Goal: Task Accomplishment & Management: Manage account settings

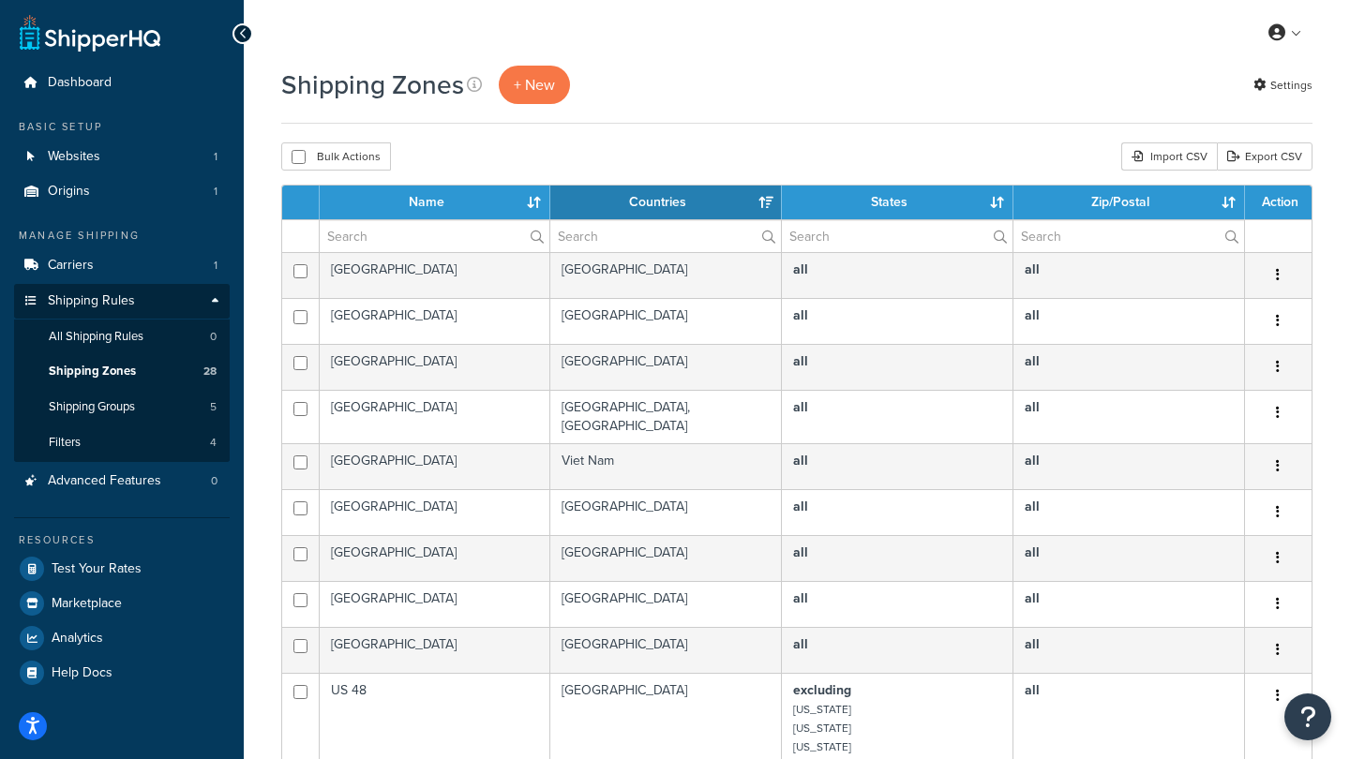
select select "15"
click at [299, 154] on input "checkbox" at bounding box center [299, 157] width 14 height 14
checkbox input "true"
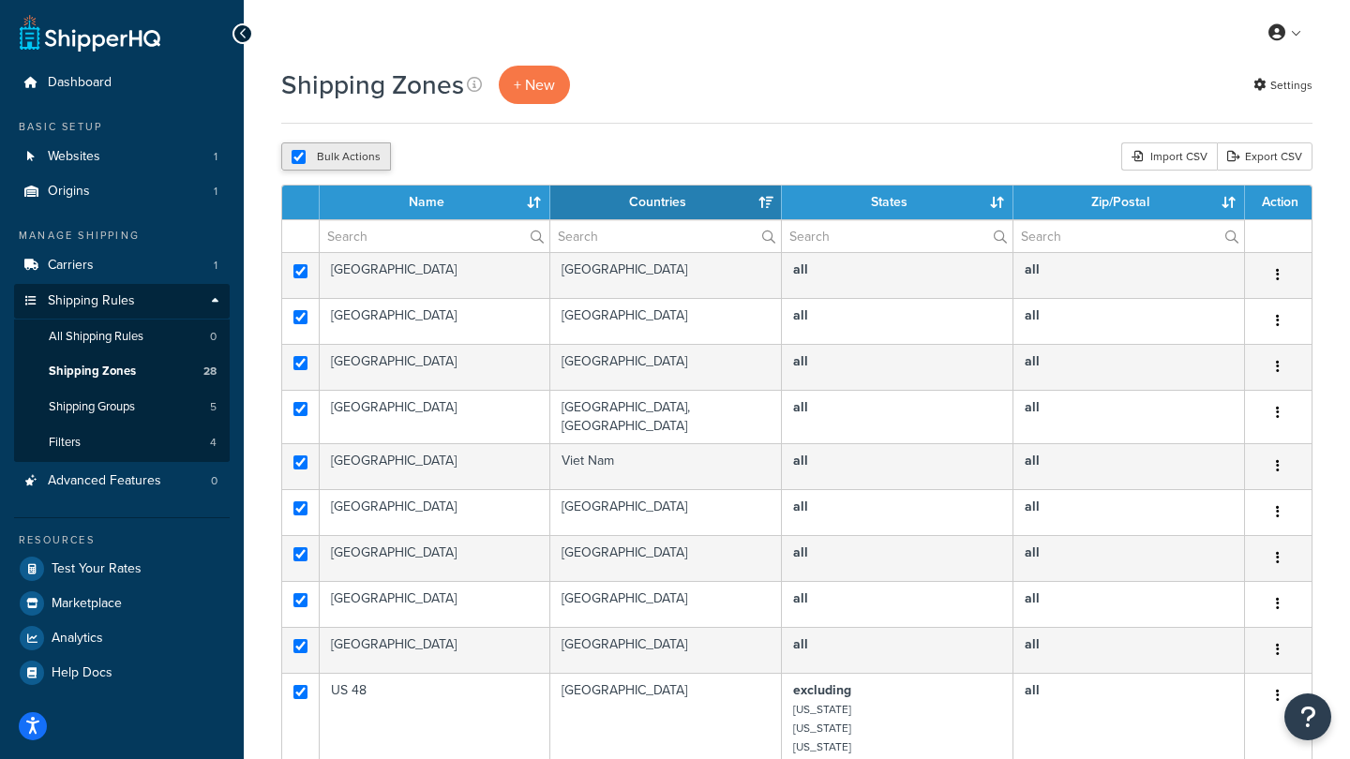
checkbox input "true"
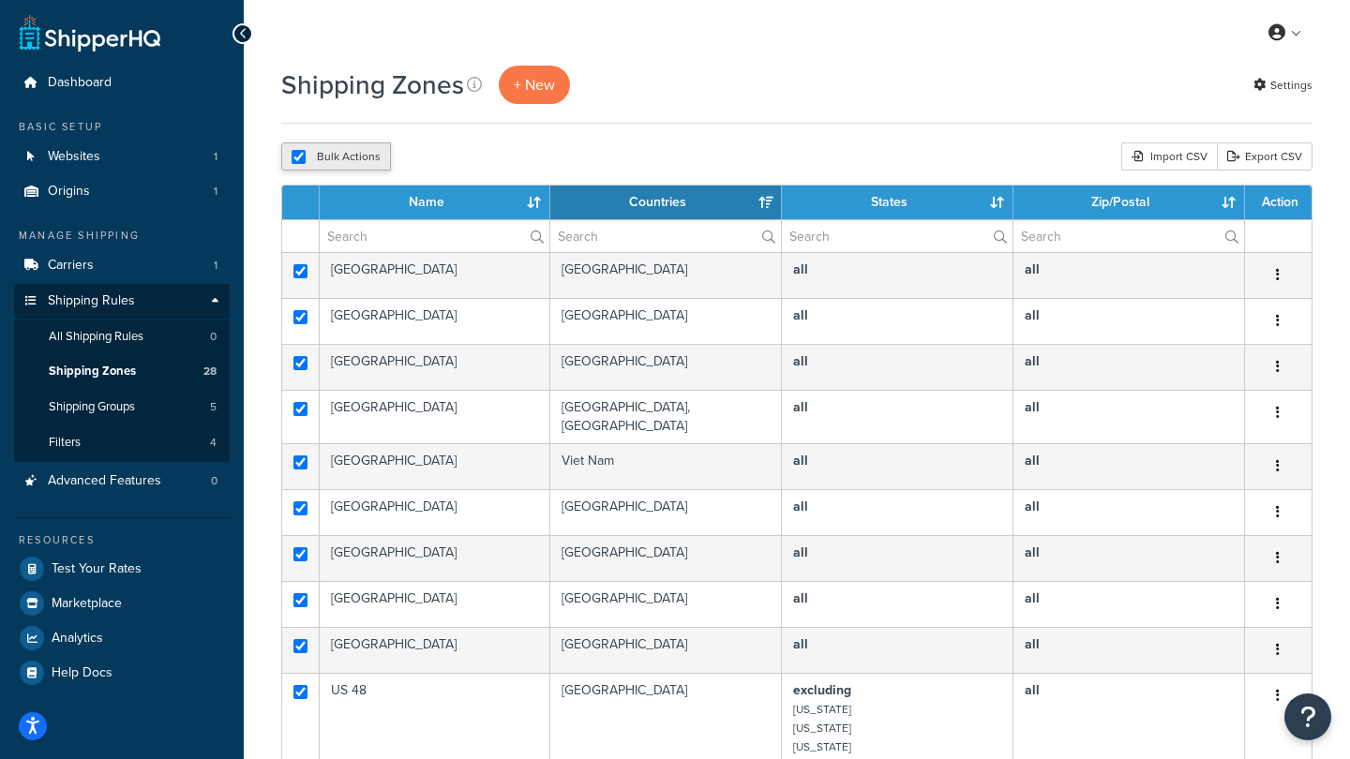
checkbox input "true"
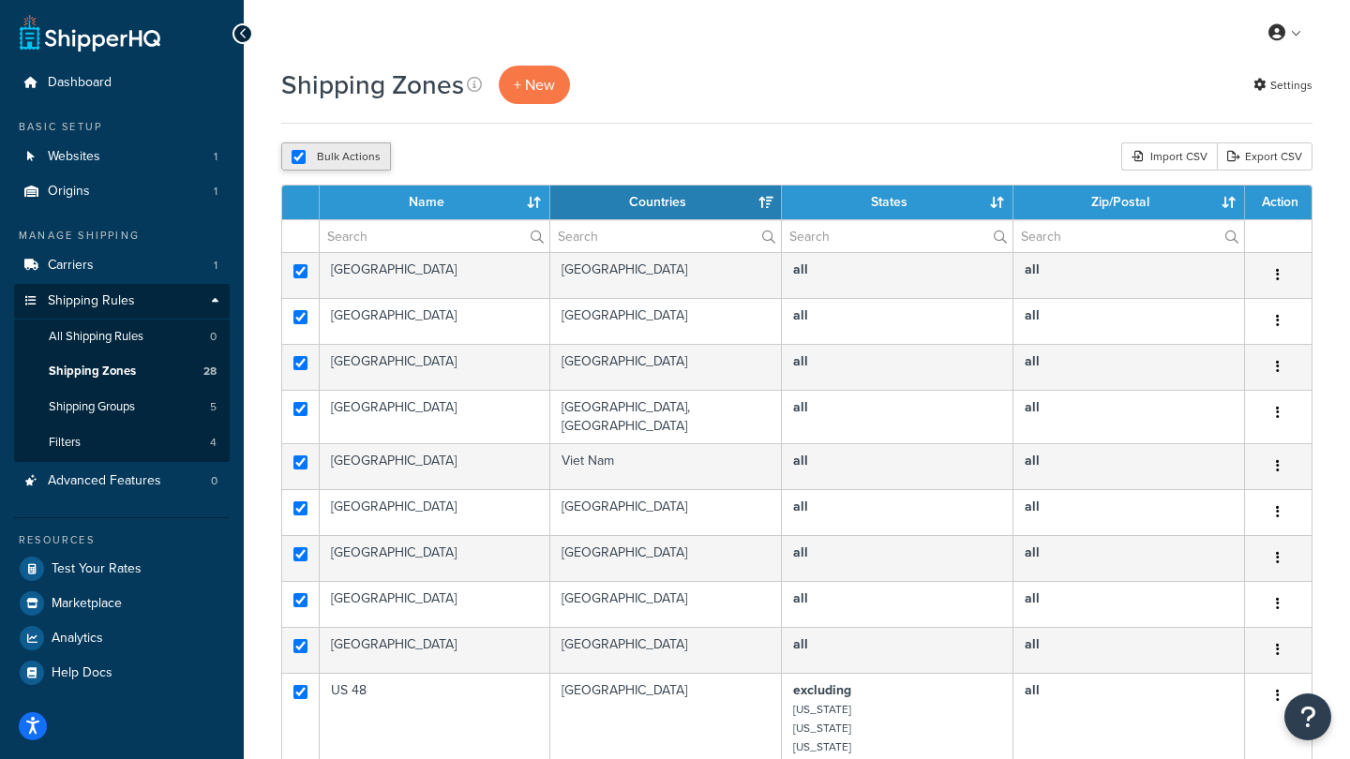
checkbox input "true"
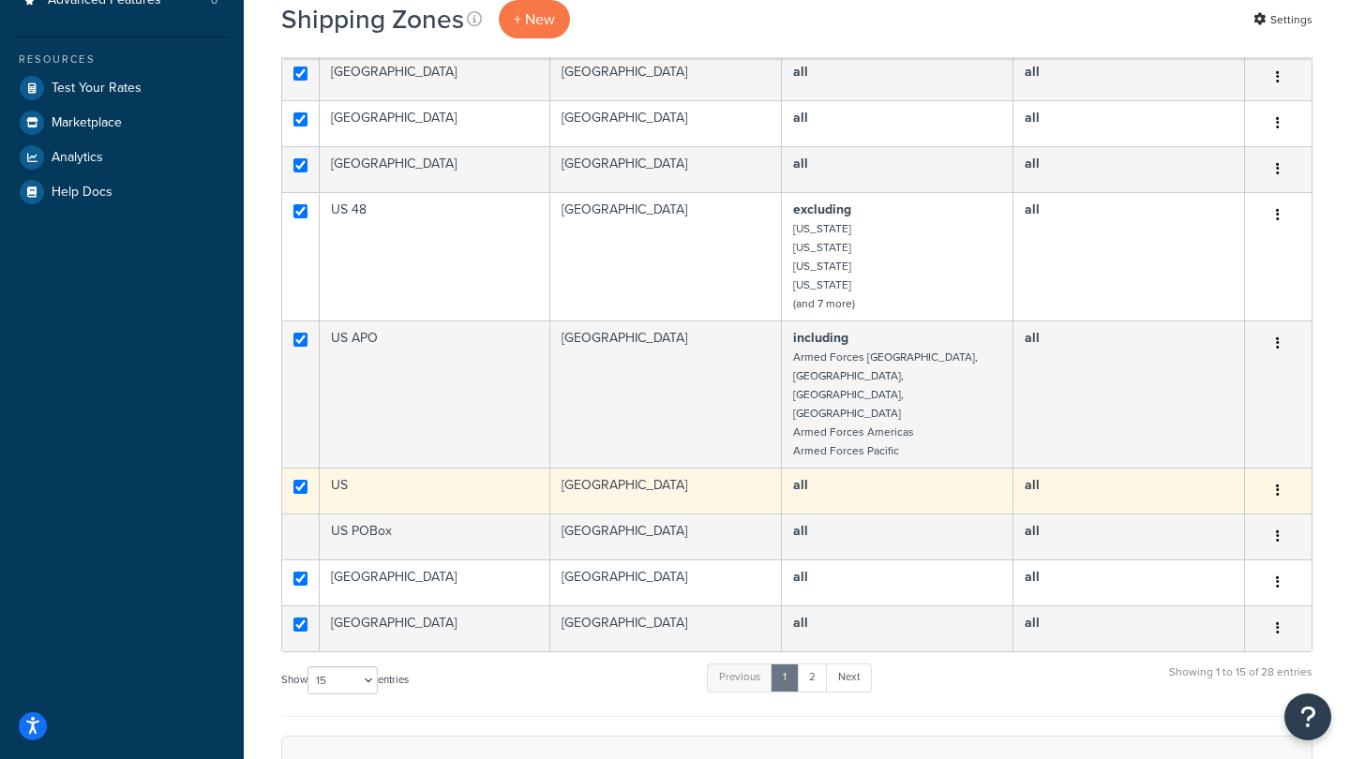
scroll to position [493, 0]
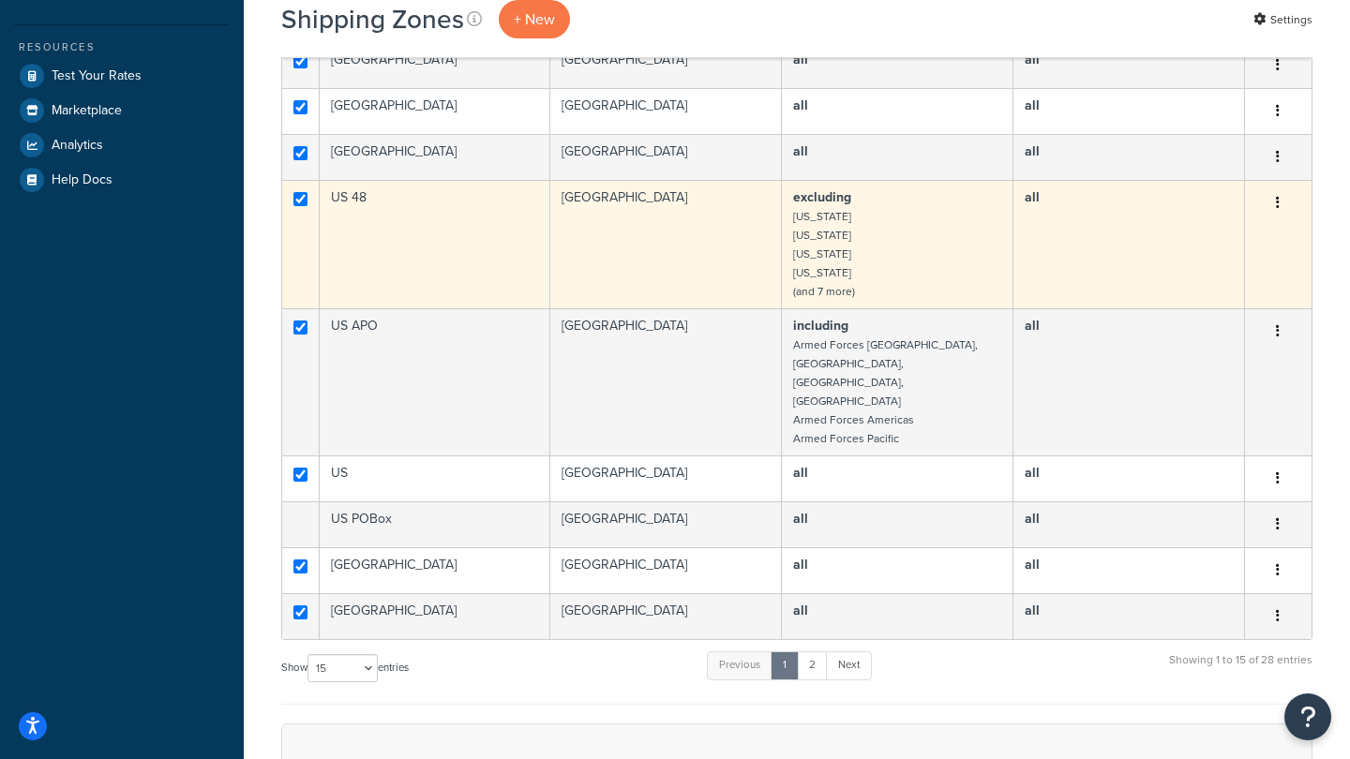
click at [297, 192] on input "checkbox" at bounding box center [300, 199] width 14 height 14
checkbox input "false"
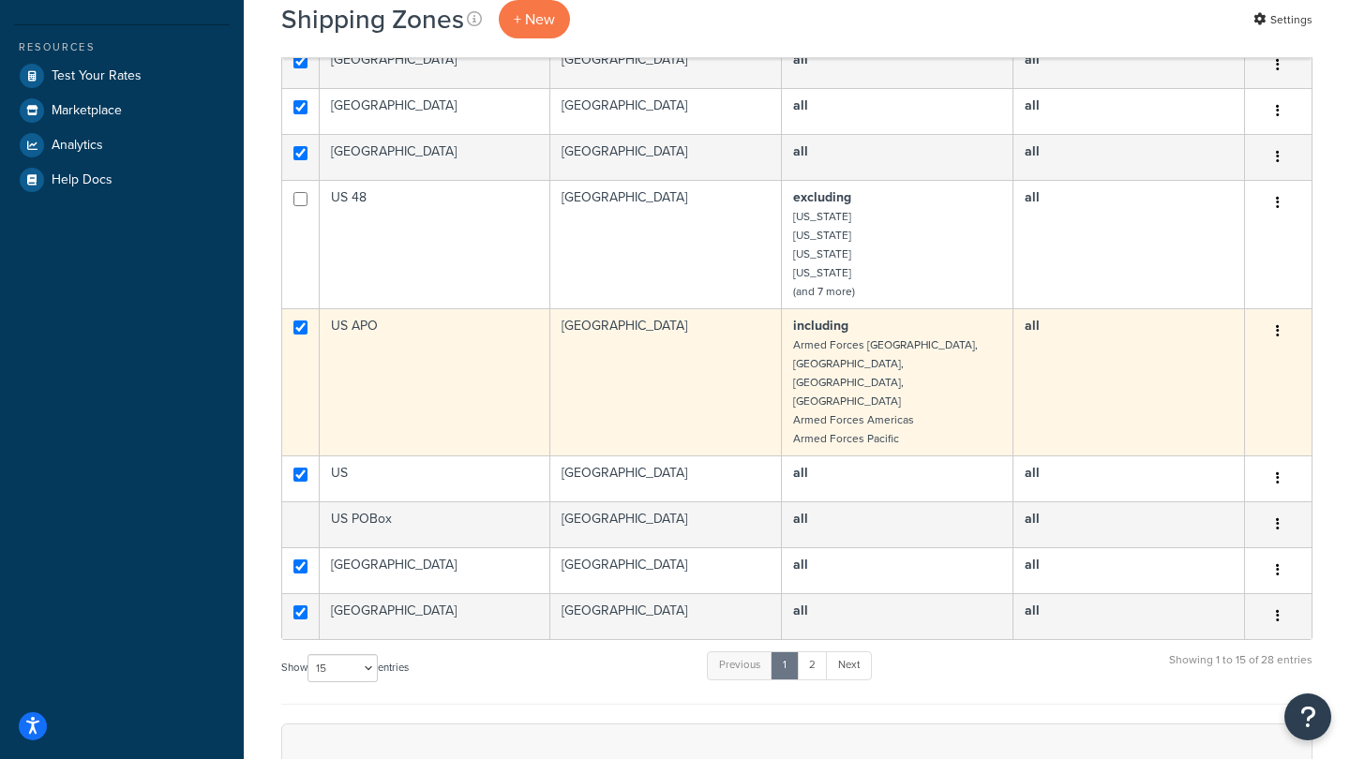
click at [301, 321] on input "checkbox" at bounding box center [300, 328] width 14 height 14
checkbox input "false"
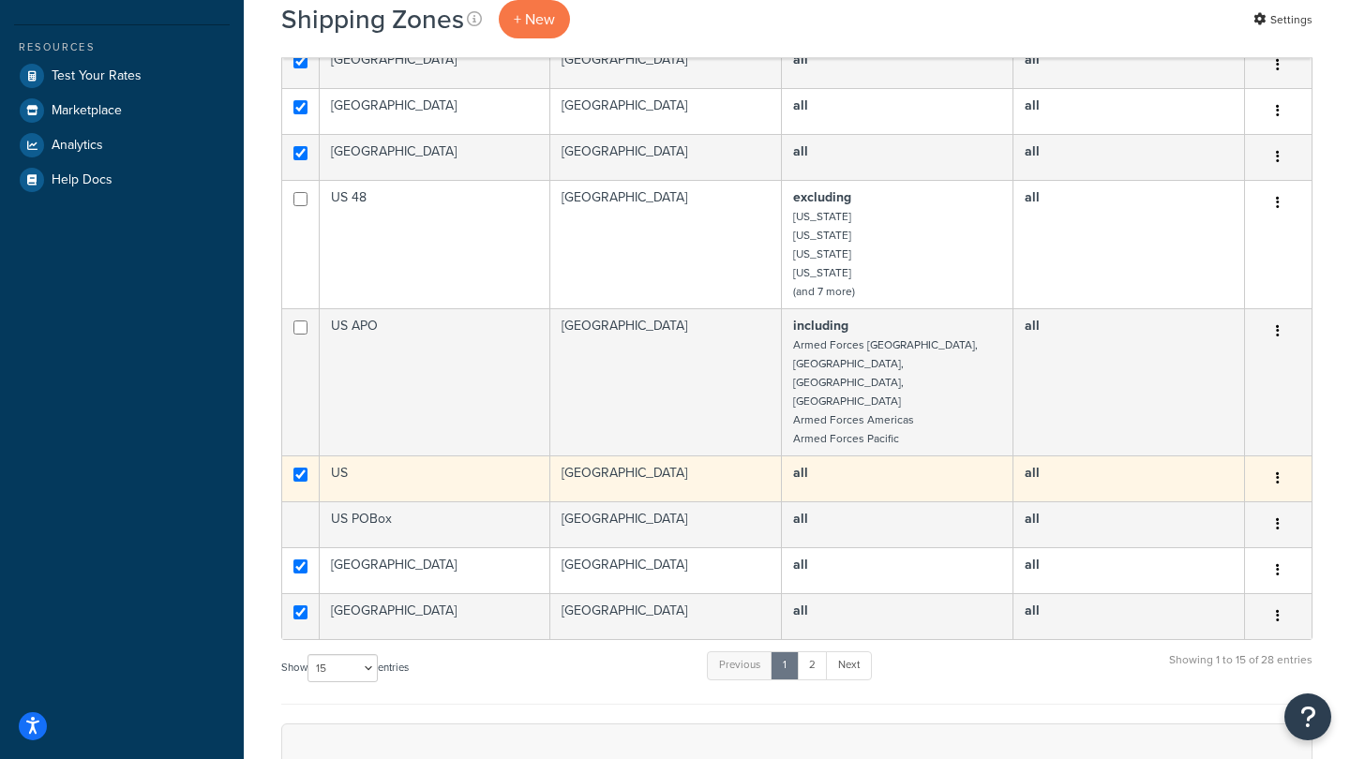
click at [299, 468] on input "checkbox" at bounding box center [300, 475] width 14 height 14
checkbox input "false"
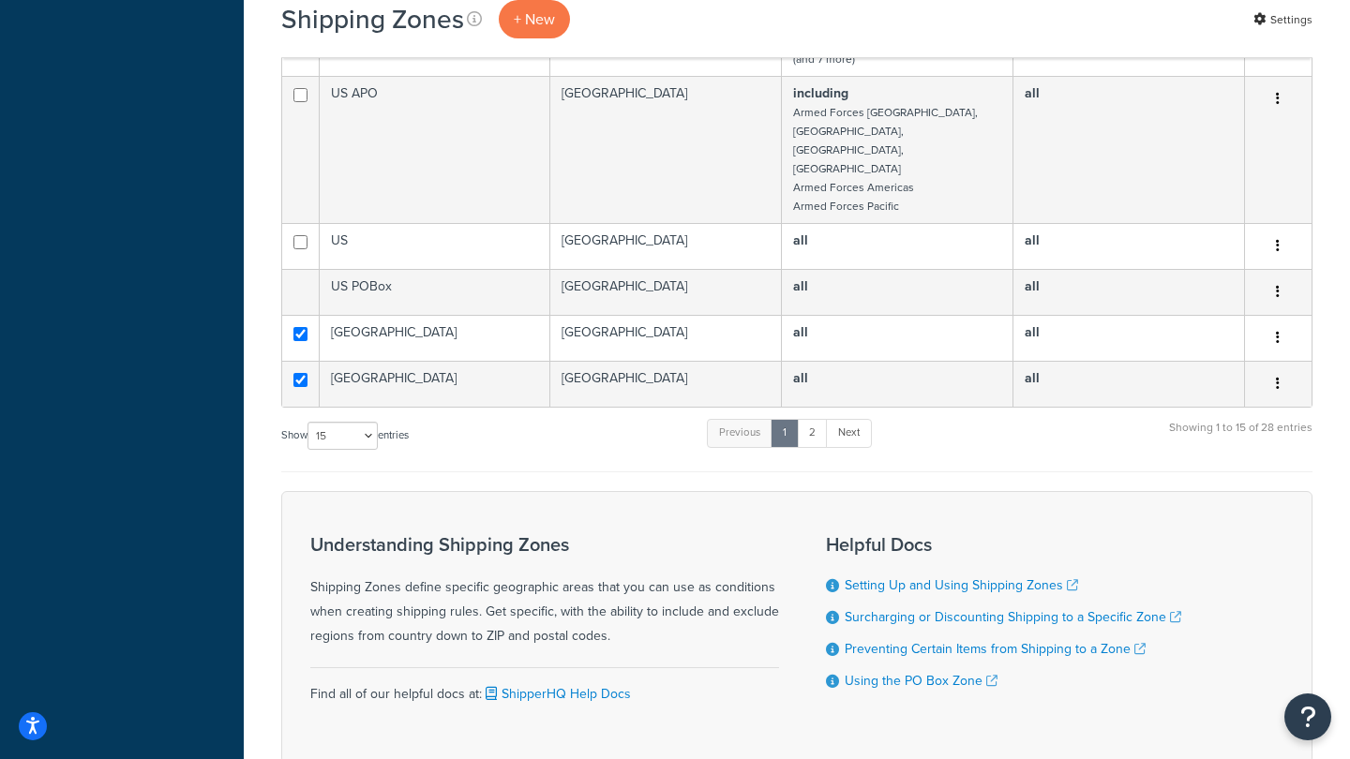
scroll to position [724, 0]
select select "100"
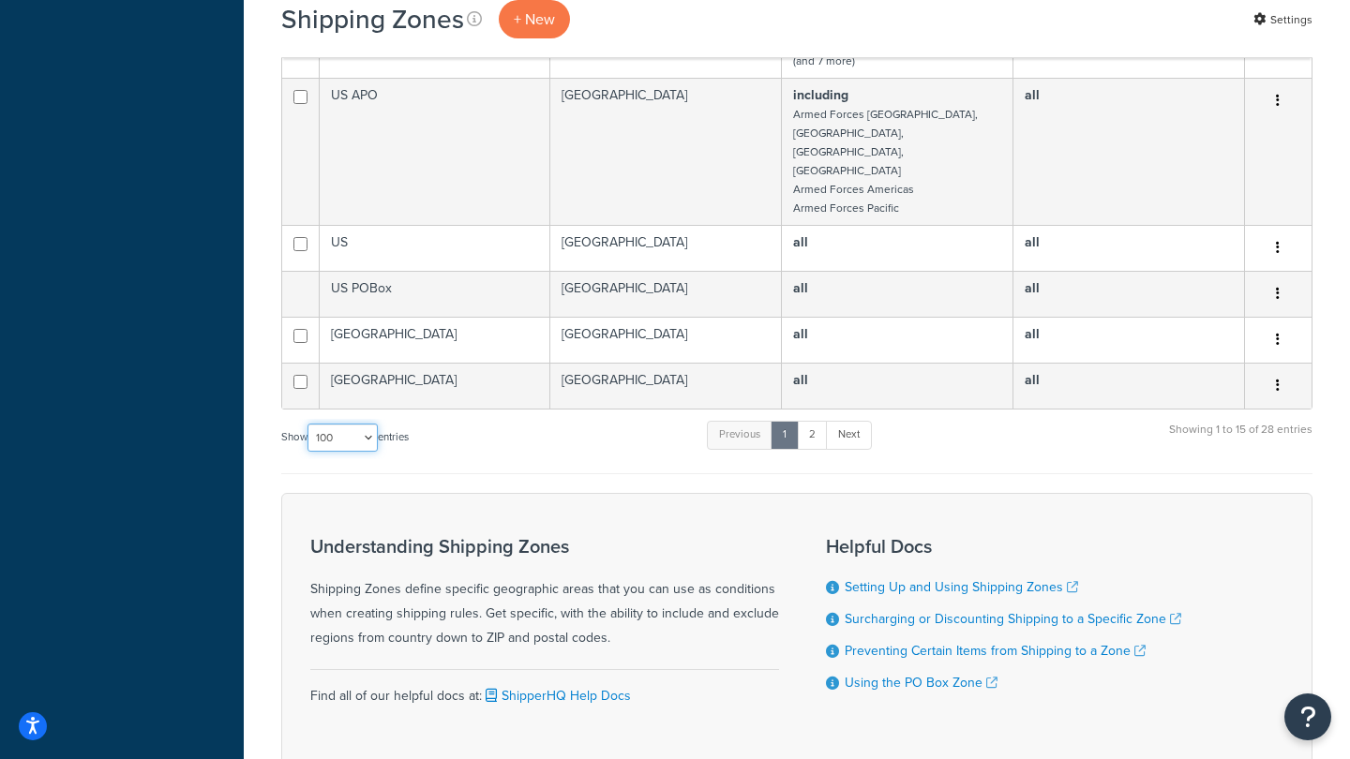
checkbox input "false"
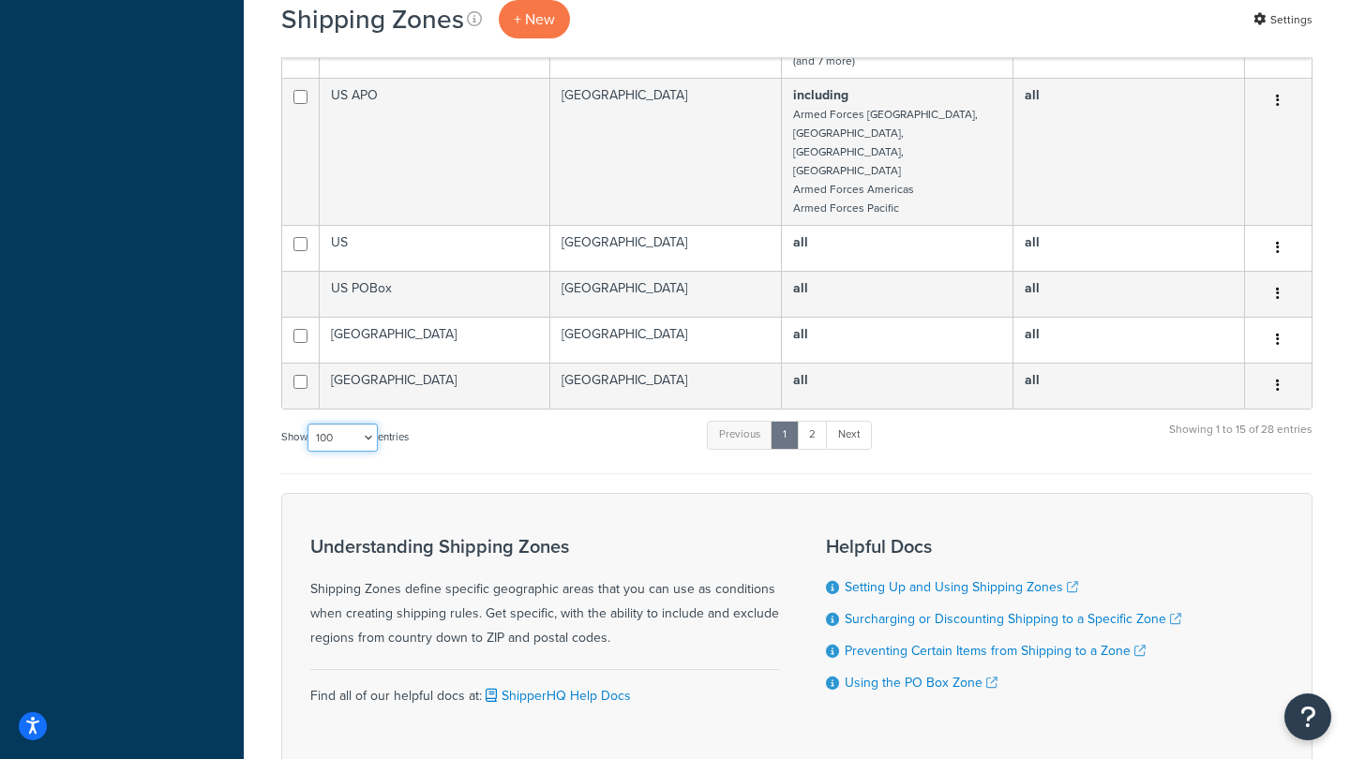
checkbox input "false"
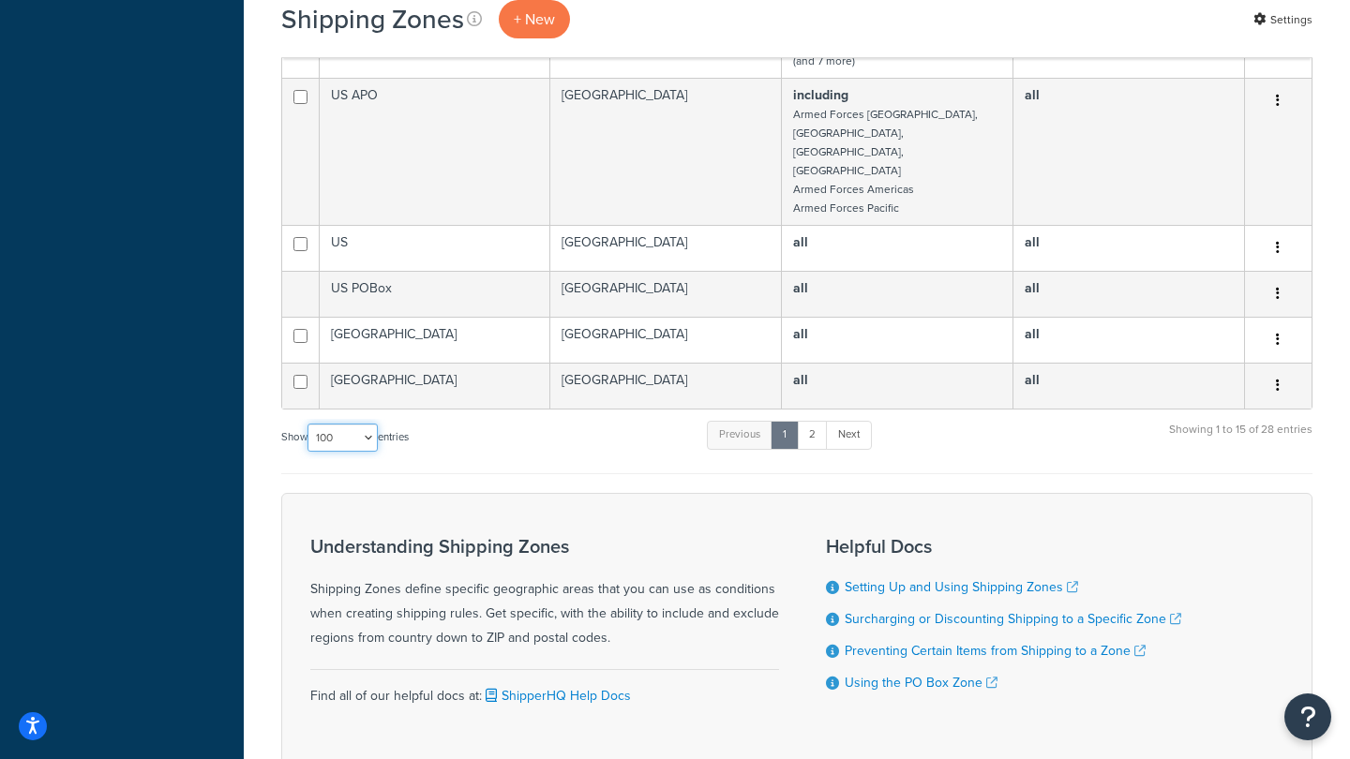
checkbox input "false"
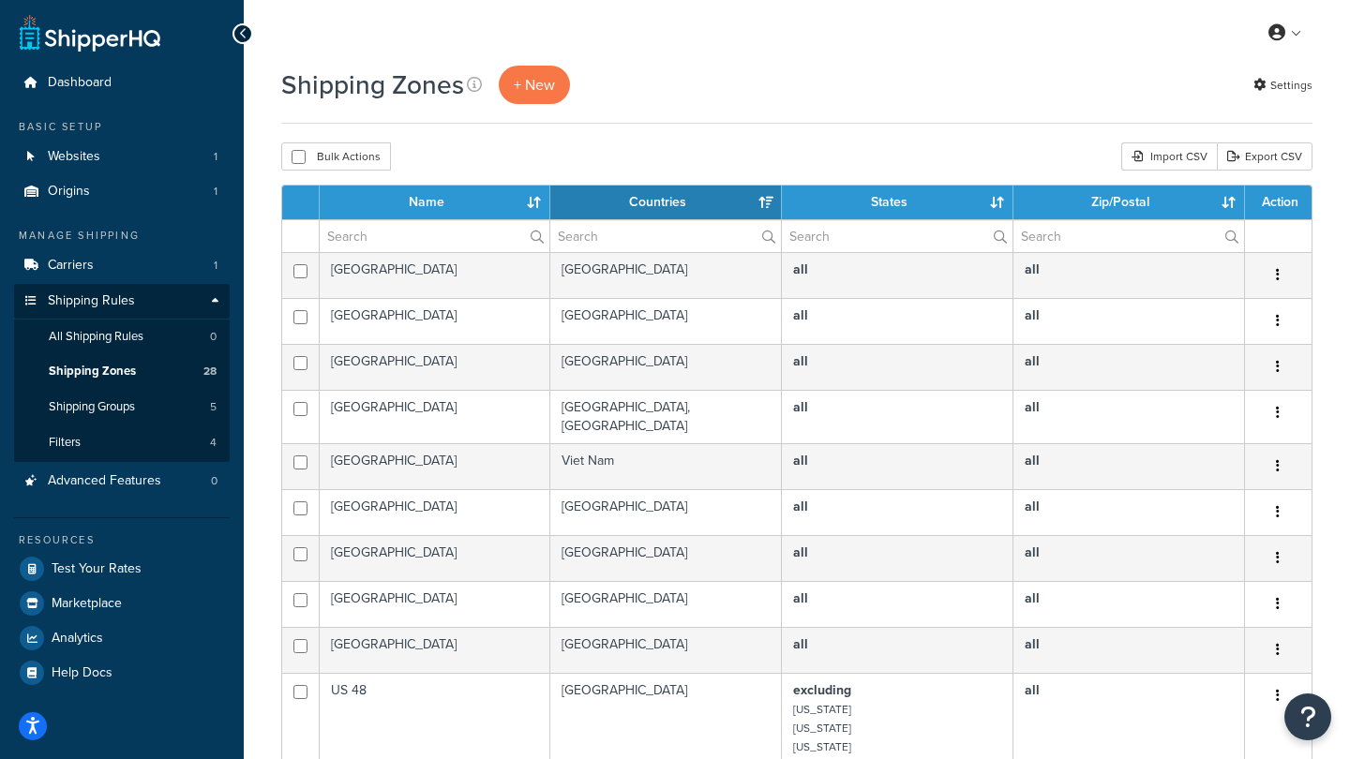
scroll to position [0, 0]
click at [297, 155] on input "checkbox" at bounding box center [299, 157] width 14 height 14
checkbox input "true"
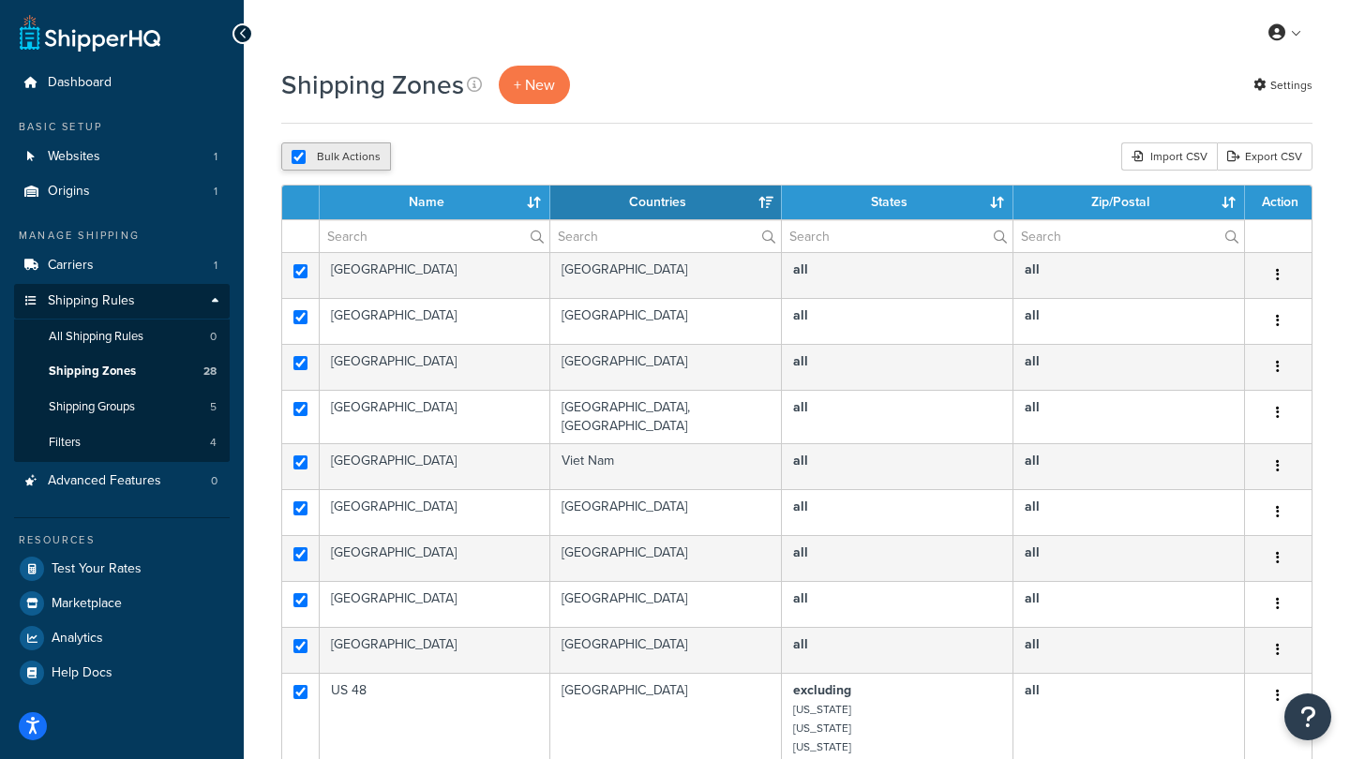
checkbox input "true"
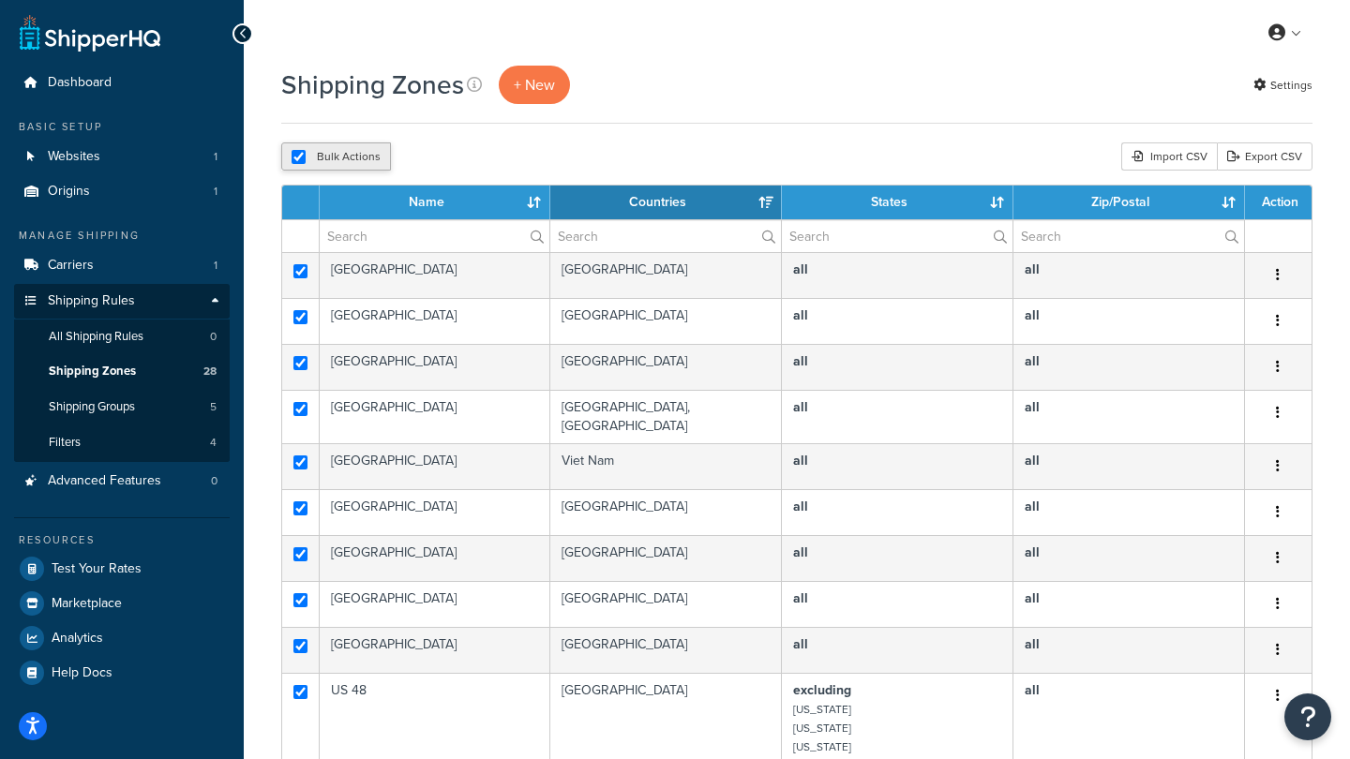
checkbox input "true"
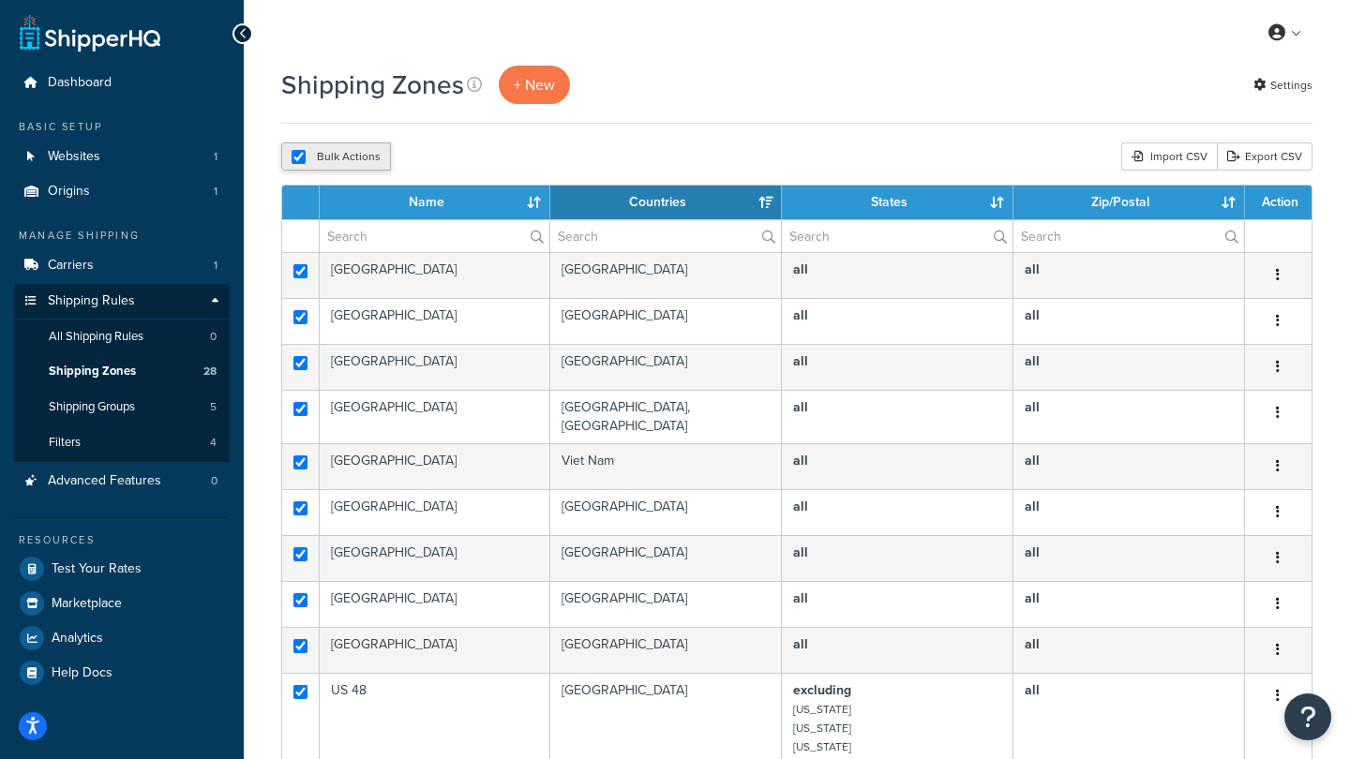
checkbox input "true"
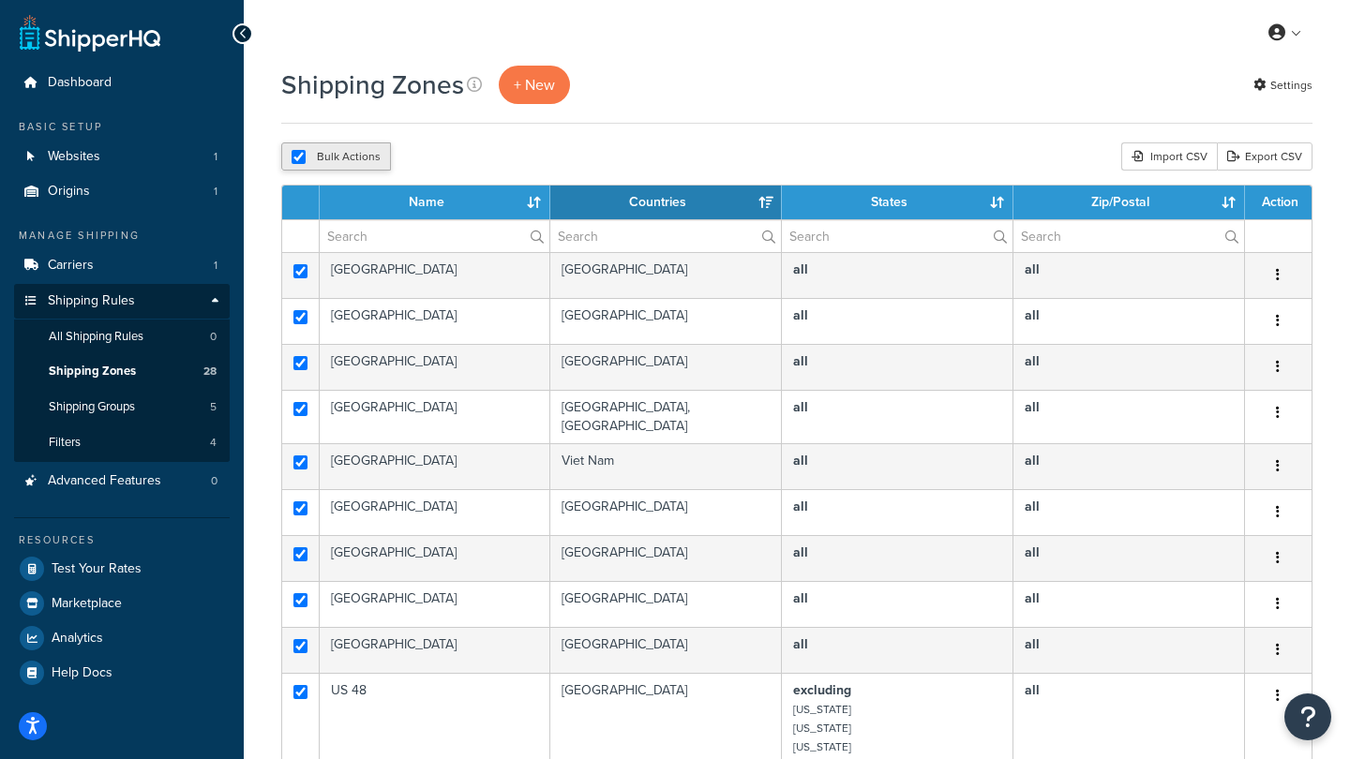
checkbox input "true"
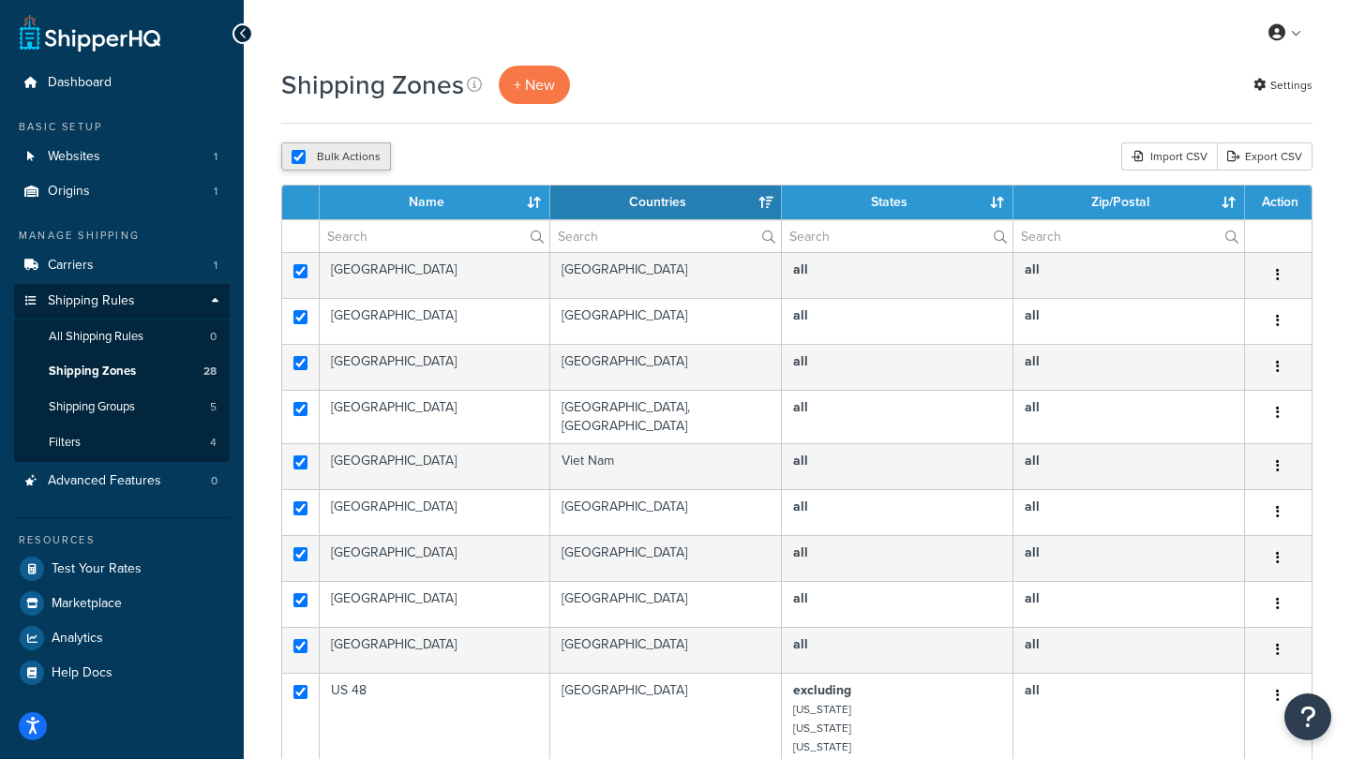
checkbox input "true"
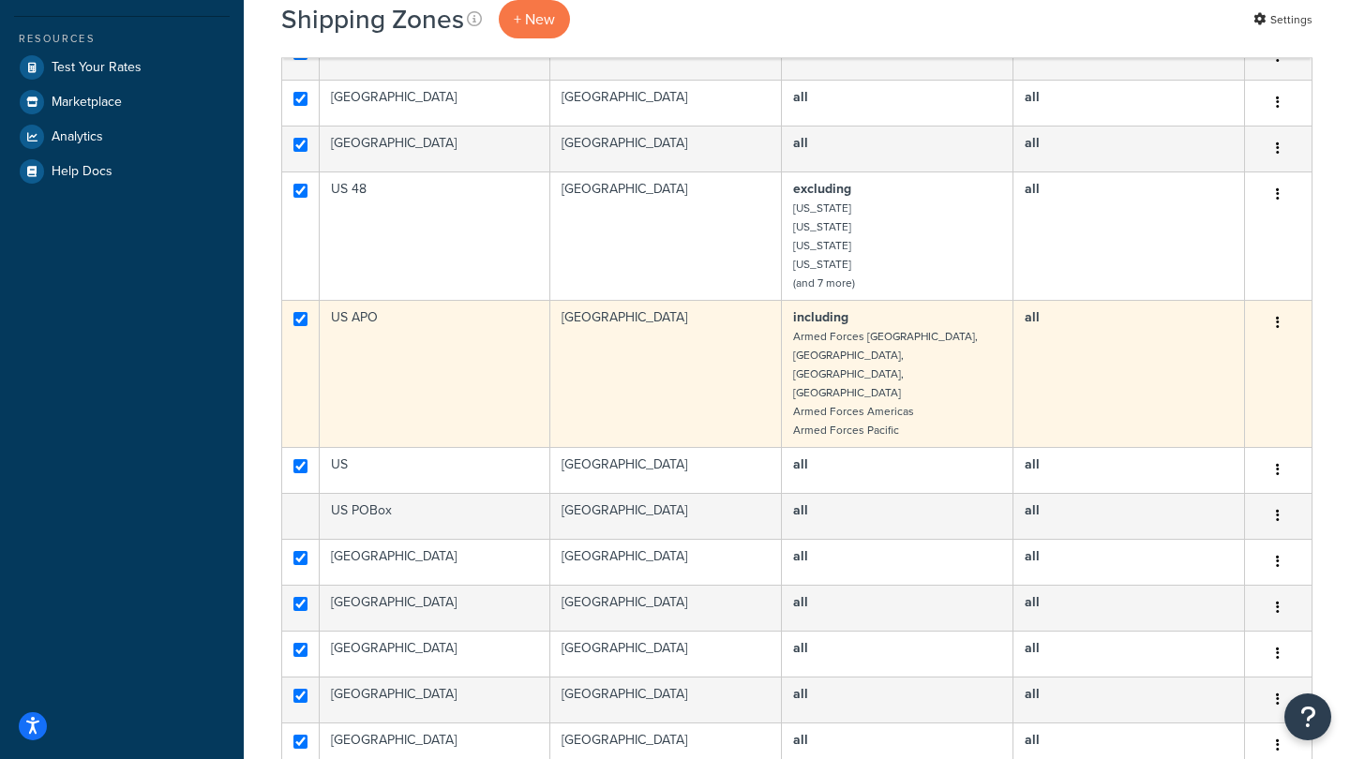
scroll to position [506, 0]
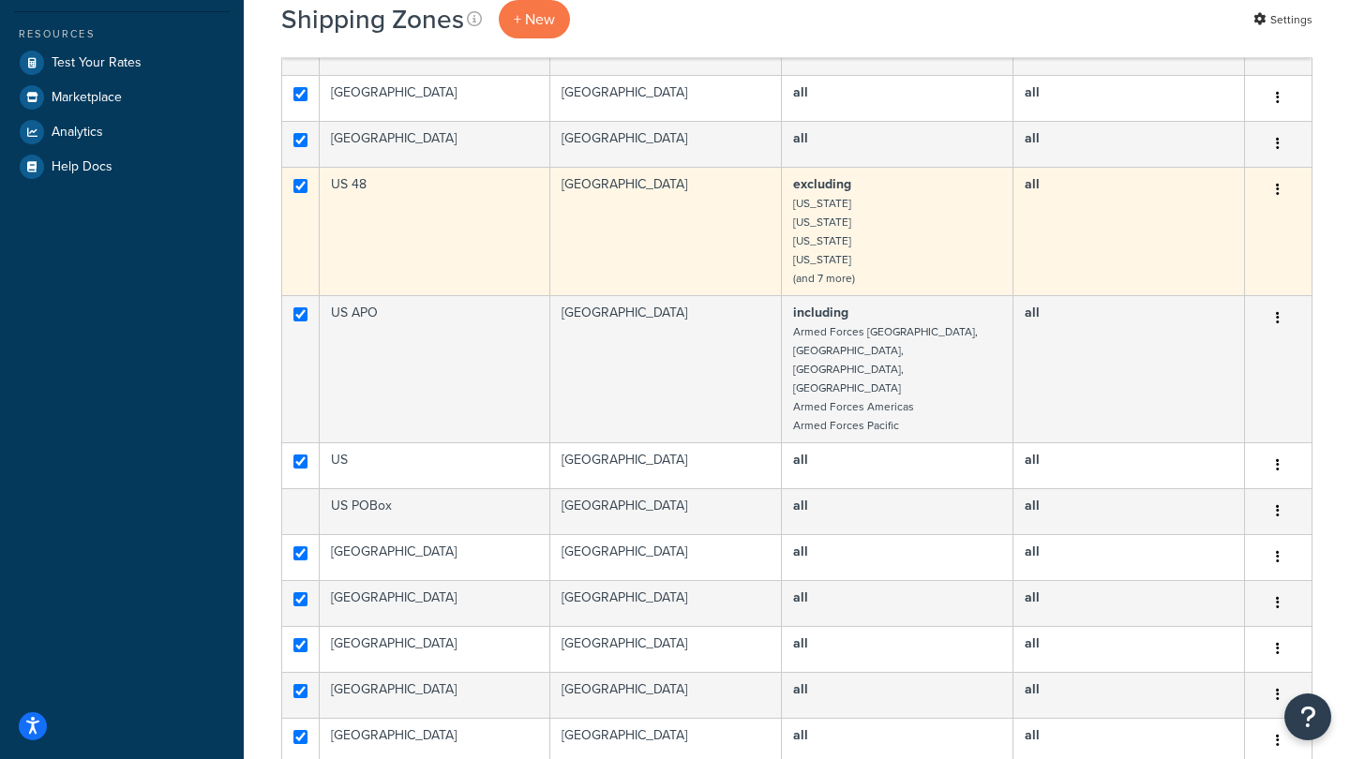
click at [299, 180] on input "checkbox" at bounding box center [300, 186] width 14 height 14
checkbox input "false"
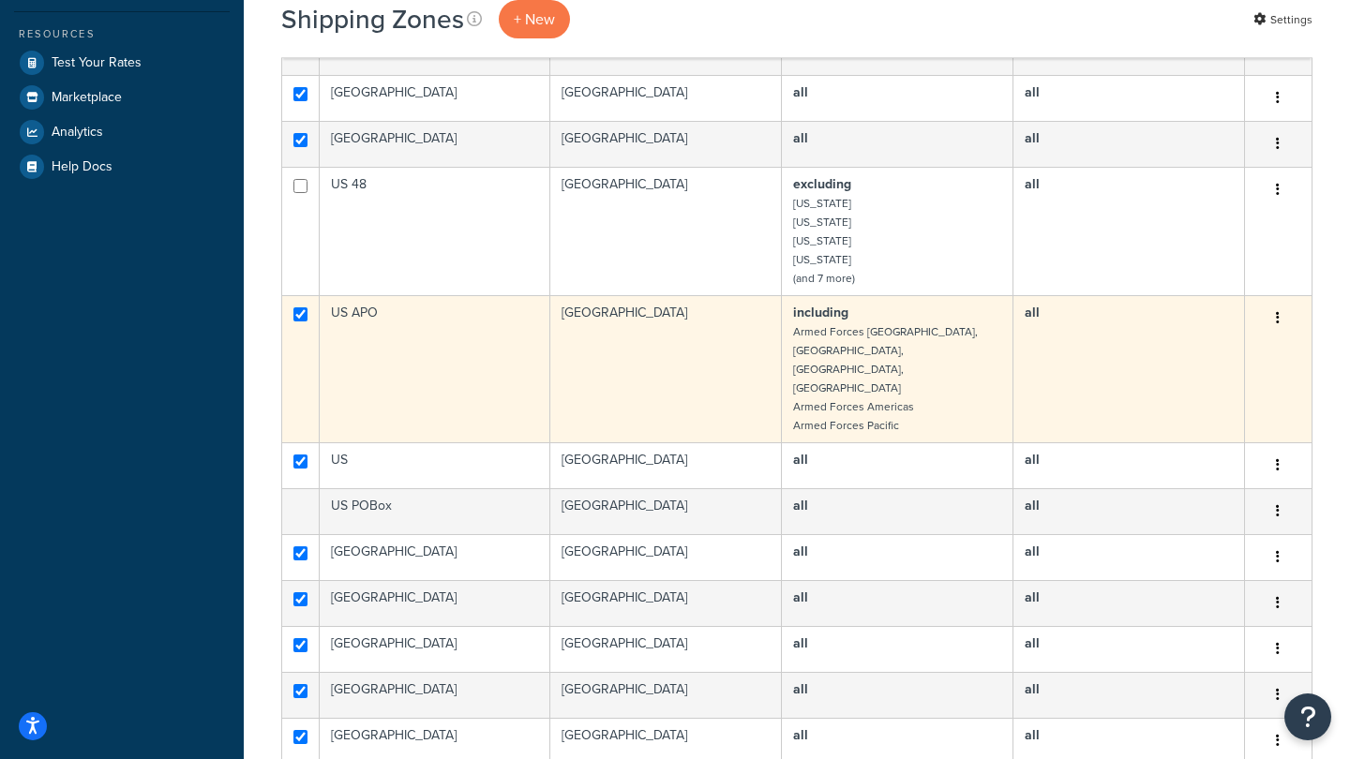
click at [301, 307] on input "checkbox" at bounding box center [300, 314] width 14 height 14
checkbox input "false"
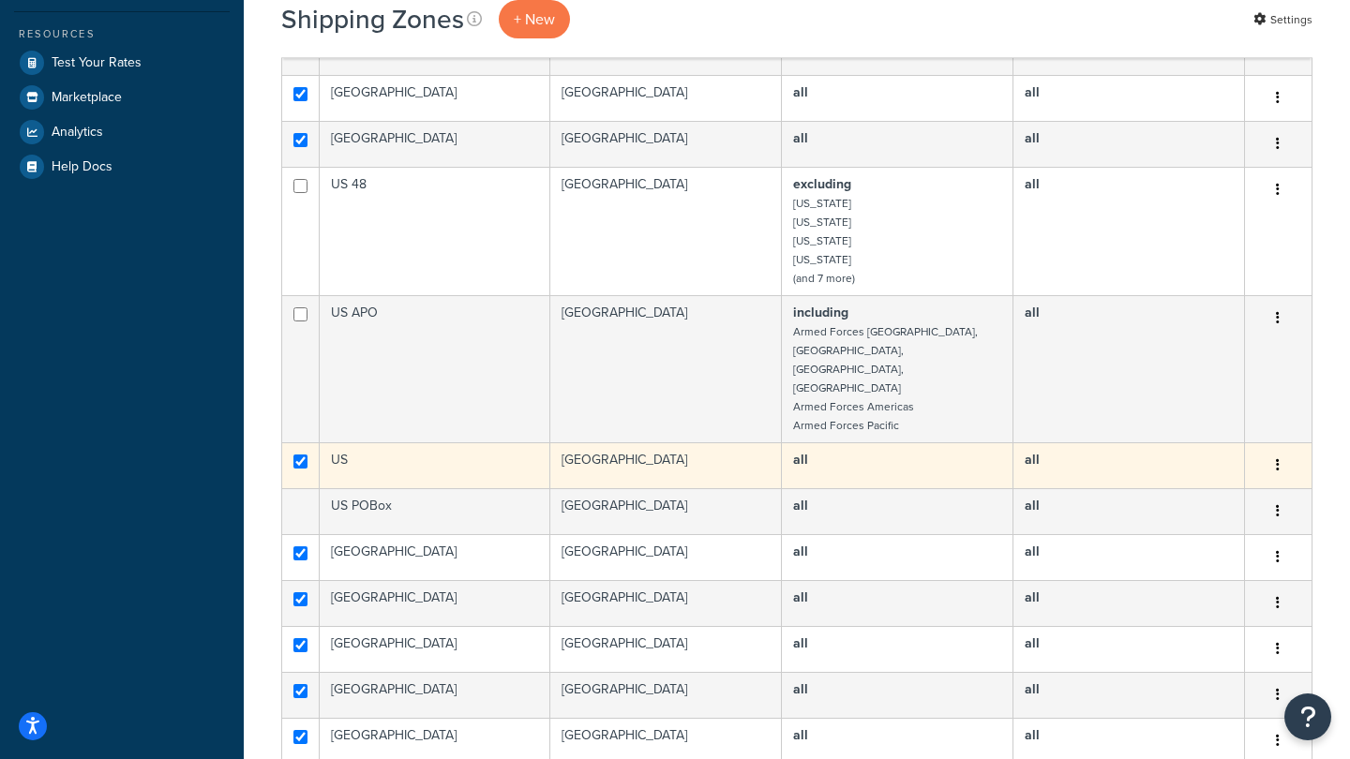
click at [296, 455] on input "checkbox" at bounding box center [300, 462] width 14 height 14
checkbox input "false"
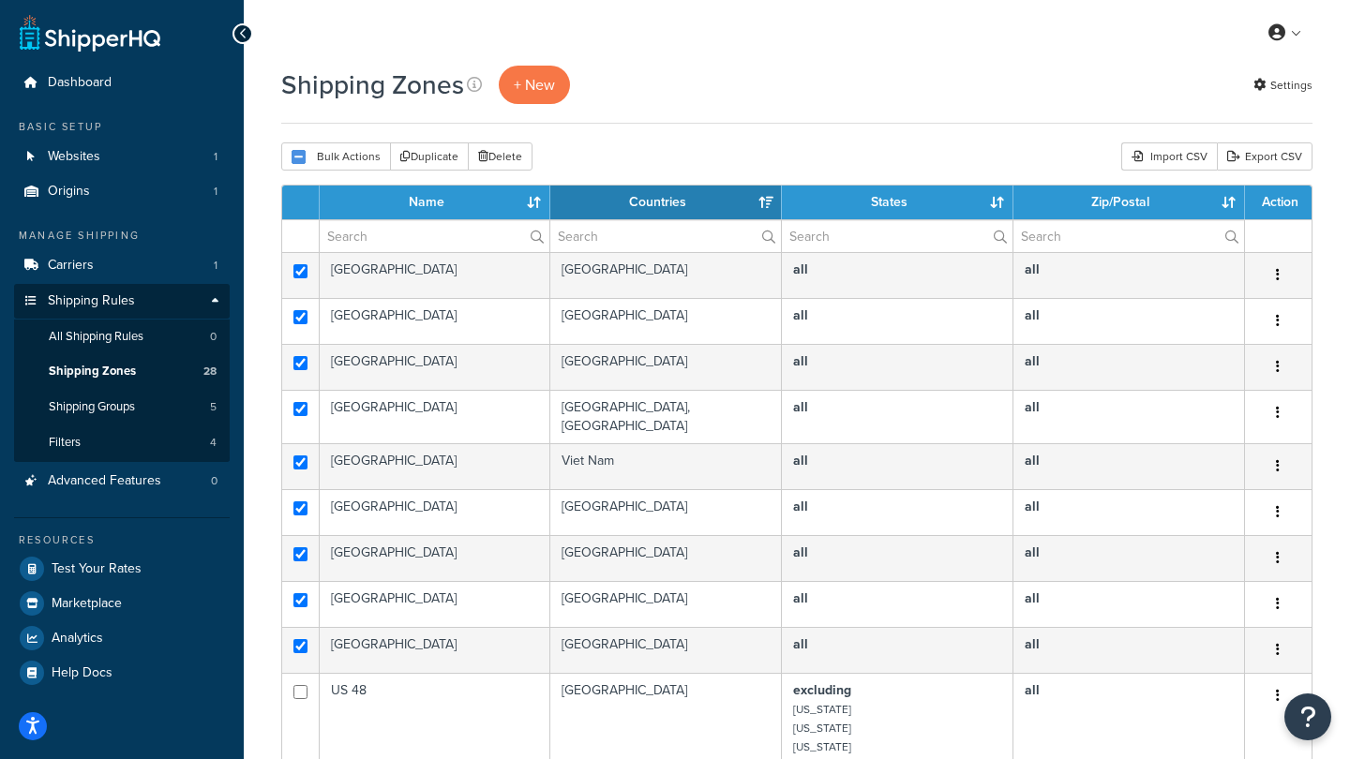
scroll to position [0, 0]
click at [1164, 157] on div "Import CSV" at bounding box center [1169, 156] width 96 height 28
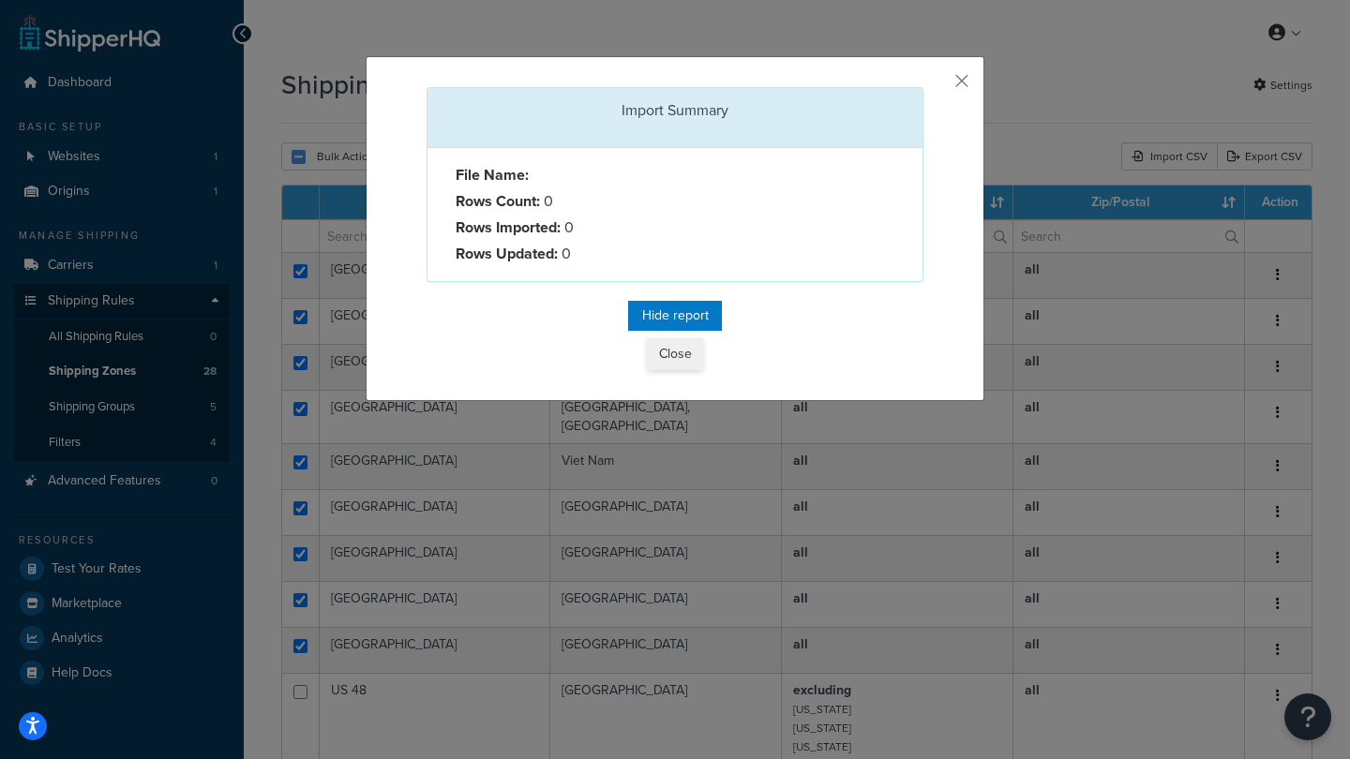
click at [678, 352] on button "Close" at bounding box center [675, 354] width 56 height 32
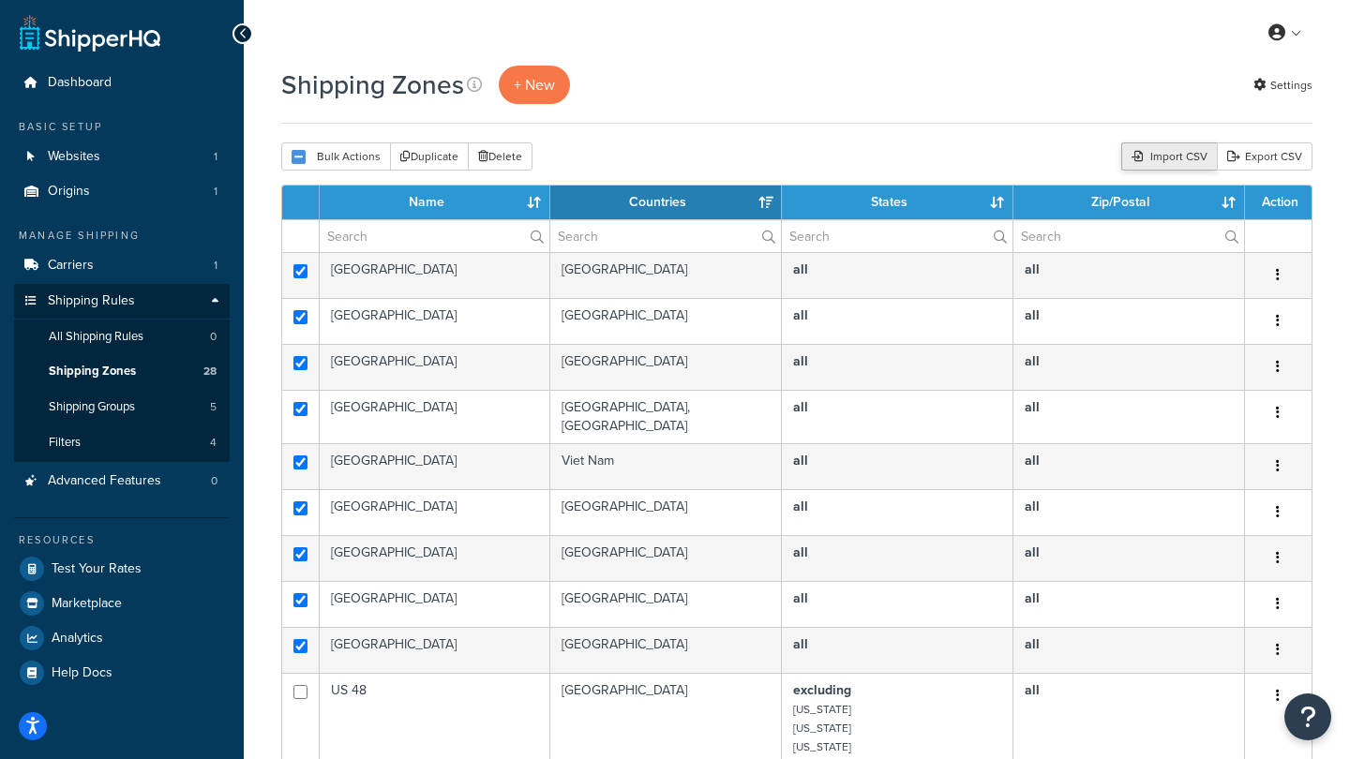
click at [1162, 155] on div "Import CSV" at bounding box center [1169, 156] width 96 height 28
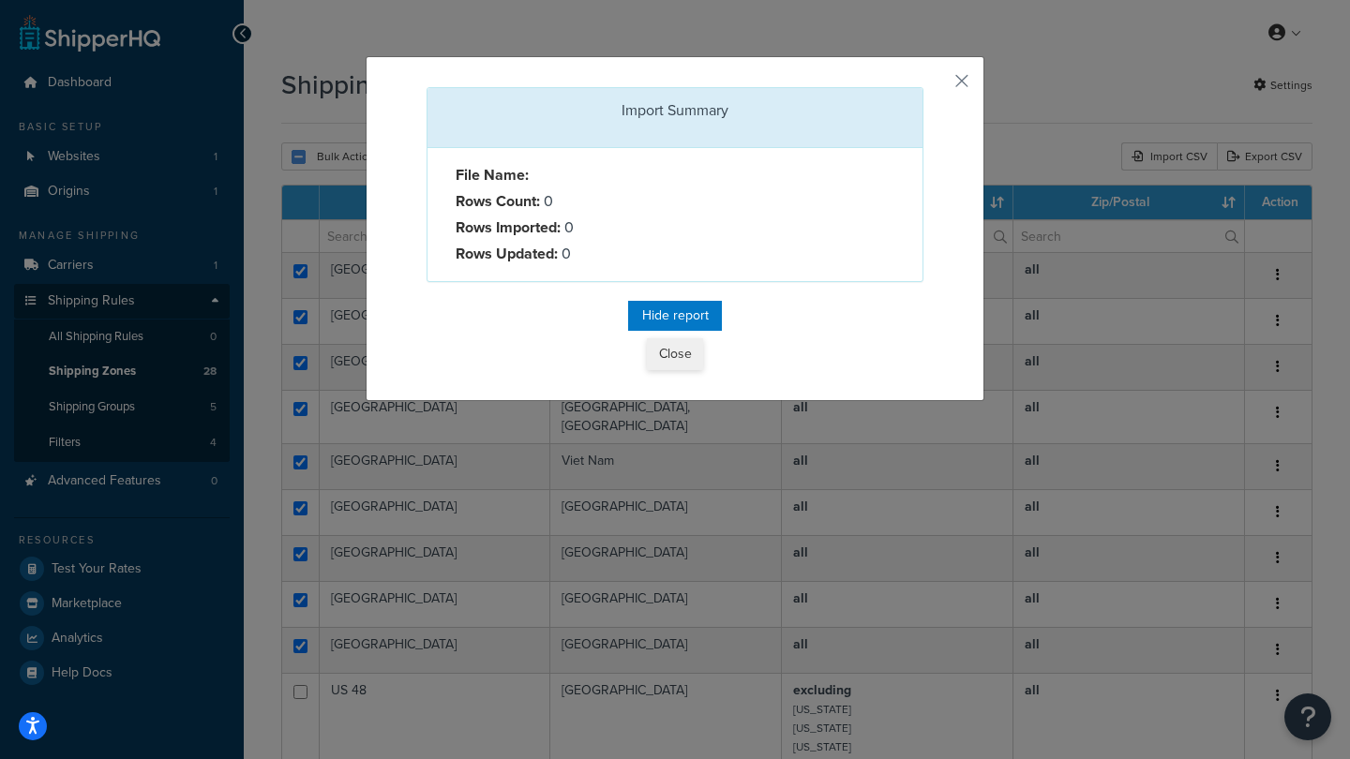
click at [680, 354] on button "Close" at bounding box center [675, 354] width 56 height 32
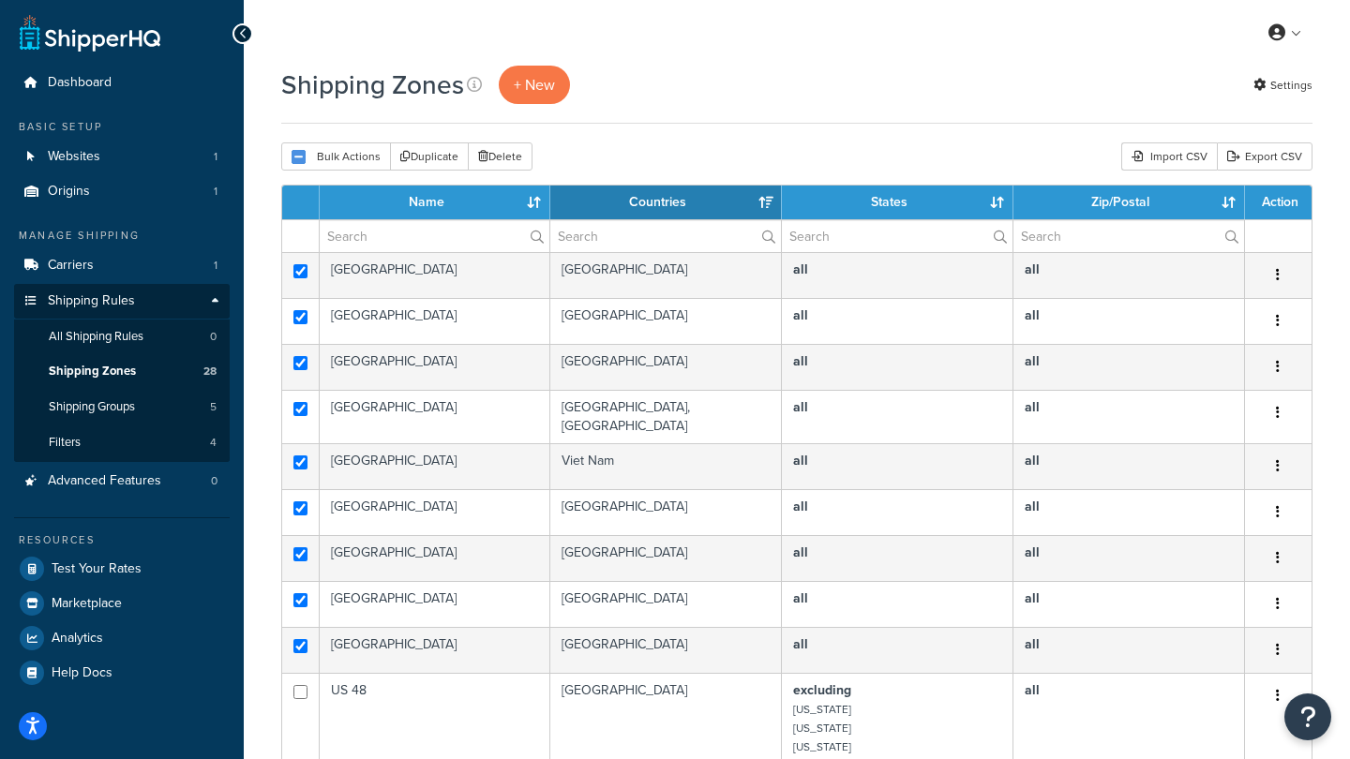
click at [750, 82] on div "Shipping Zones + New Settings" at bounding box center [796, 85] width 1031 height 38
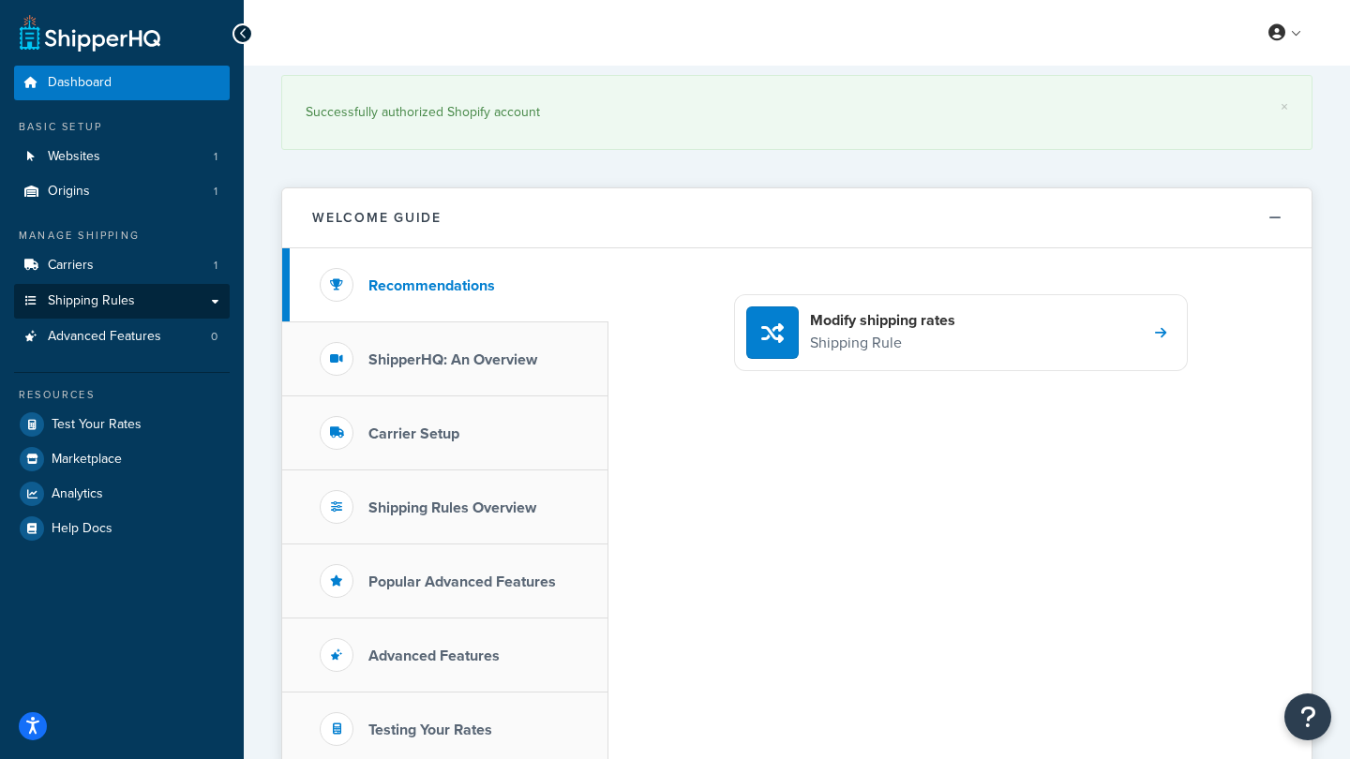
click at [214, 296] on link "Shipping Rules" at bounding box center [122, 301] width 216 height 35
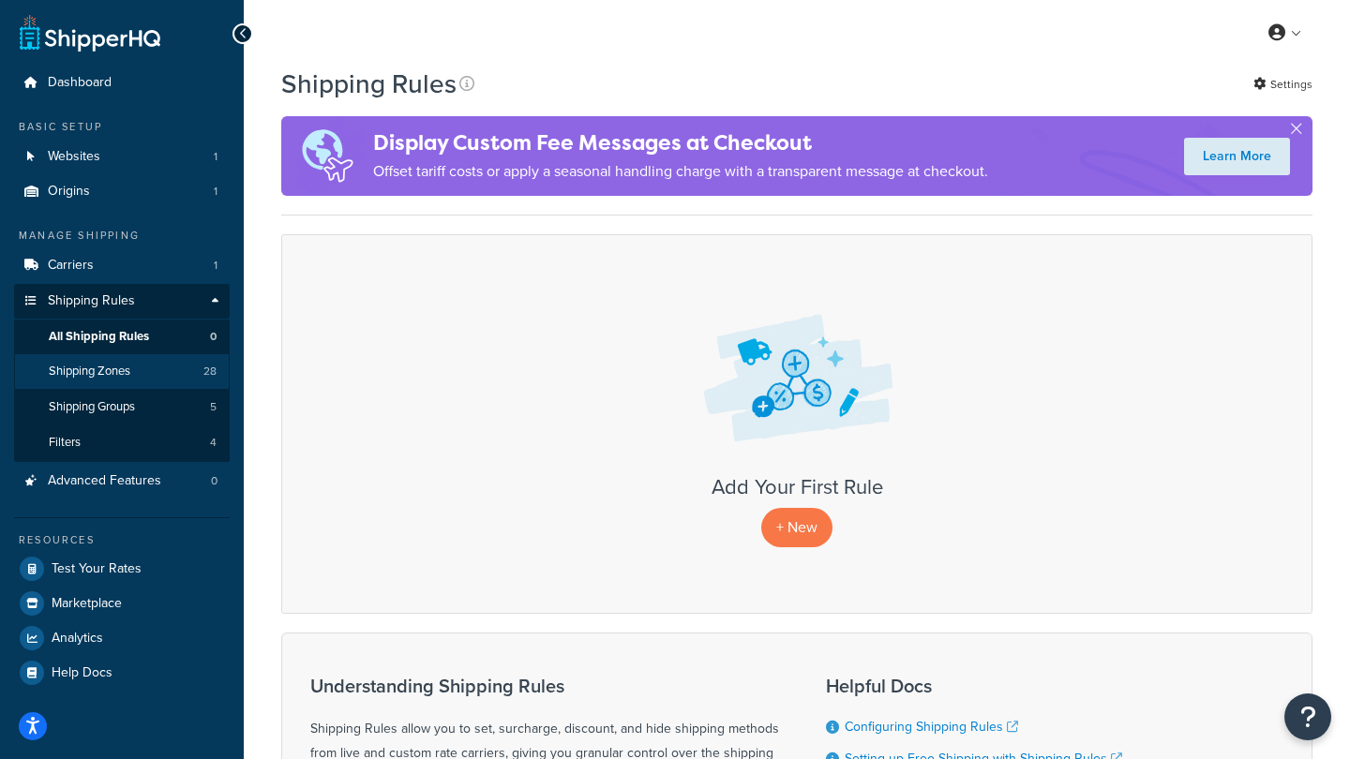
click at [111, 365] on span "Shipping Zones" at bounding box center [90, 372] width 82 height 16
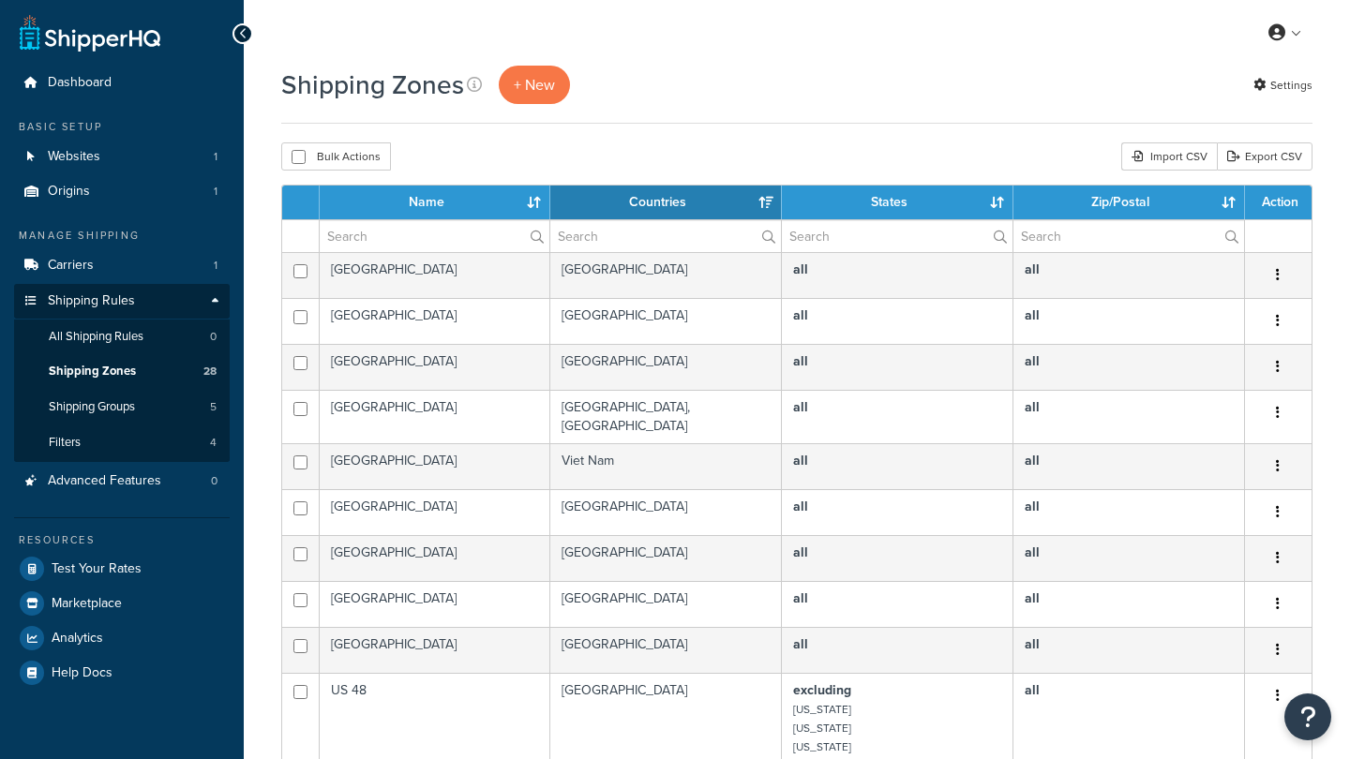
select select "15"
click at [1163, 161] on div "Import CSV" at bounding box center [1169, 156] width 96 height 28
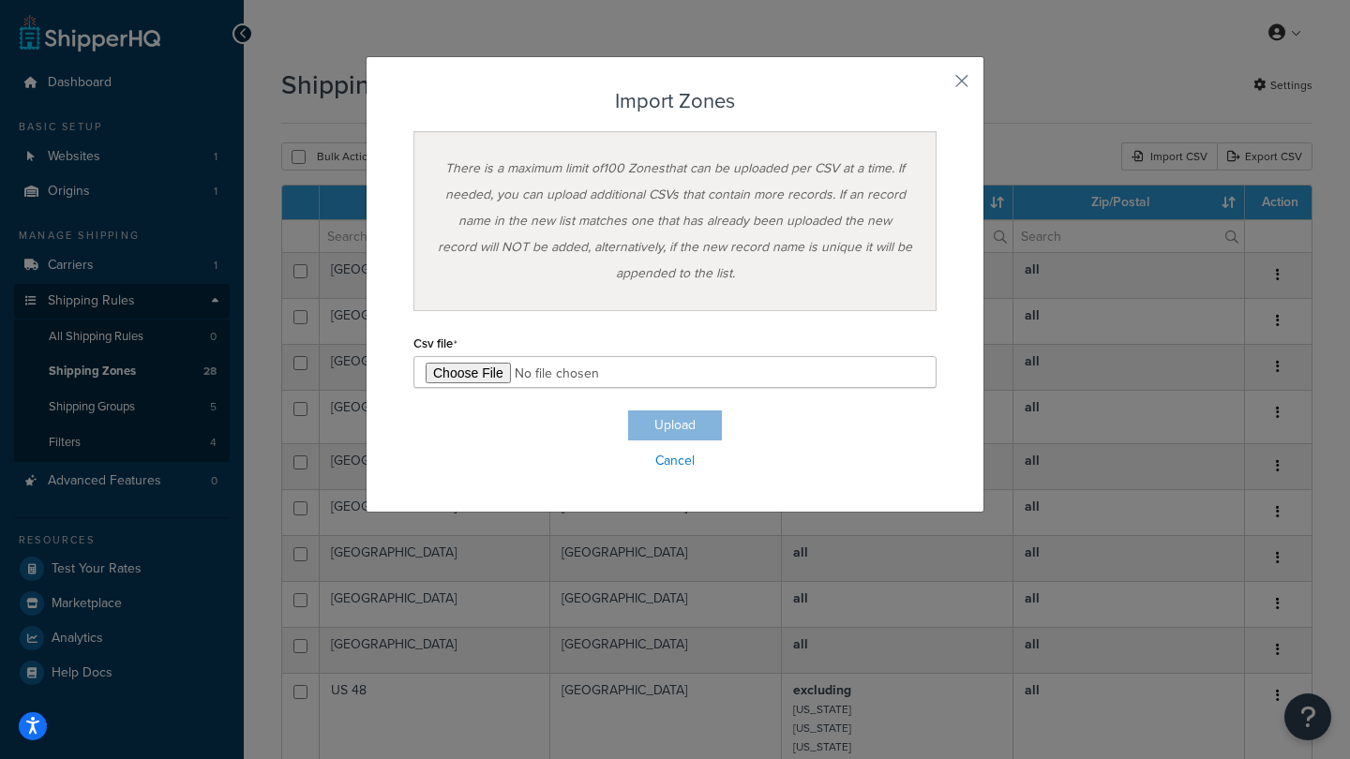
click at [462, 370] on input "file" at bounding box center [674, 372] width 523 height 32
type input "C:\fakepath\ShippingHQ Zones - Group 2.csv"
click at [670, 428] on button "Upload" at bounding box center [675, 426] width 94 height 30
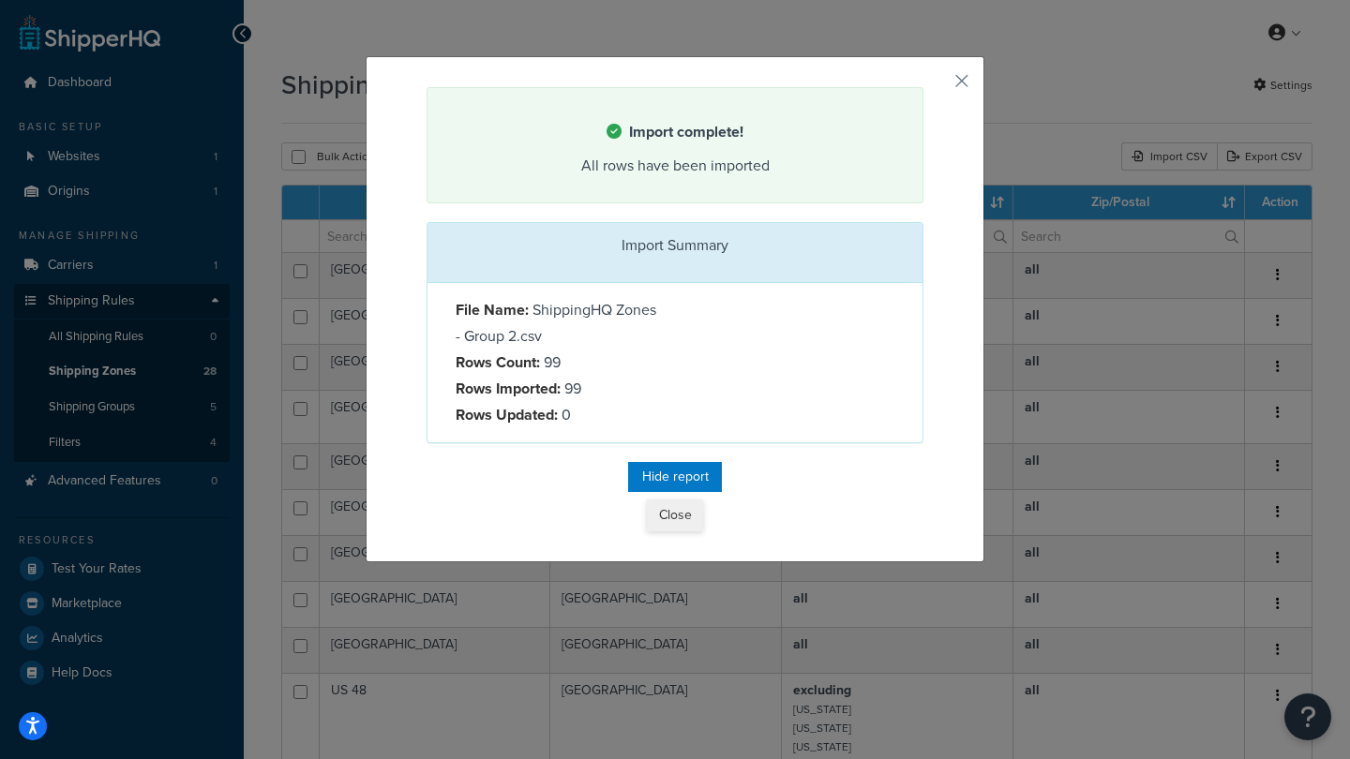
click at [676, 514] on button "Close" at bounding box center [675, 516] width 56 height 32
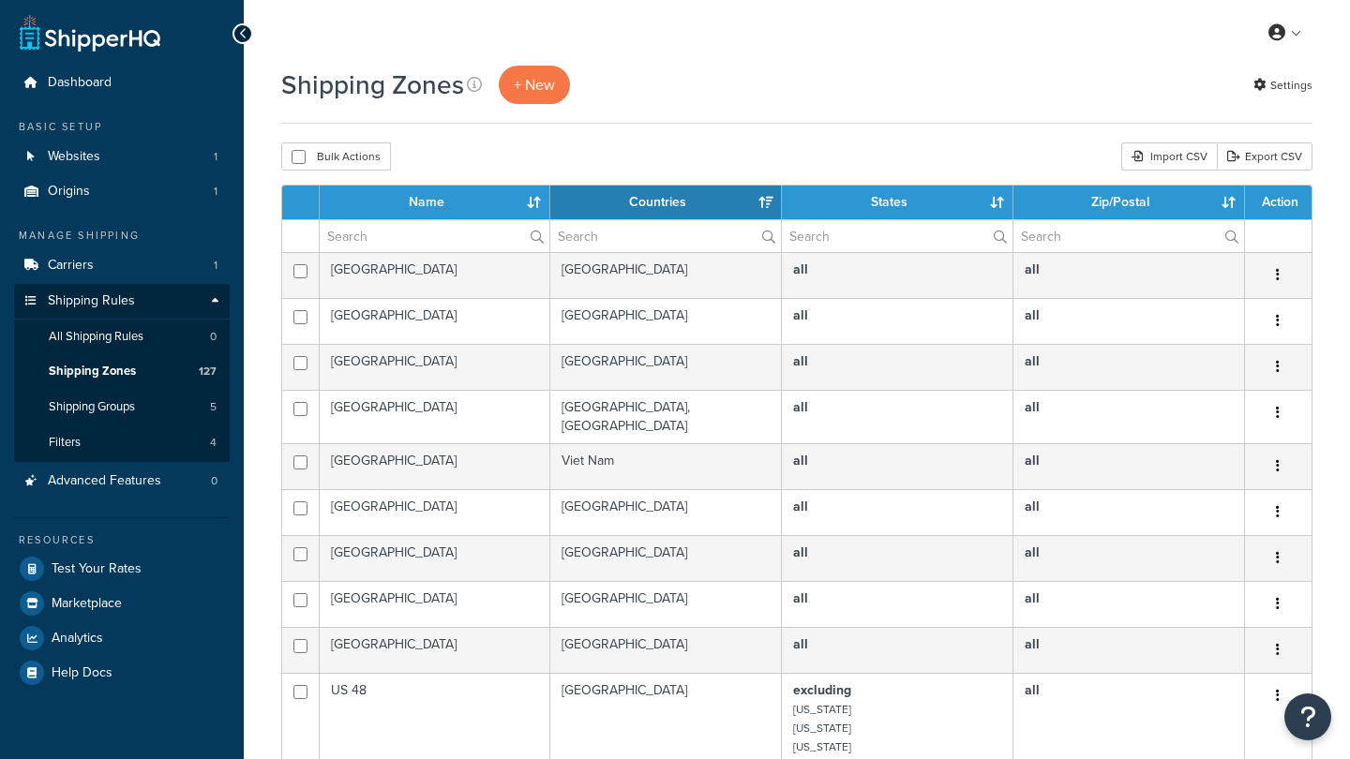
select select "15"
click at [1172, 150] on div "Import CSV" at bounding box center [1169, 156] width 96 height 28
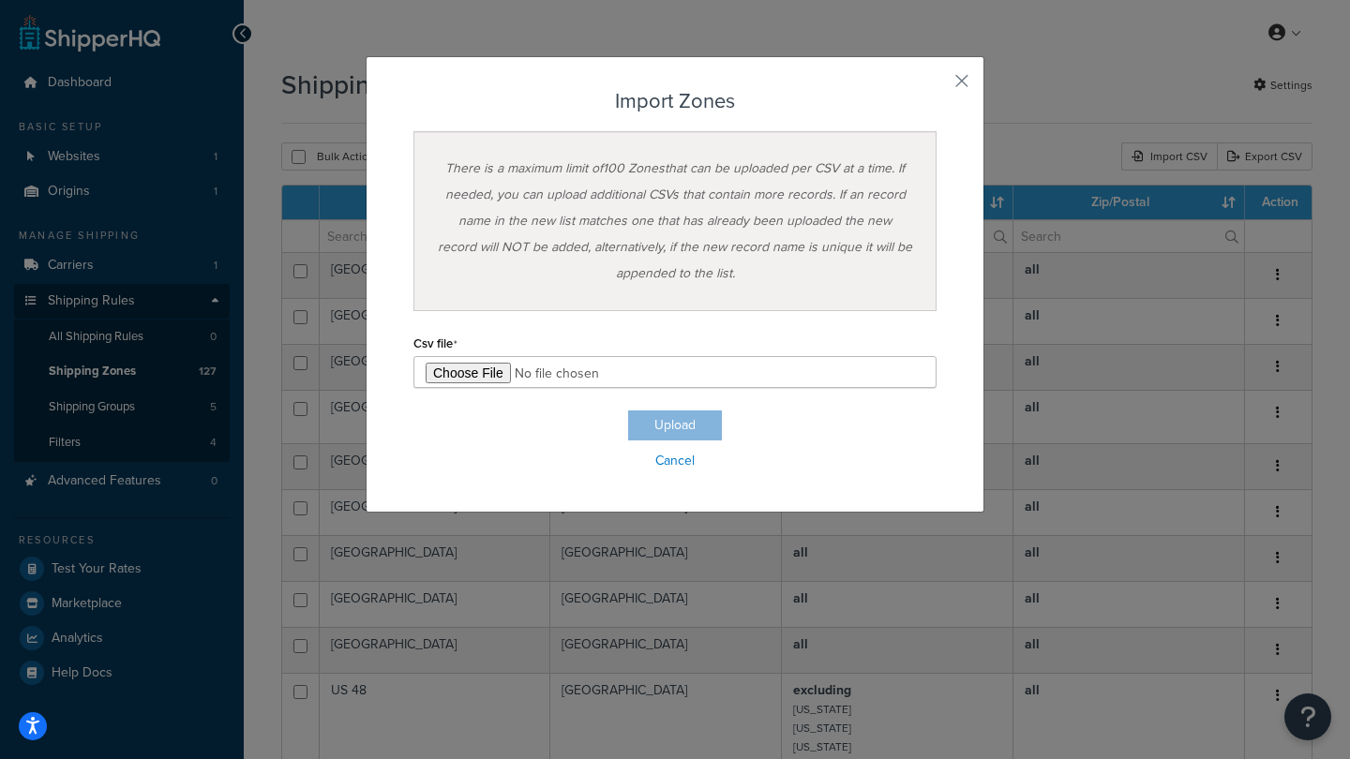
click at [478, 375] on input "file" at bounding box center [674, 372] width 523 height 32
type input "C:\fakepath\ShippingHQ Zones.csv"
click at [675, 420] on button "Upload" at bounding box center [675, 426] width 94 height 30
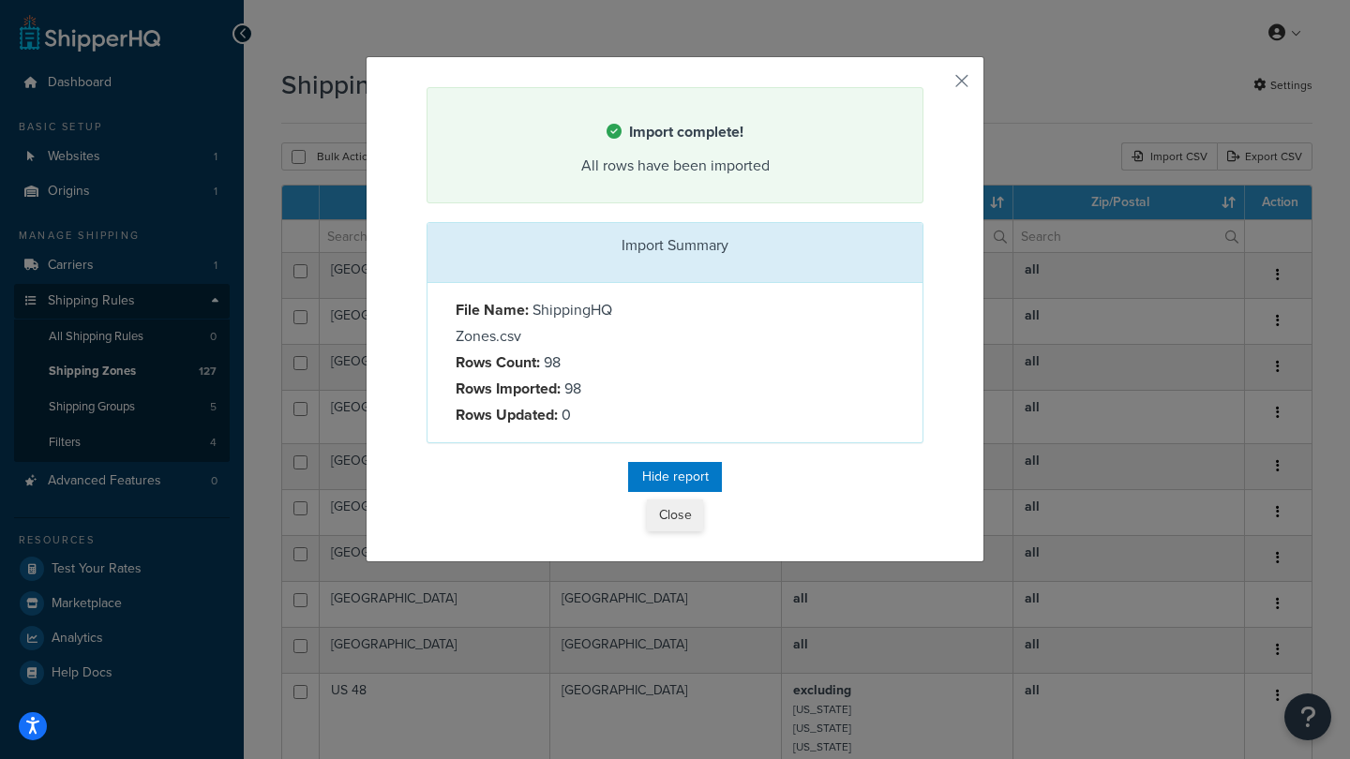
click at [679, 517] on button "Close" at bounding box center [675, 516] width 56 height 32
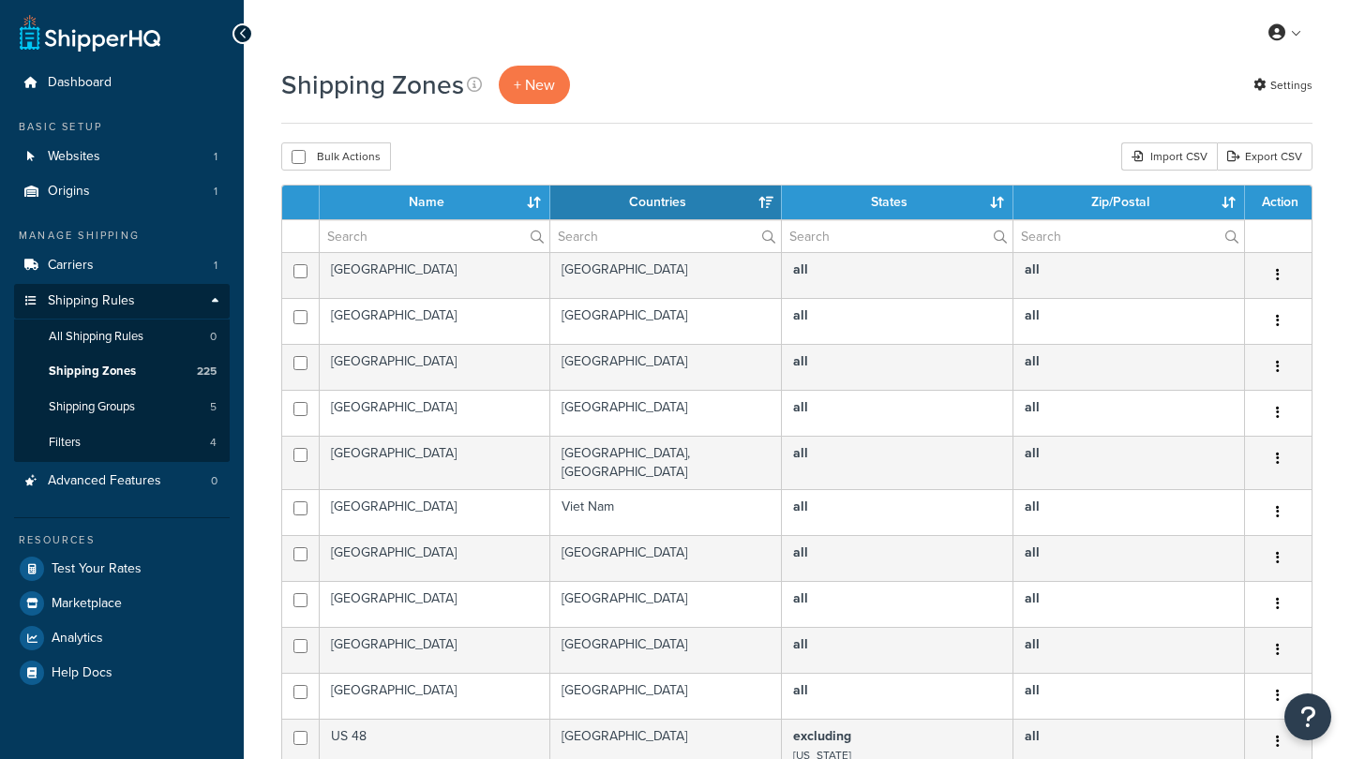
select select "15"
click at [102, 400] on span "Shipping Groups" at bounding box center [92, 407] width 86 height 16
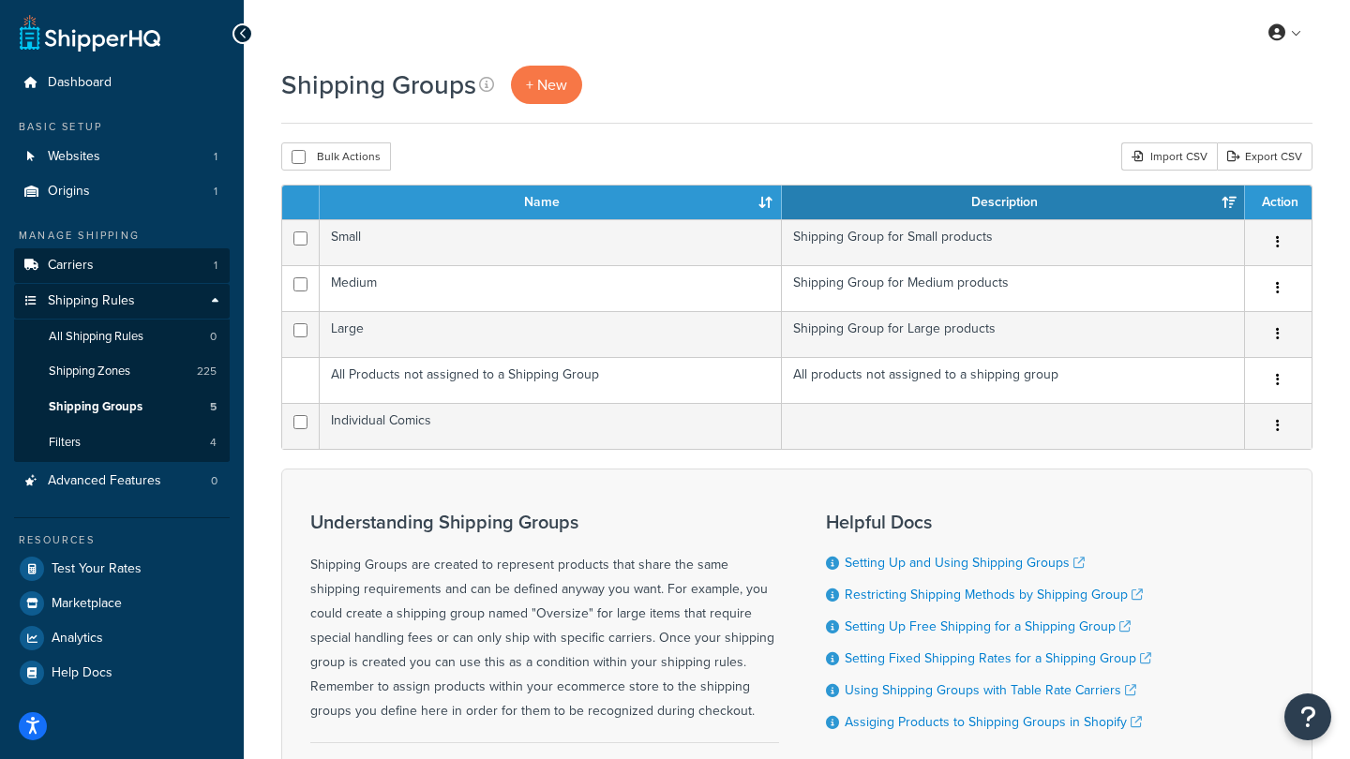
click at [87, 258] on span "Carriers" at bounding box center [71, 266] width 46 height 16
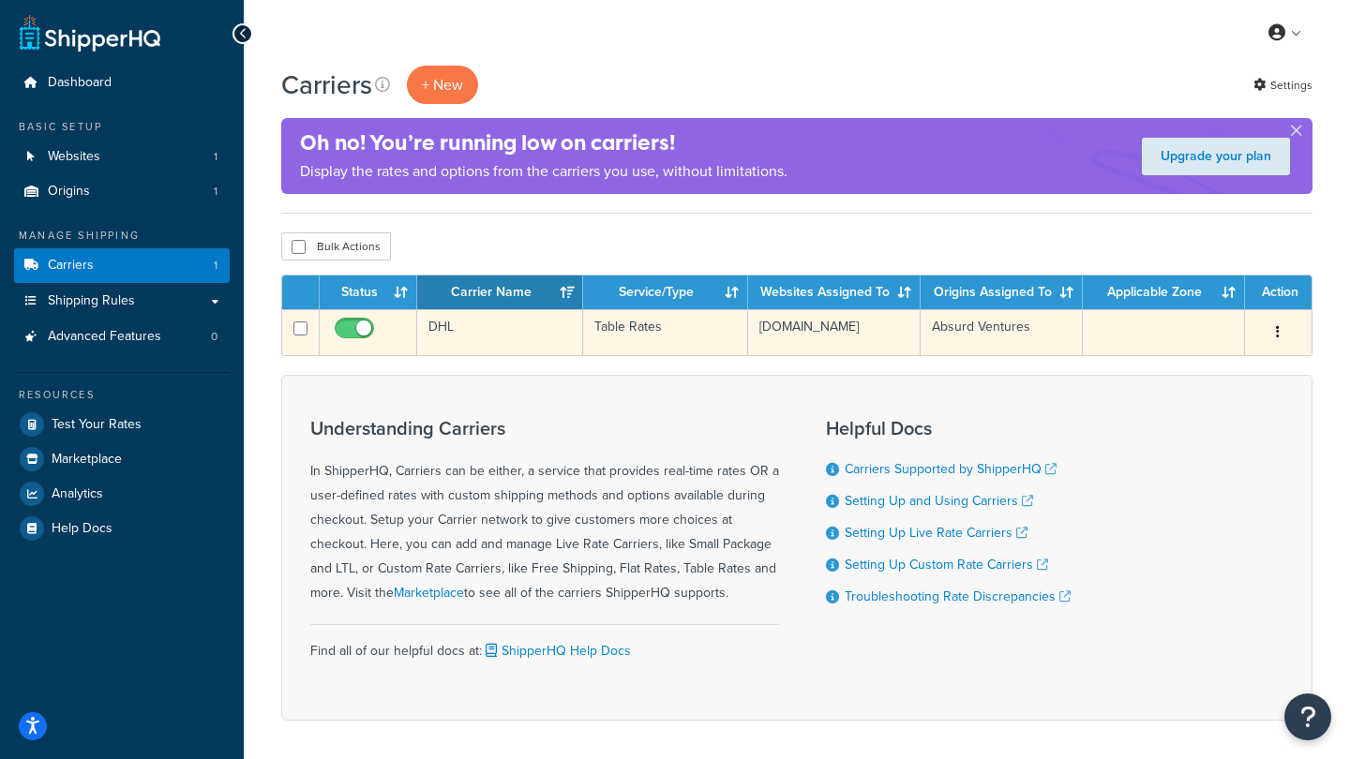
click at [861, 332] on td "[DOMAIN_NAME]" at bounding box center [834, 332] width 172 height 46
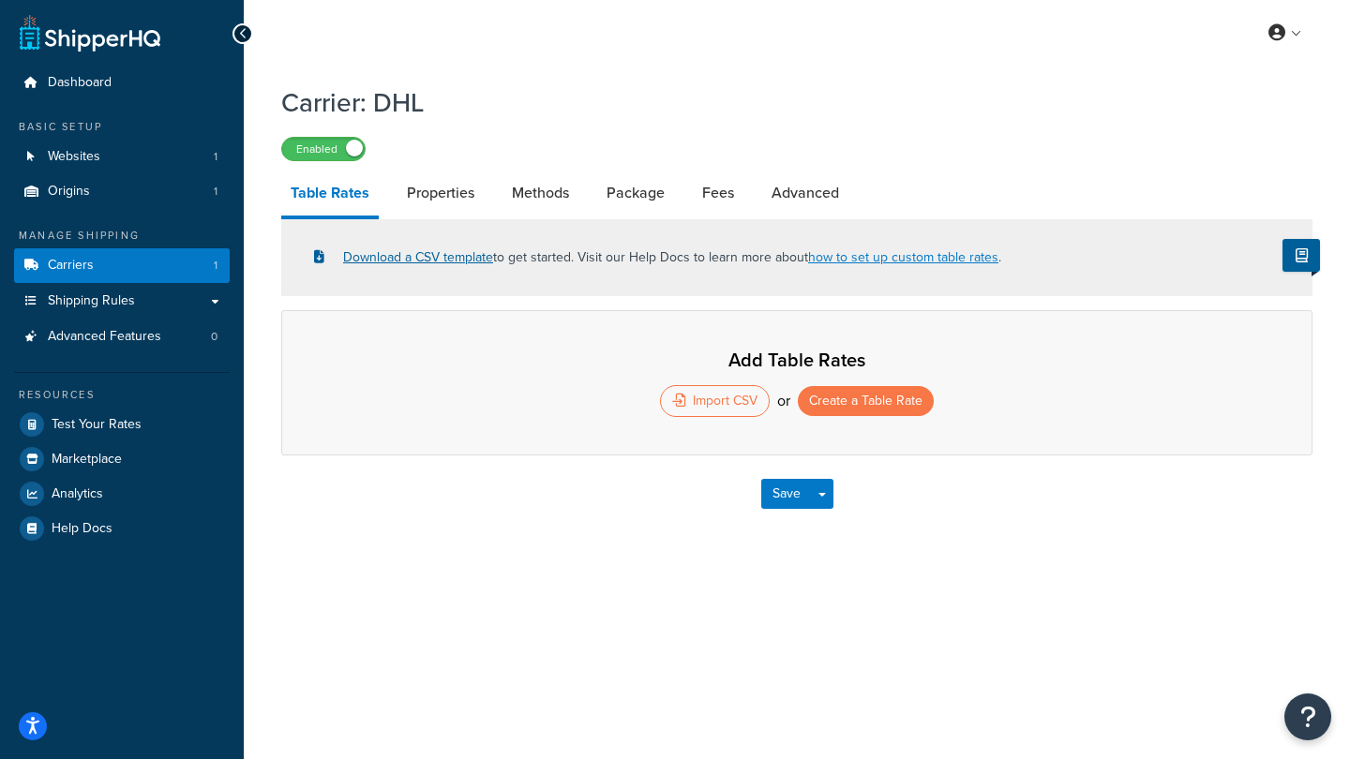
click at [441, 257] on link "Download a CSV template" at bounding box center [403, 257] width 179 height 20
click at [854, 262] on link "how to set up custom table rates" at bounding box center [903, 257] width 190 height 20
click at [537, 187] on link "Methods" at bounding box center [540, 193] width 76 height 45
select select "25"
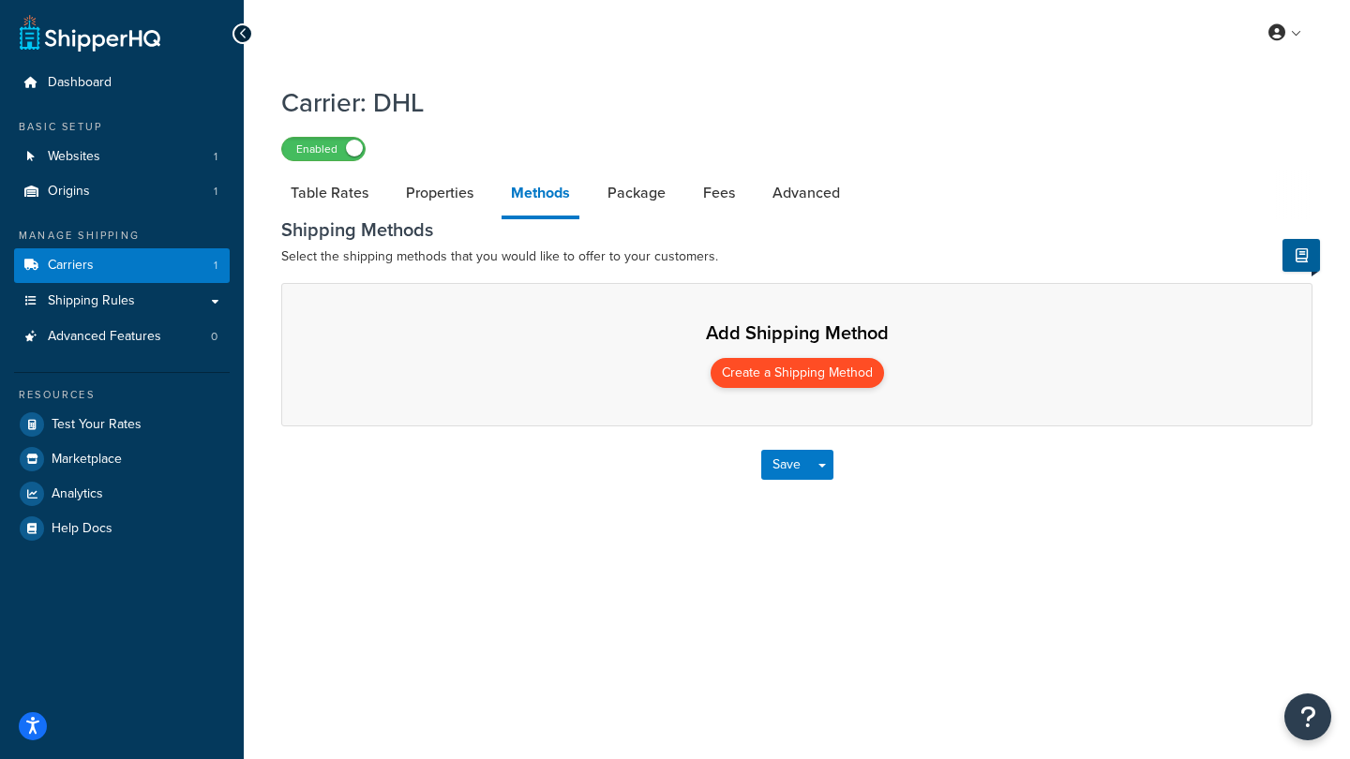
click at [769, 371] on button "Create a Shipping Method" at bounding box center [797, 373] width 173 height 30
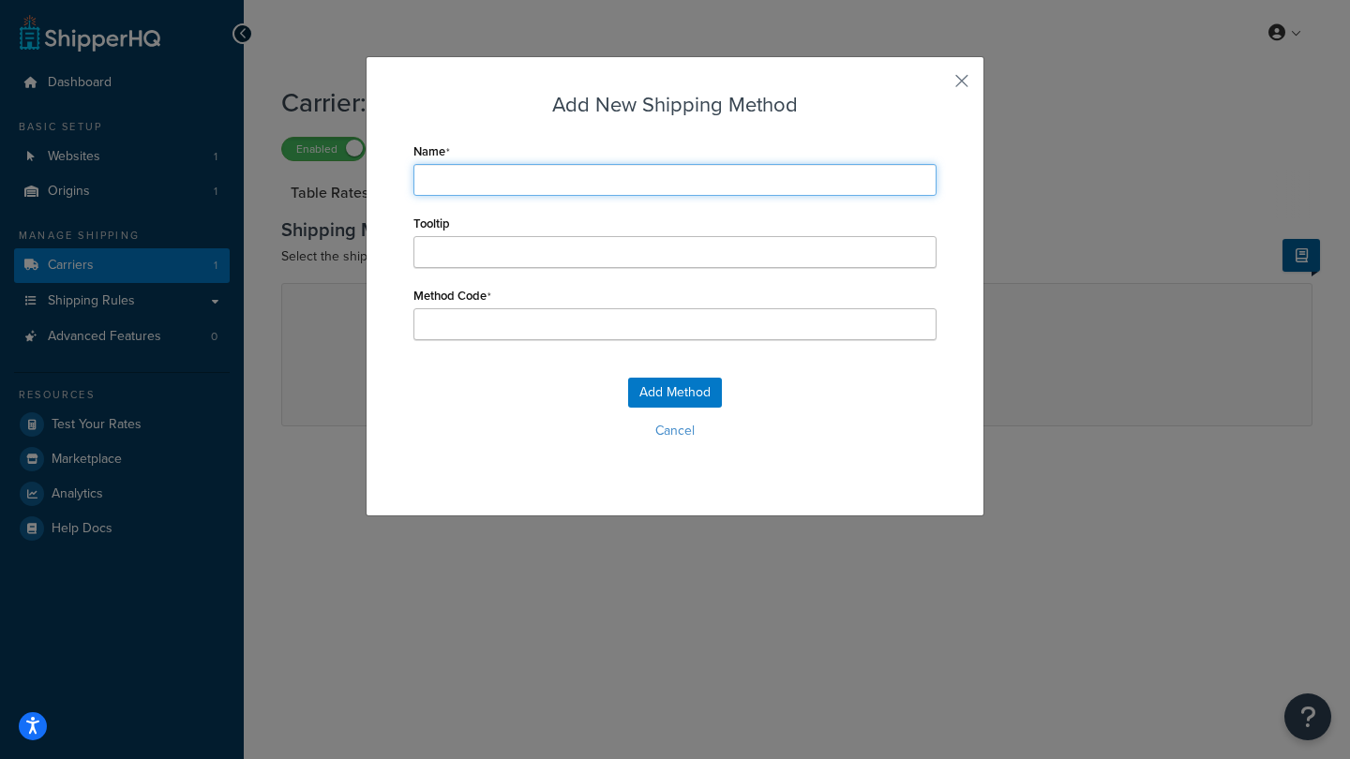
click at [503, 180] on input "Name" at bounding box center [674, 180] width 523 height 32
type input "D"
type input "DH"
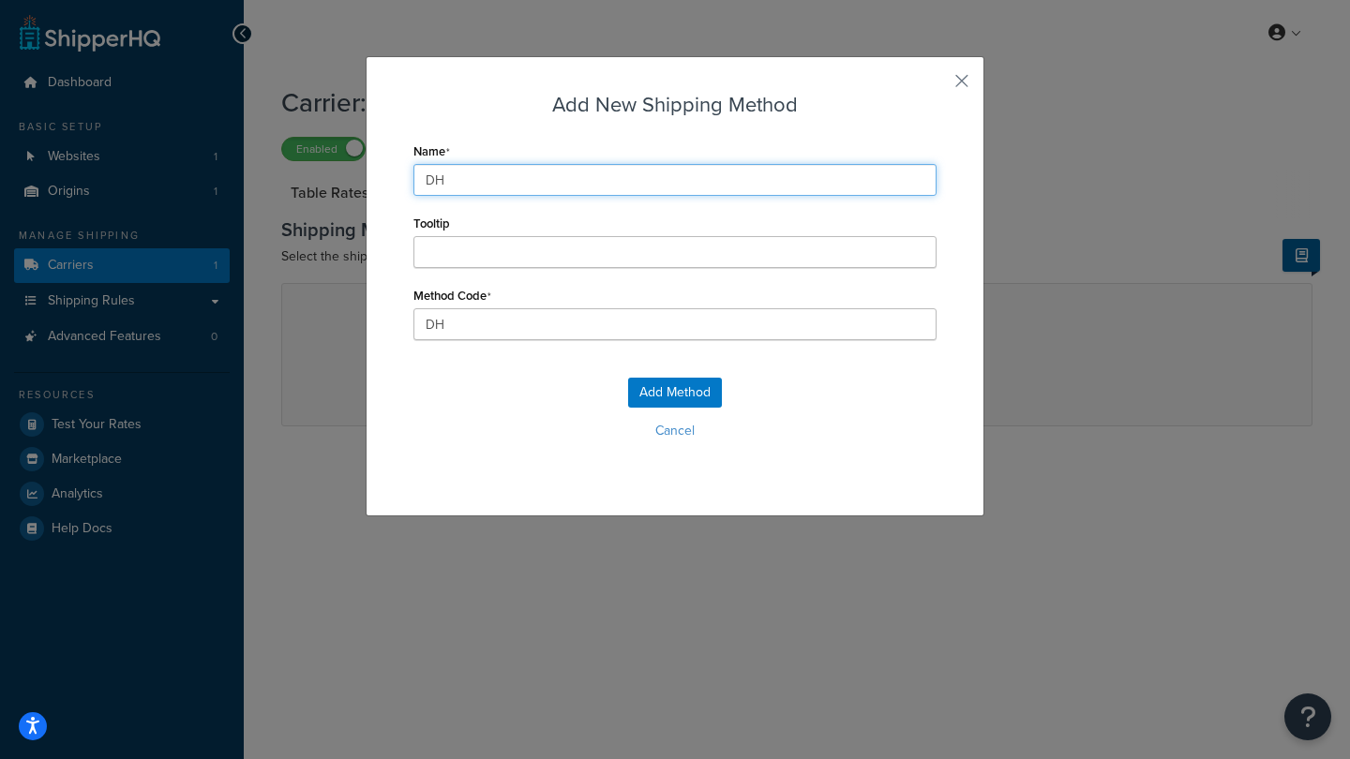
type input "DHL"
type input "DHL_"
type input "DHL I"
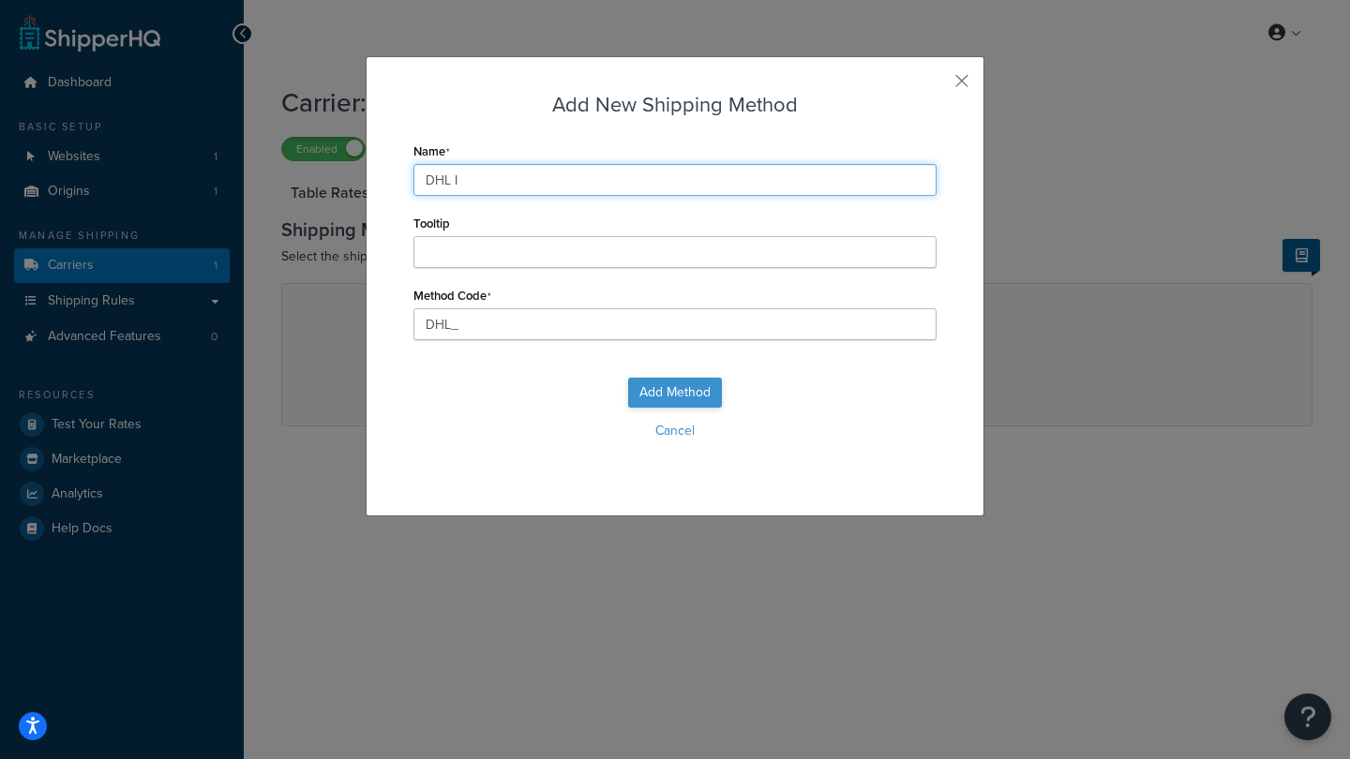
type input "DHL_I"
type input "DHL In"
type input "DHL_In"
type input "DHL Int"
type input "DHL_Int"
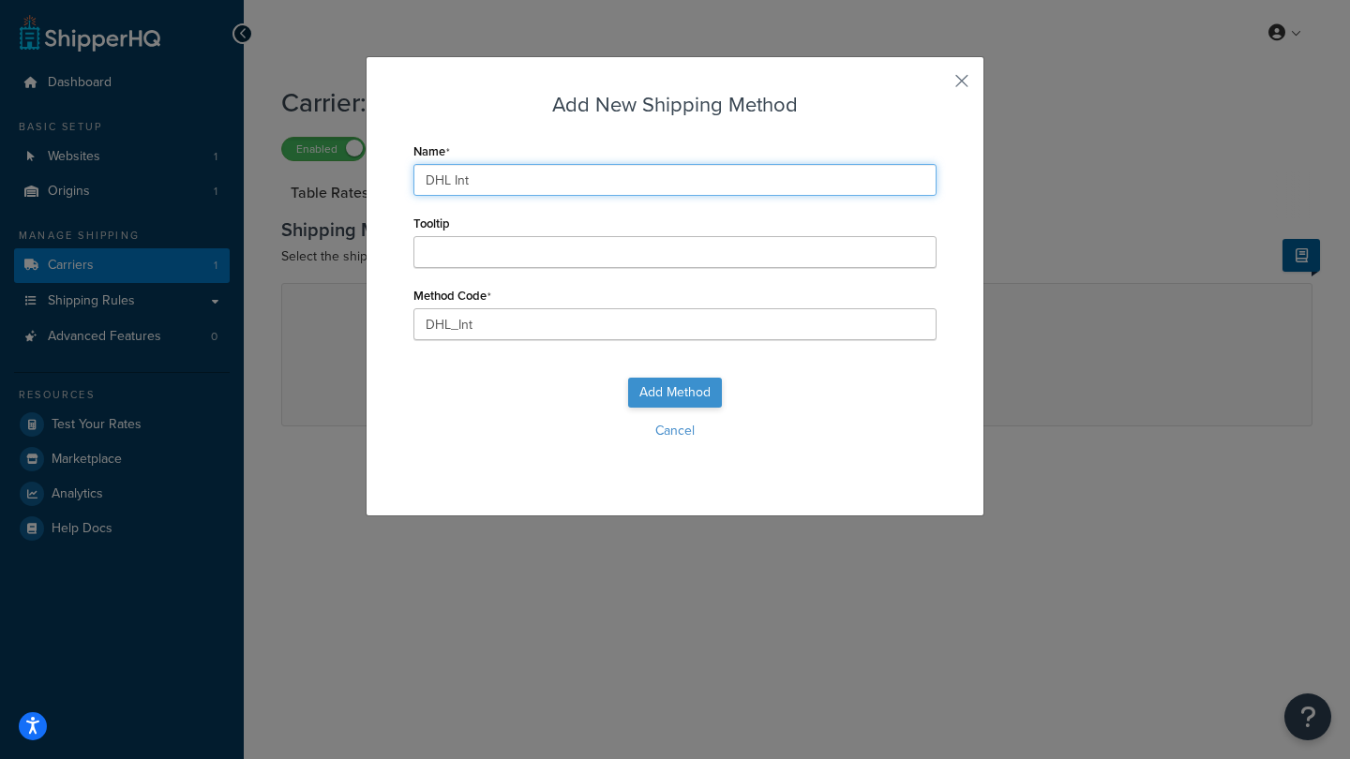
type input "DHL Inte"
type input "DHL_Inte"
type input "DHL Inter"
type input "DHL_Inter"
type input "DHL Intern"
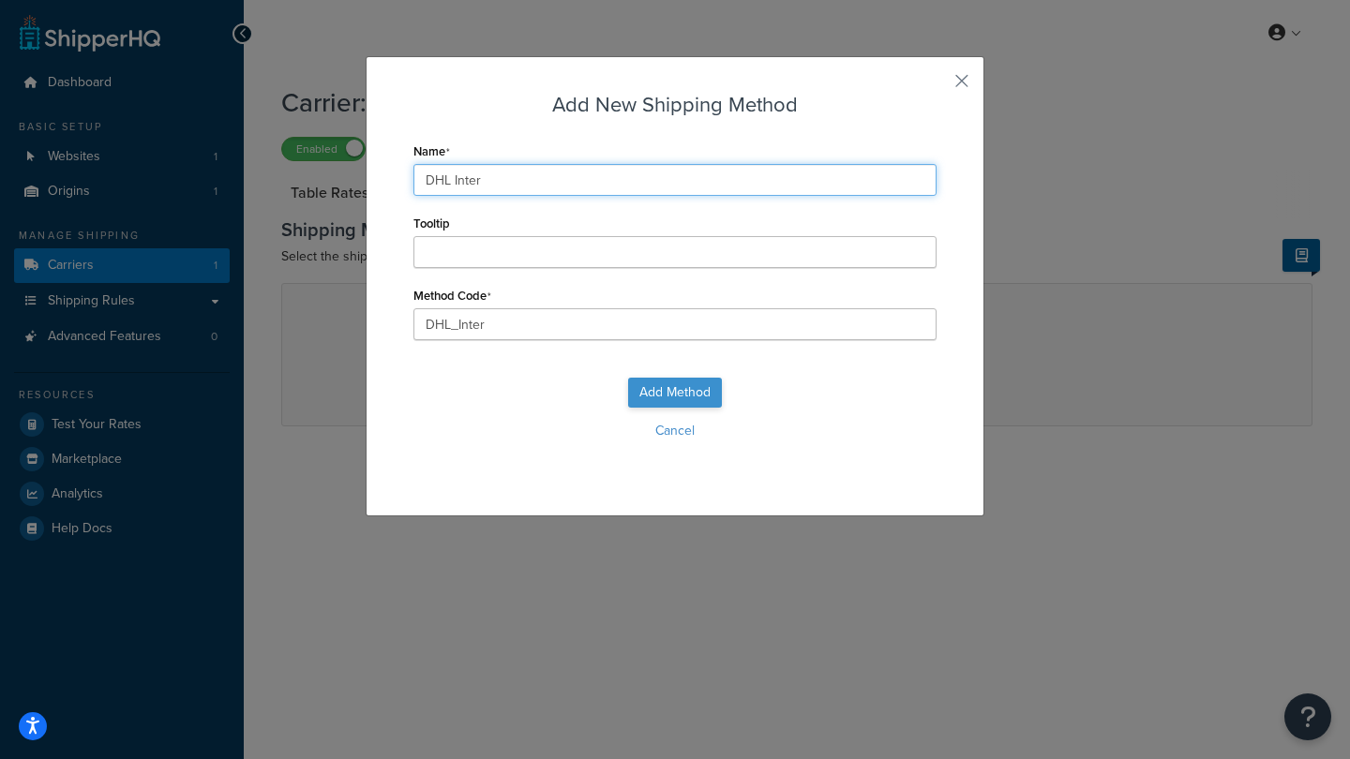
type input "DHL_Intern"
type input "DHL Interna"
type input "DHL_Interna"
type input "DHL Internat"
type input "DHL_Internat"
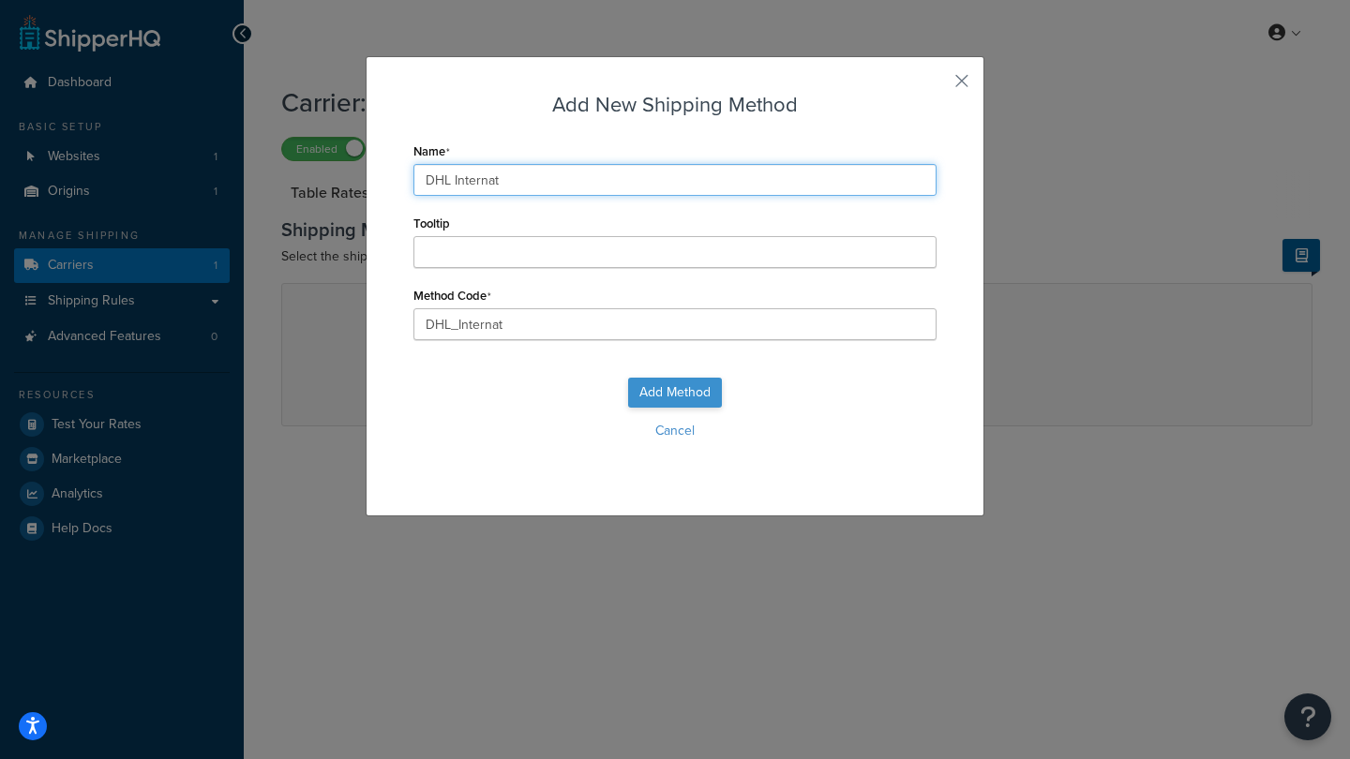
type input "DHL Internati"
type input "DHL_Internati"
type input "DHL Internatio"
type input "DHL_Internatio"
type input "DHL Internation"
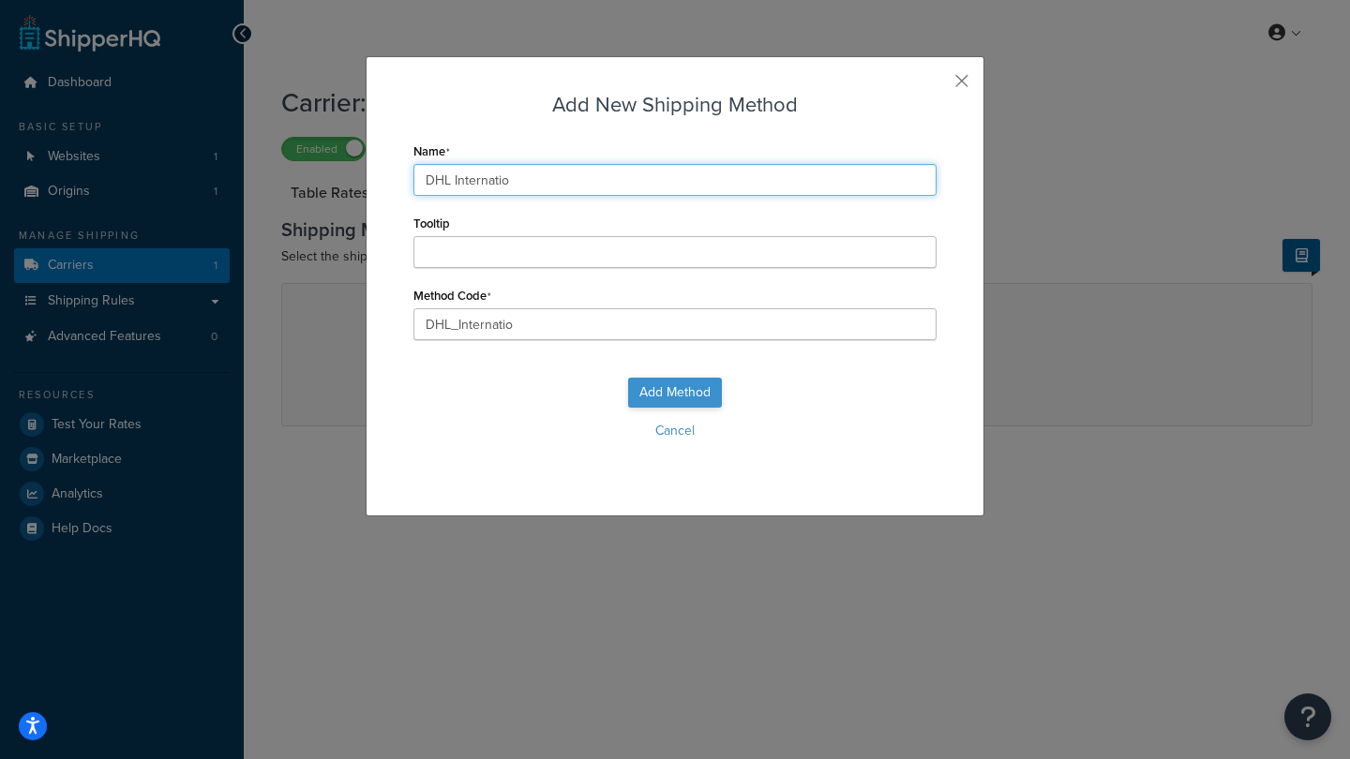
type input "DHL_Internation"
type input "DHL Internationa"
type input "DHL_Internationa"
type input "DHL International"
type input "DHL_International"
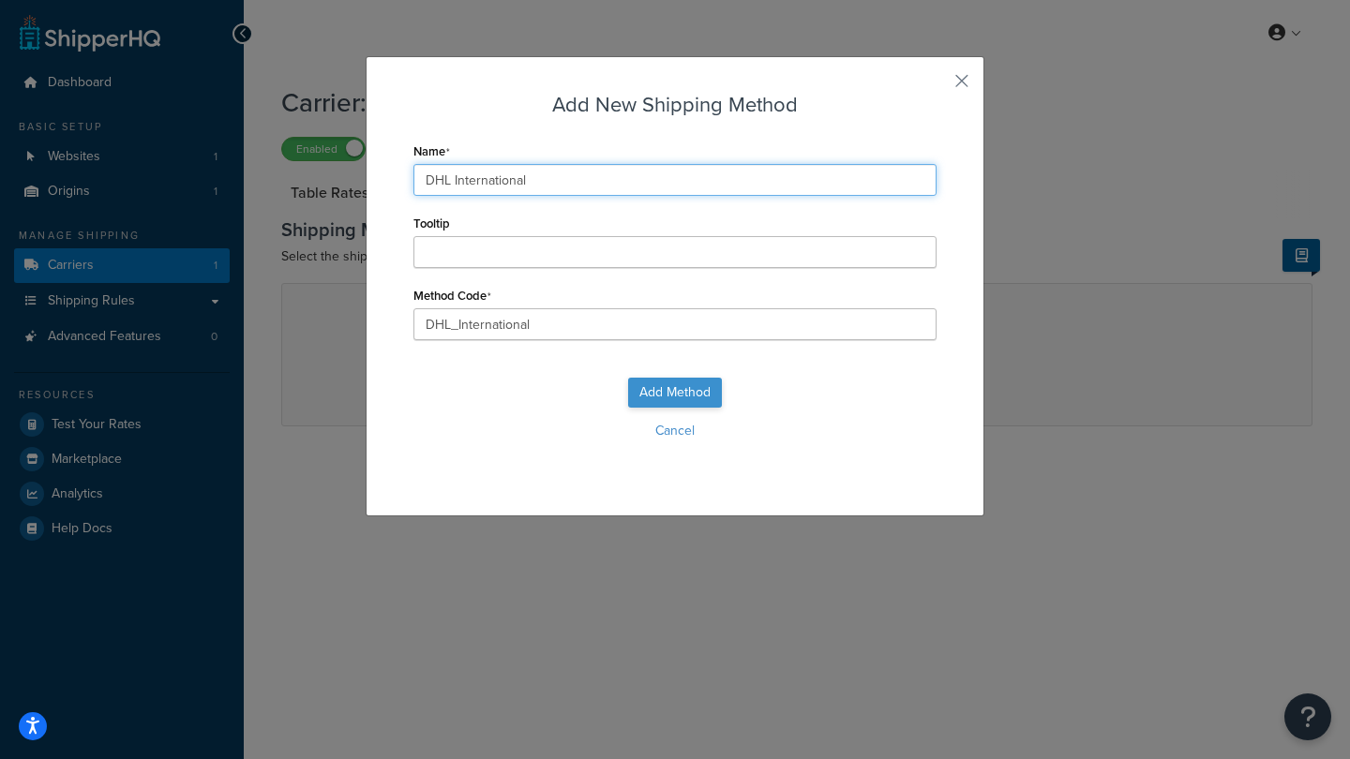
type input "DHL International"
click at [664, 383] on button "Add Method" at bounding box center [675, 393] width 94 height 30
select select "25"
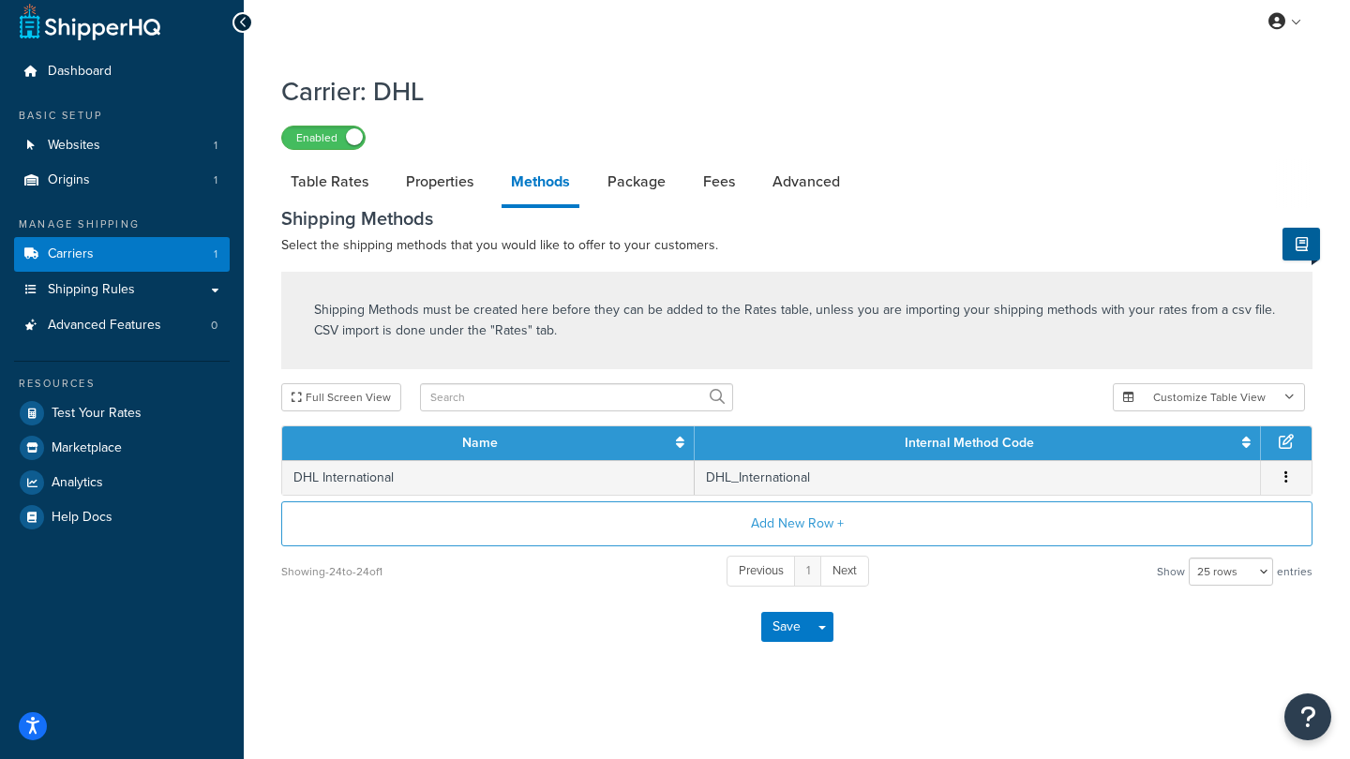
scroll to position [13, 0]
click at [787, 629] on button "Save" at bounding box center [786, 627] width 51 height 30
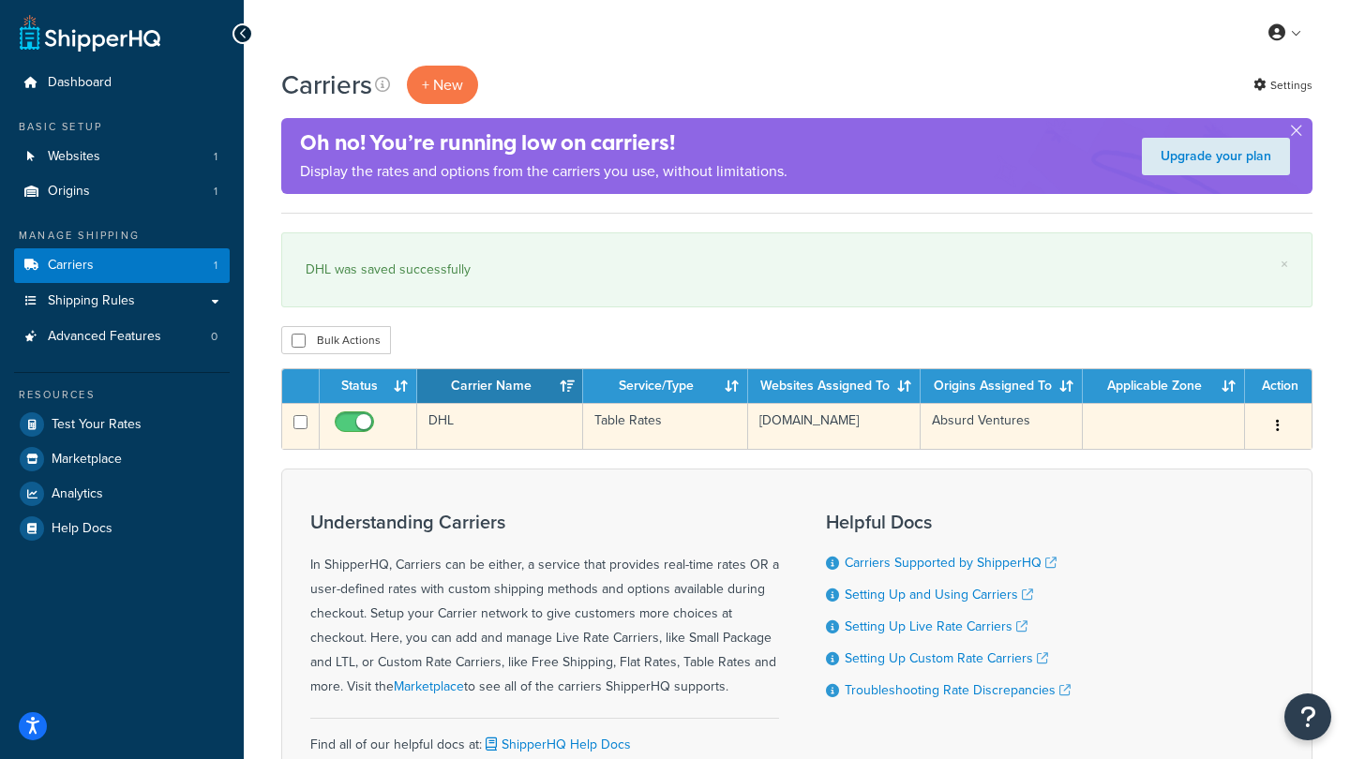
click at [652, 421] on td "Table Rates" at bounding box center [665, 426] width 165 height 46
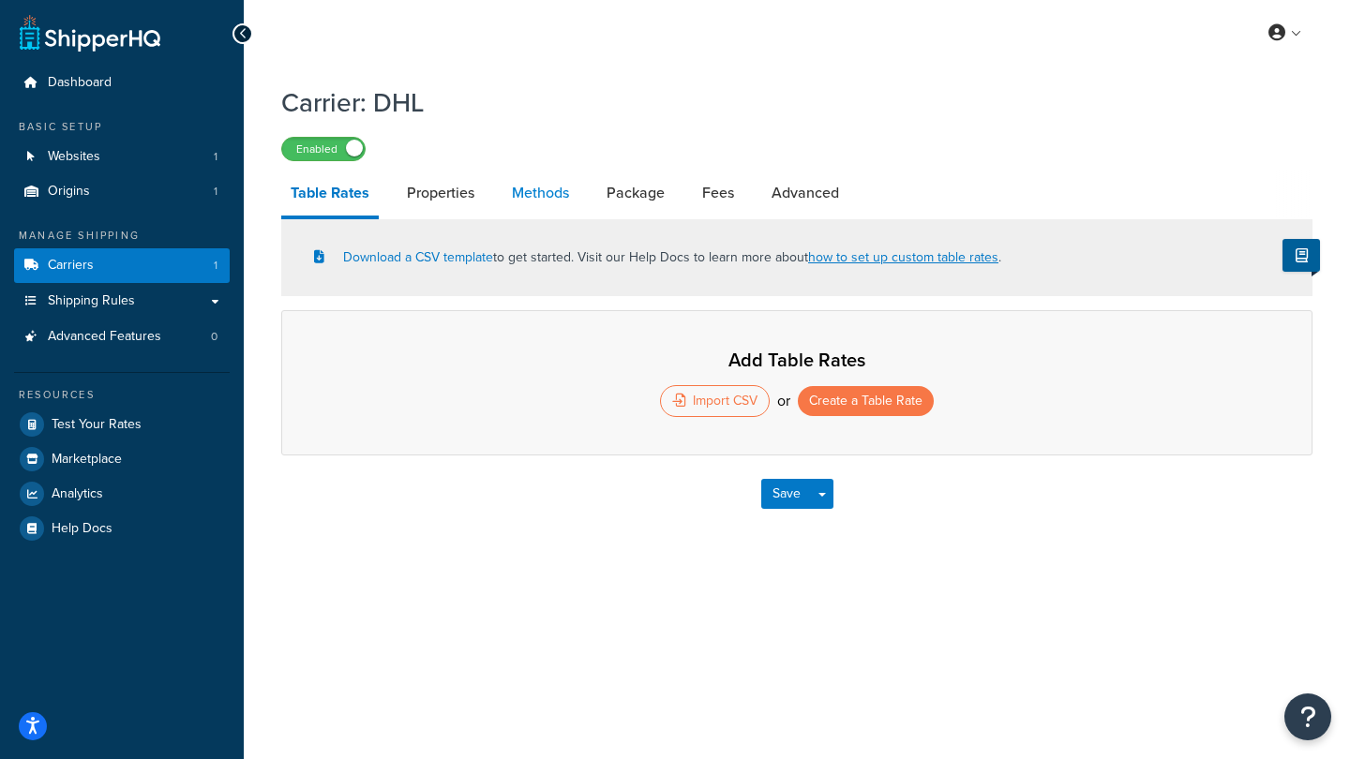
click at [541, 191] on link "Methods" at bounding box center [540, 193] width 76 height 45
select select "25"
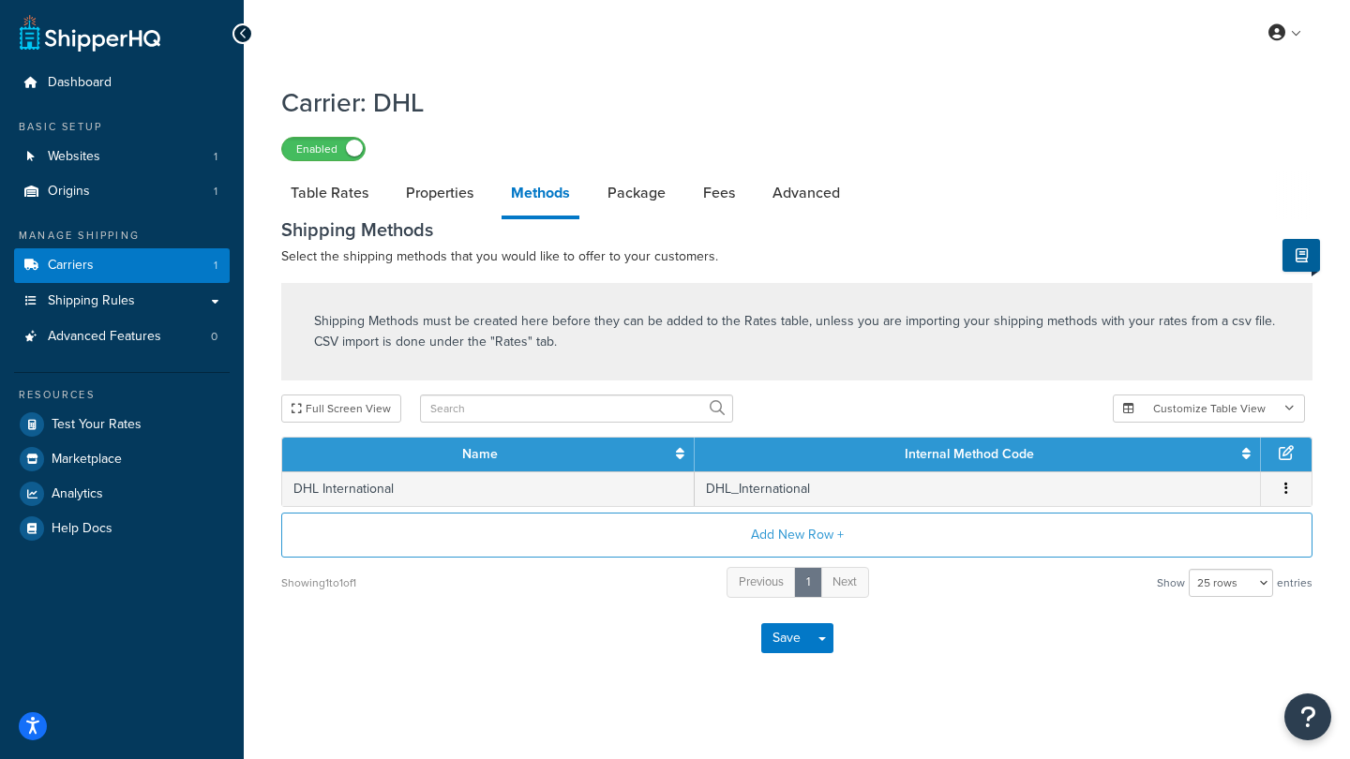
click at [1285, 458] on icon at bounding box center [1286, 452] width 15 height 15
click at [814, 537] on button "Add New Row +" at bounding box center [796, 535] width 1031 height 45
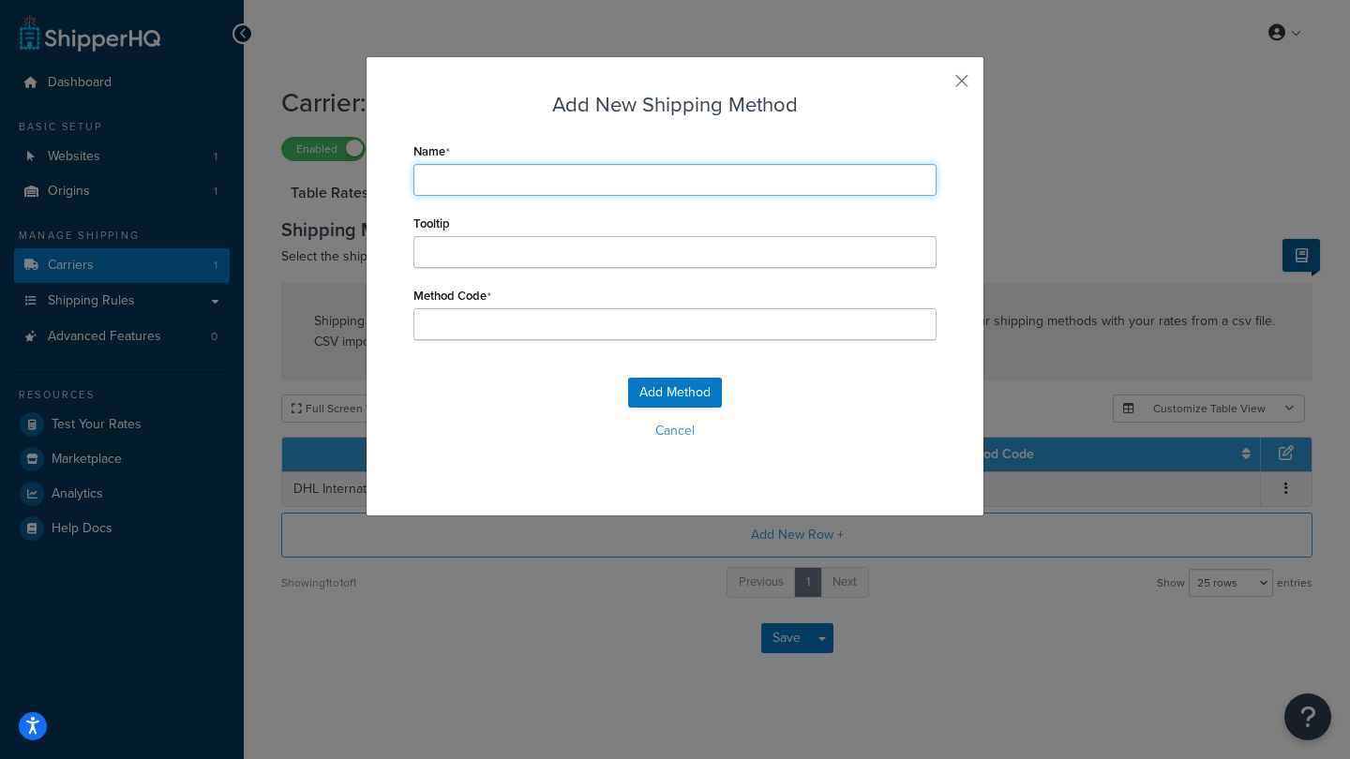
click at [448, 180] on input "Name" at bounding box center [674, 180] width 523 height 32
type input "D"
type input "DH"
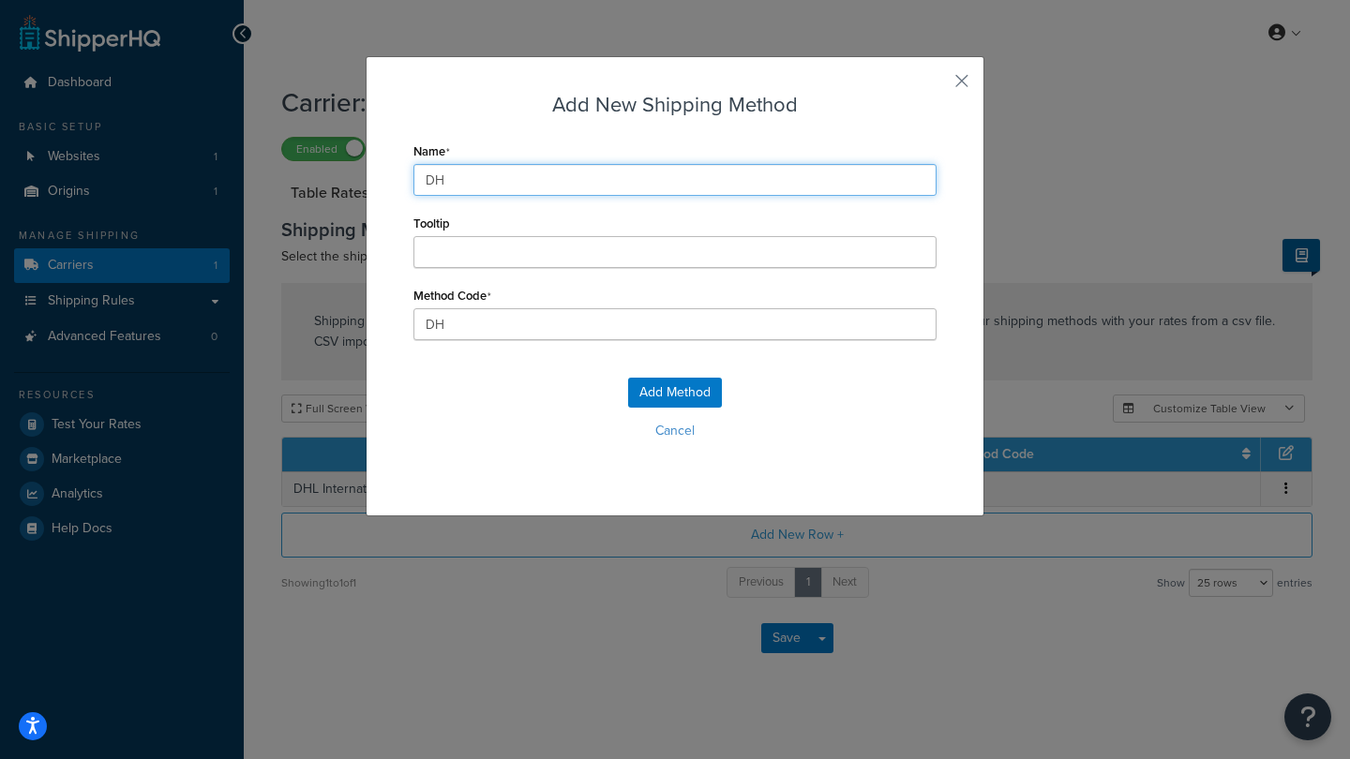
type input "DHL"
type input "DHL_"
type input "DHL E"
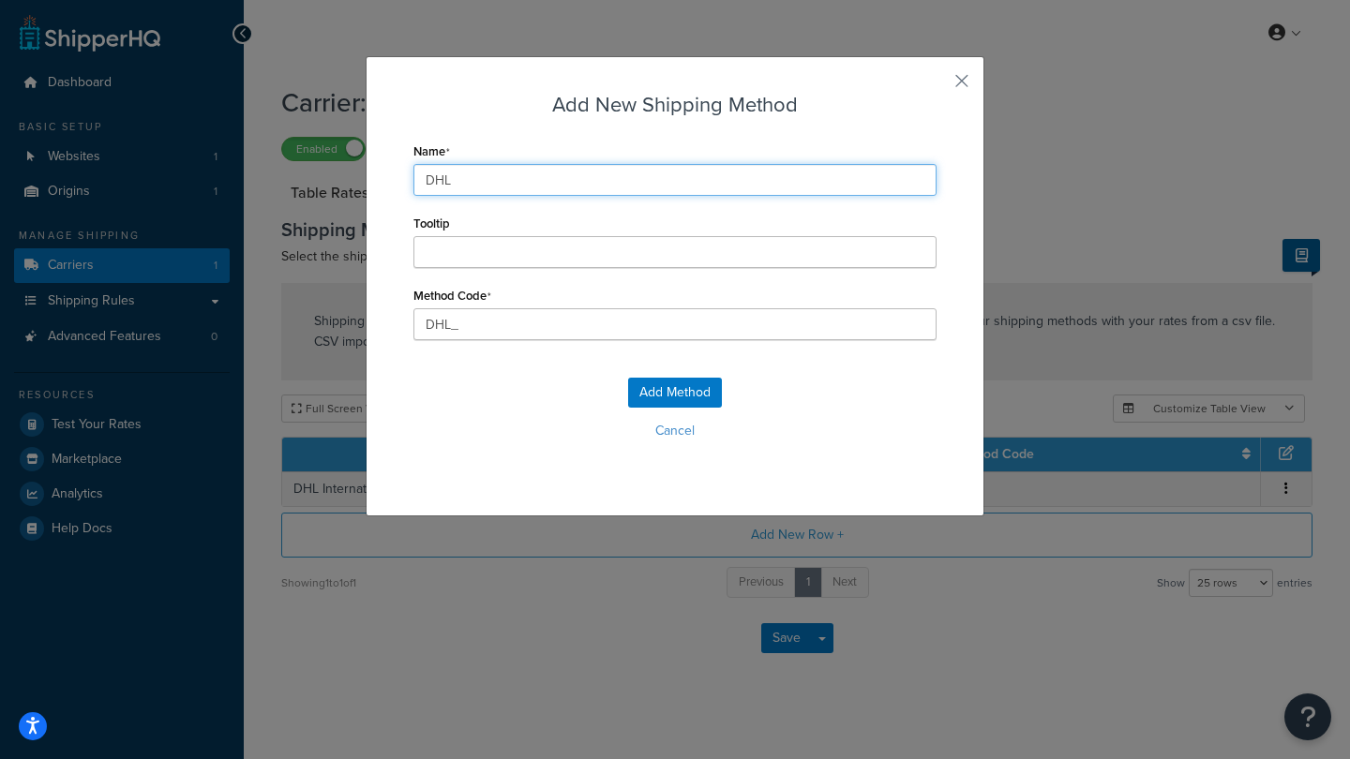
type input "DHL_E"
type input "DHL Ex"
type input "DHL_Ex"
type input "DHL Exp"
type input "DHL_Exp"
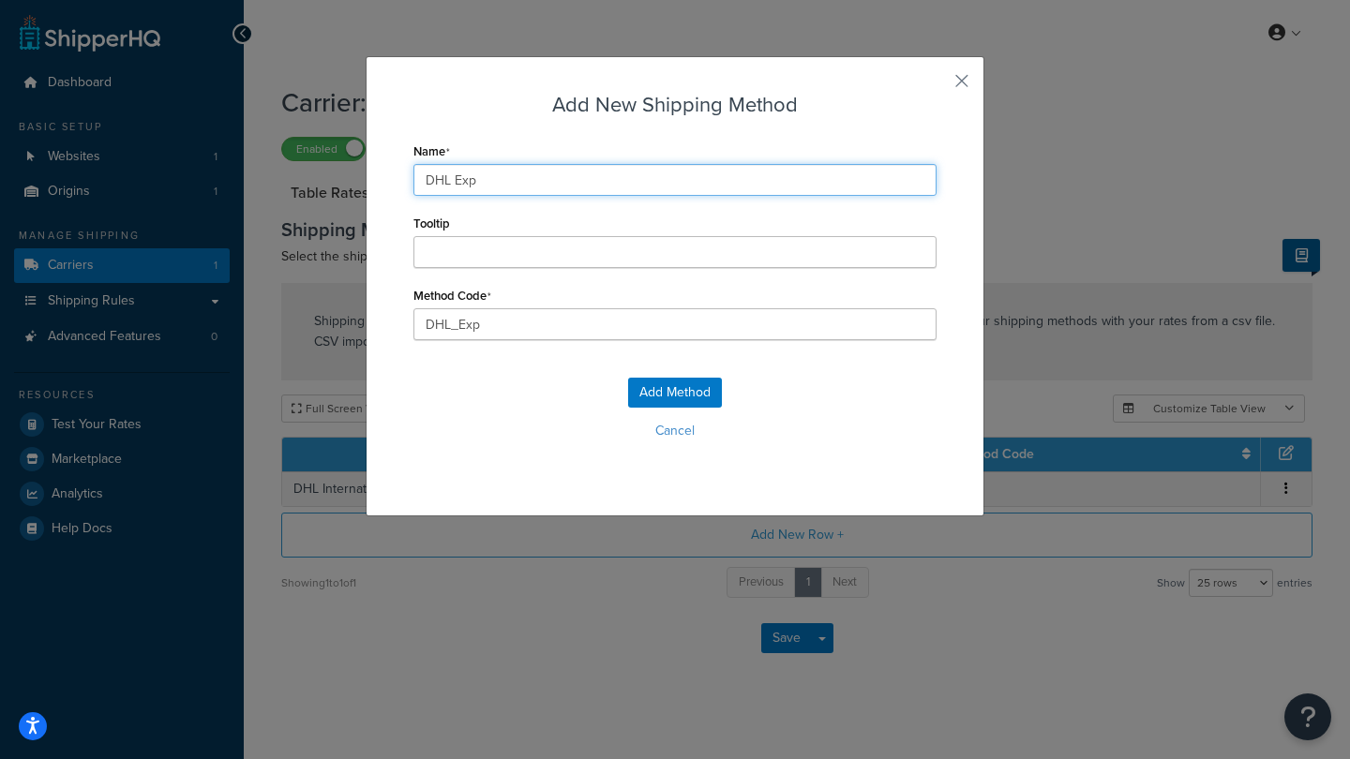
type input "DHL Expr"
type input "DHL_Expr"
type input "DHL Expre"
type input "DHL_Expre"
type input "DHL Expres"
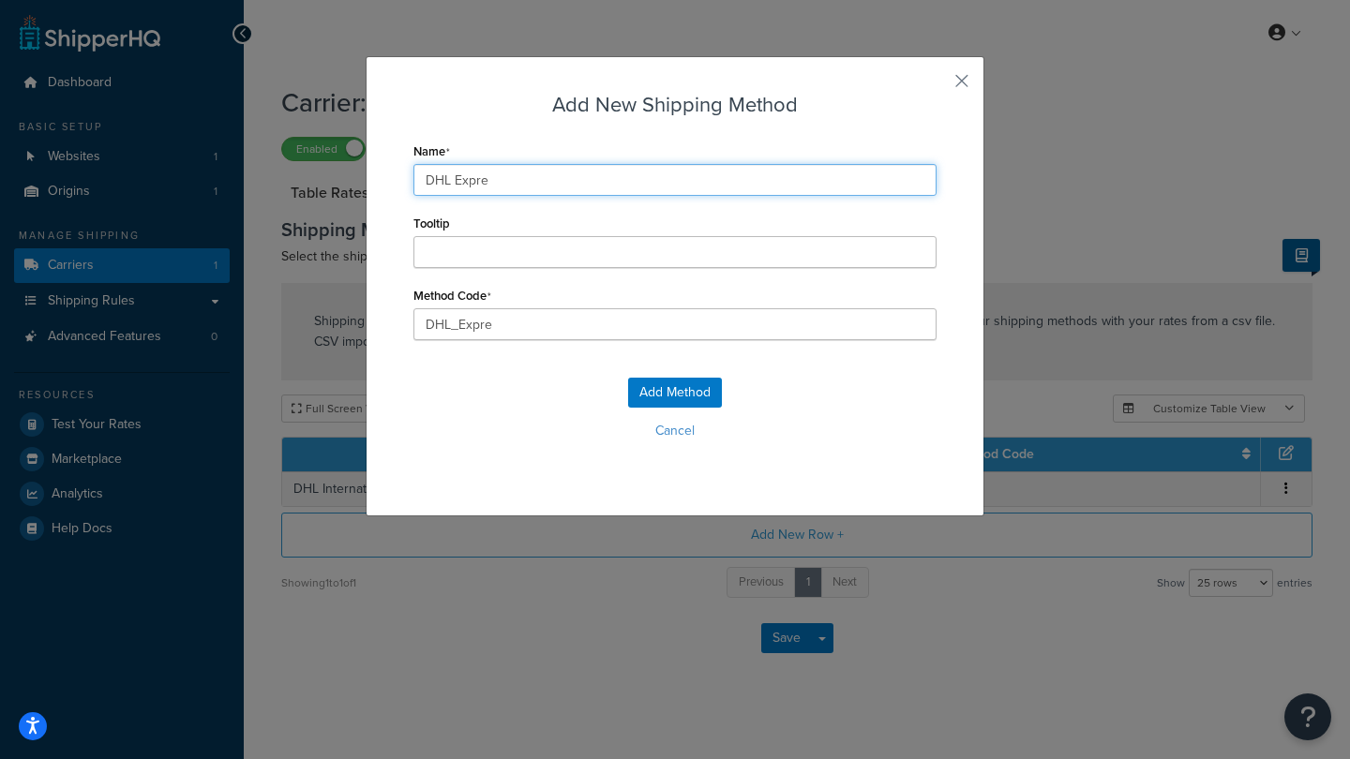
type input "DHL_Expres"
type input "DHL Express"
type input "DHL_Express"
type input "DHL Express"
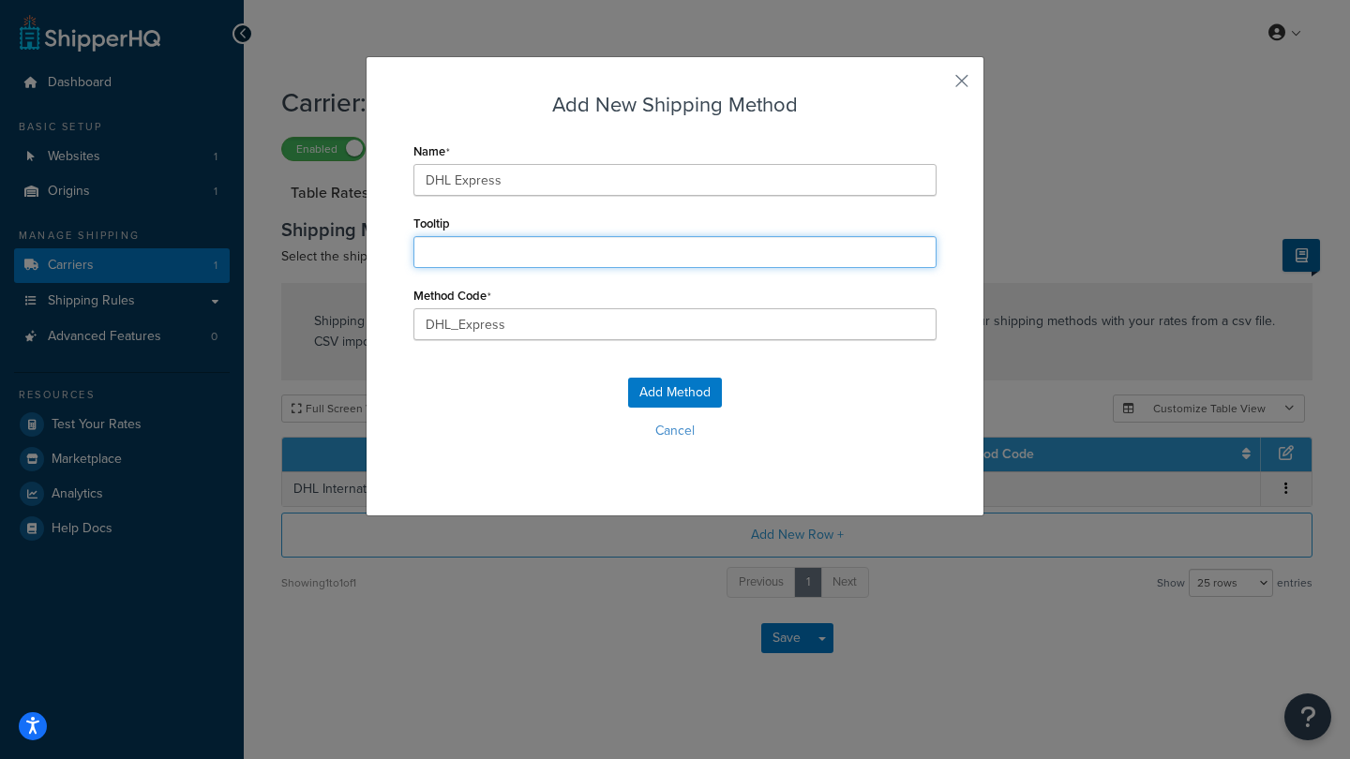
click at [554, 256] on input "Tooltip" at bounding box center [674, 252] width 523 height 32
type input "Domestic Shipping"
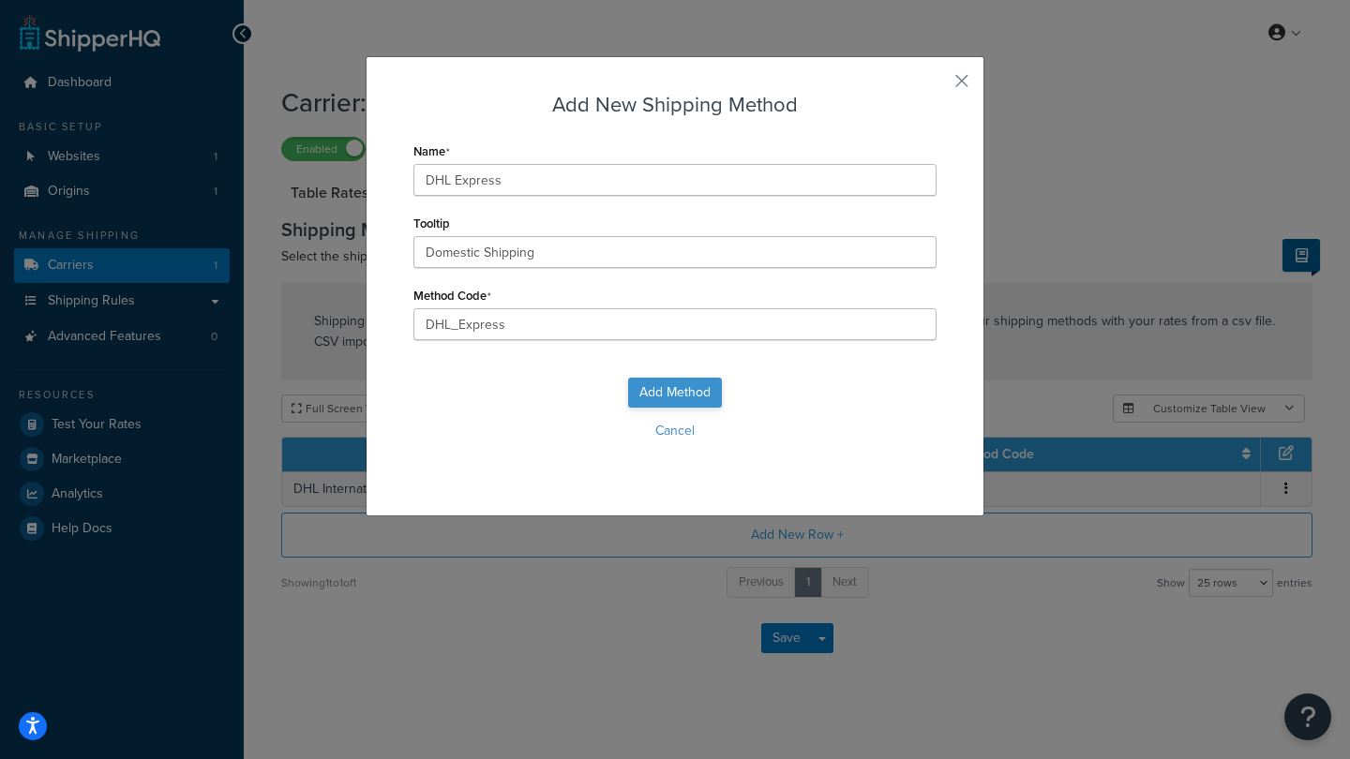
click at [676, 386] on button "Add Method" at bounding box center [675, 393] width 94 height 30
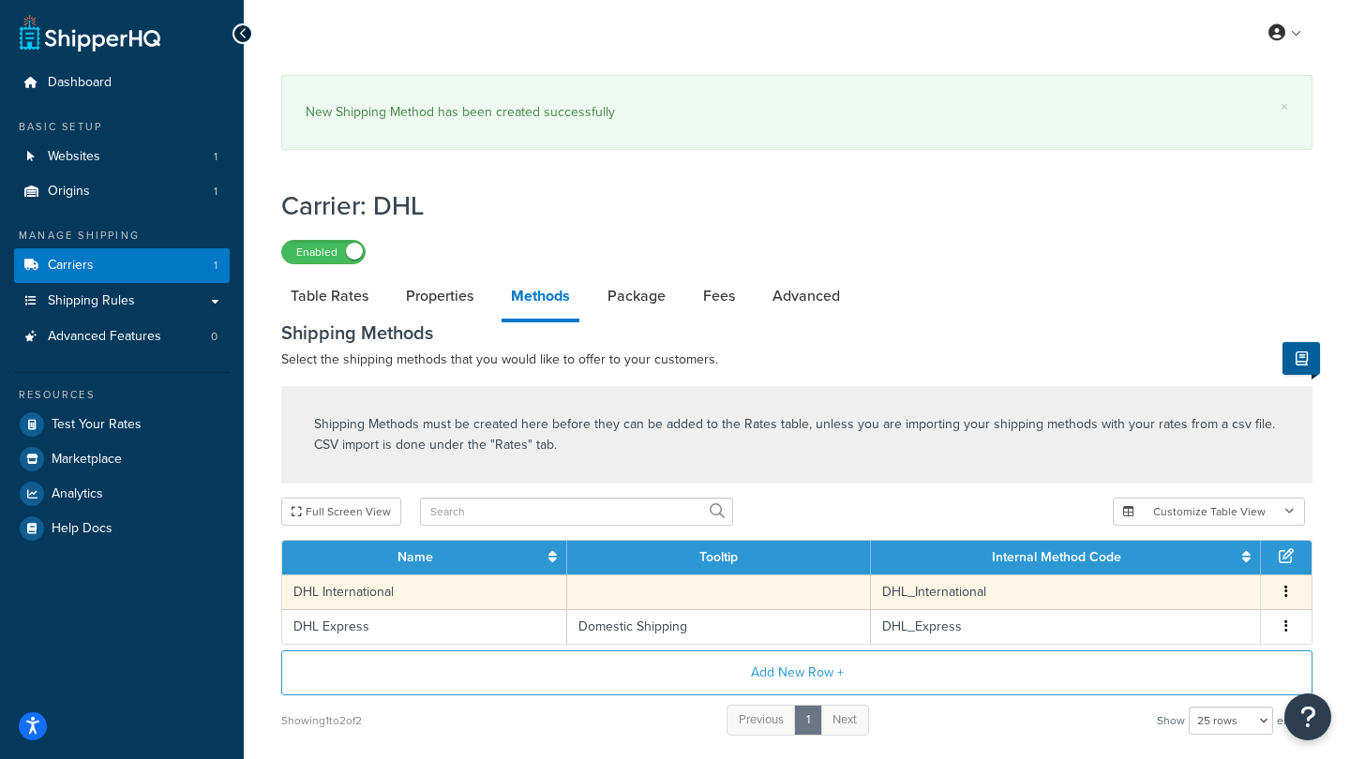
click at [697, 599] on td at bounding box center [719, 592] width 304 height 35
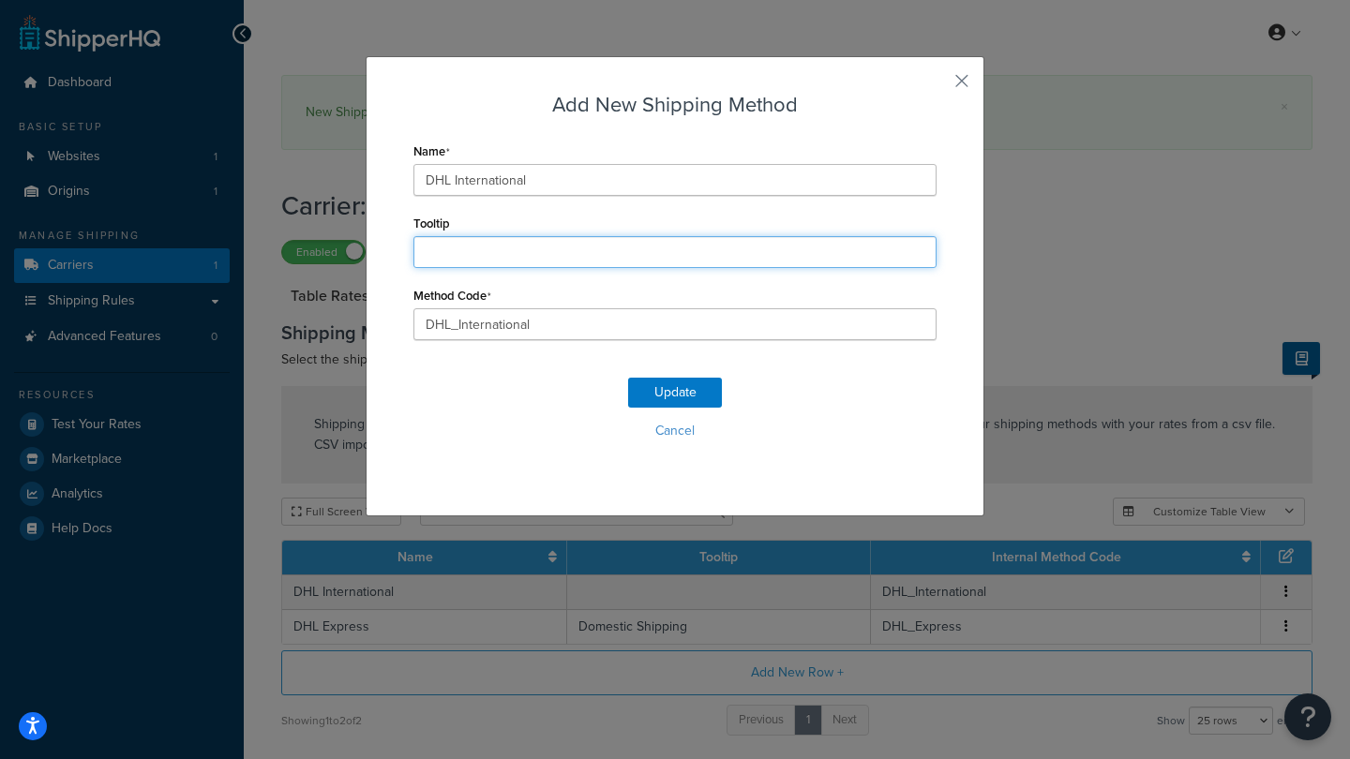
click at [498, 250] on input "Tooltip" at bounding box center [674, 252] width 523 height 32
type input "International Shipments"
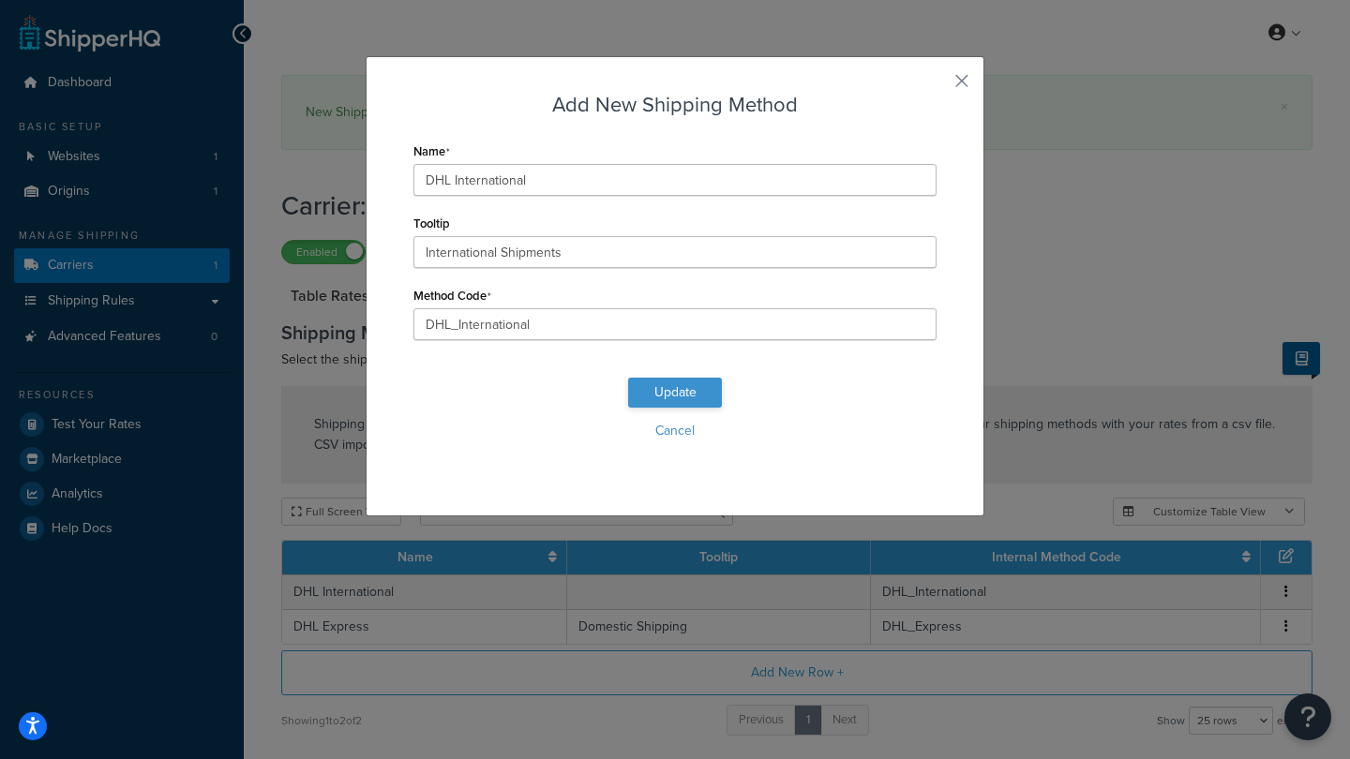
click at [667, 383] on button "Update" at bounding box center [675, 393] width 94 height 30
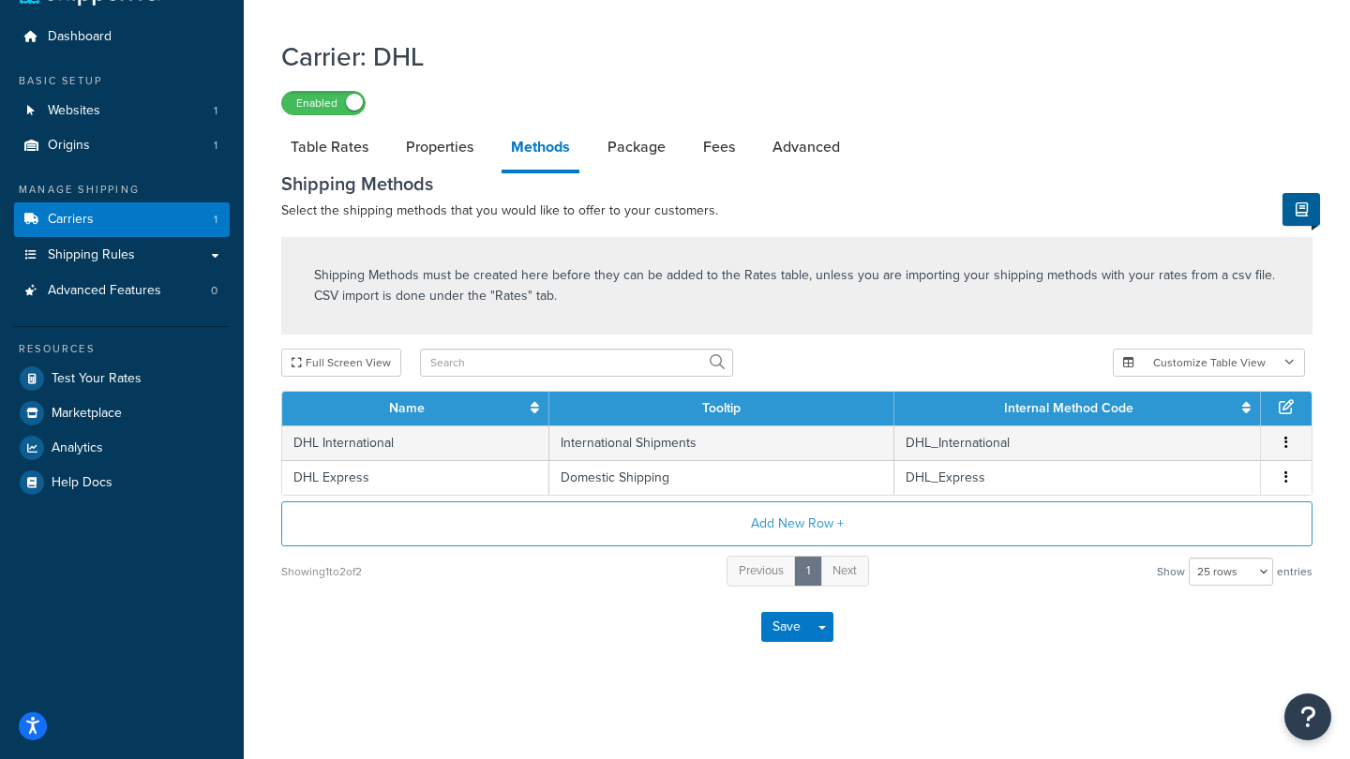
scroll to position [48, 0]
click at [342, 143] on link "Table Rates" at bounding box center [329, 147] width 97 height 45
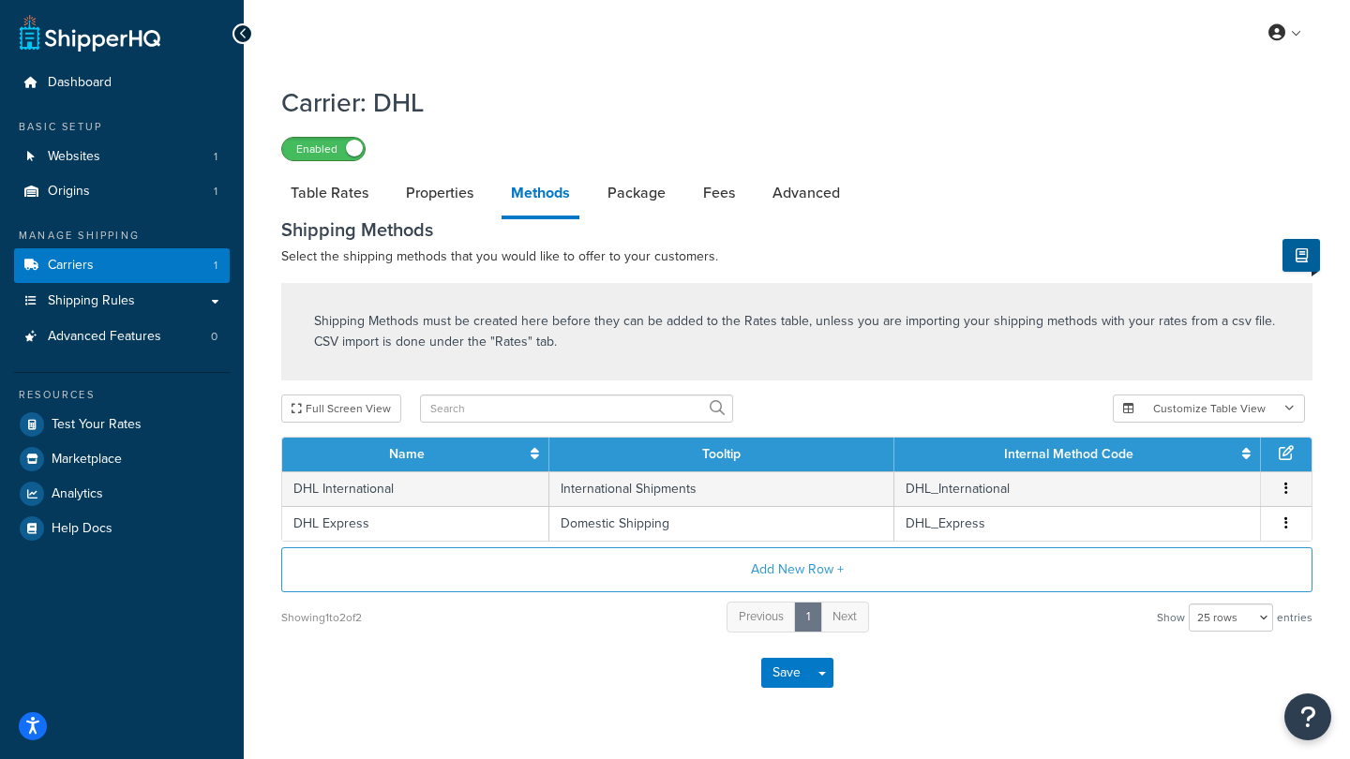
select select "25"
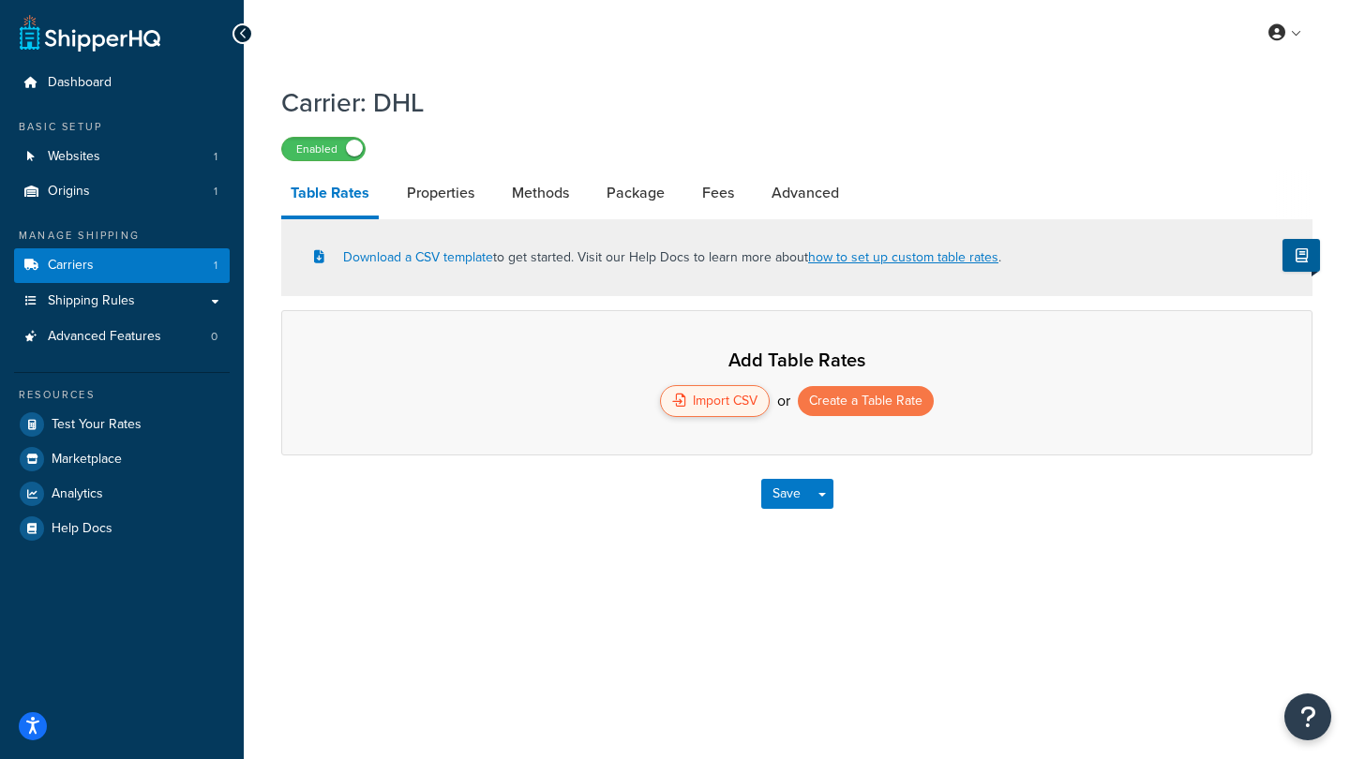
click at [728, 411] on div "Import CSV" at bounding box center [715, 401] width 110 height 32
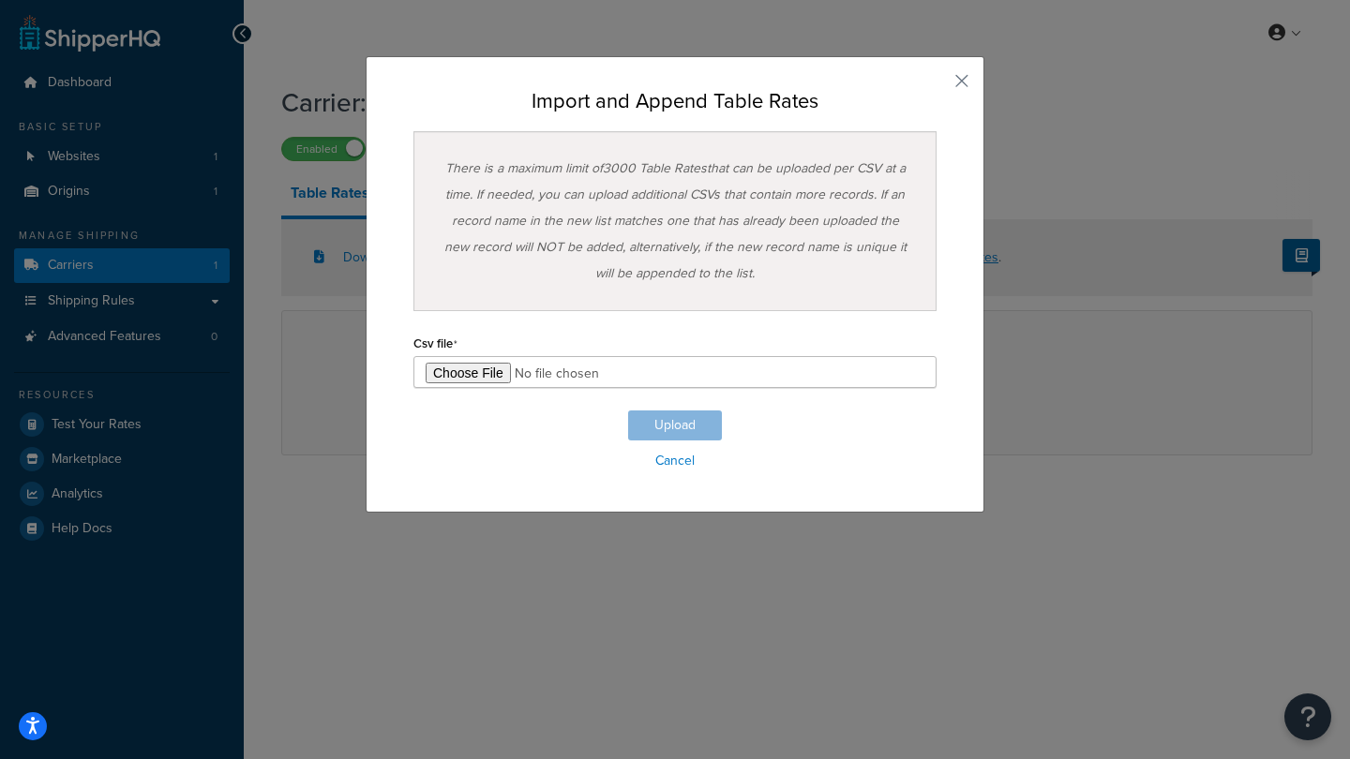
click at [475, 380] on input "file" at bounding box center [674, 372] width 523 height 32
type input "C:\fakepath\ShippingHQ Rates.csv"
click at [680, 412] on button "Upload" at bounding box center [675, 426] width 94 height 30
click at [681, 462] on link "Cancel" at bounding box center [674, 461] width 523 height 26
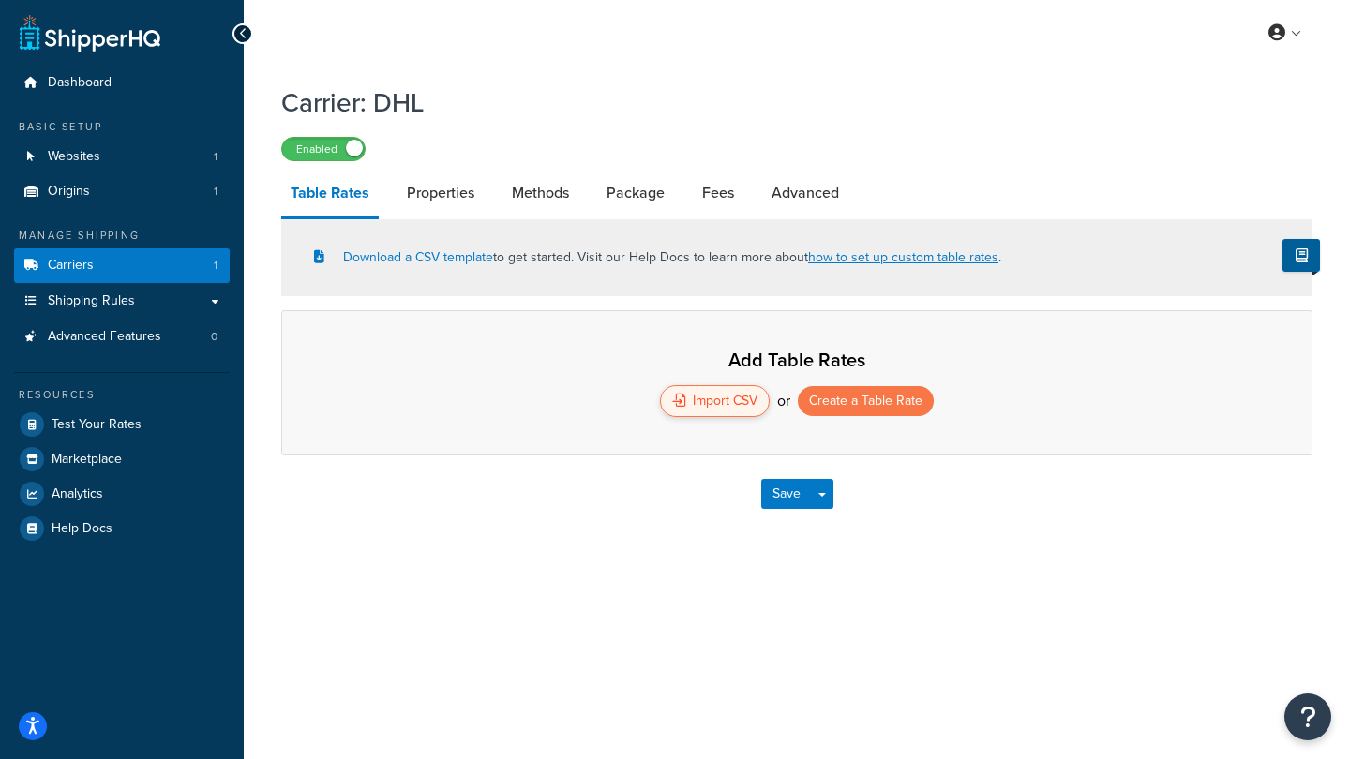
click at [705, 405] on div "Import CSV" at bounding box center [715, 401] width 110 height 32
click at [708, 407] on div "Import CSV" at bounding box center [715, 401] width 110 height 32
click at [714, 400] on div "Import CSV" at bounding box center [715, 401] width 110 height 32
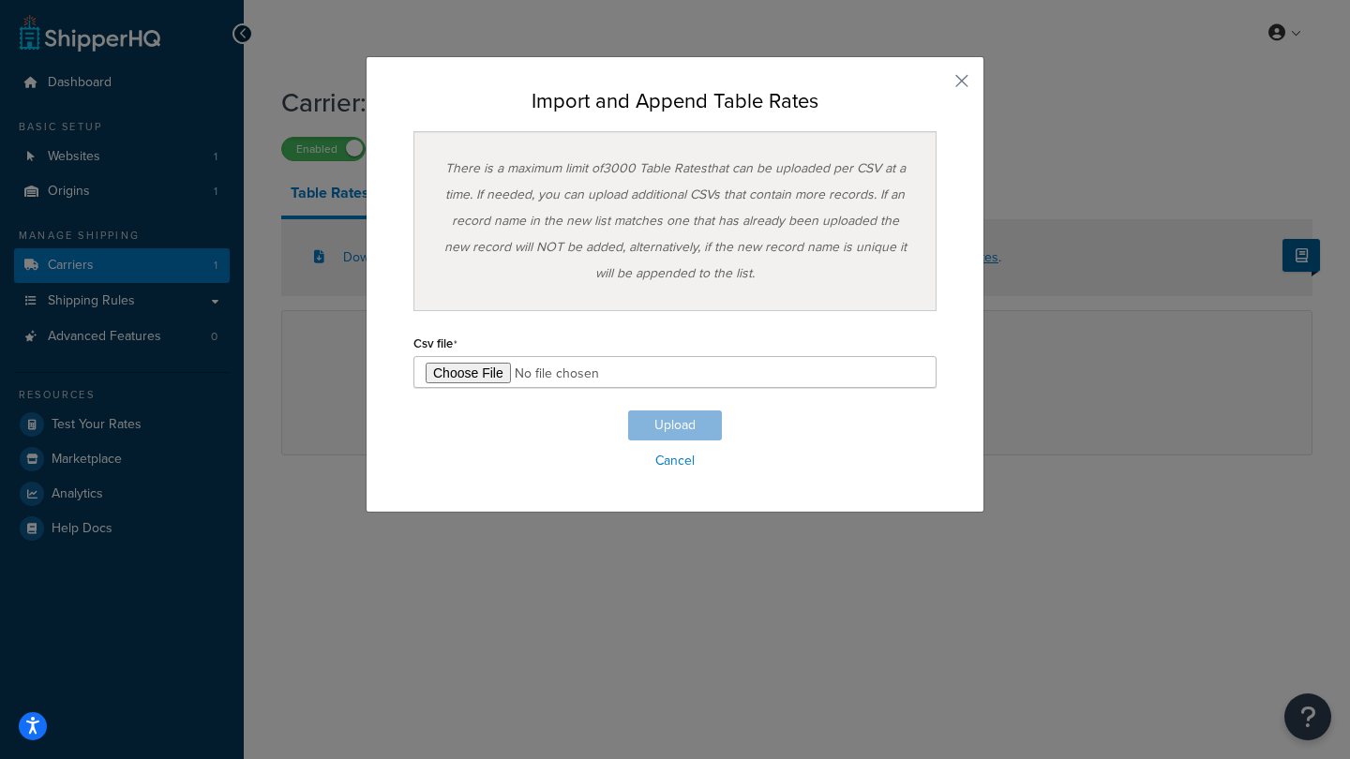
click at [472, 378] on input "file" at bounding box center [674, 372] width 523 height 32
type input "C:\fakepath\ShippingHQ Rates - 2.xlsx"
click at [682, 427] on button "Upload" at bounding box center [675, 426] width 94 height 30
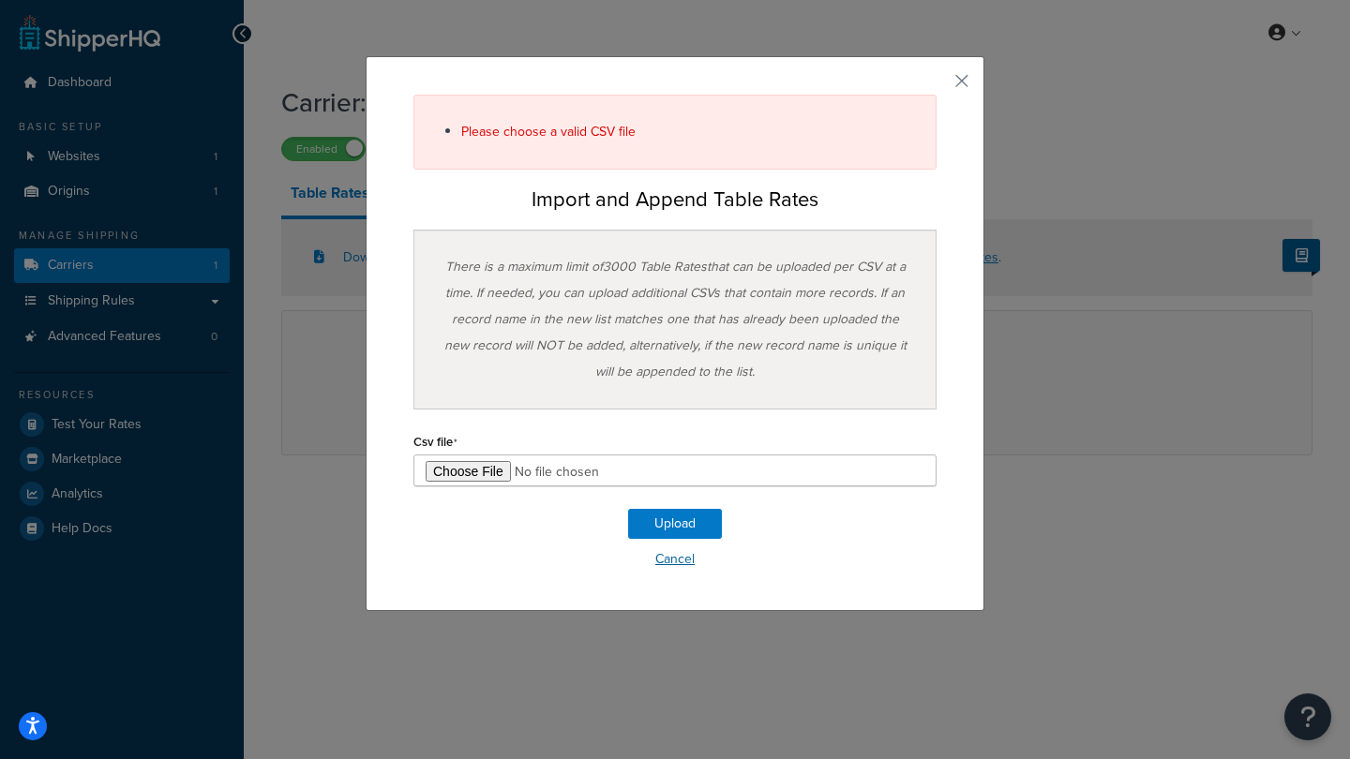
click at [680, 554] on link "Cancel" at bounding box center [674, 560] width 523 height 26
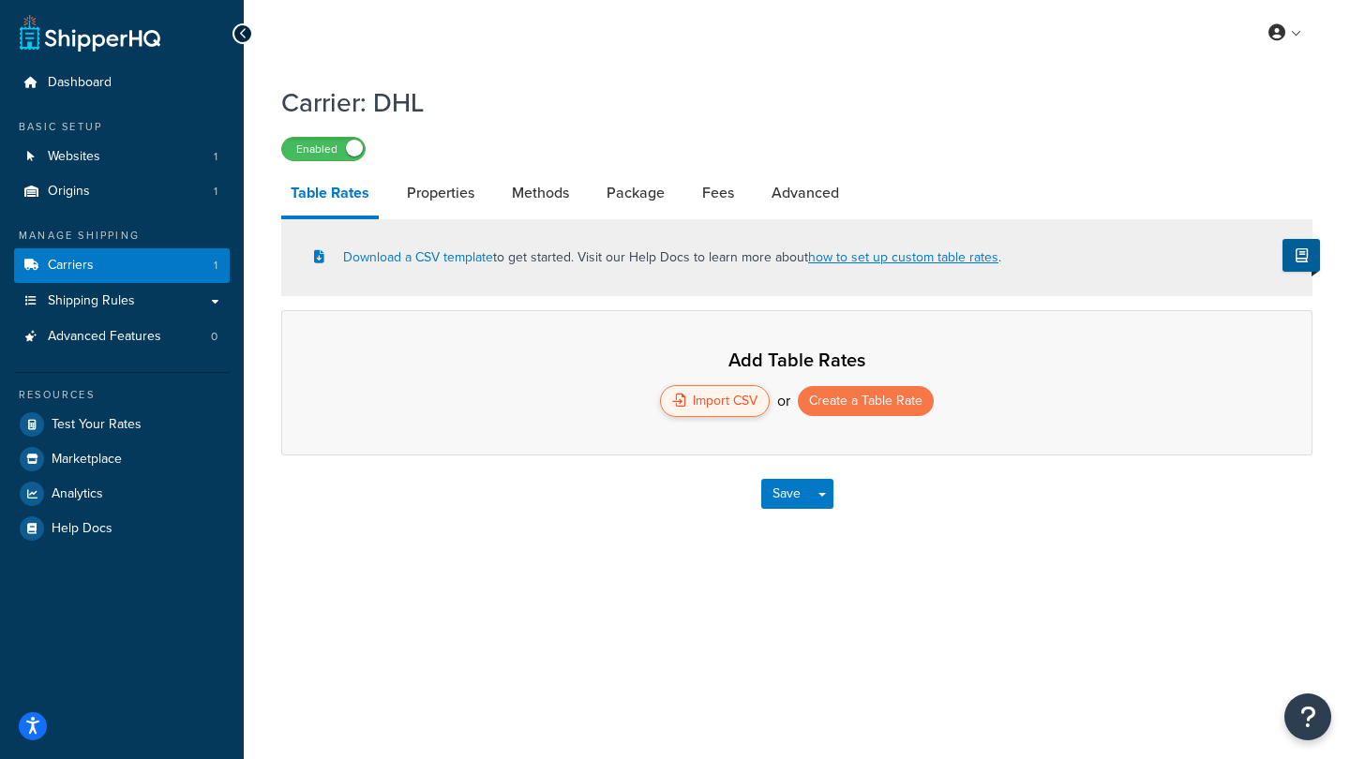
click at [713, 406] on div "Import CSV" at bounding box center [715, 401] width 110 height 32
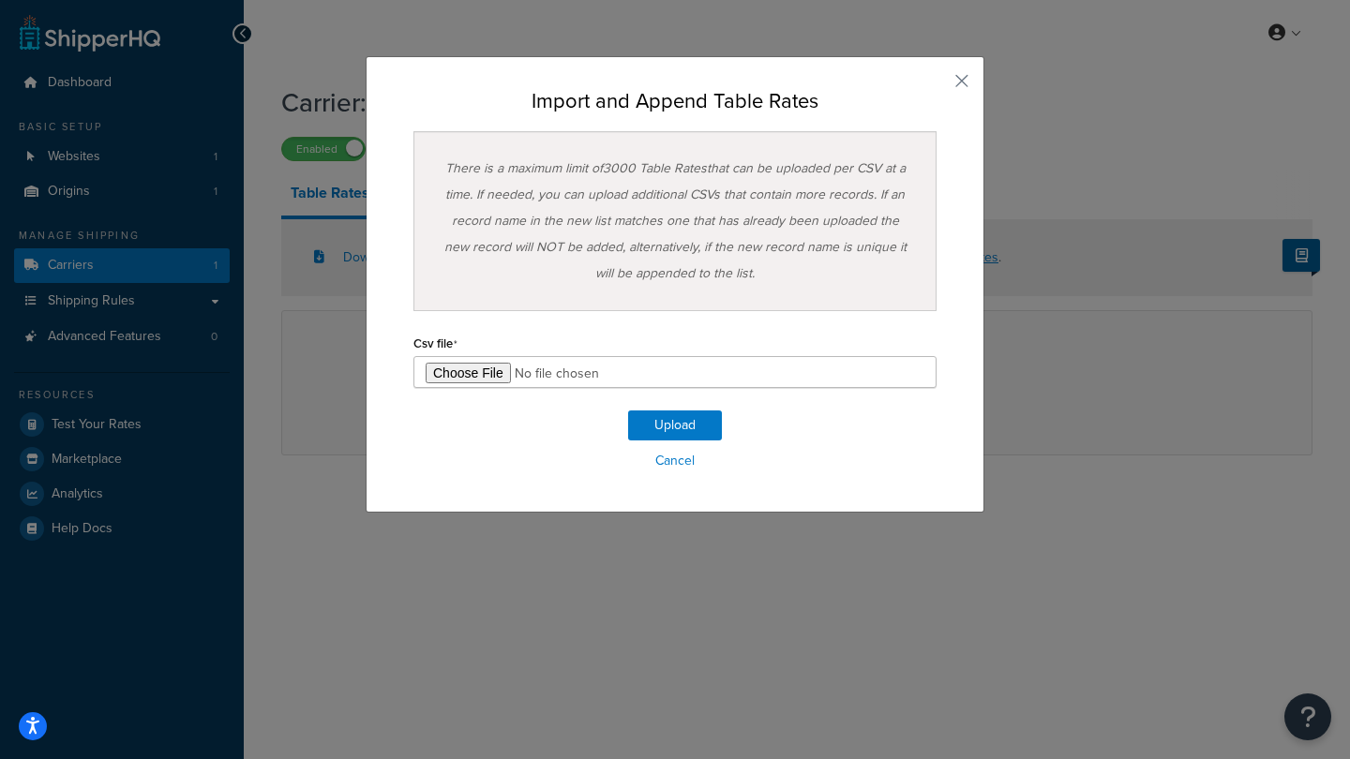
click at [478, 365] on input "file" at bounding box center [674, 372] width 523 height 32
type input "C:\fakepath\ShippingHQ Rates - 2.csv"
click at [664, 425] on button "Upload" at bounding box center [675, 426] width 94 height 30
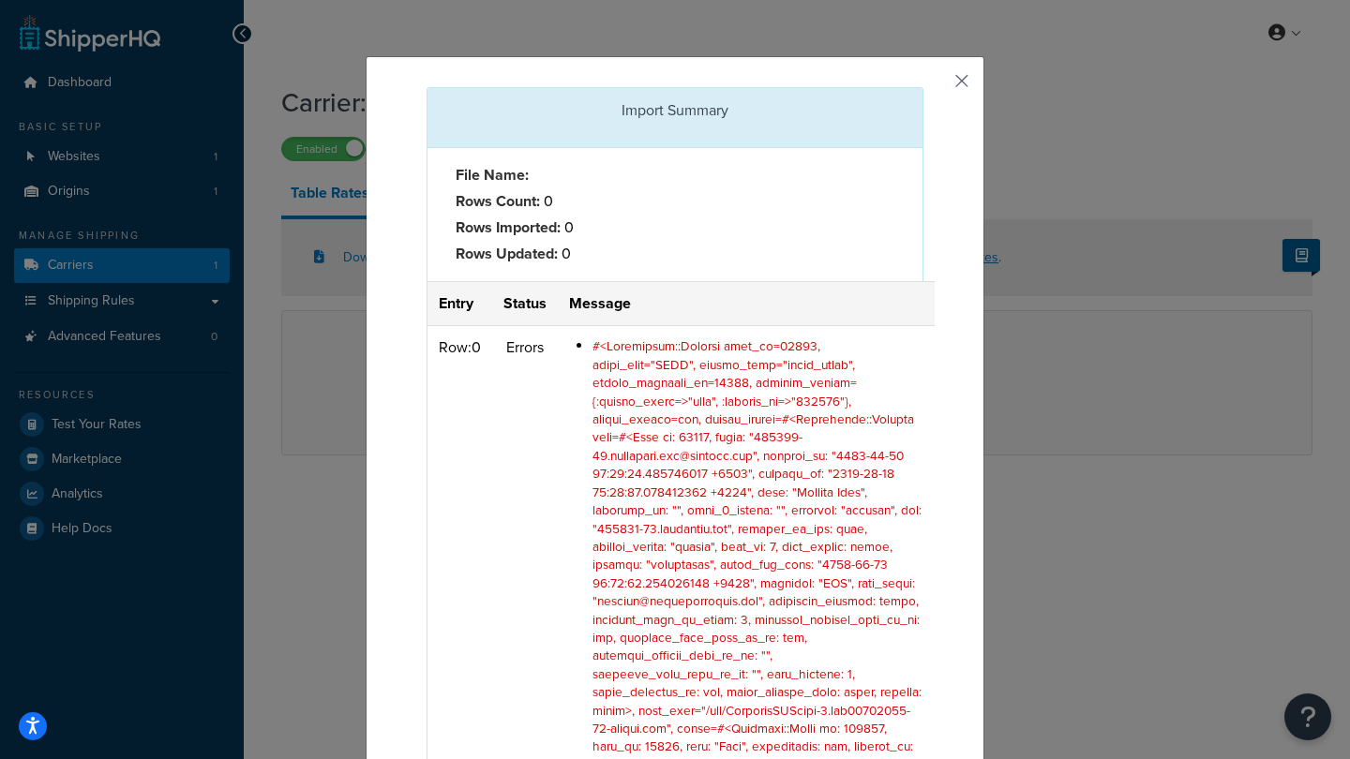
click at [923, 87] on button "button" at bounding box center [921, 89] width 5 height 5
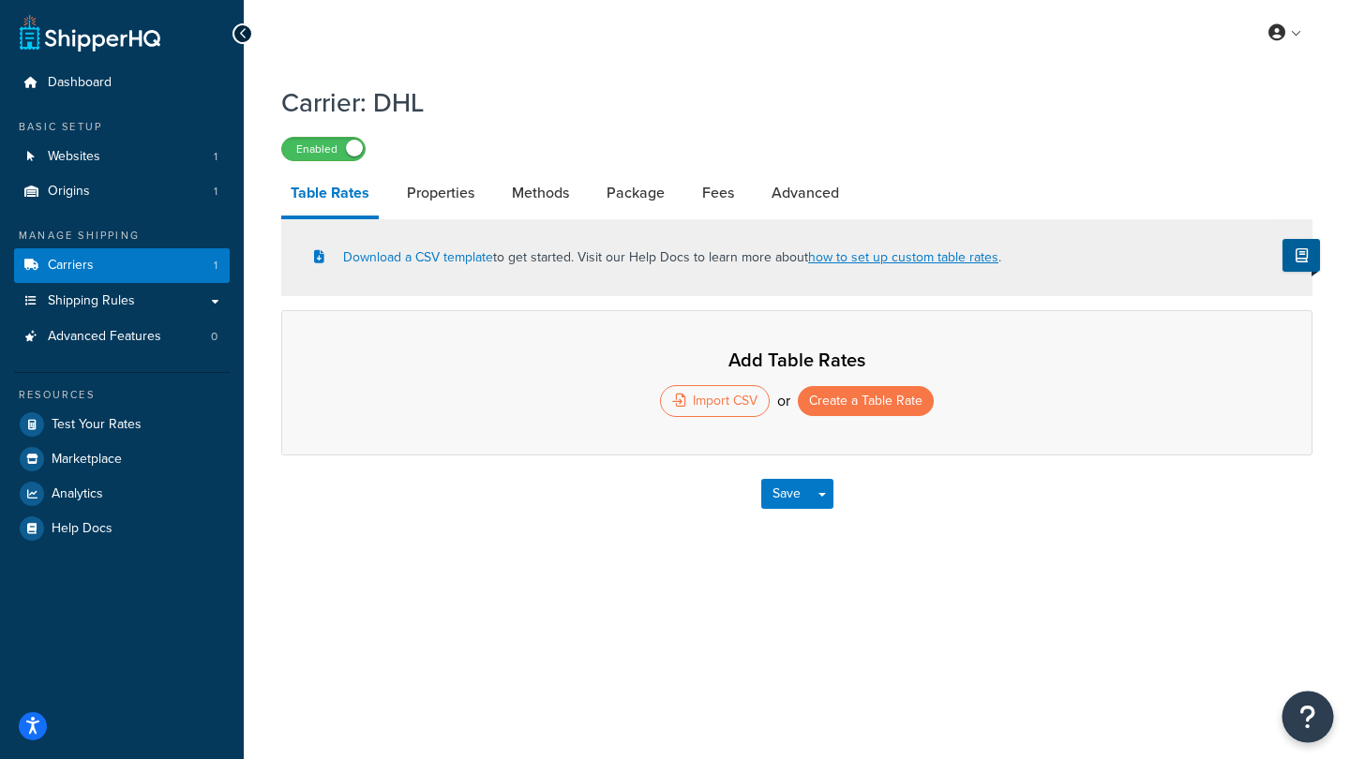
click at [1326, 704] on button "Open Resource Center" at bounding box center [1308, 718] width 52 height 52
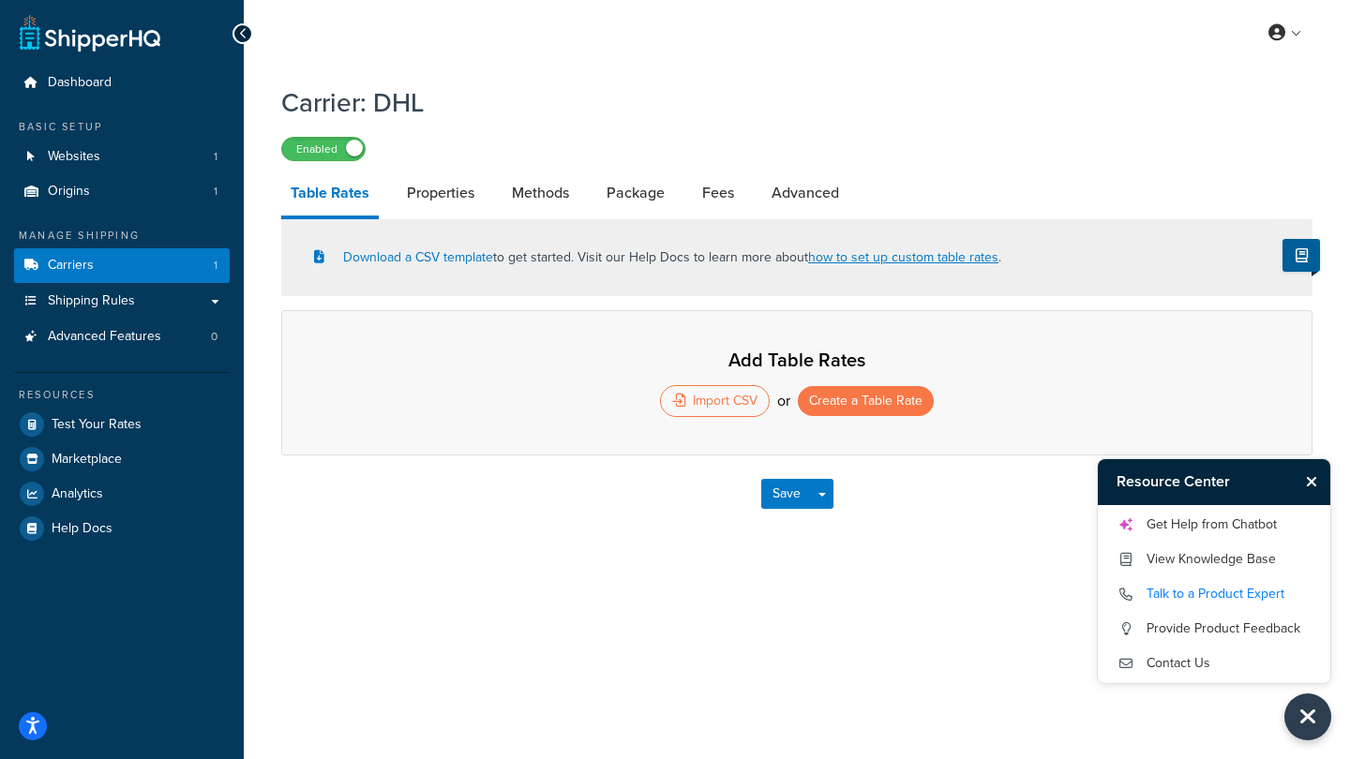
click at [1178, 598] on link "Talk to a Product Expert" at bounding box center [1214, 594] width 195 height 30
click at [729, 397] on div "Import CSV" at bounding box center [715, 401] width 110 height 32
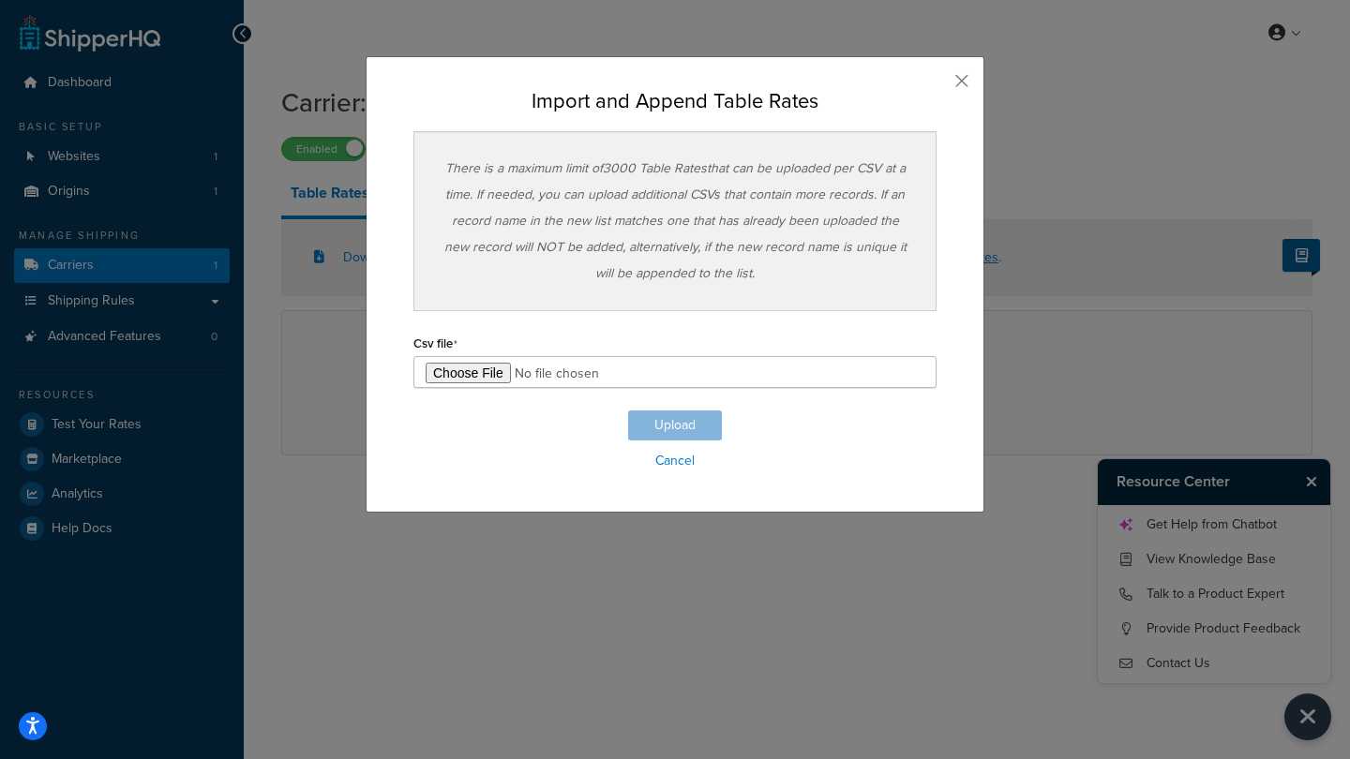
click at [480, 377] on input "file" at bounding box center [674, 372] width 523 height 32
type input "C:\fakepath\ShippingHQ Rates - 2.csv"
click at [656, 424] on button "Upload" at bounding box center [675, 426] width 94 height 30
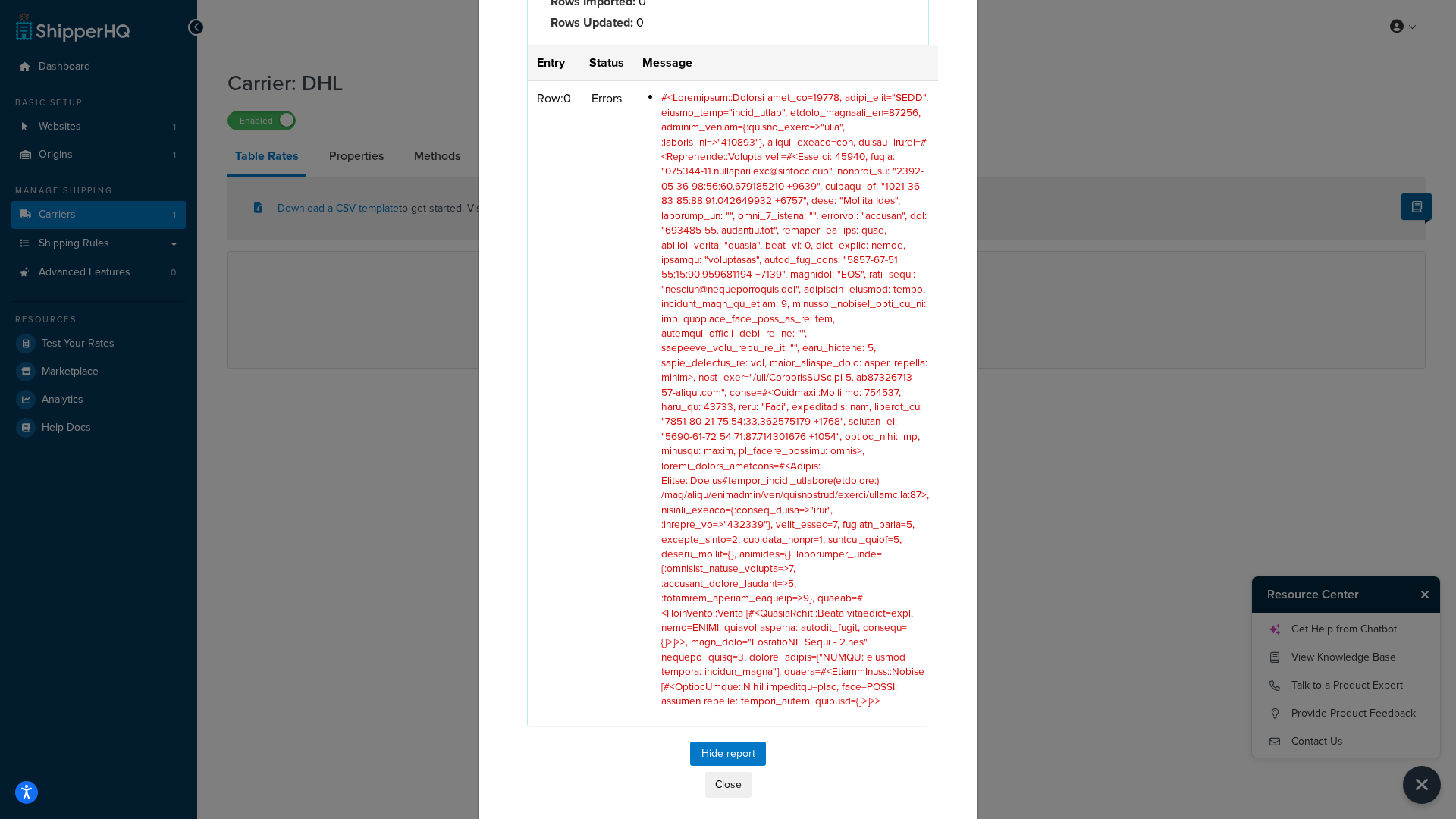
scroll to position [177, 0]
click at [732, 613] on button "Close" at bounding box center [728, 791] width 46 height 26
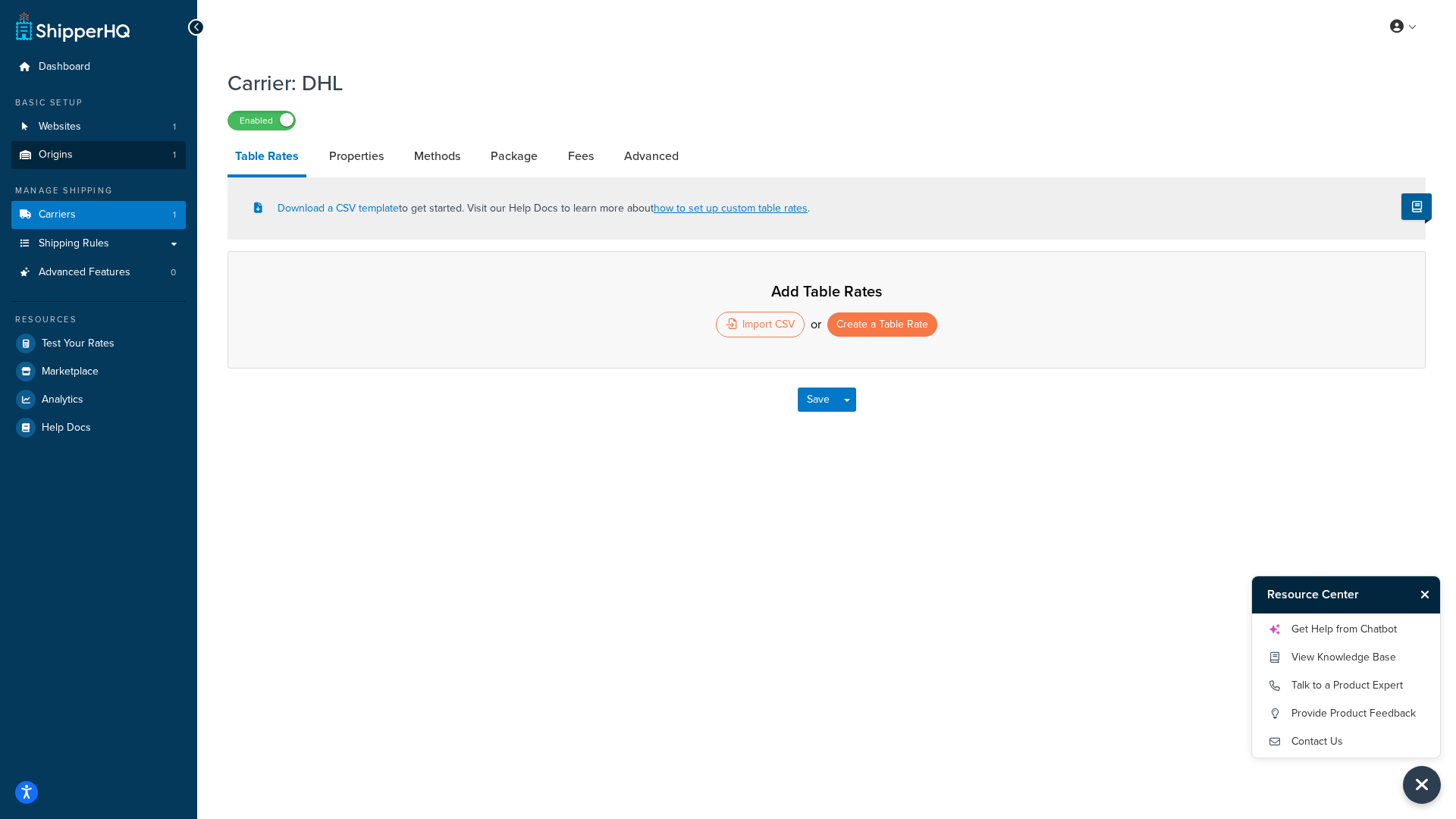
click at [53, 149] on span "Origins" at bounding box center [56, 155] width 34 height 13
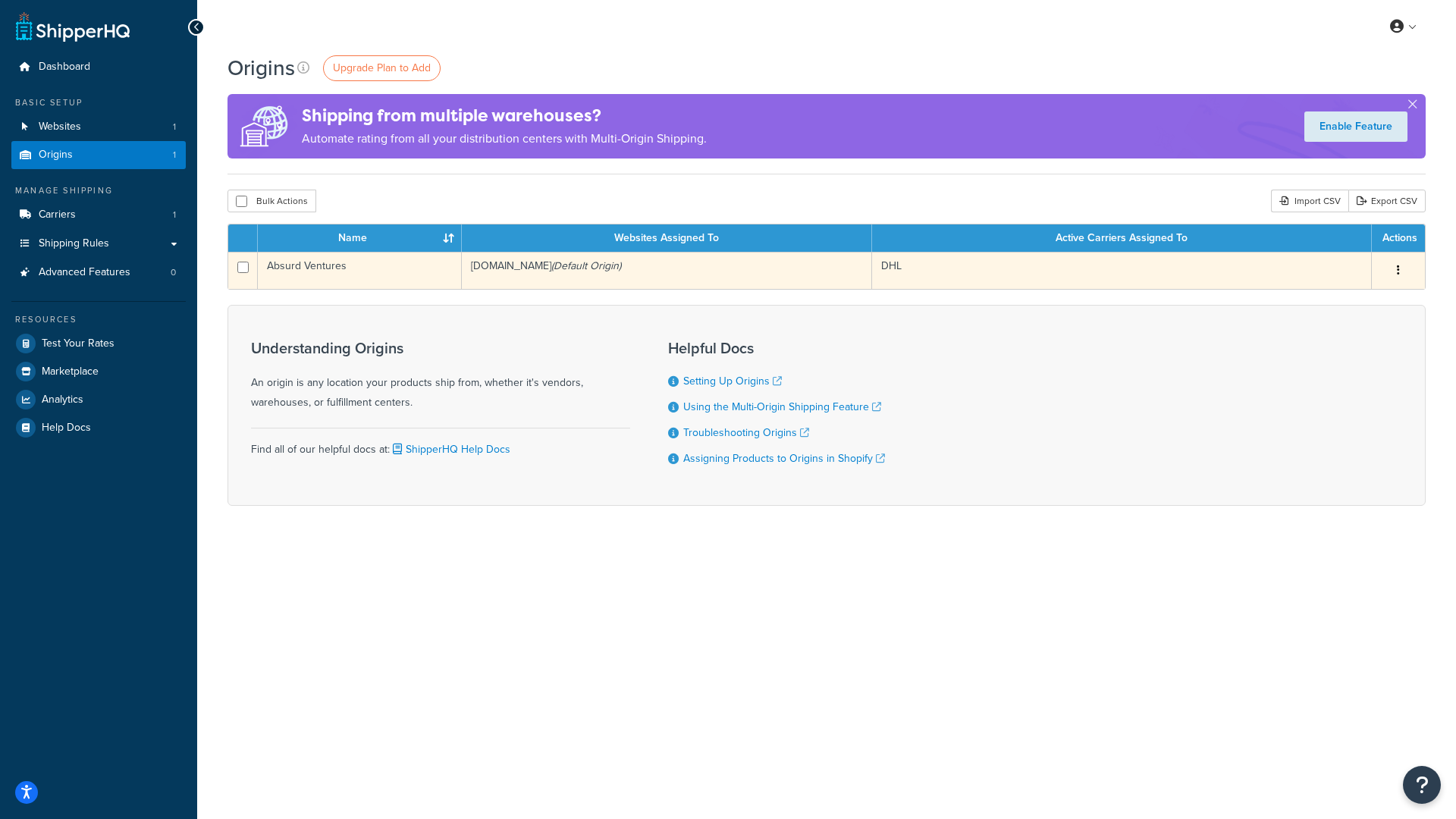
click at [349, 265] on td "Absurd Ventures" at bounding box center [360, 270] width 204 height 37
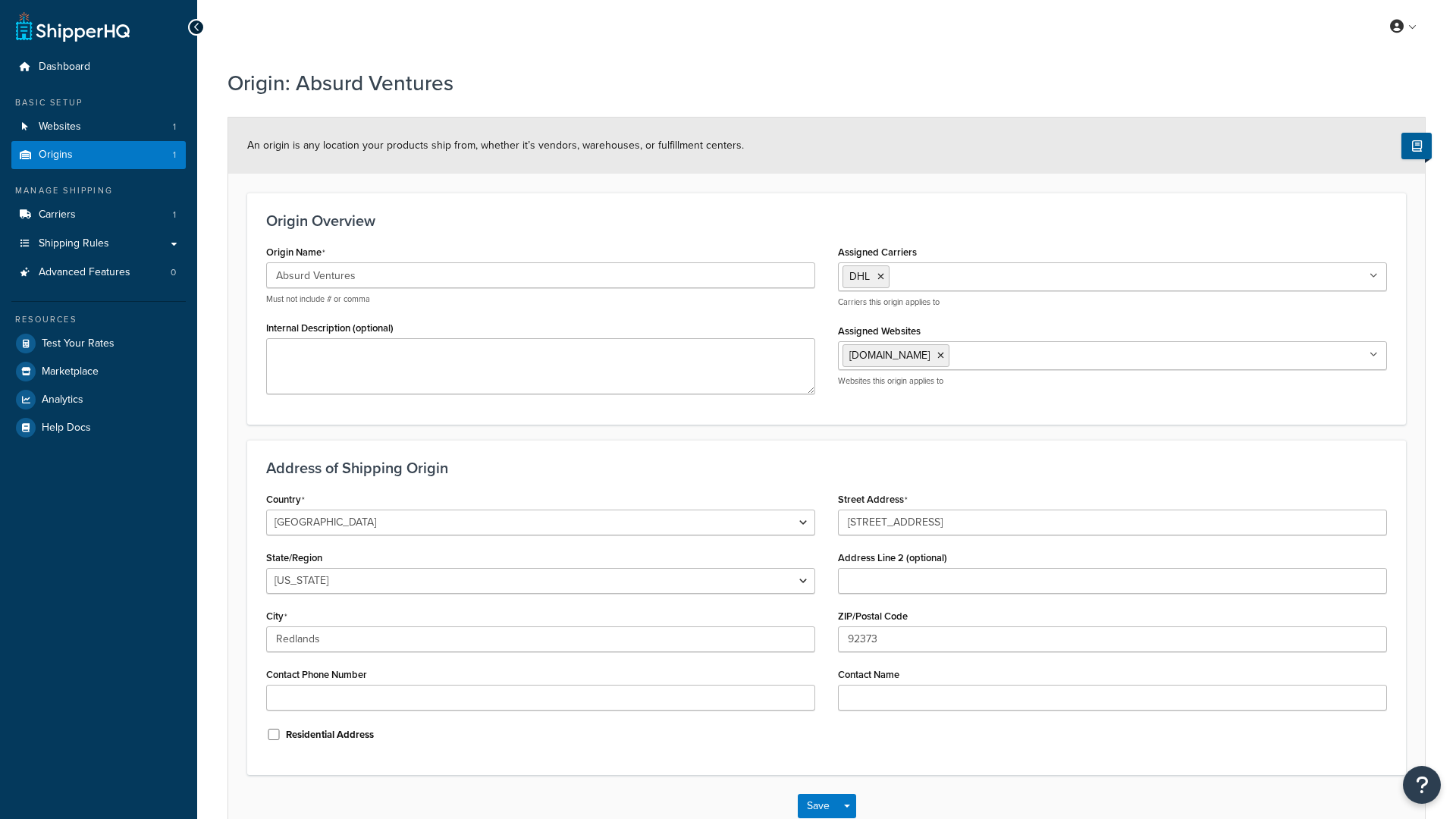
select select "5"
drag, startPoint x: 383, startPoint y: 278, endPoint x: 212, endPoint y: 274, distance: 171.0
type input "Rack'd"
click at [364, 252] on div "Origin Name Rack'd Must not include # or comma" at bounding box center [540, 273] width 549 height 64
click at [816, 804] on button "Save" at bounding box center [818, 807] width 41 height 24
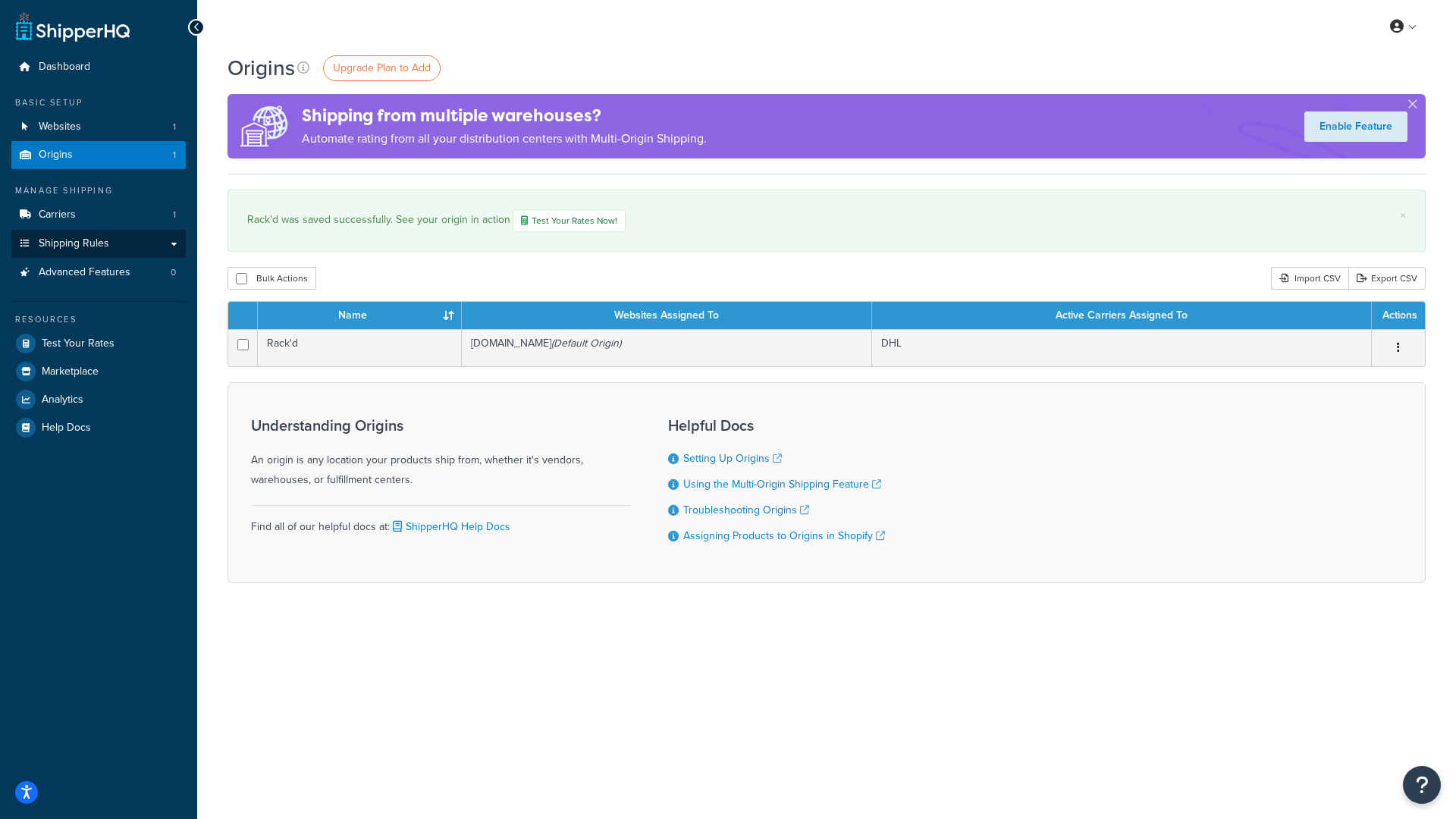
click at [176, 240] on link "Shipping Rules" at bounding box center [99, 244] width 175 height 28
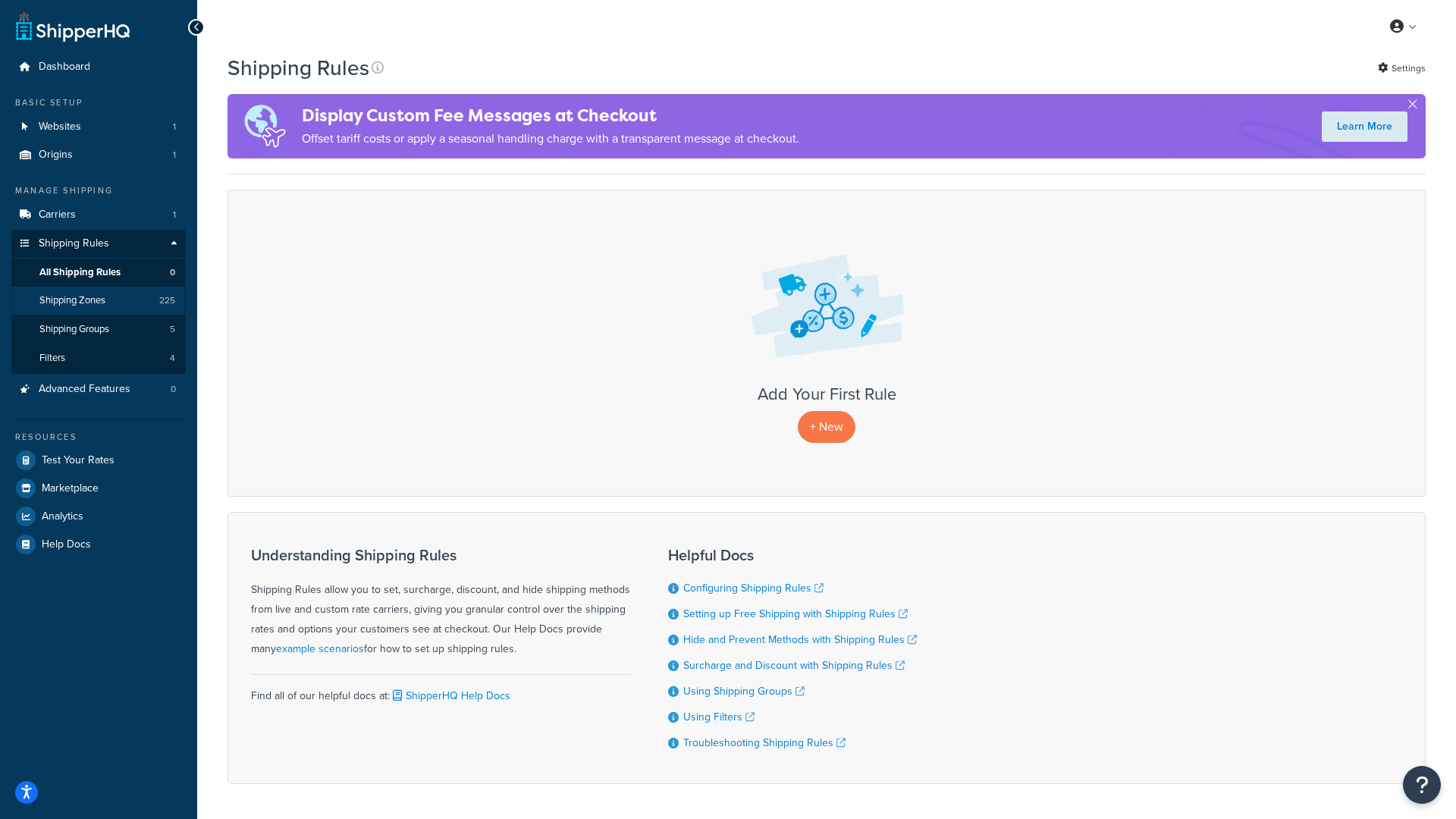
click at [78, 299] on span "Shipping Zones" at bounding box center [73, 301] width 66 height 13
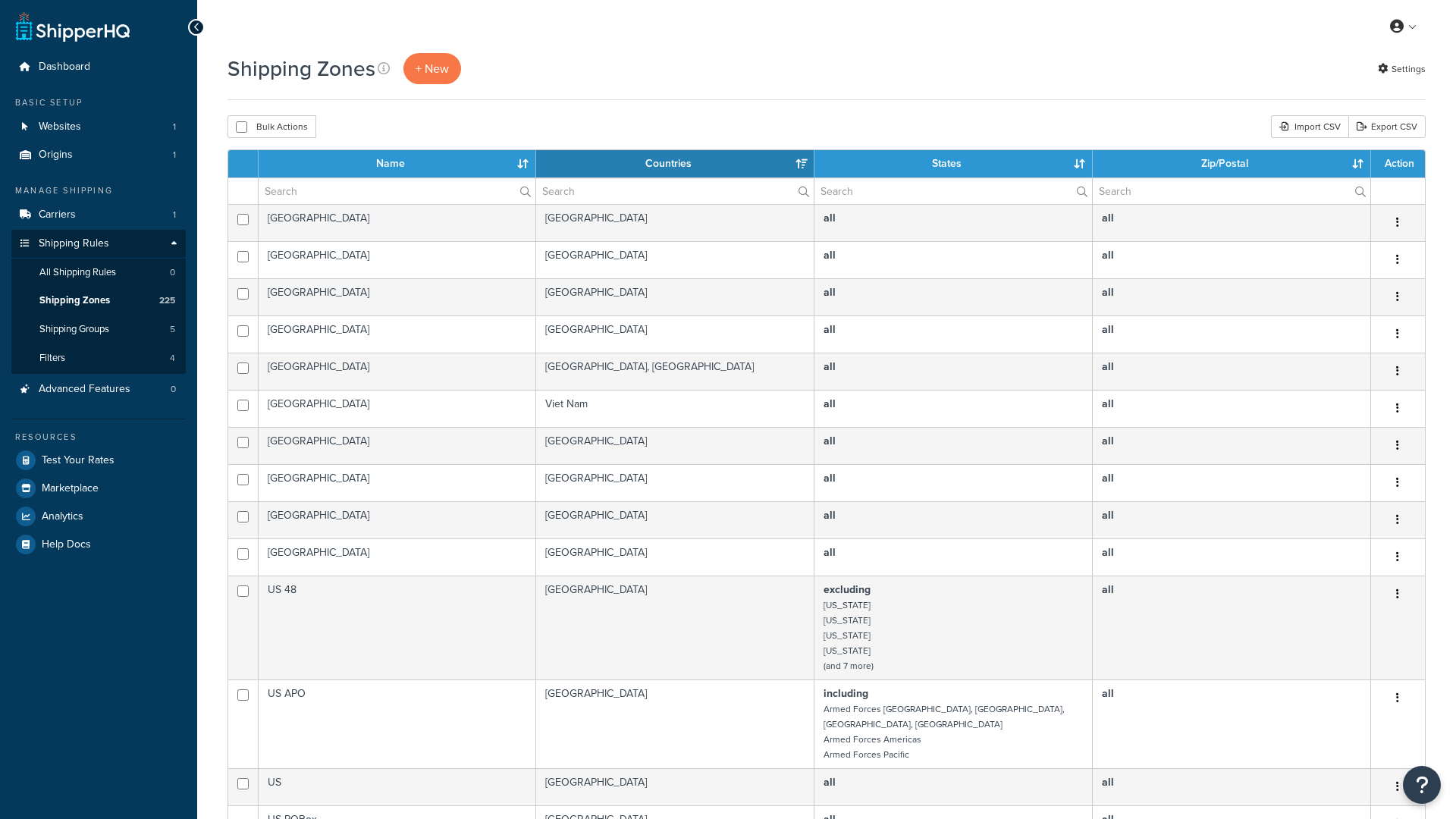
select select "15"
click at [91, 267] on span "All Shipping Rules" at bounding box center [78, 273] width 77 height 13
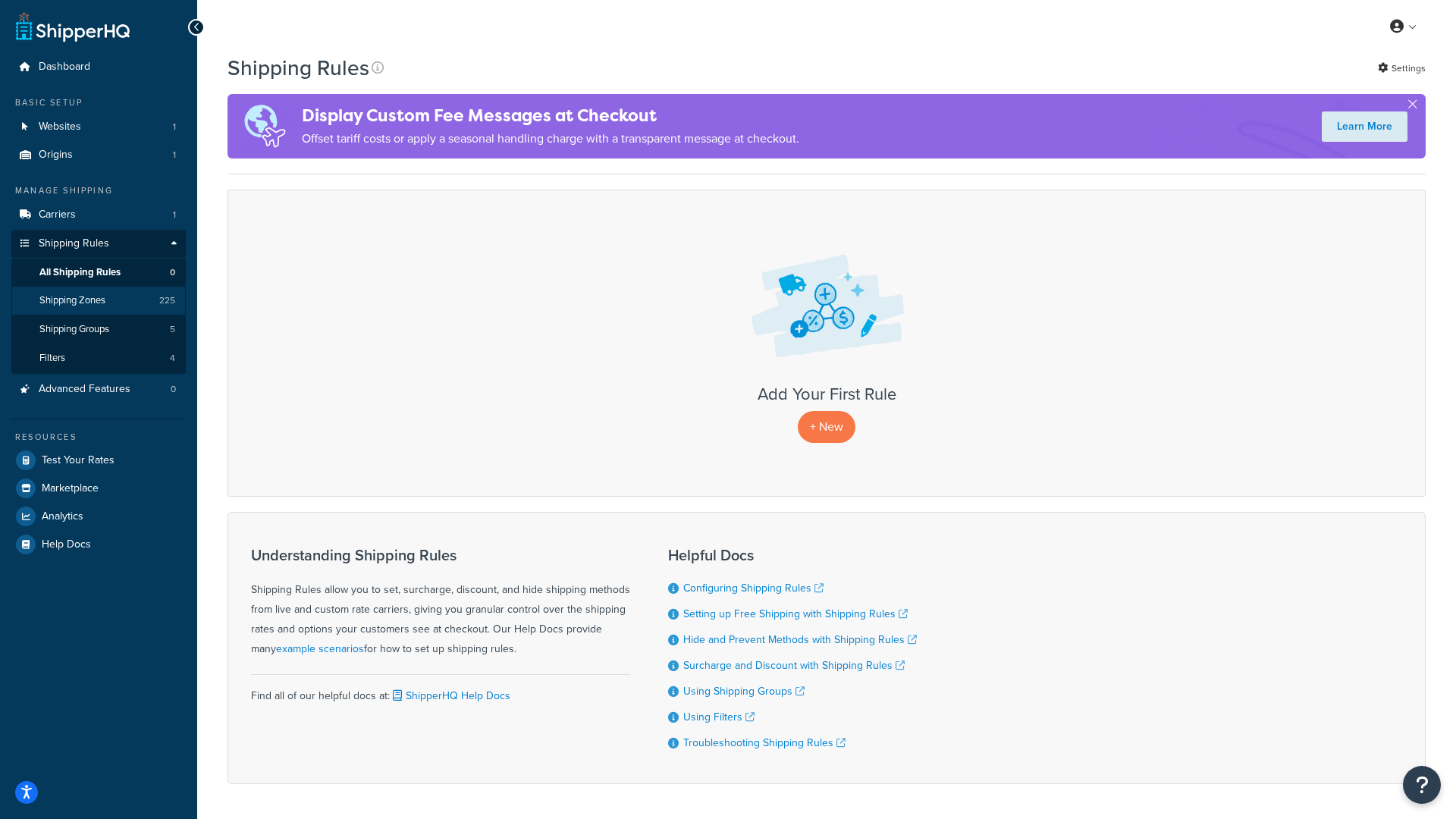
click at [87, 298] on span "Shipping Zones" at bounding box center [73, 301] width 66 height 13
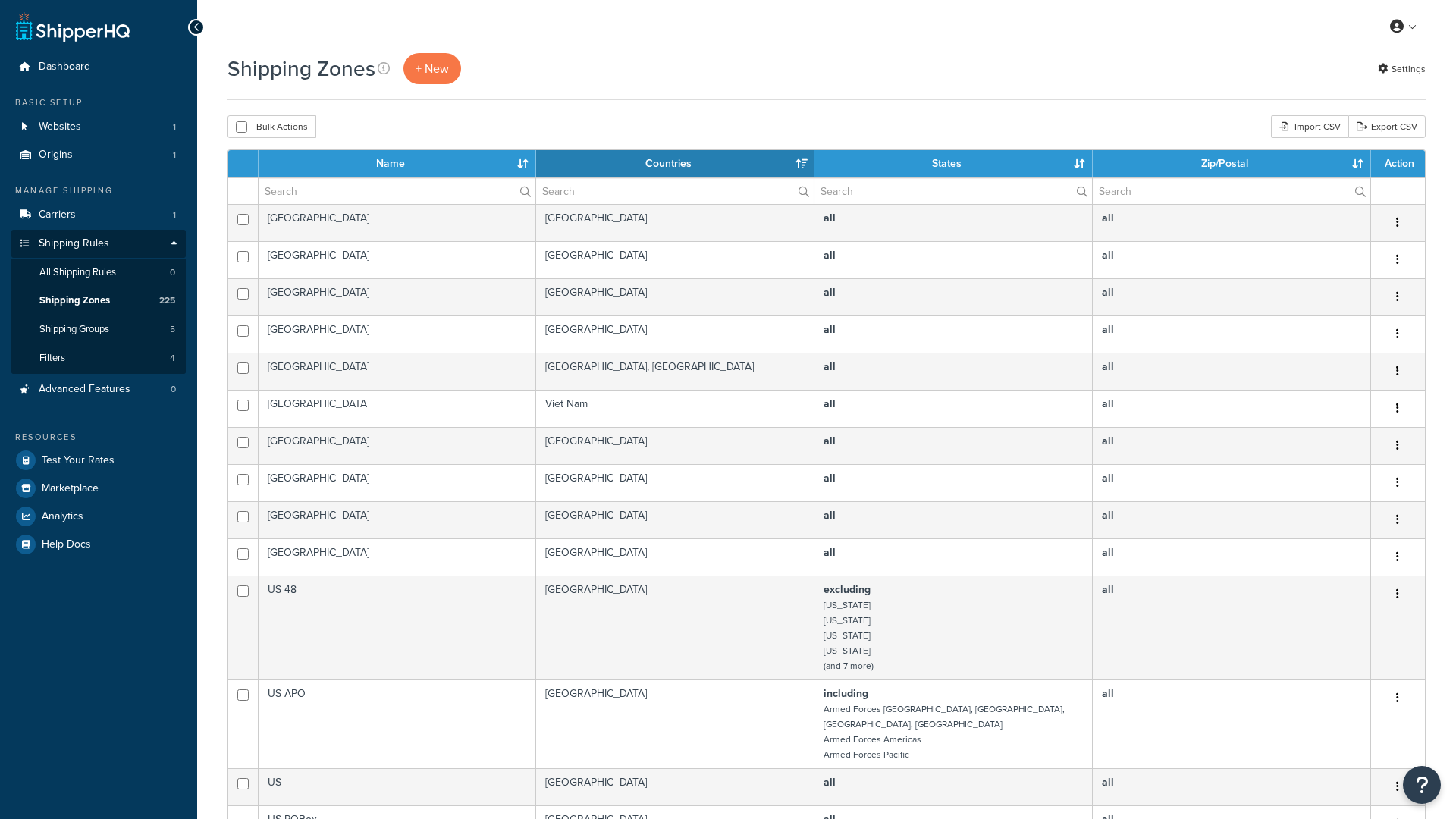
select select "15"
click at [78, 272] on span "All Shipping Rules" at bounding box center [78, 273] width 77 height 13
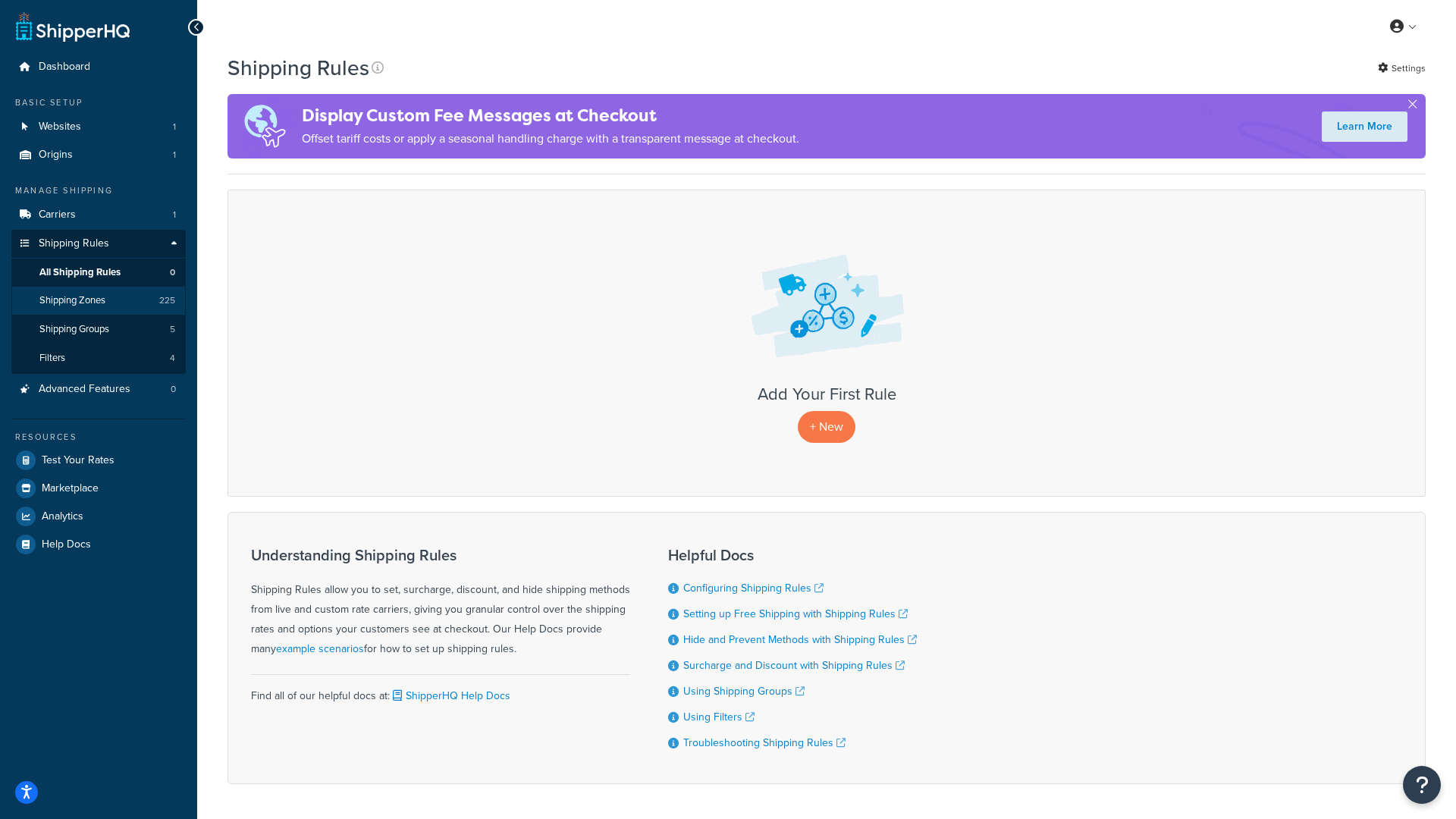
click at [94, 295] on span "Shipping Zones" at bounding box center [73, 301] width 66 height 13
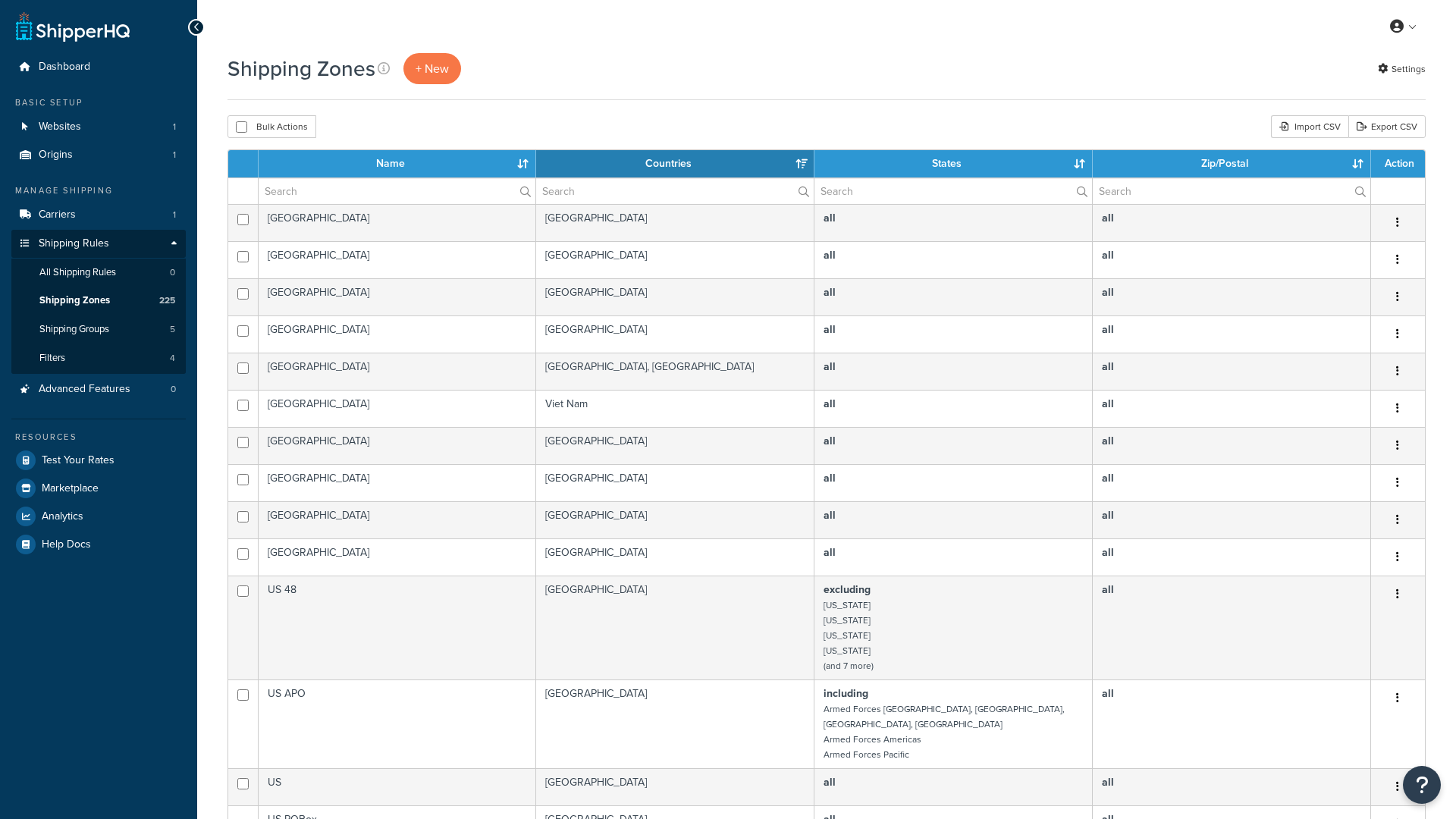
select select "15"
click at [53, 210] on span "Carriers" at bounding box center [57, 215] width 37 height 13
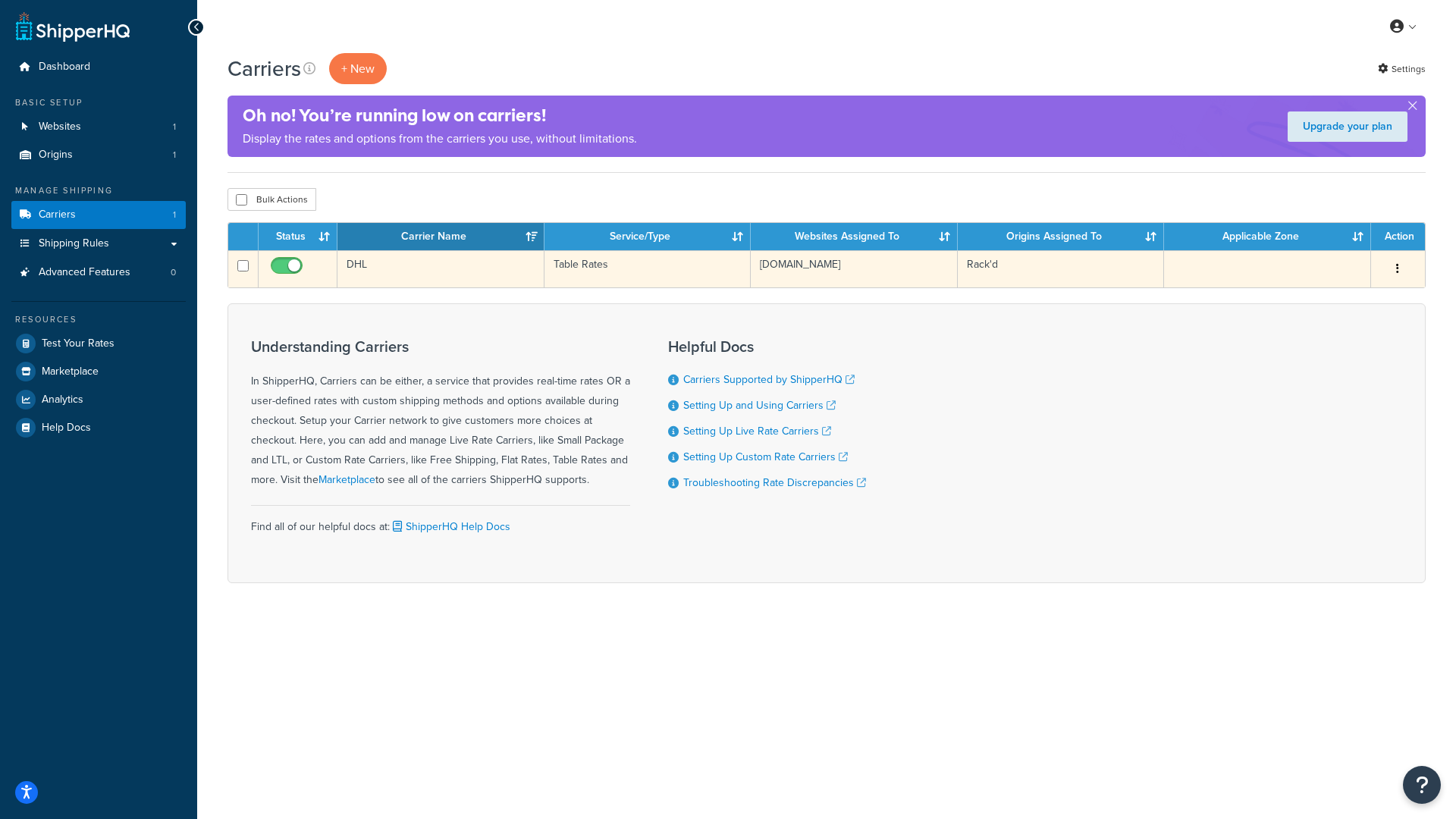
click at [604, 268] on td "Table Rates" at bounding box center [648, 269] width 207 height 37
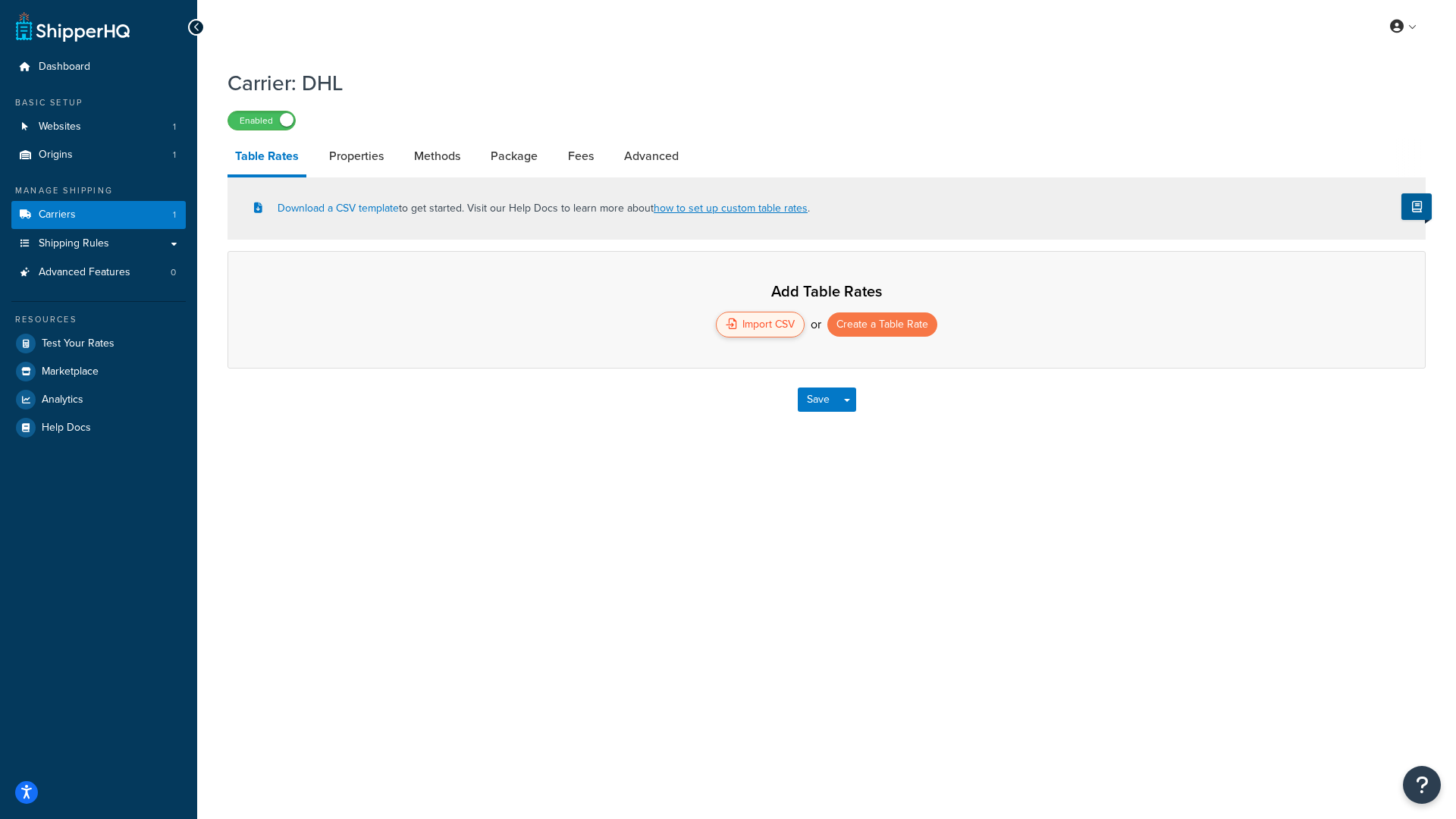
click at [766, 325] on div "Import CSV" at bounding box center [760, 325] width 89 height 26
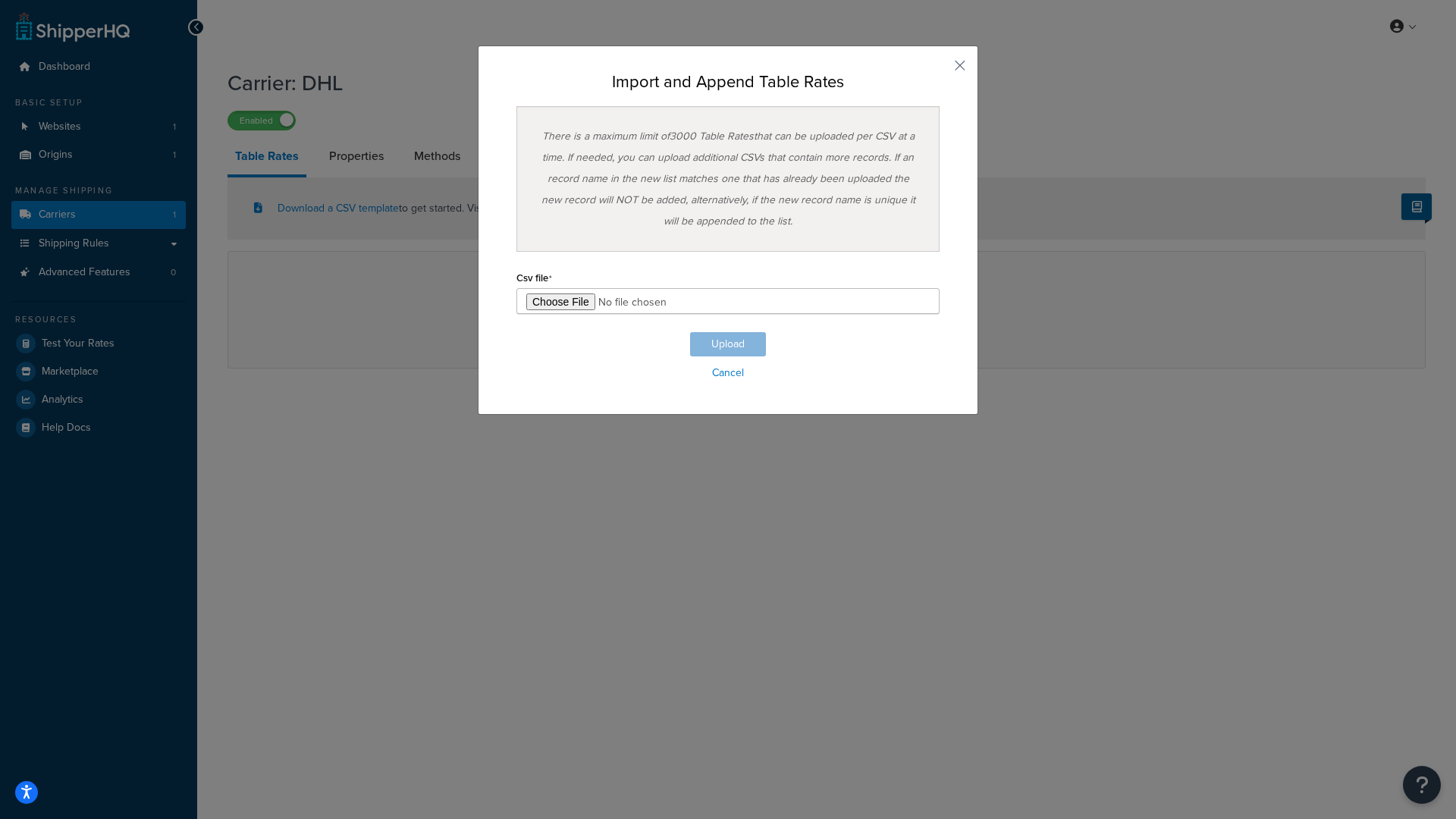
click at [574, 297] on input "file" at bounding box center [727, 301] width 423 height 26
type input "C:\fakepath\ShippingHQ Rates - 2.csv"
click at [738, 342] on button "Upload" at bounding box center [728, 345] width 76 height 24
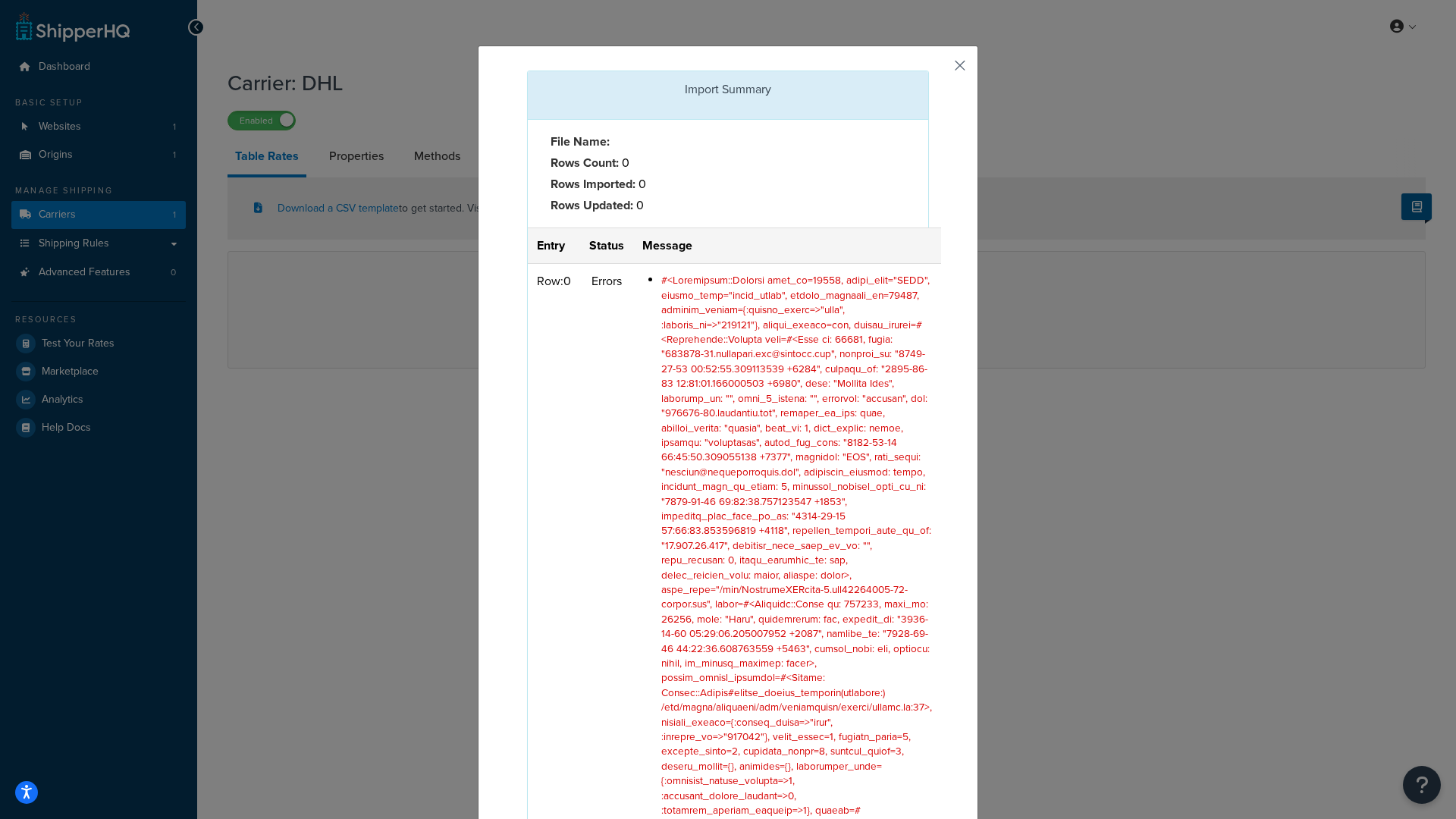
click at [929, 70] on button "button" at bounding box center [927, 72] width 4 height 4
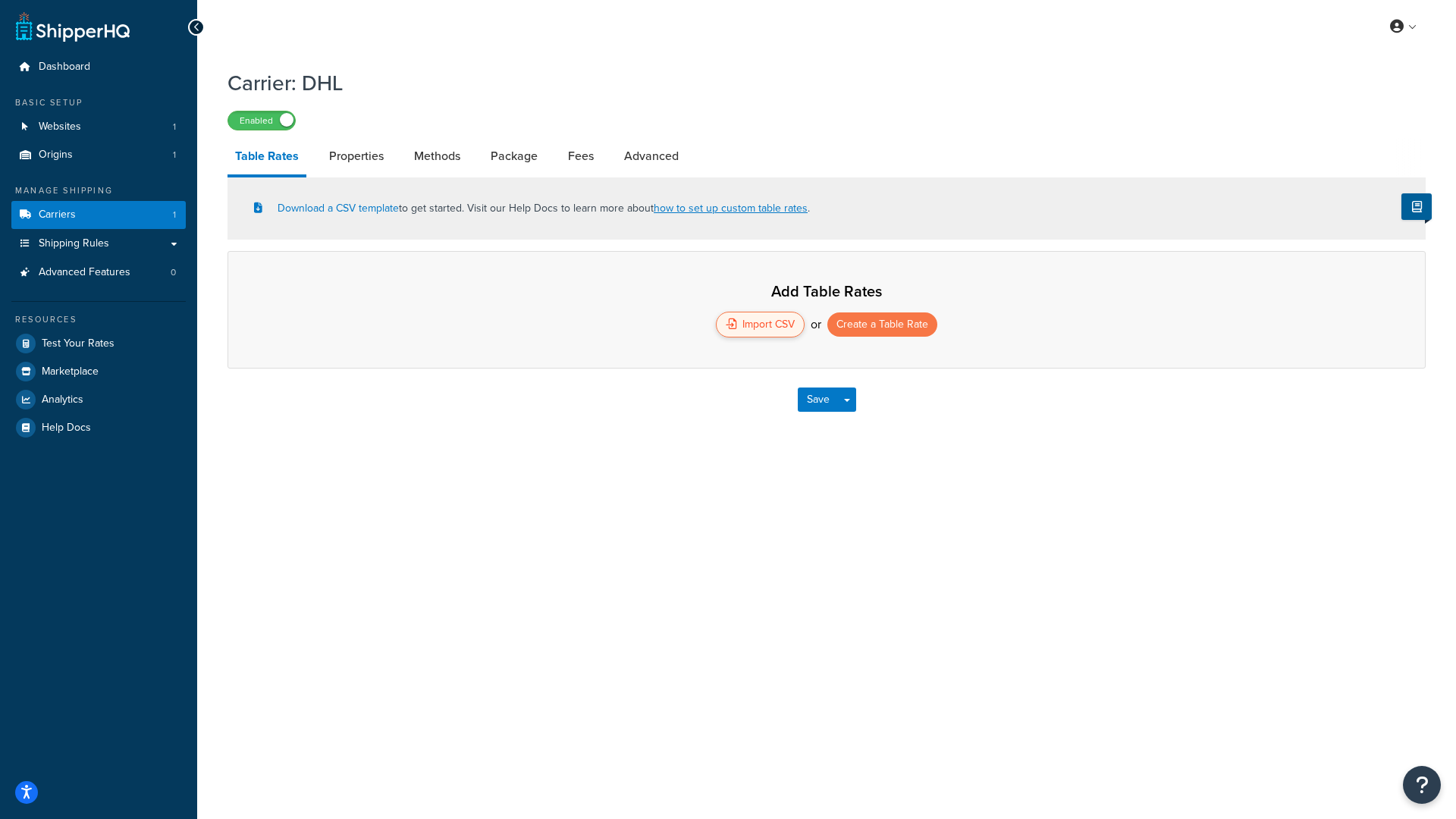
click at [756, 325] on div "Import CSV" at bounding box center [760, 325] width 89 height 26
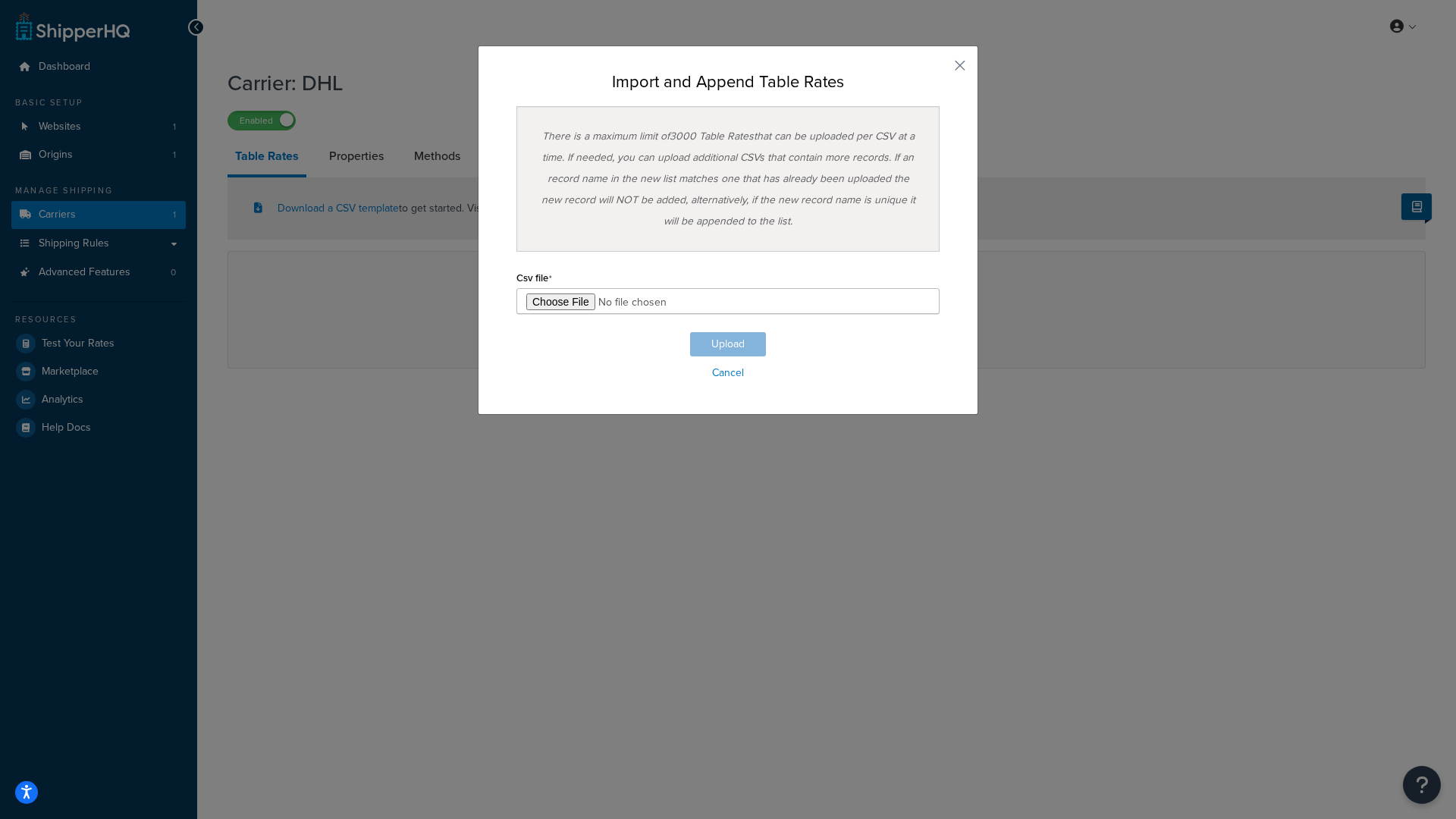
click at [565, 308] on input "file" at bounding box center [727, 301] width 423 height 26
type input "C:\fakepath\ShippingHQ Rates - 2.csv"
click at [732, 350] on button "Upload" at bounding box center [728, 345] width 76 height 24
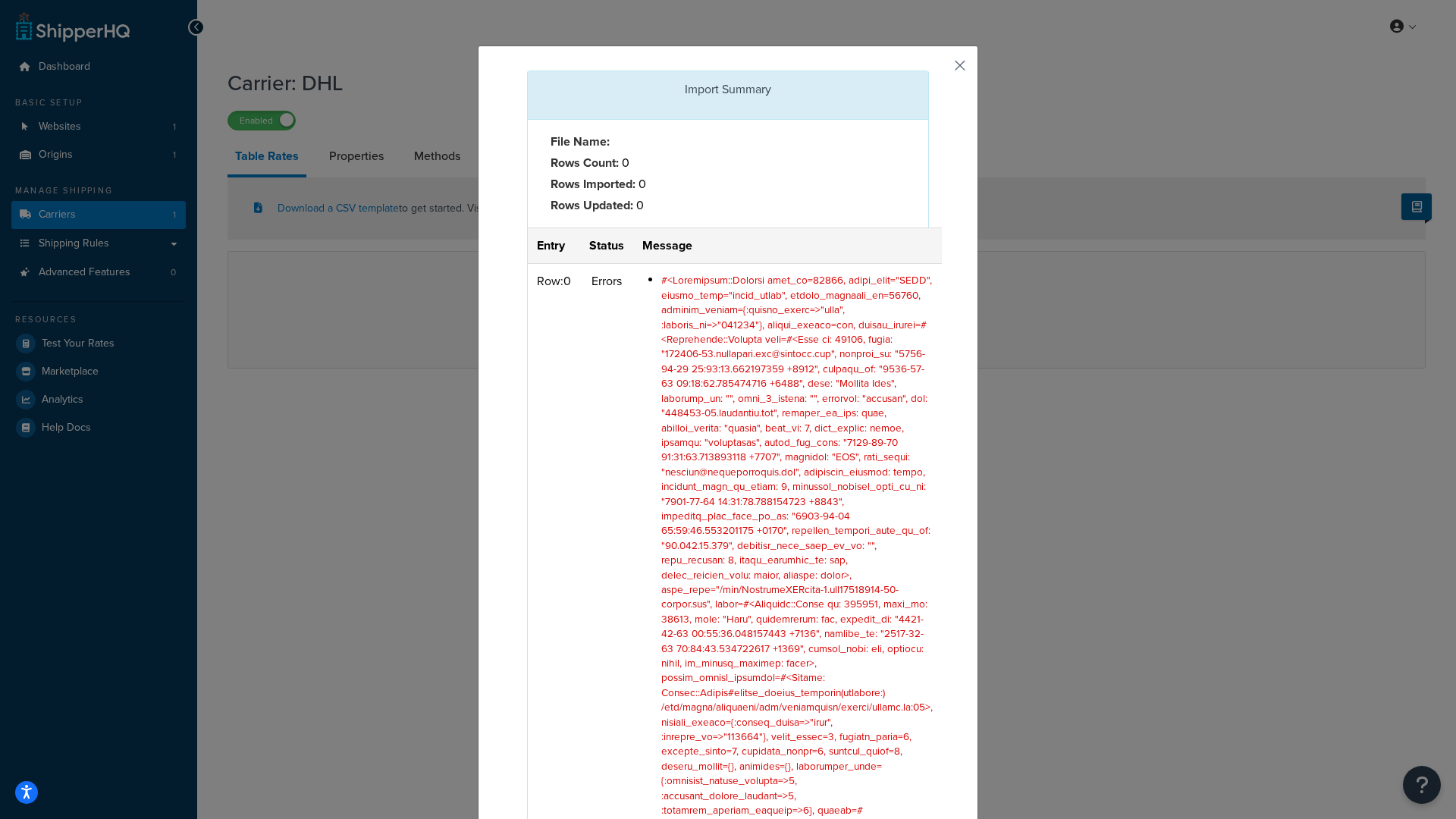
click at [929, 70] on button "button" at bounding box center [927, 72] width 4 height 4
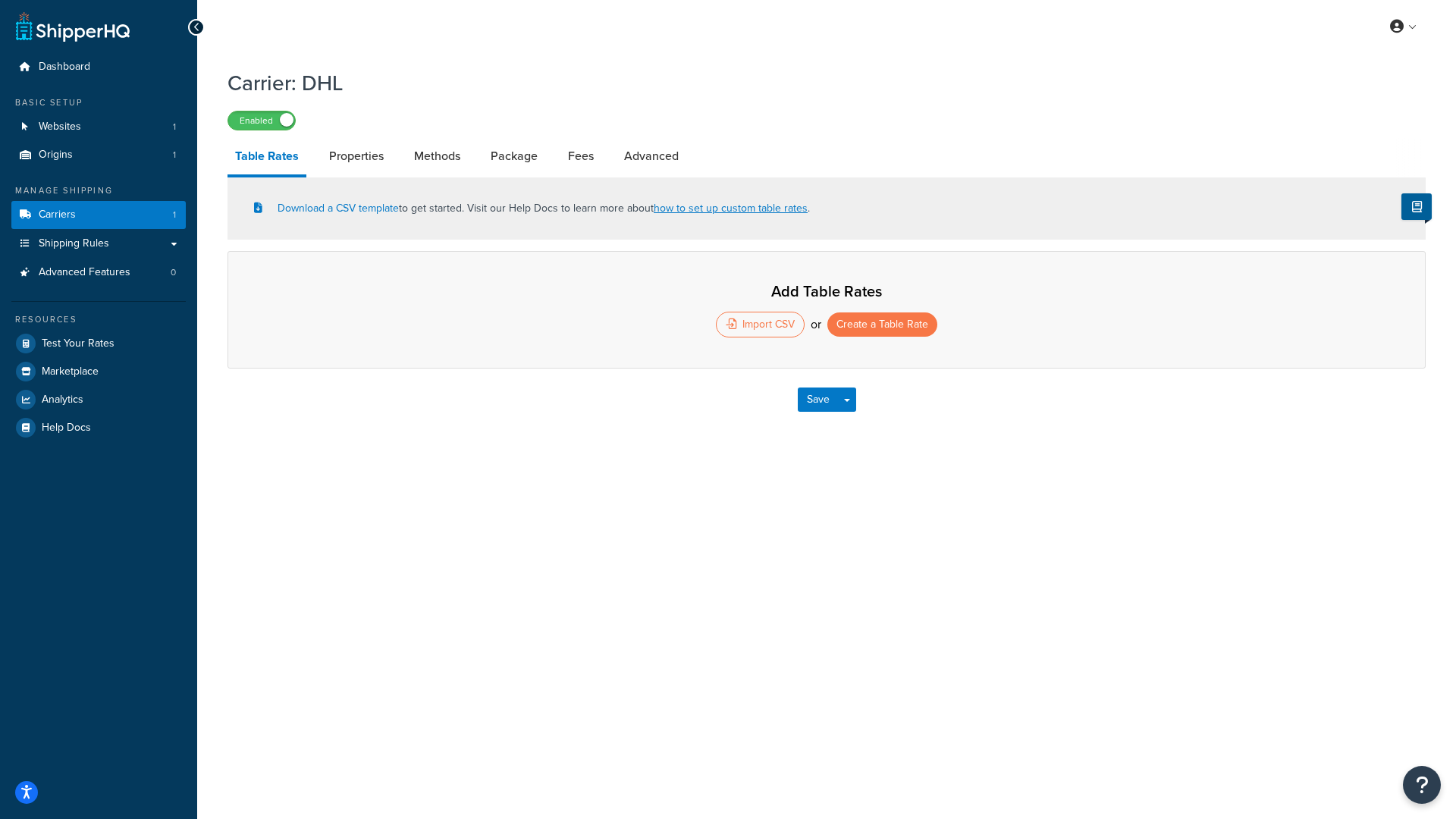
select select "25"
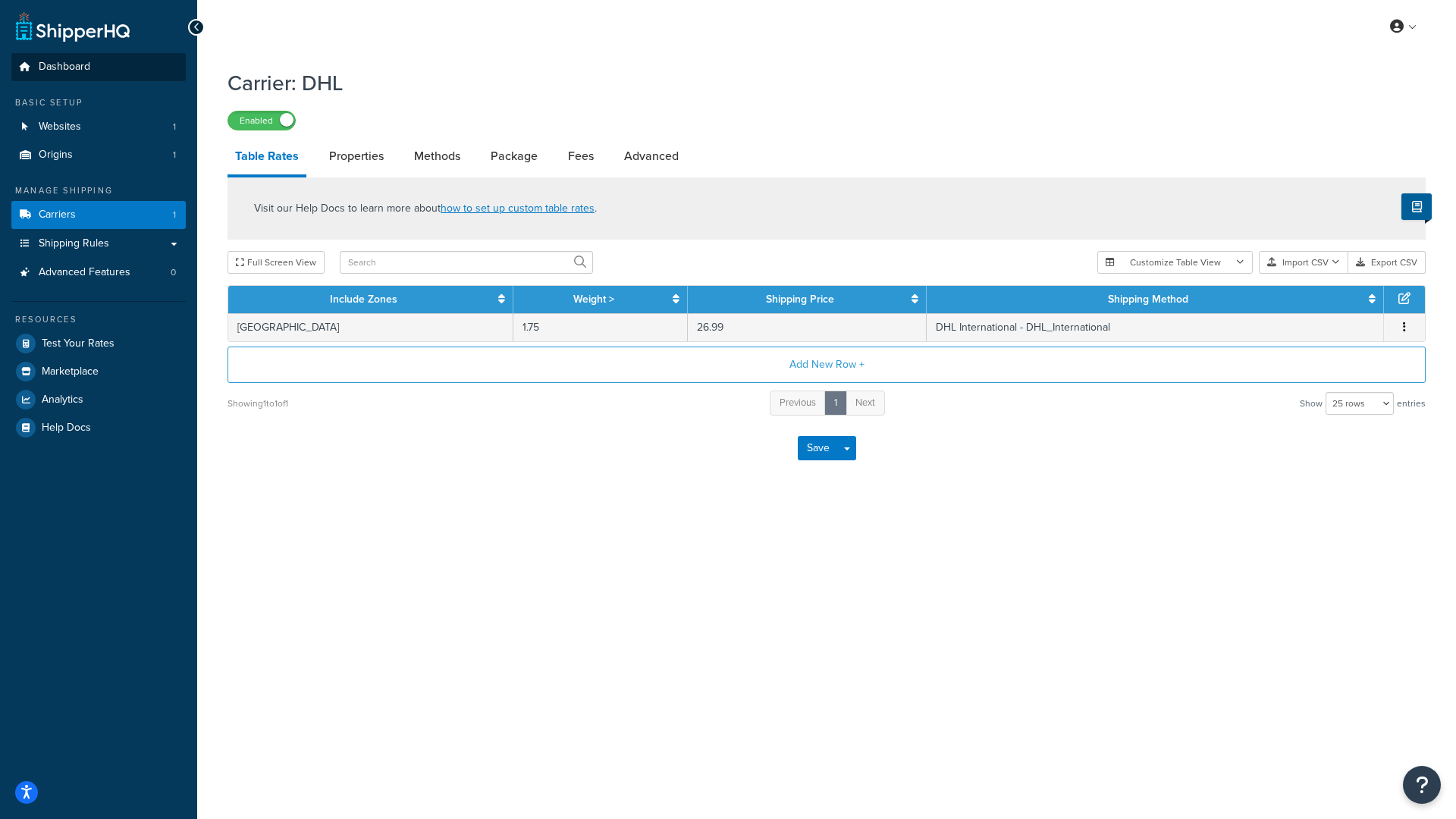
click at [66, 64] on span "Dashboard" at bounding box center [65, 67] width 52 height 13
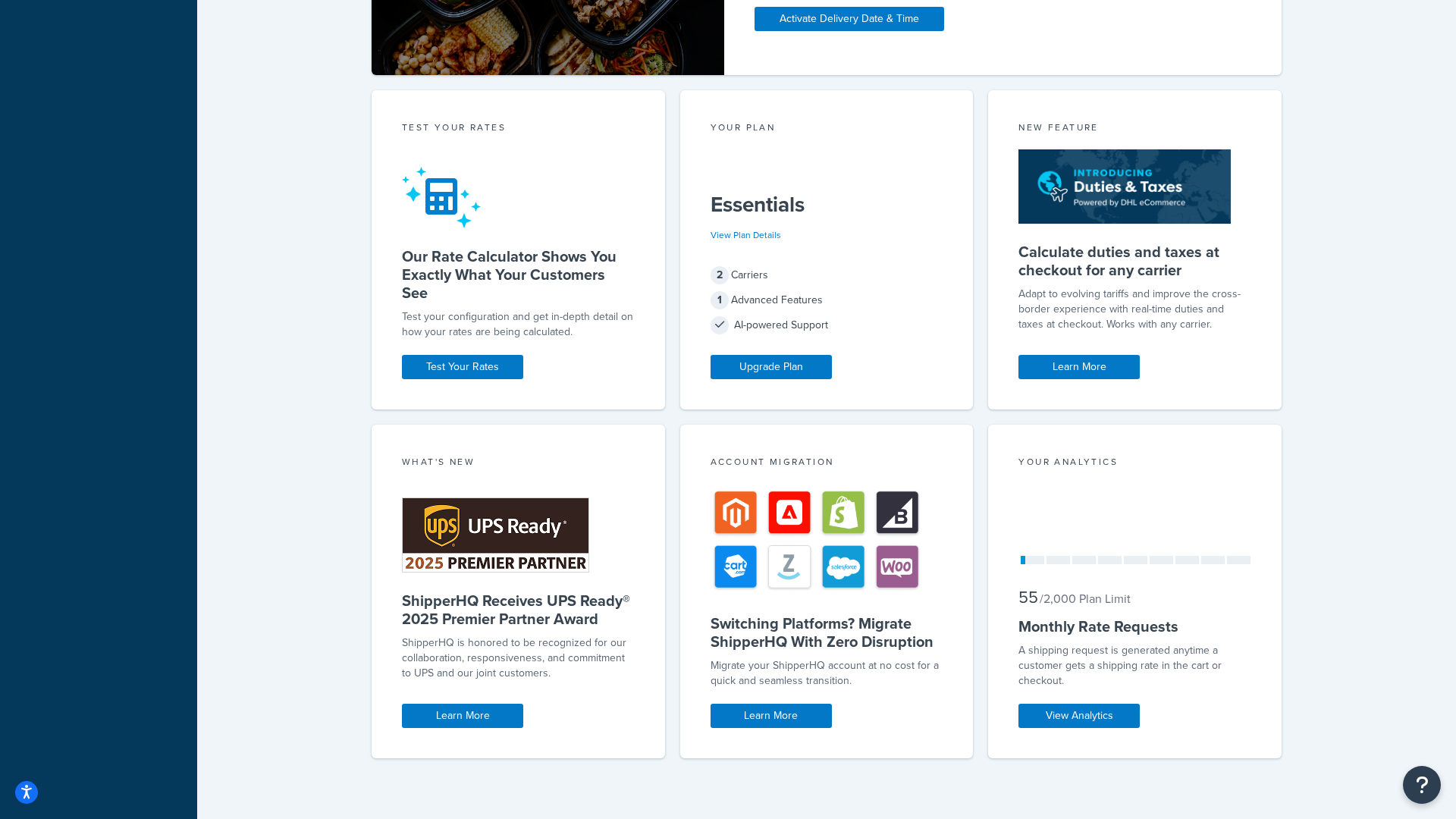
scroll to position [787, 0]
click at [747, 236] on link "View Plan Details" at bounding box center [745, 235] width 70 height 14
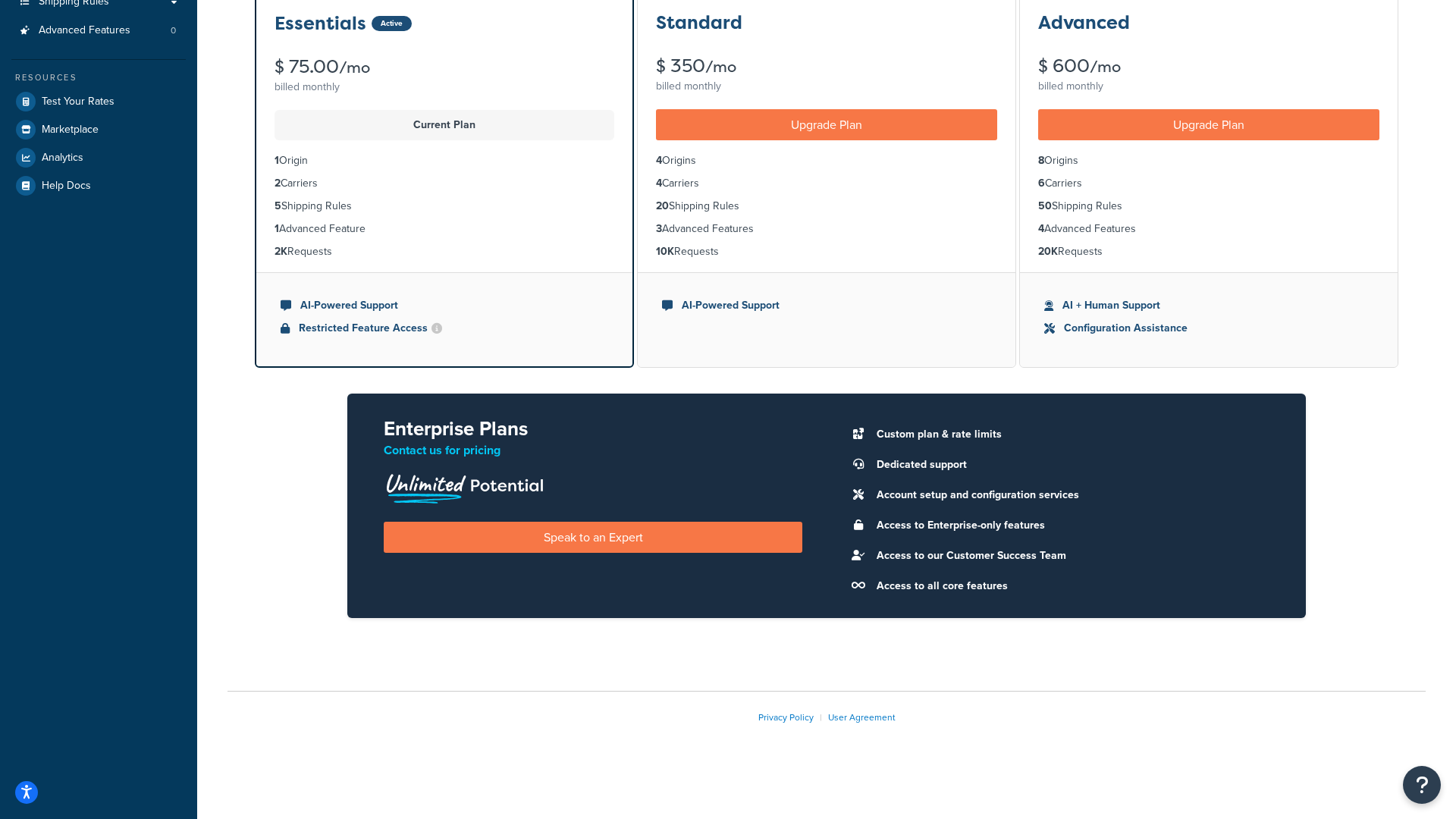
scroll to position [2, 0]
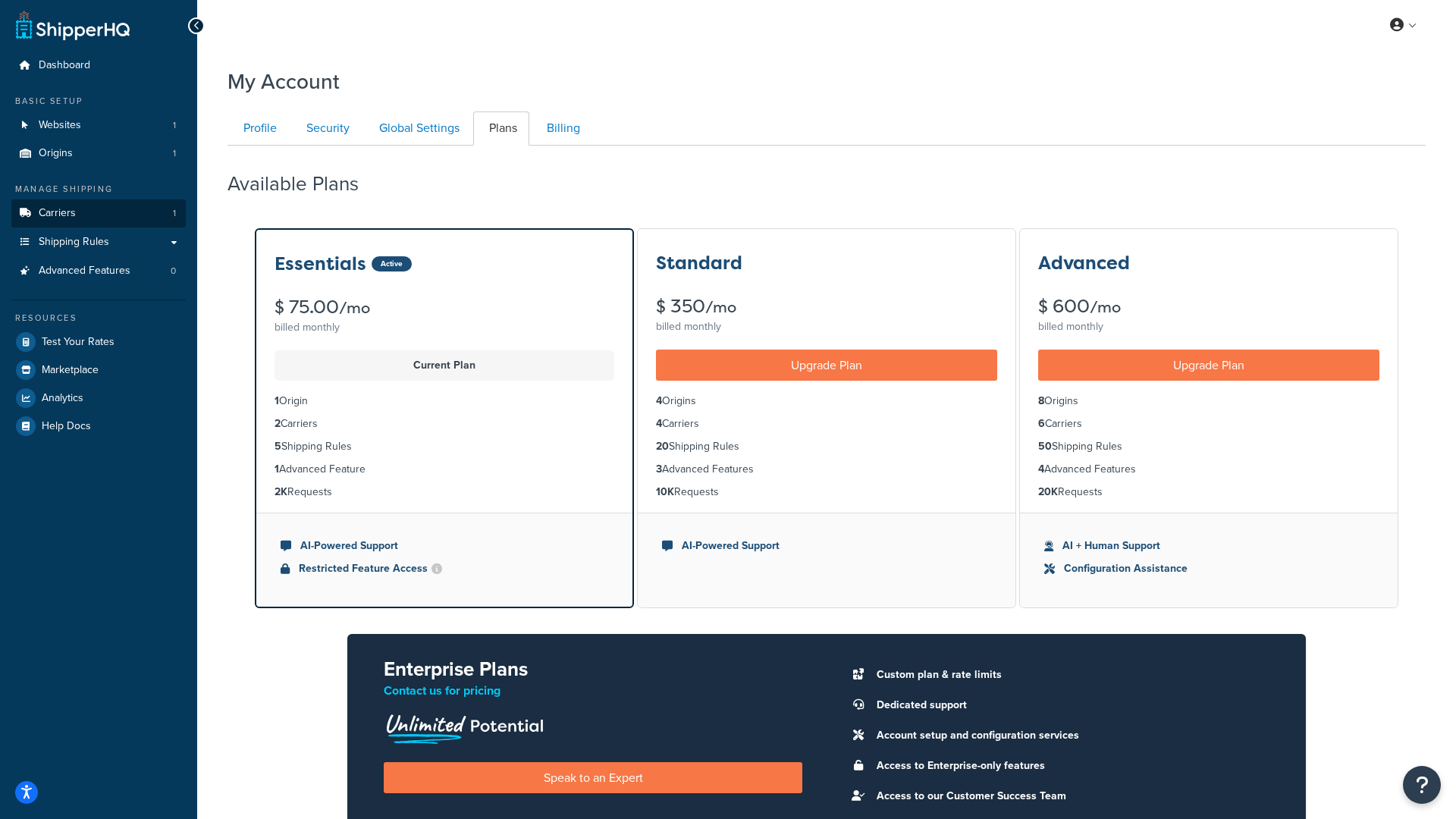
click at [140, 208] on link "Carriers 1" at bounding box center [99, 214] width 175 height 28
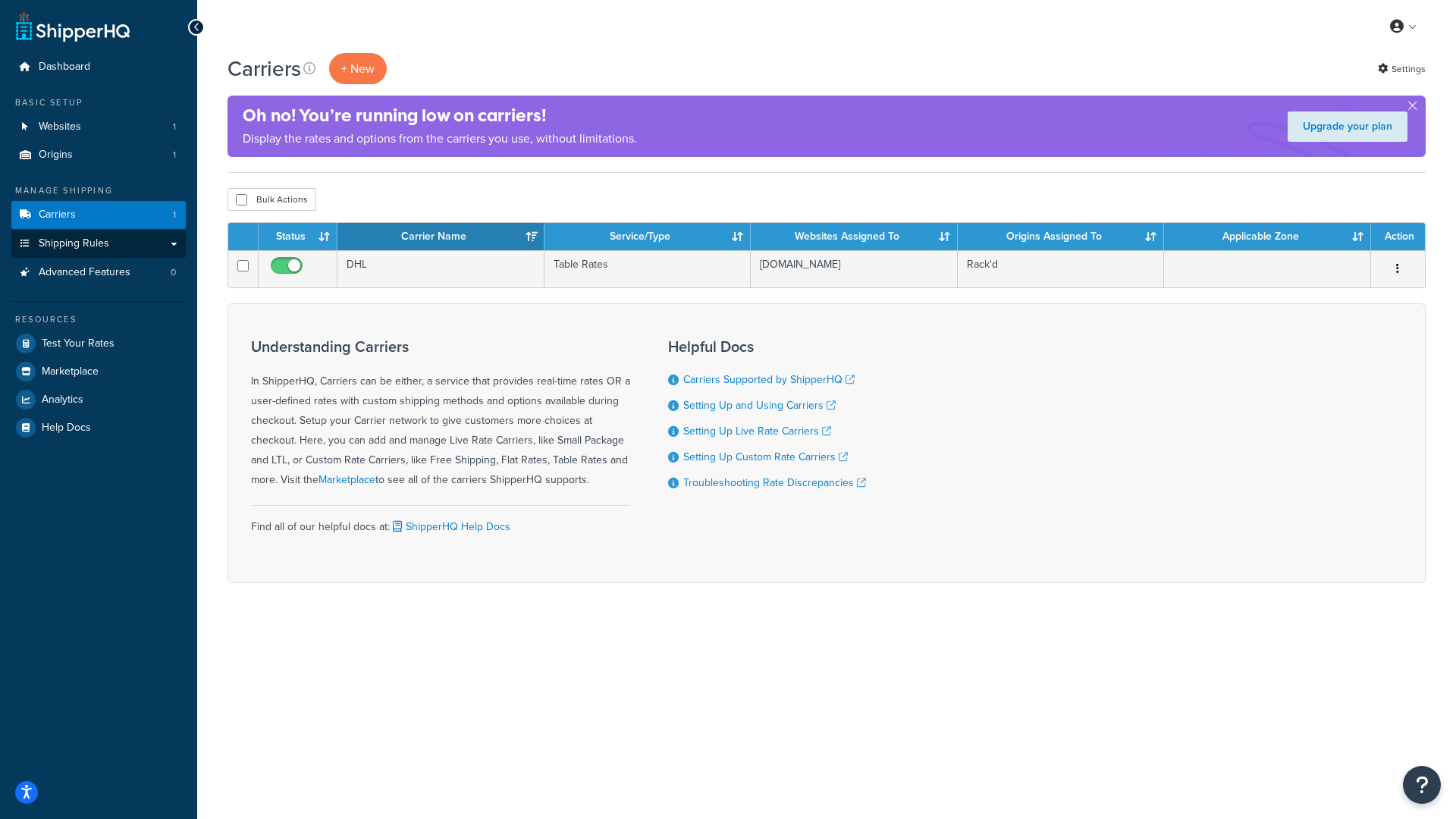
click at [110, 240] on link "Shipping Rules" at bounding box center [99, 244] width 175 height 28
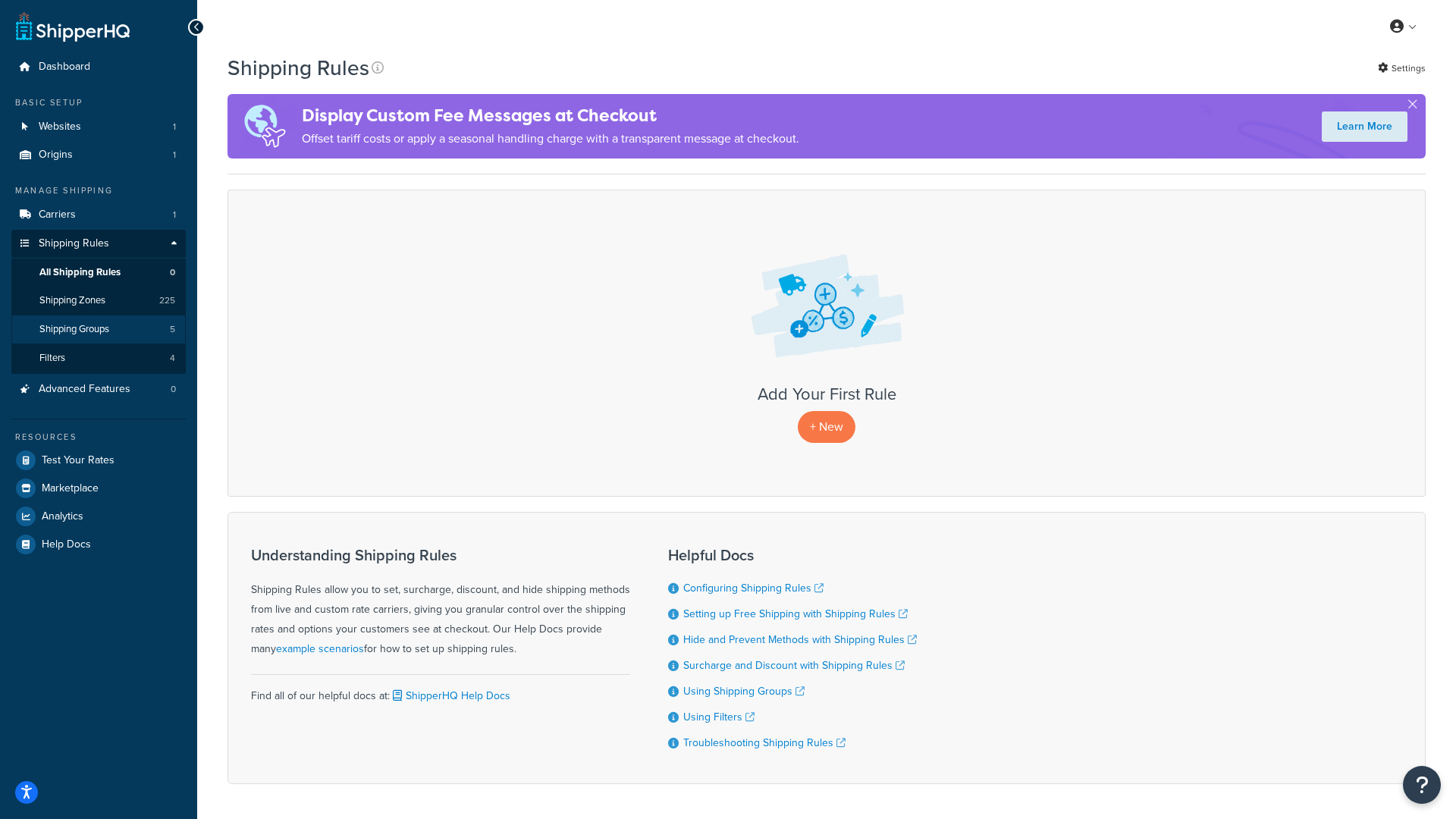
click at [58, 325] on span "Shipping Groups" at bounding box center [74, 329] width 70 height 13
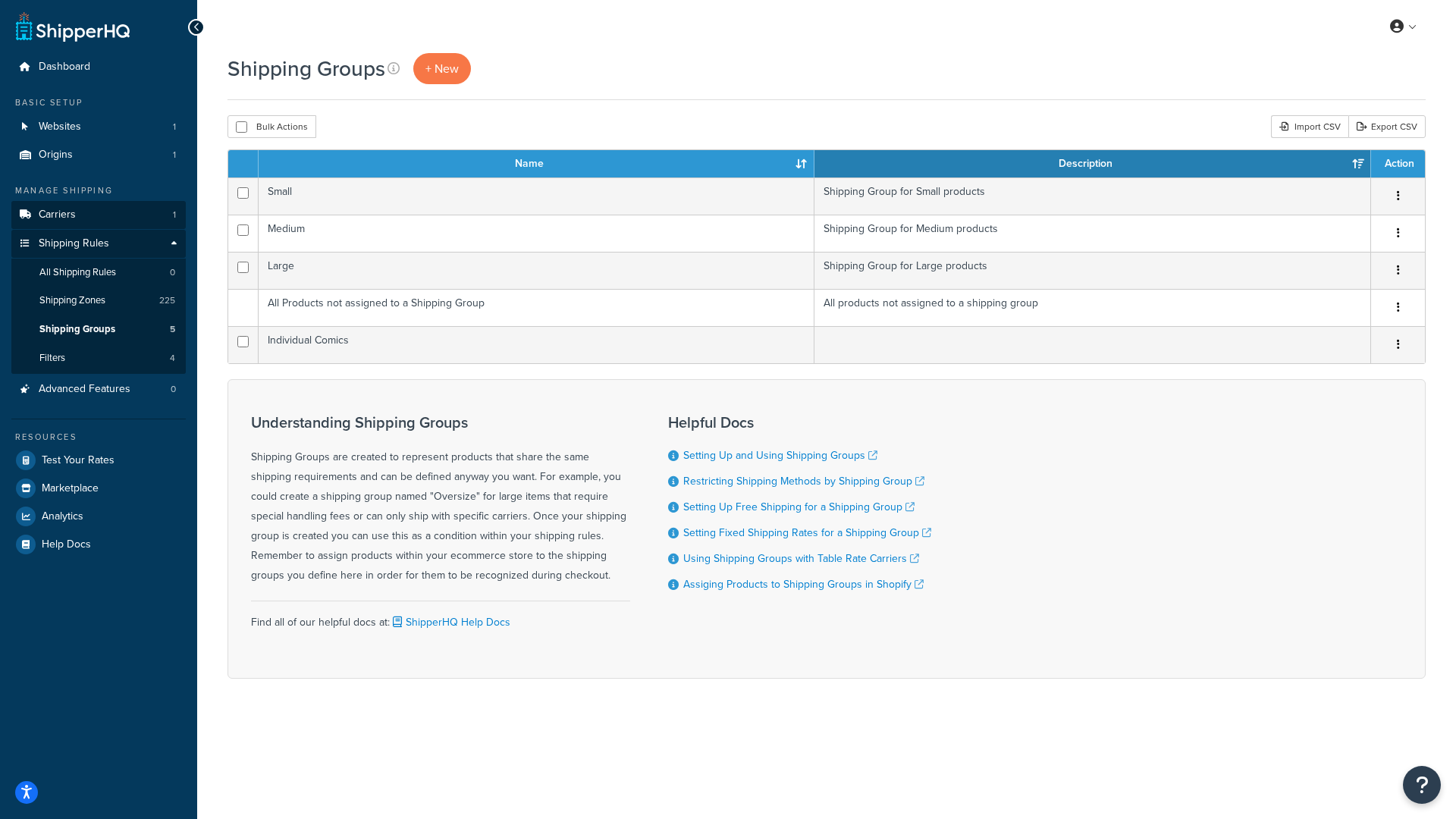
click at [62, 210] on span "Carriers" at bounding box center [57, 215] width 37 height 13
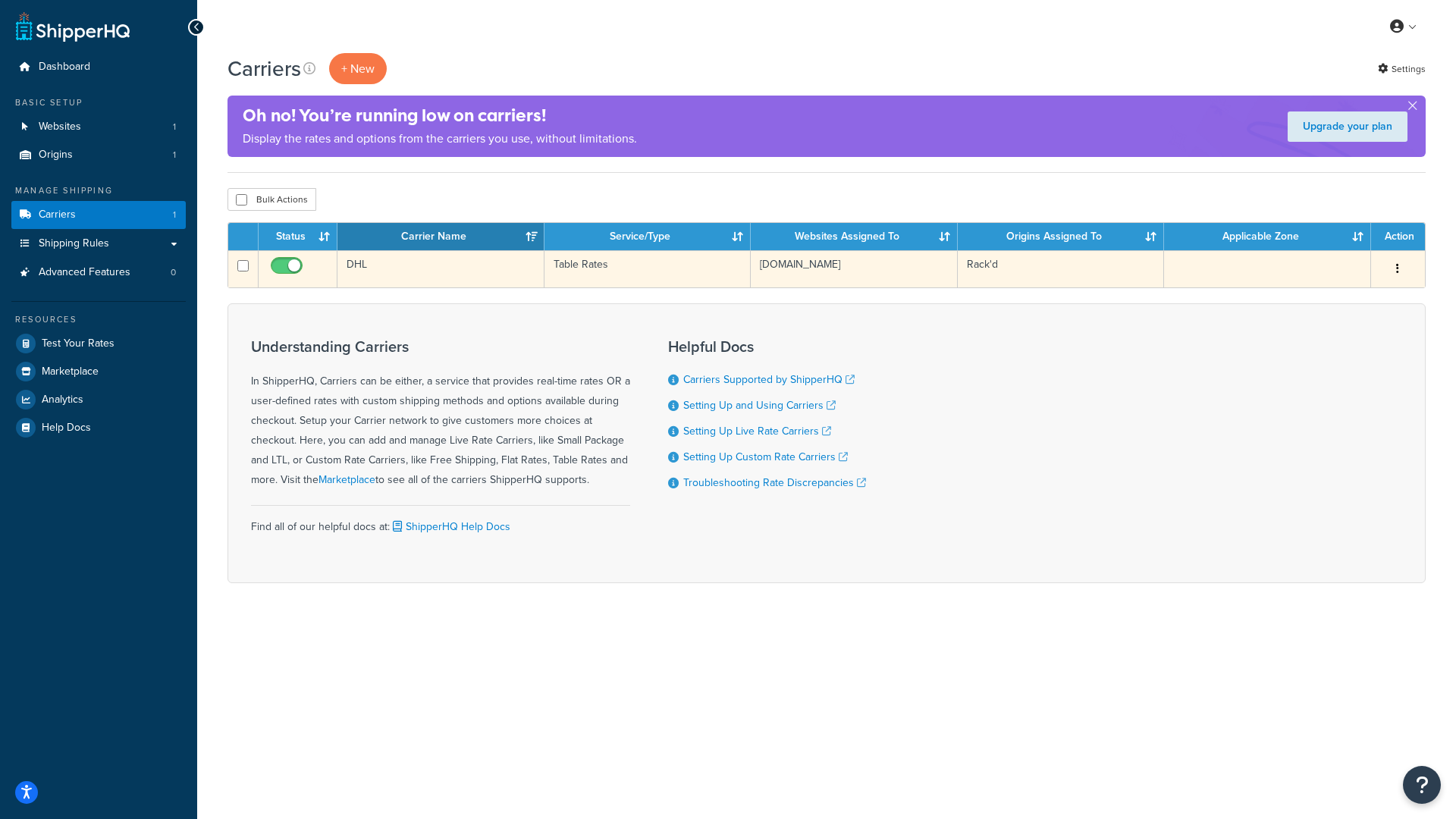
click at [665, 264] on td "Table Rates" at bounding box center [648, 269] width 207 height 37
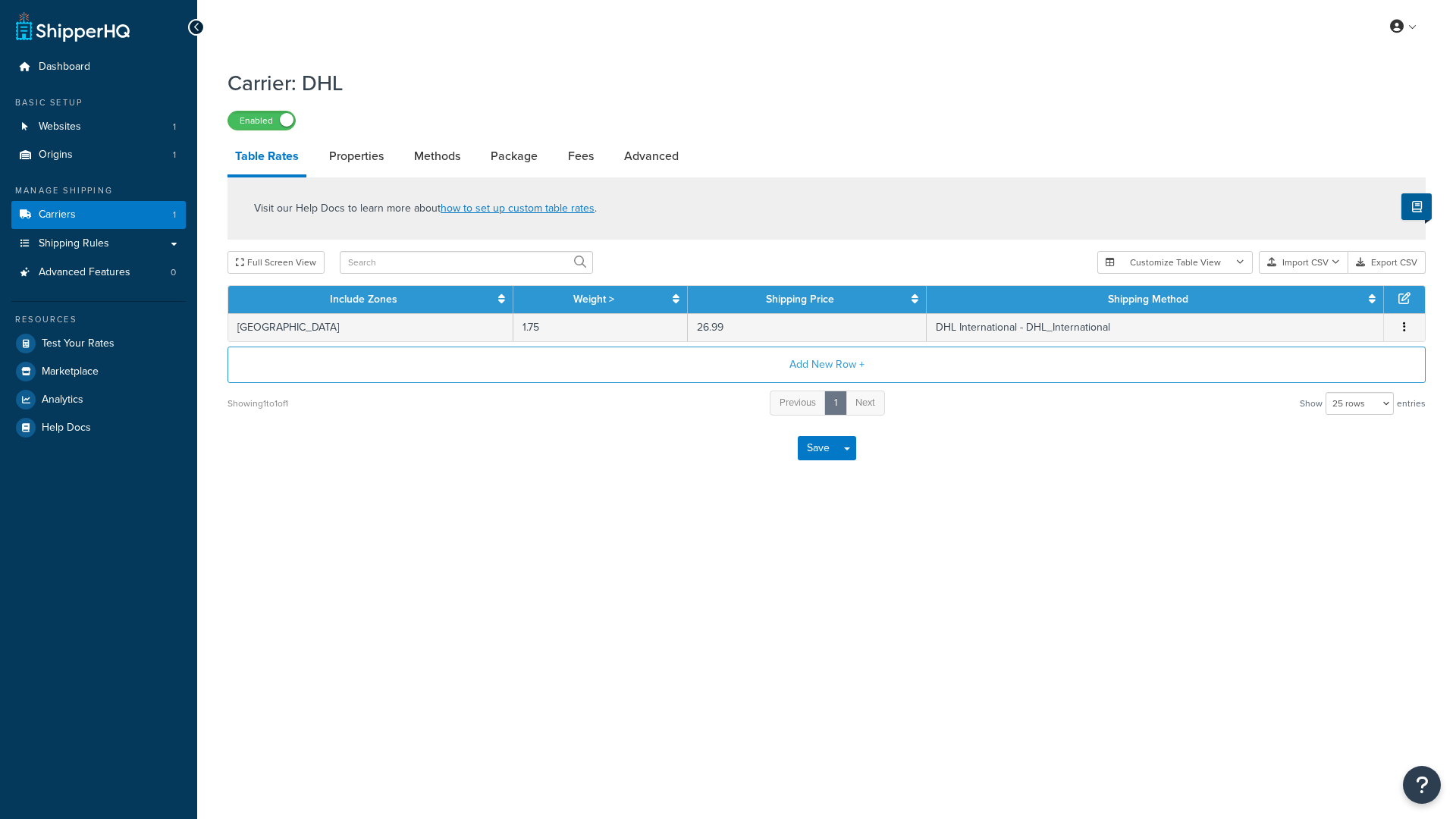
select select "25"
click at [1401, 258] on button "Export CSV" at bounding box center [1387, 262] width 78 height 23
click at [1303, 259] on button "Import CSV" at bounding box center [1303, 262] width 90 height 23
click at [1312, 274] on div "Customize Table View Show all columns Show selected columns Import CSV Import a…" at bounding box center [1262, 262] width 328 height 23
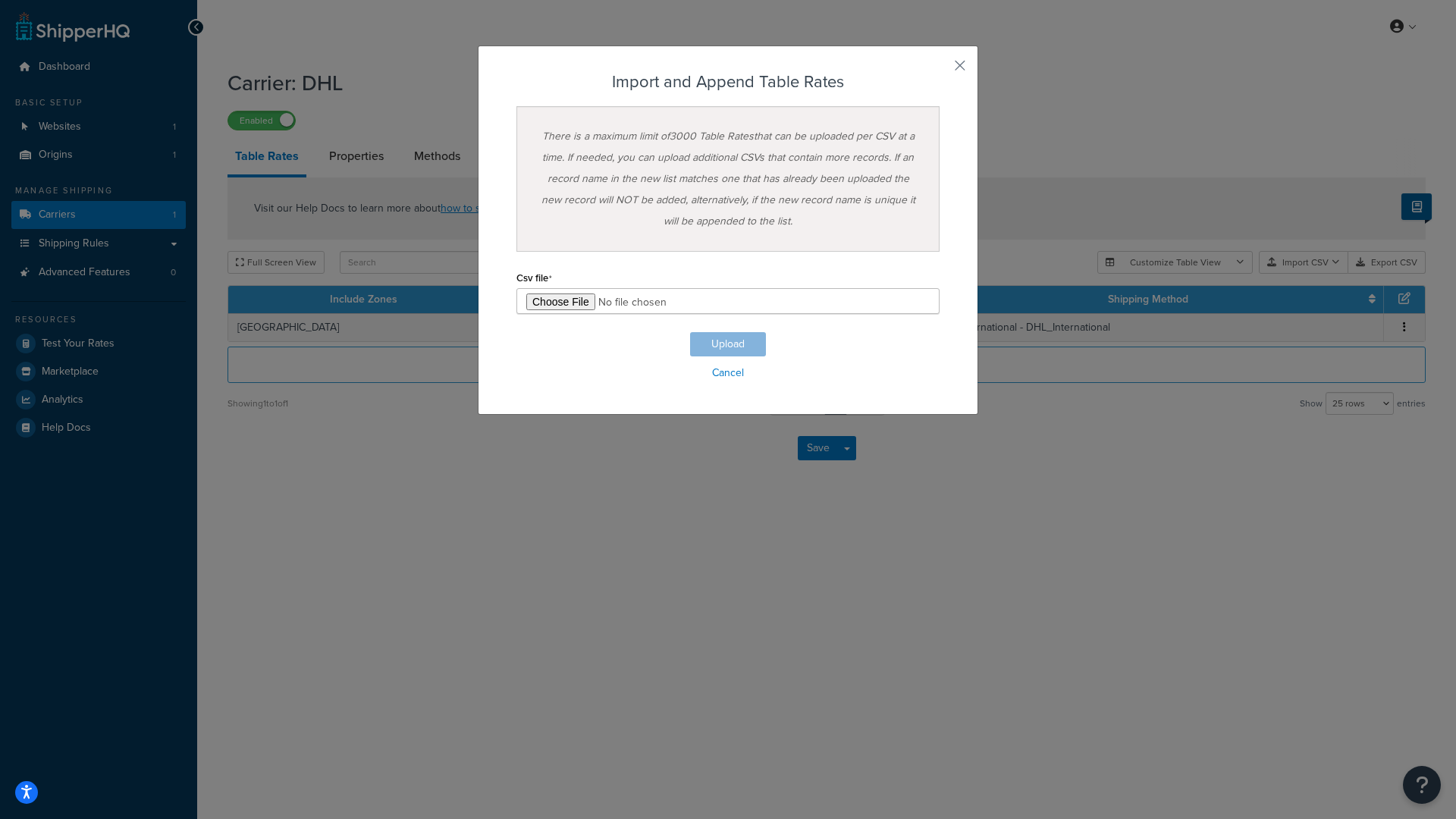
click at [565, 305] on input "file" at bounding box center [727, 301] width 423 height 26
type input "C:\fakepath\ShippingHQ Rates - 2.csv"
click at [734, 347] on button "Upload" at bounding box center [728, 345] width 76 height 24
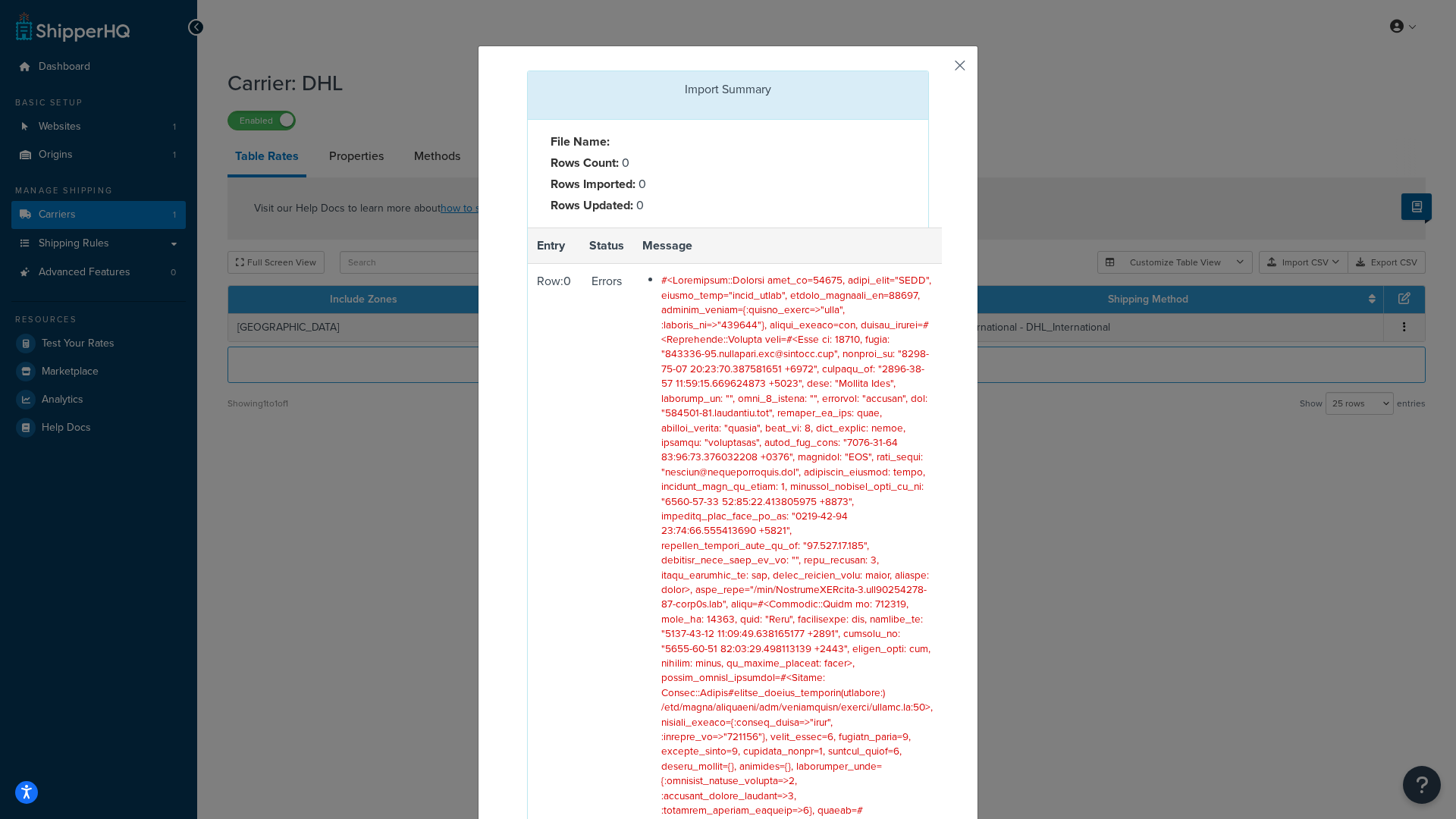
click at [929, 70] on button "button" at bounding box center [927, 72] width 4 height 4
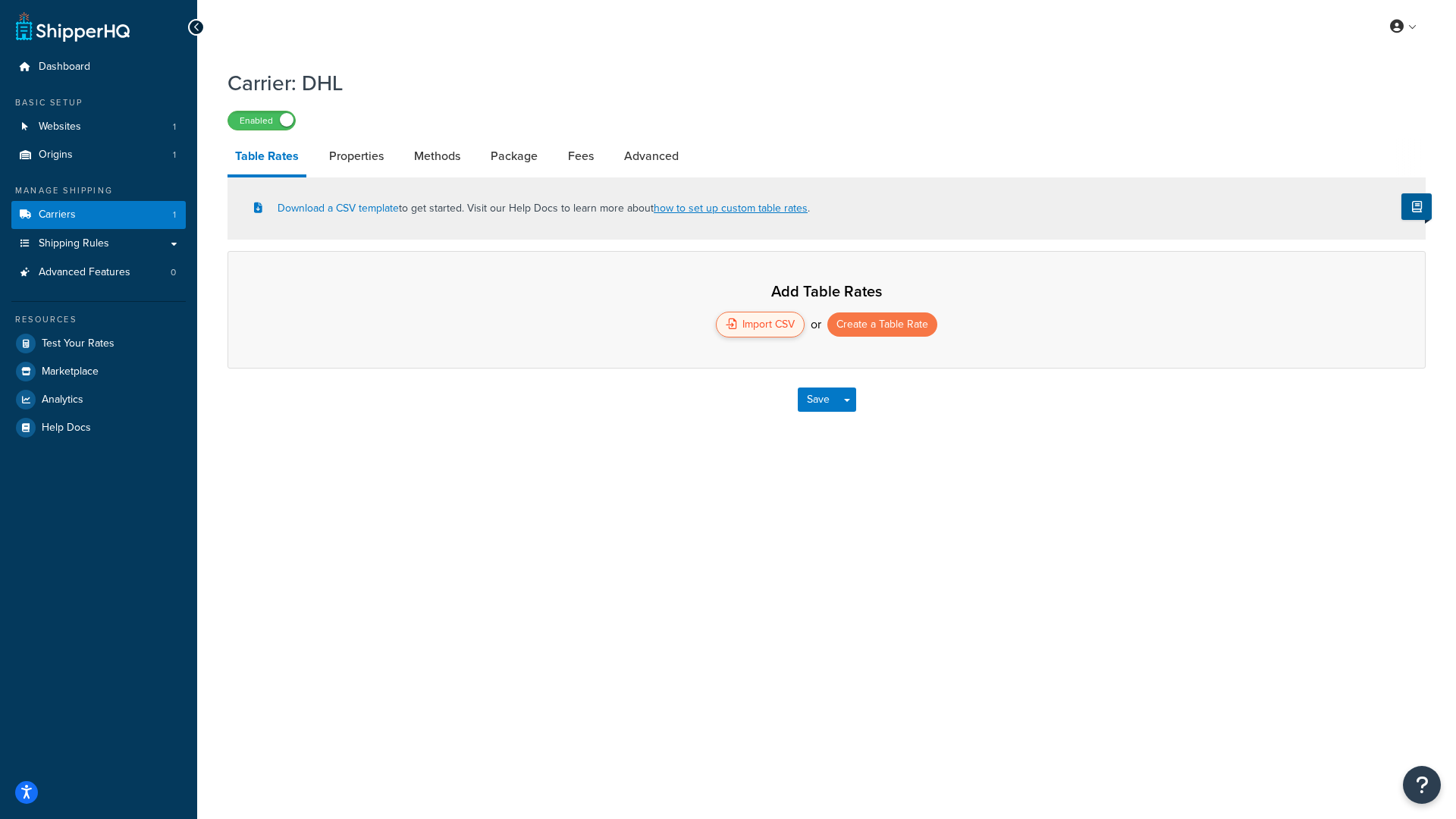
click at [753, 320] on div "Import CSV" at bounding box center [760, 325] width 89 height 26
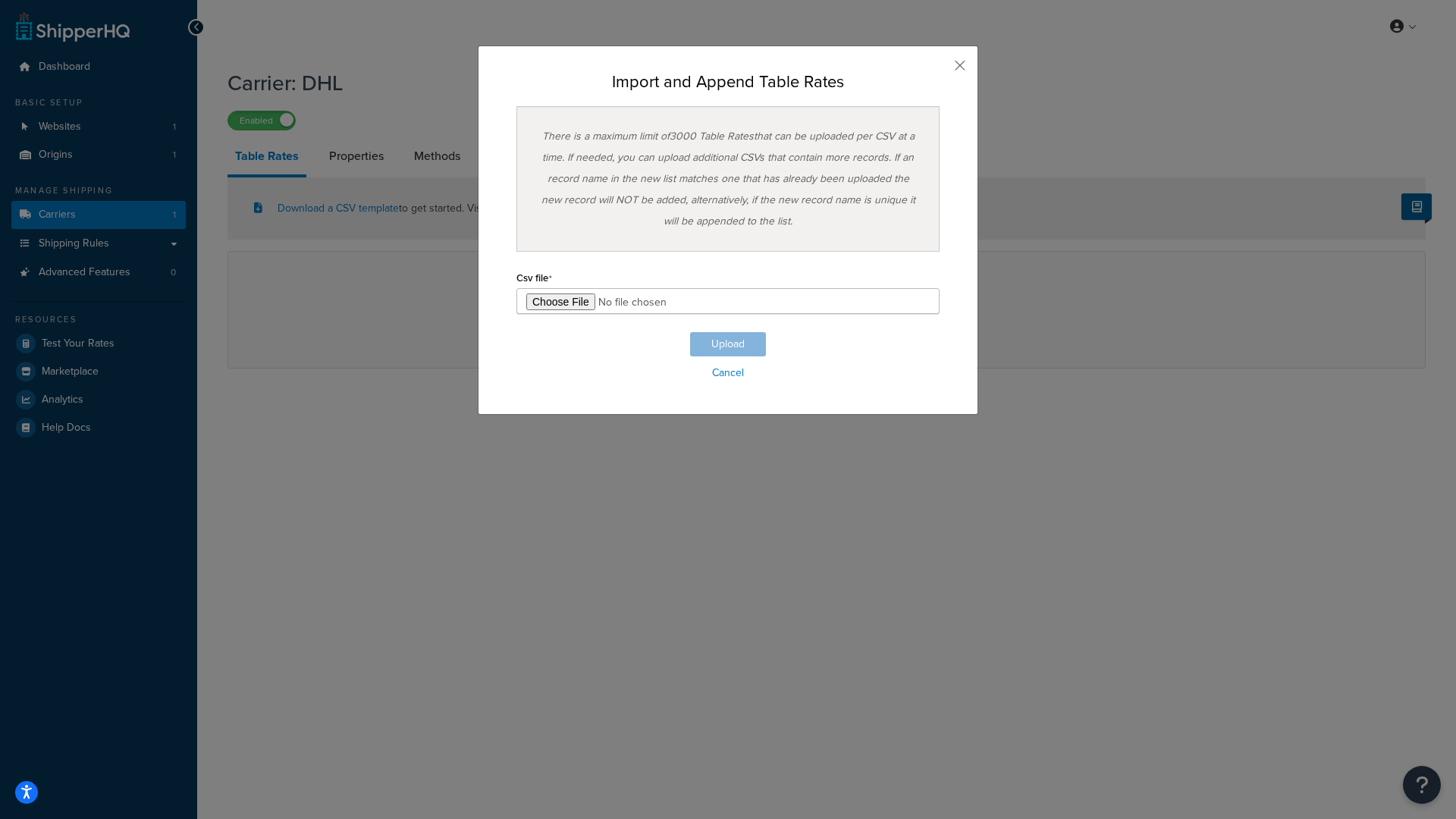
click at [568, 299] on input "file" at bounding box center [727, 301] width 423 height 26
type input "C:\fakepath\ShippingHQ Rates - 2.csv"
click at [743, 344] on button "Upload" at bounding box center [728, 345] width 76 height 24
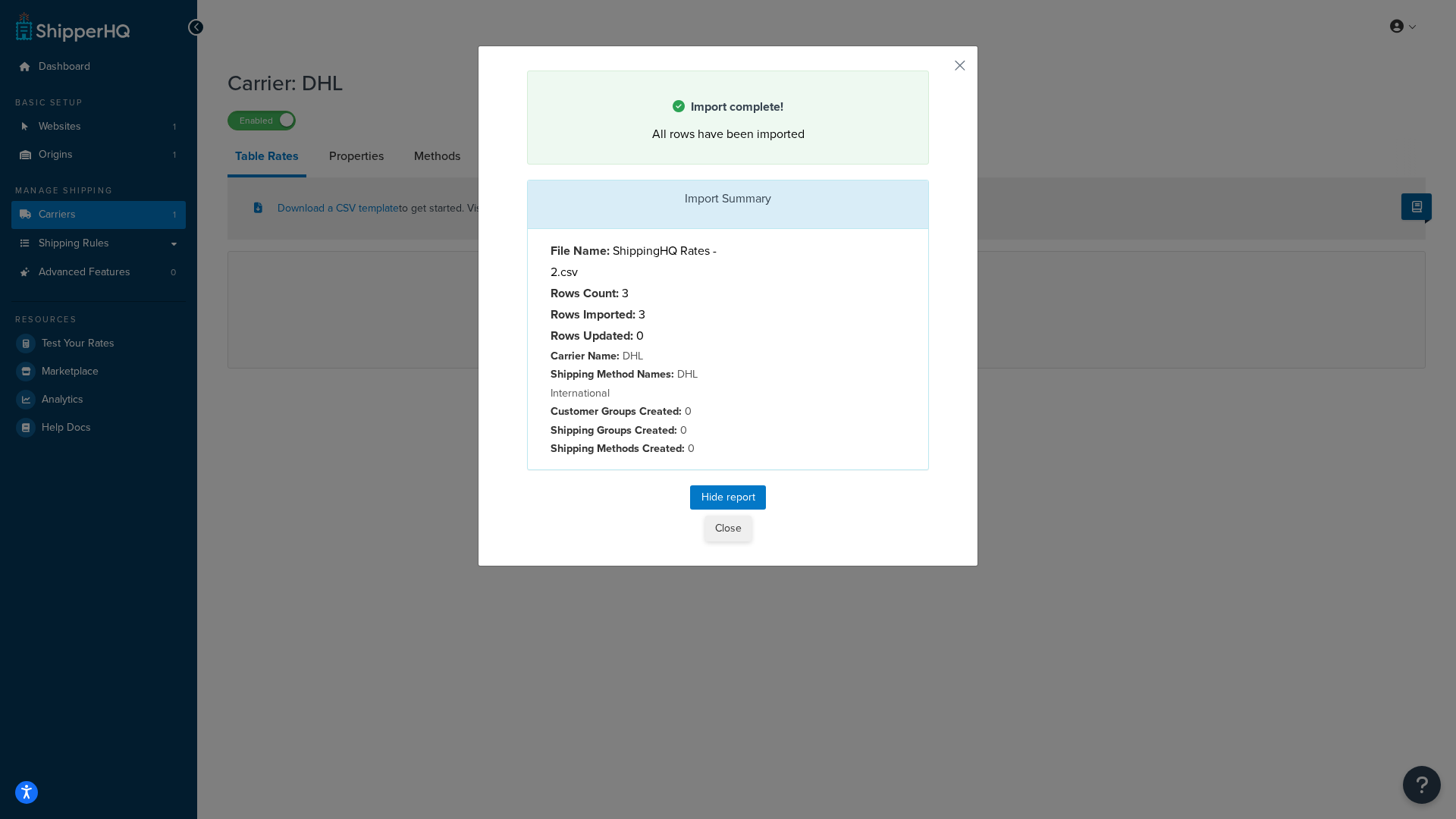
click at [731, 528] on button "Close" at bounding box center [728, 528] width 46 height 26
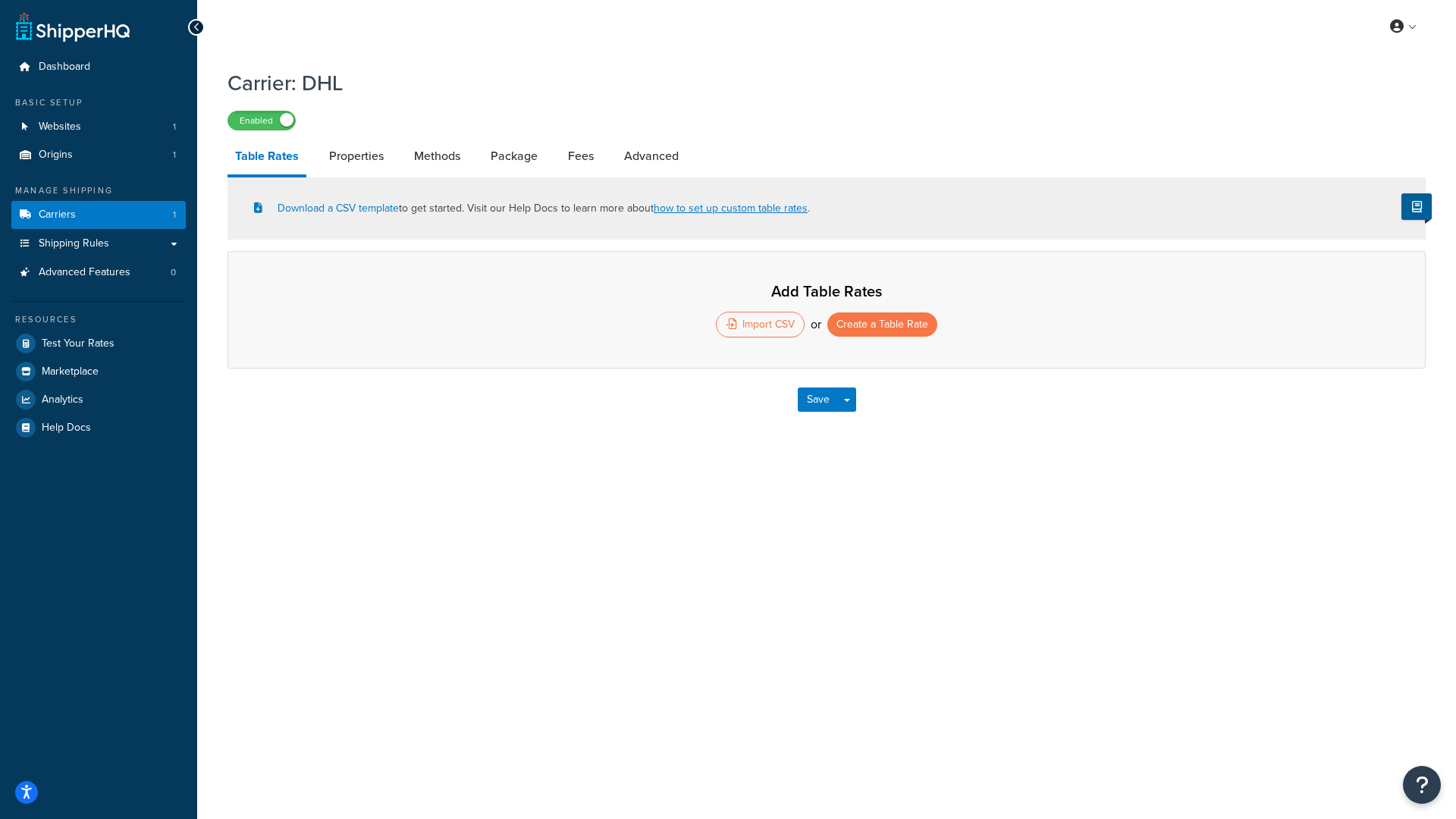
select select "25"
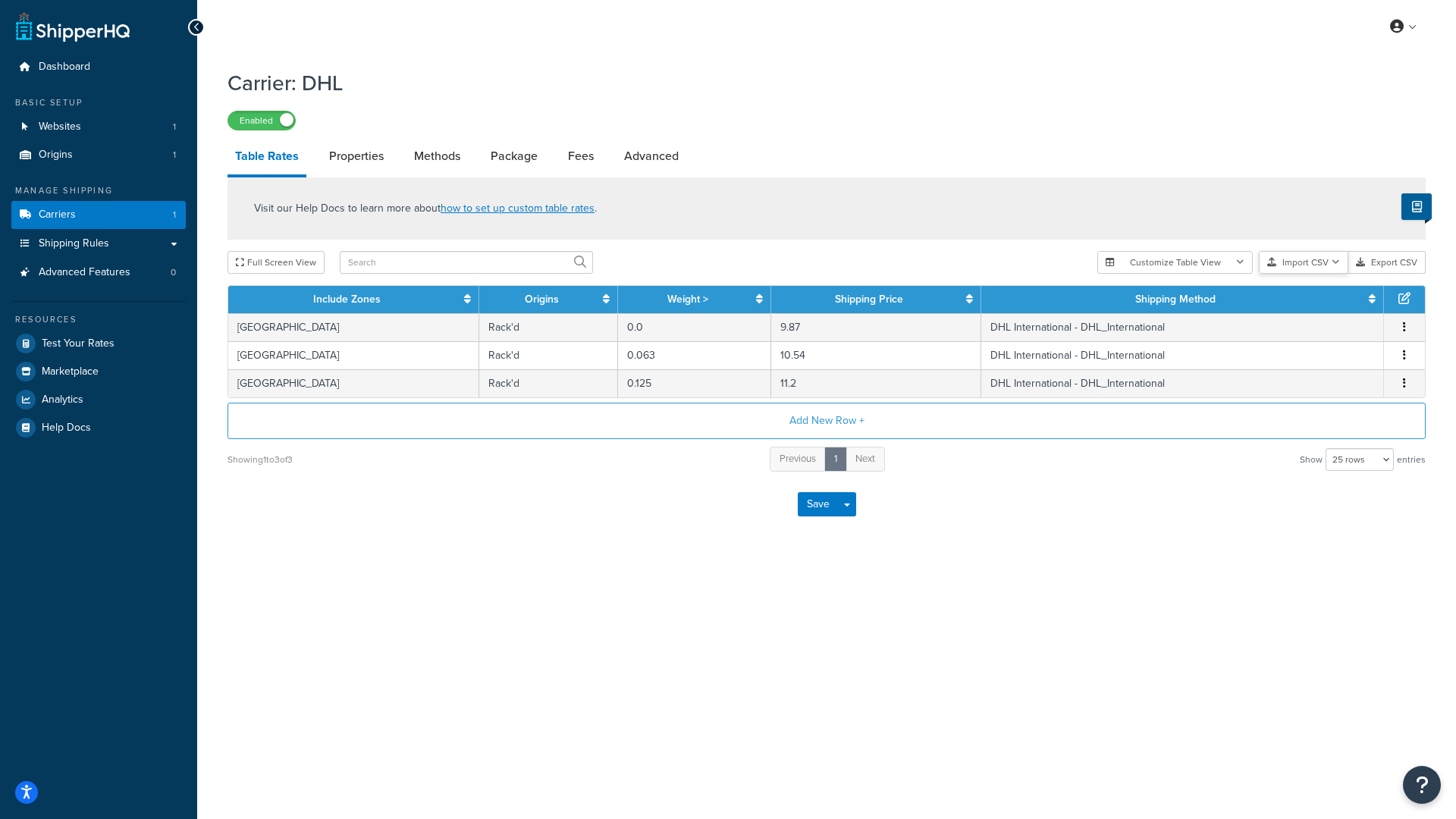
click at [1291, 261] on button "Import CSV" at bounding box center [1303, 262] width 90 height 23
click at [1305, 274] on div "Customize Table View Show all columns Show selected columns Import CSV Import a…" at bounding box center [1262, 262] width 328 height 23
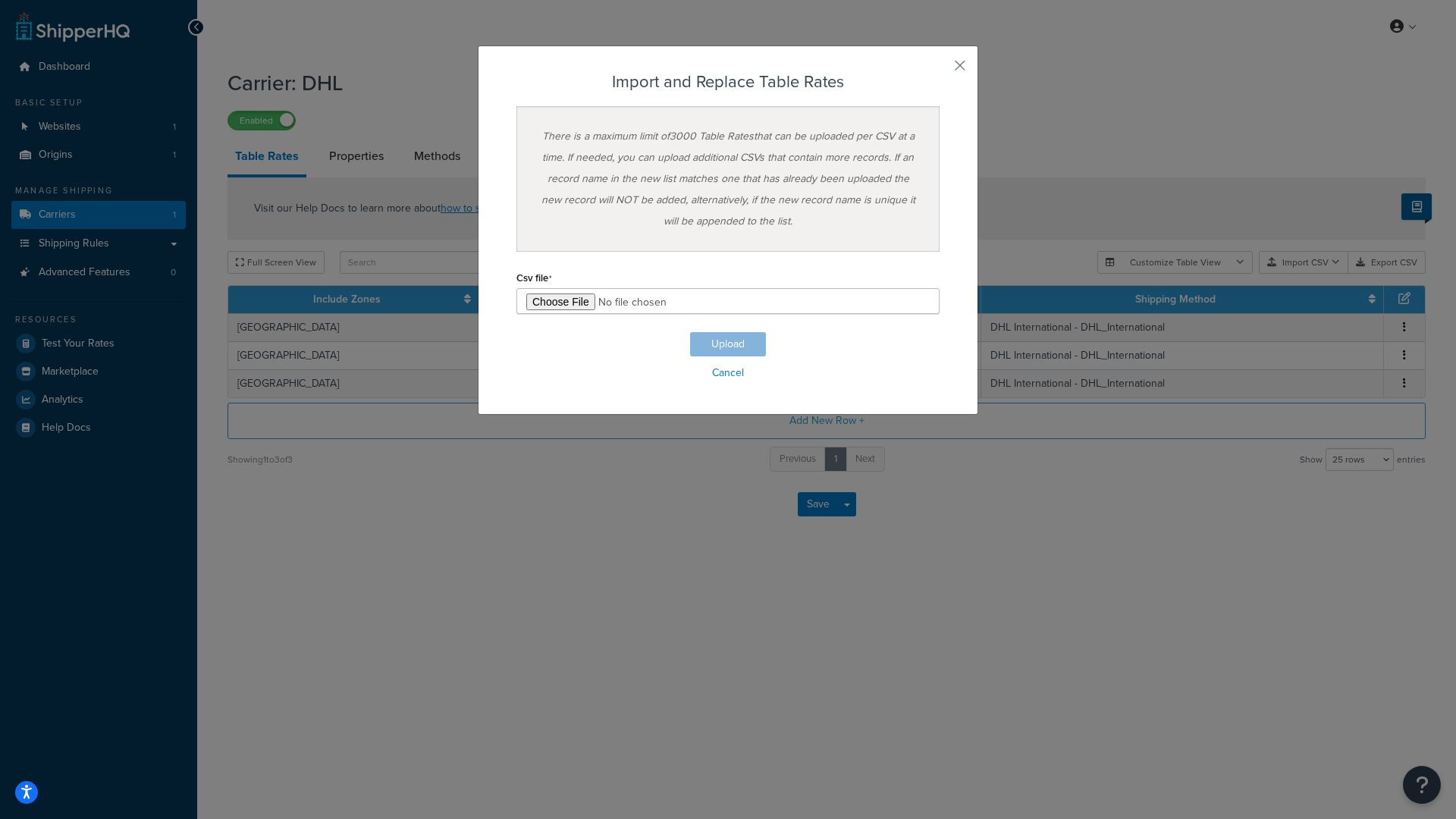
click at [565, 299] on input "file" at bounding box center [727, 301] width 423 height 26
type input "C:\fakepath\ShippingHQ Rates - 1.csv"
click at [746, 345] on button "Upload" at bounding box center [728, 345] width 76 height 24
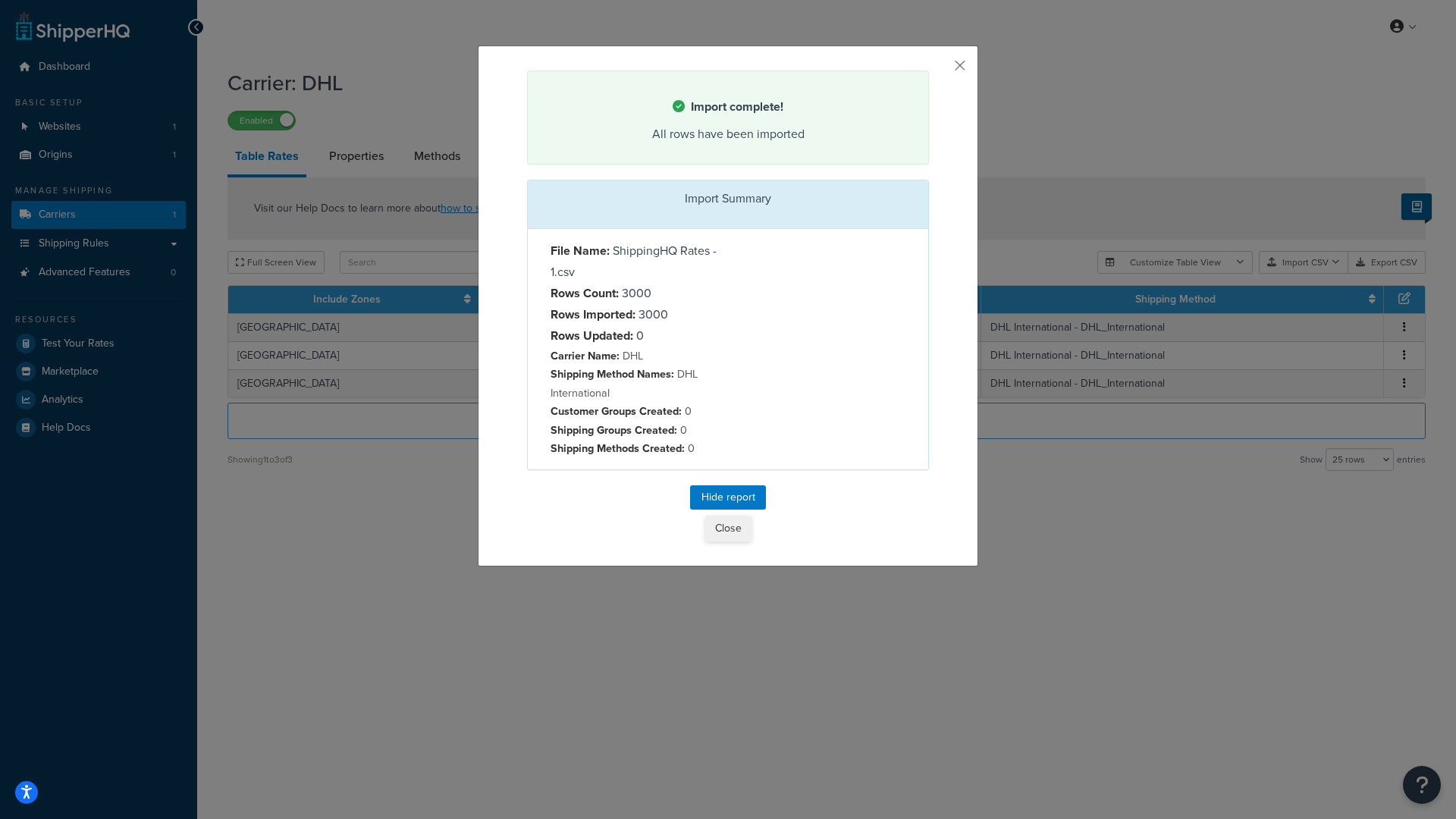
click at [723, 522] on button "Close" at bounding box center [728, 528] width 46 height 26
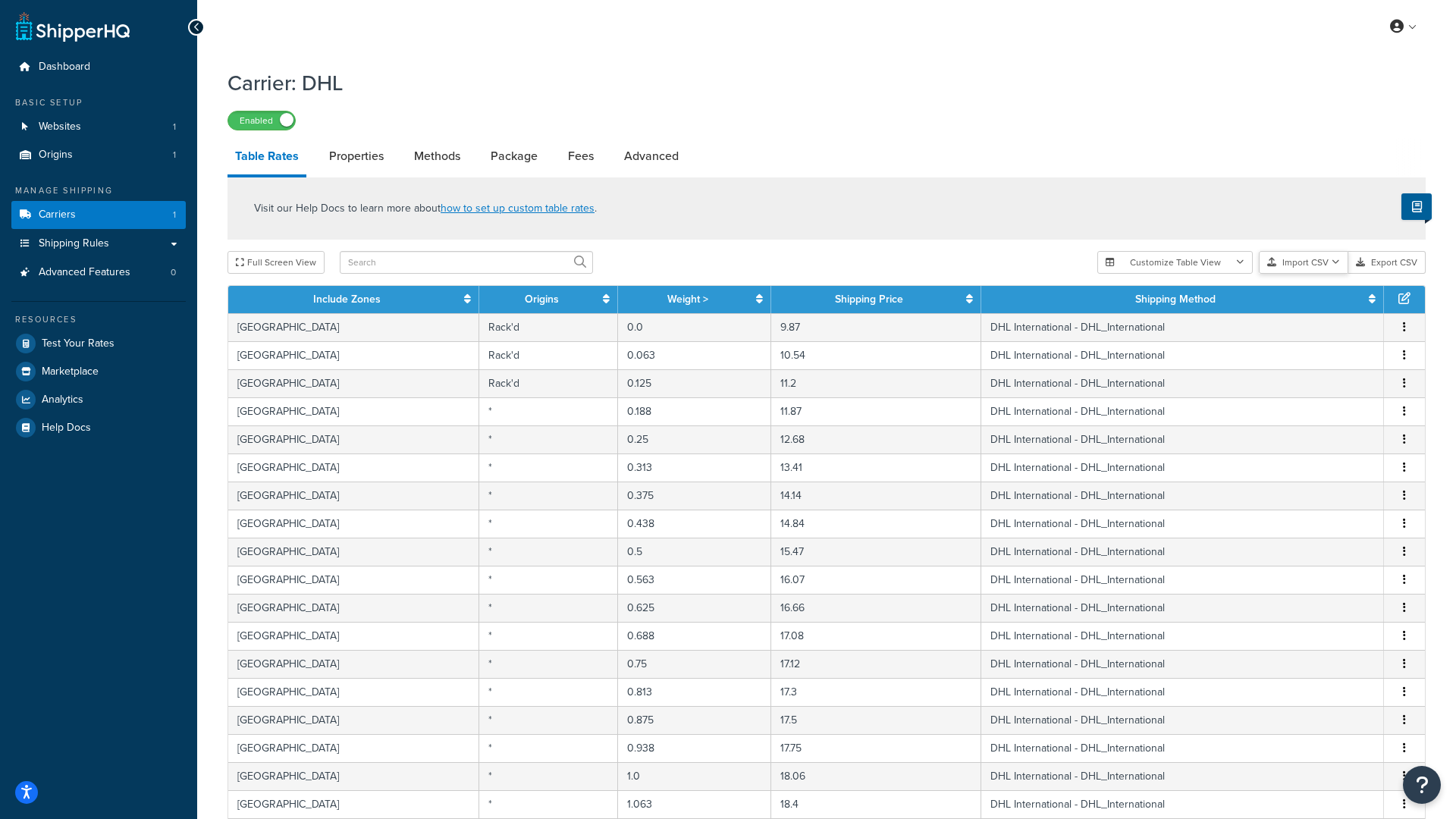
click at [1293, 262] on button "Import CSV" at bounding box center [1303, 262] width 90 height 23
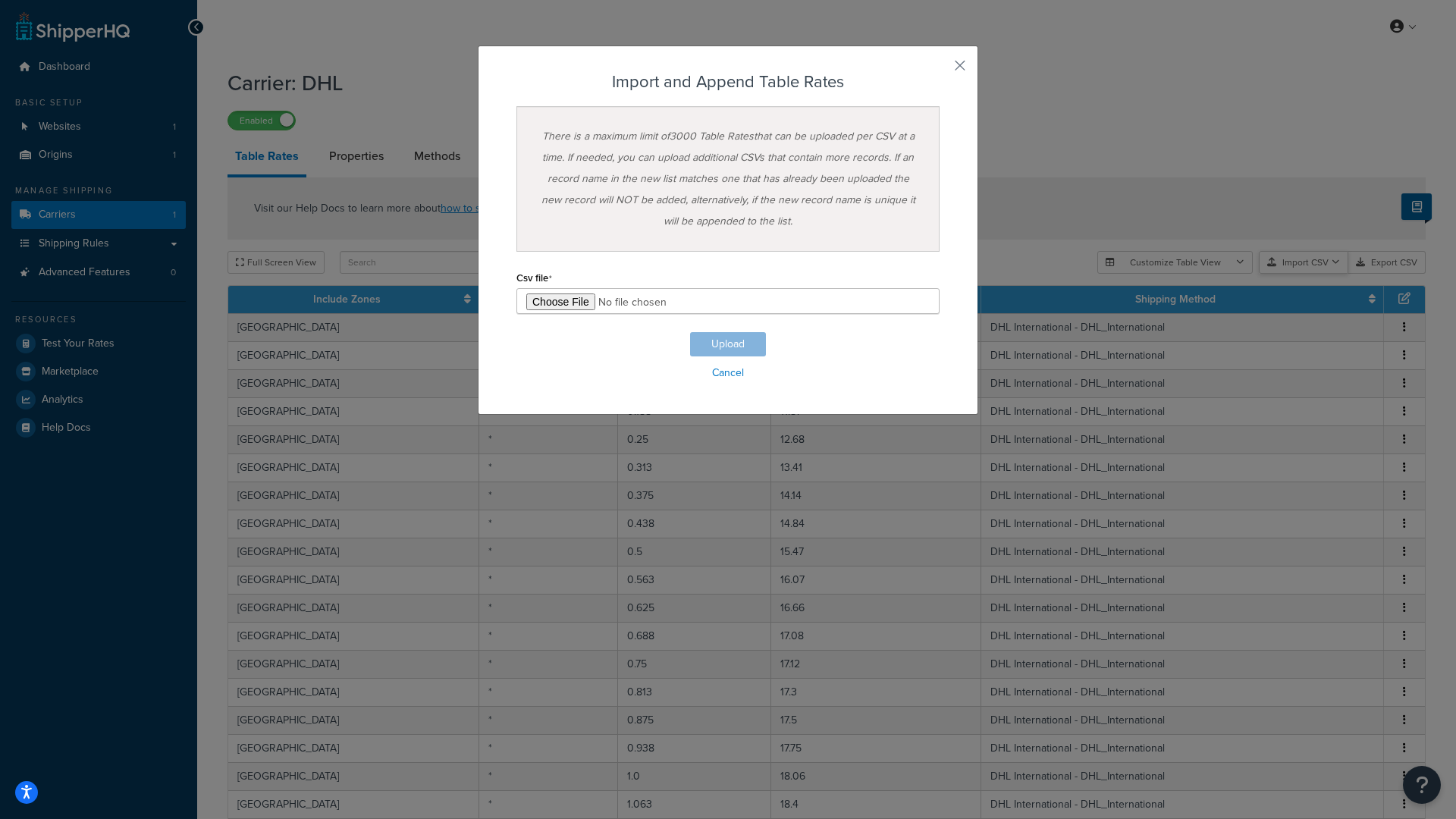
click at [1312, 274] on div "Customize Table View Show all columns Show selected columns Import CSV Import a…" at bounding box center [1262, 262] width 328 height 23
click at [553, 303] on input "file" at bounding box center [727, 301] width 423 height 26
type input "C:\fakepath\ShippingHQ Rates - 2.csv"
click at [734, 342] on button "Upload" at bounding box center [728, 345] width 76 height 24
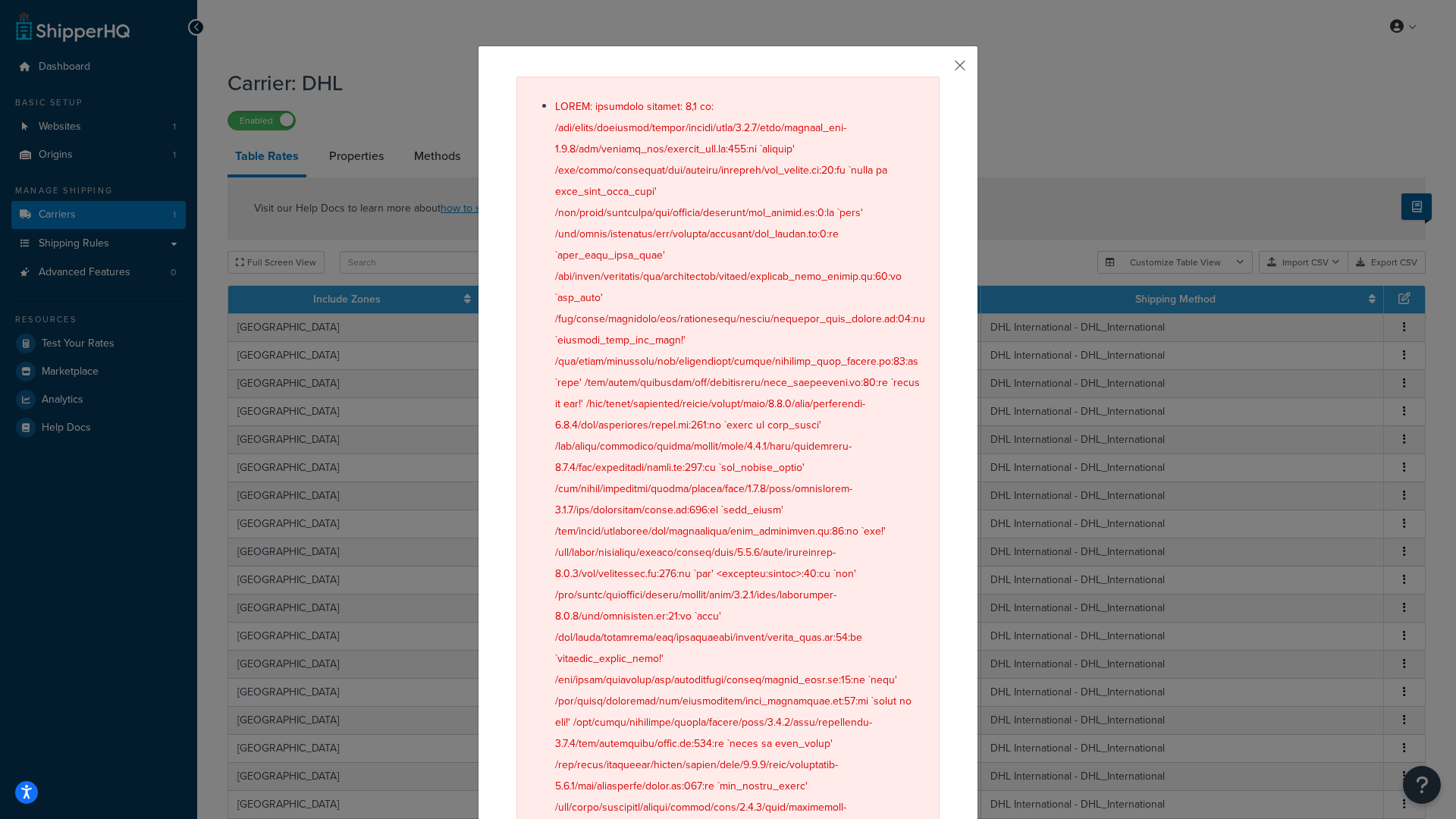
click at [940, 69] on button "button" at bounding box center [938, 70] width 4 height 4
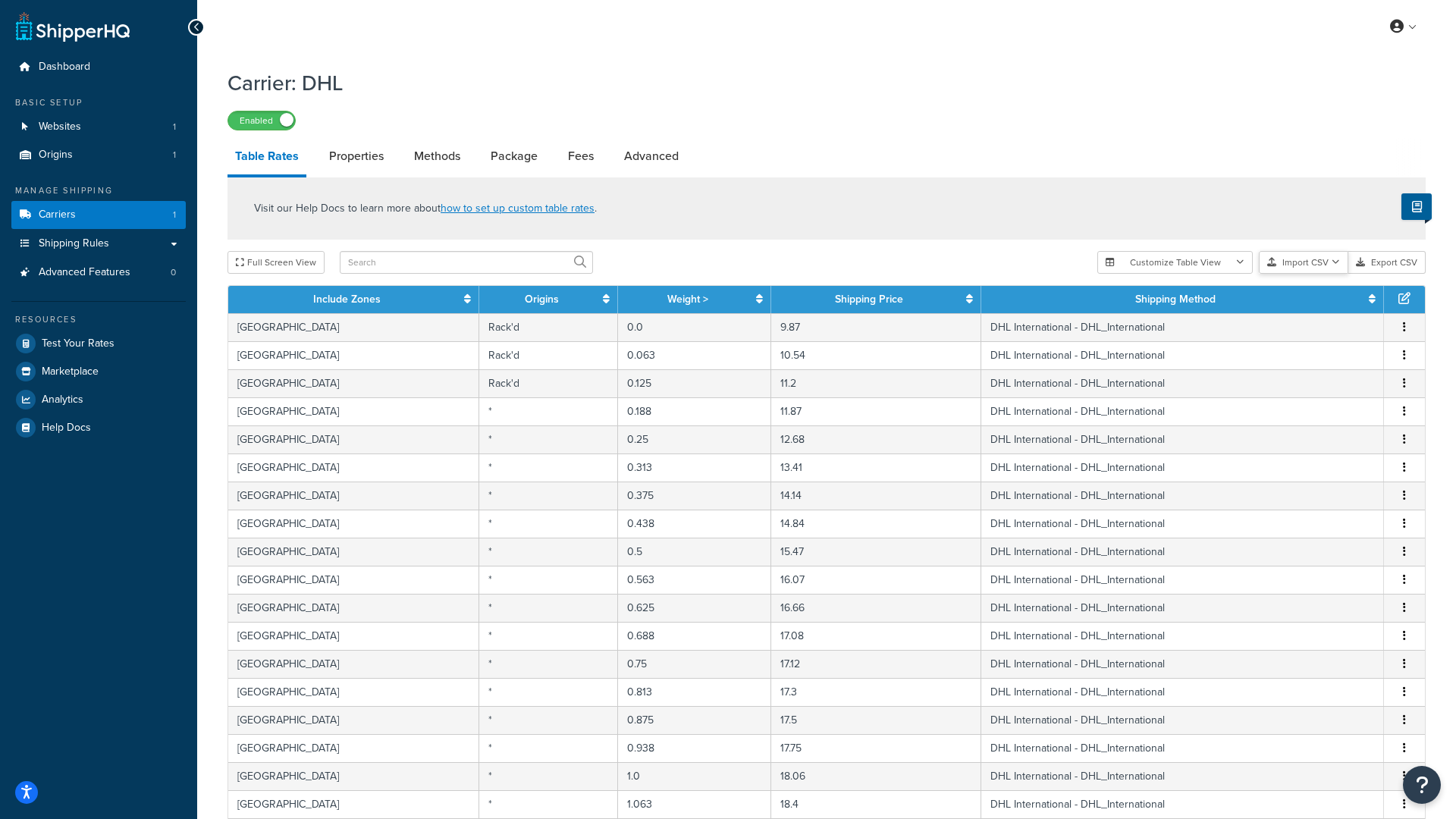
click at [1286, 265] on button "Import CSV" at bounding box center [1303, 262] width 90 height 23
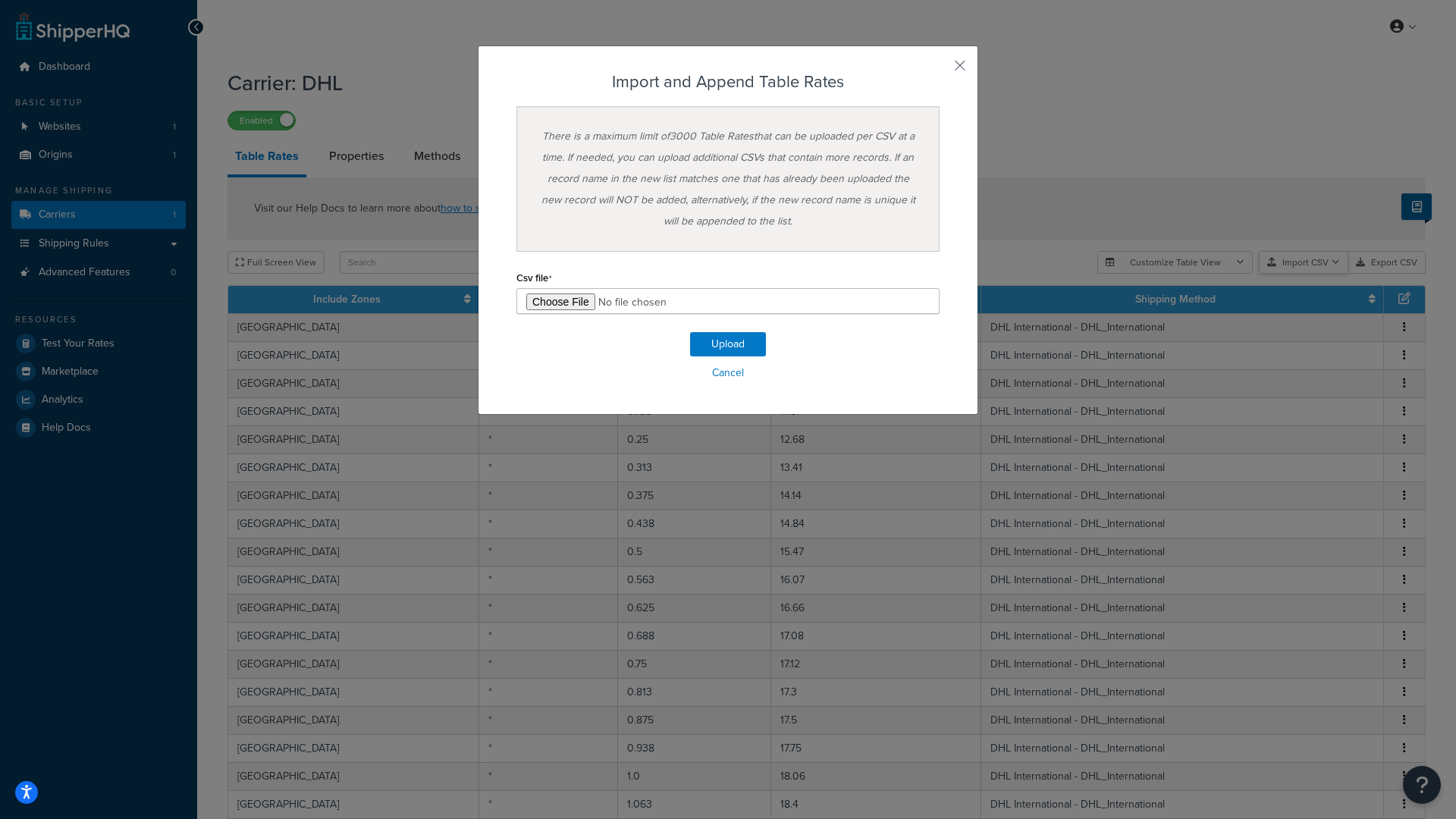
click at [1303, 274] on div "Customize Table View Show all columns Show selected columns Import CSV Import a…" at bounding box center [1262, 262] width 328 height 23
click at [550, 310] on input "file" at bounding box center [727, 301] width 423 height 26
type input "C:\fakepath\ShippingHQ Rates - 2.csv"
click at [720, 350] on button "Upload" at bounding box center [728, 345] width 76 height 24
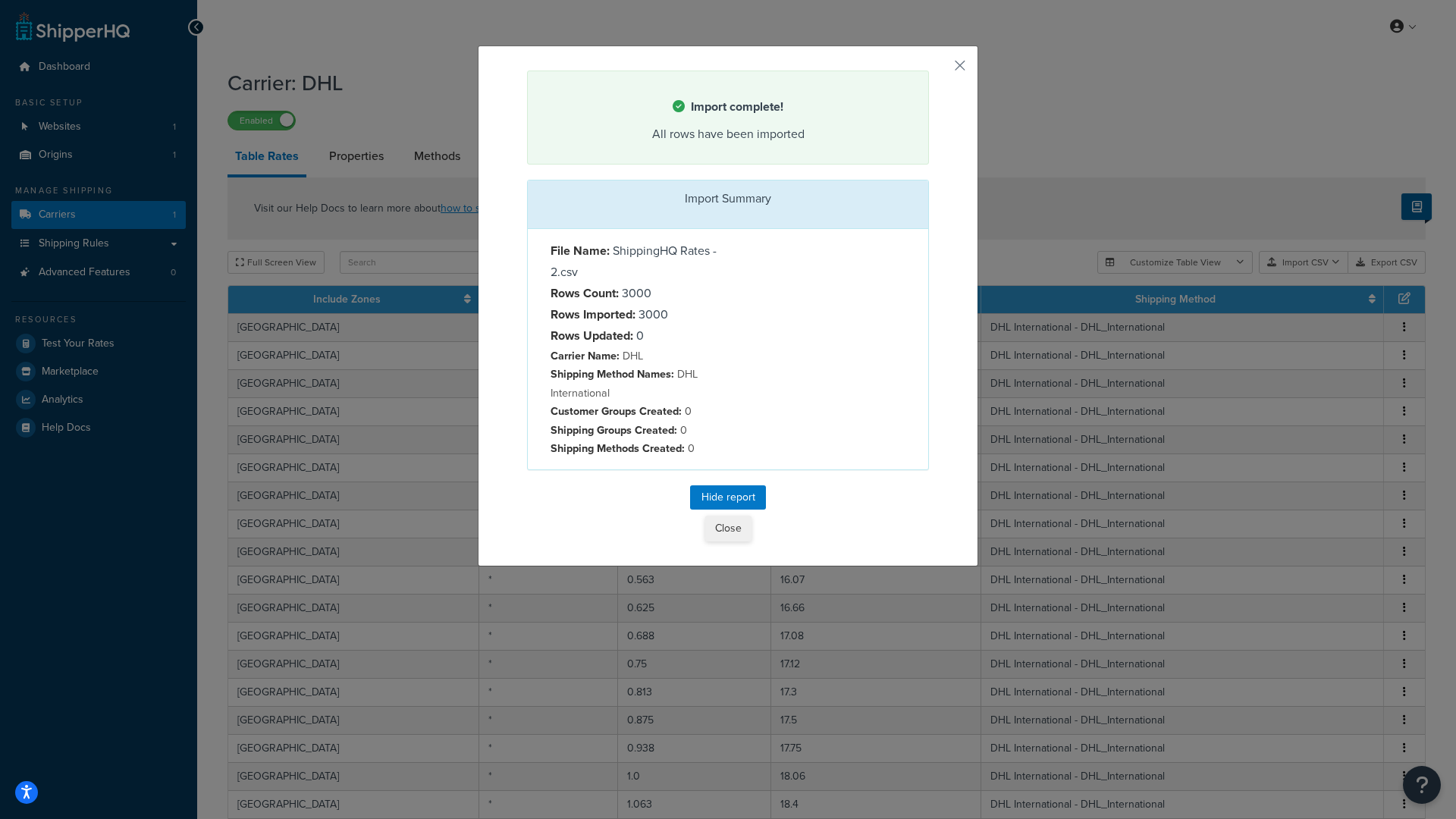
click at [729, 524] on button "Close" at bounding box center [728, 528] width 46 height 26
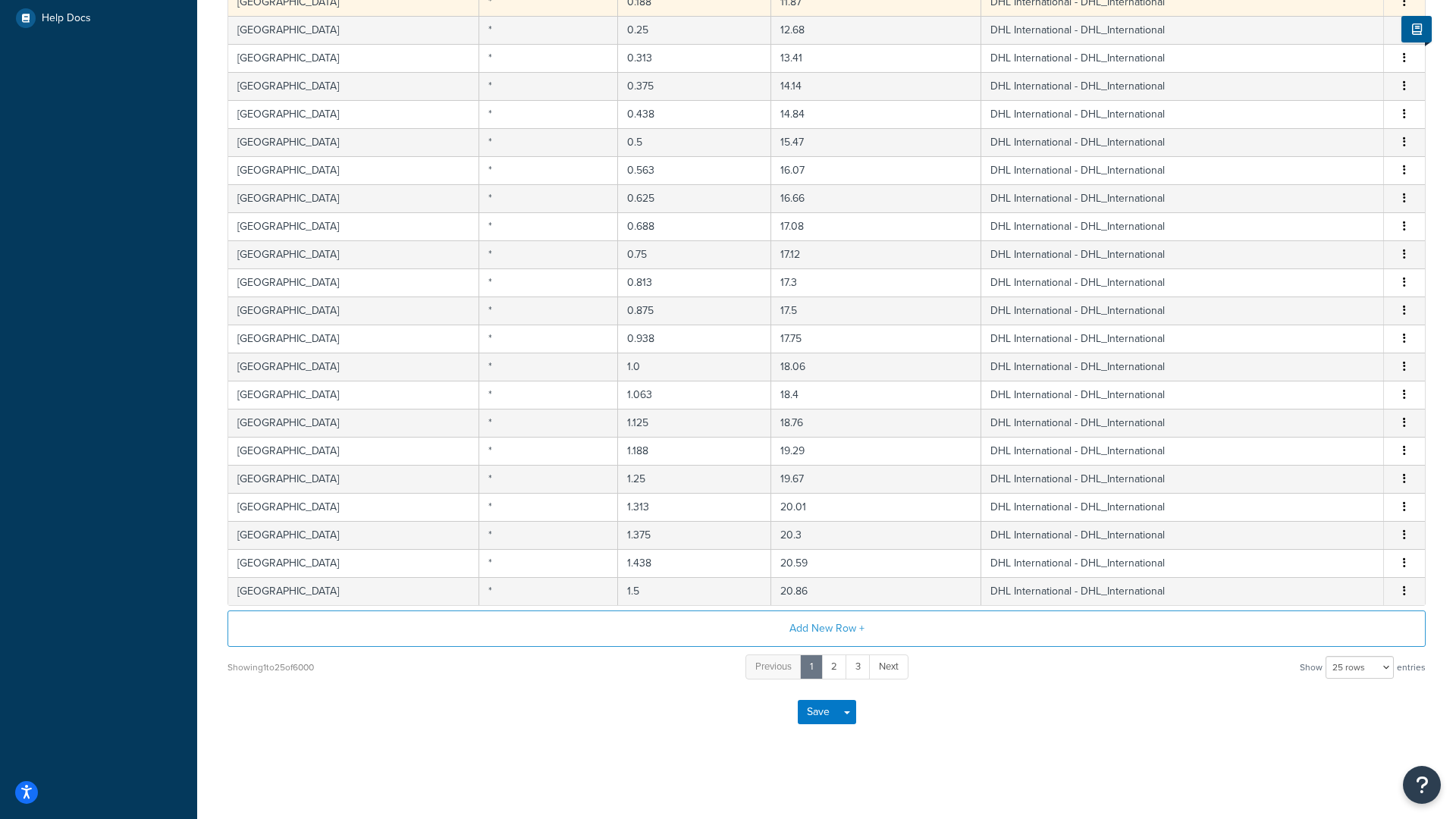
scroll to position [417, 0]
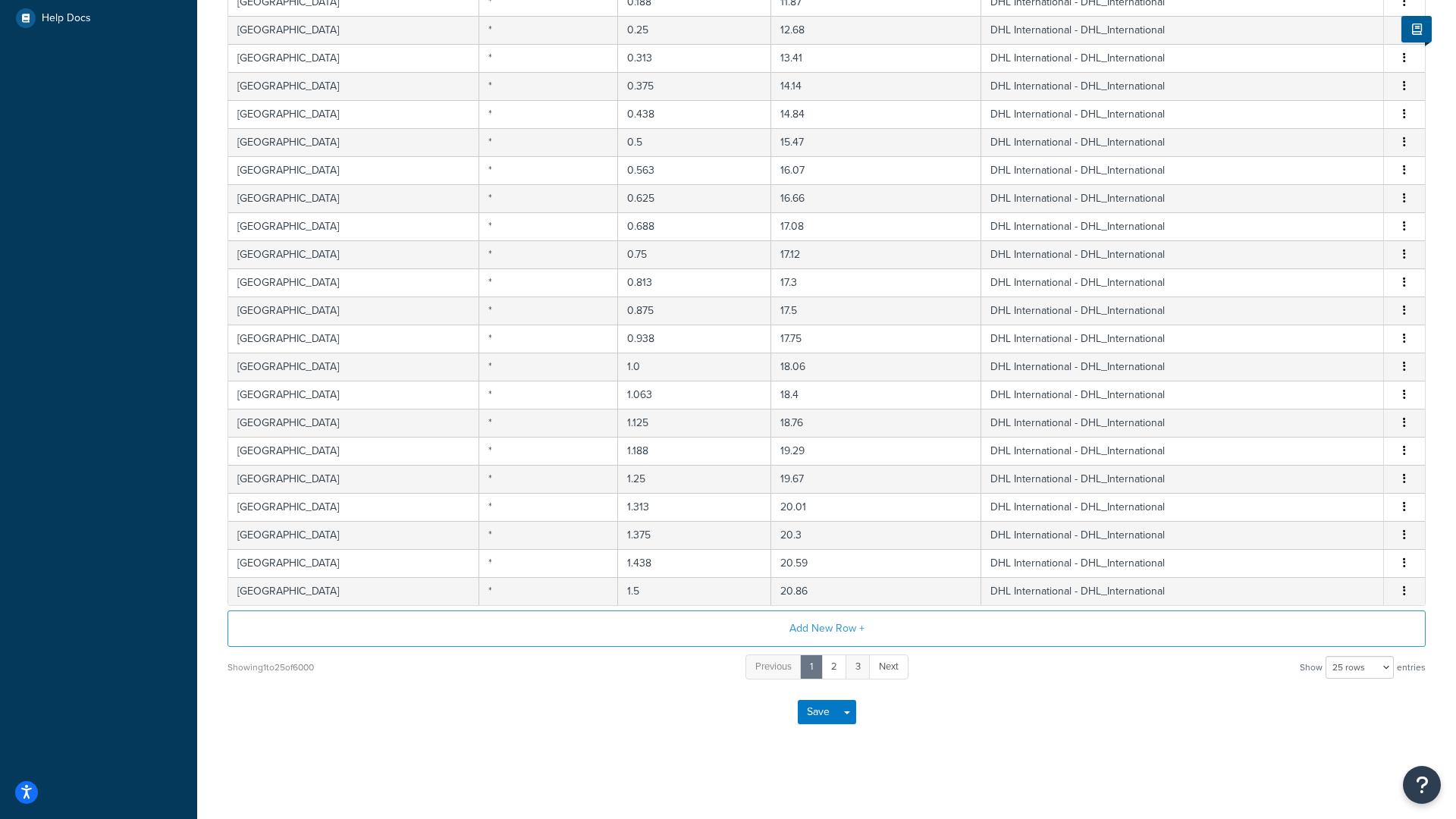
click at [863, 669] on link "3" at bounding box center [857, 667] width 25 height 25
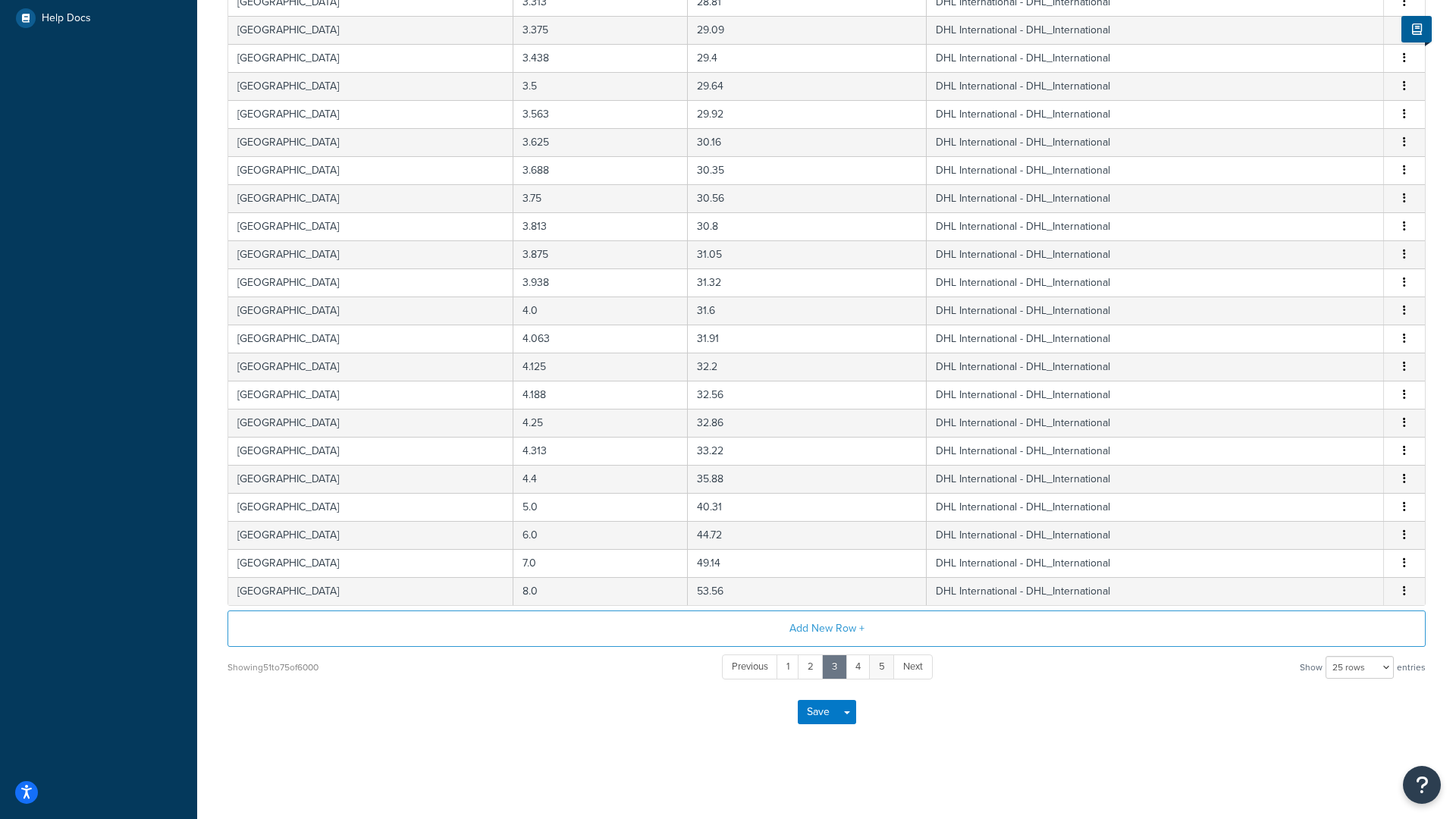
click at [886, 673] on link "5" at bounding box center [882, 667] width 26 height 25
click at [884, 672] on link "7" at bounding box center [882, 667] width 25 height 25
click at [890, 668] on link "9" at bounding box center [883, 667] width 26 height 25
click at [891, 668] on link "11" at bounding box center [885, 667] width 26 height 25
click at [891, 668] on link "13" at bounding box center [887, 667] width 28 height 25
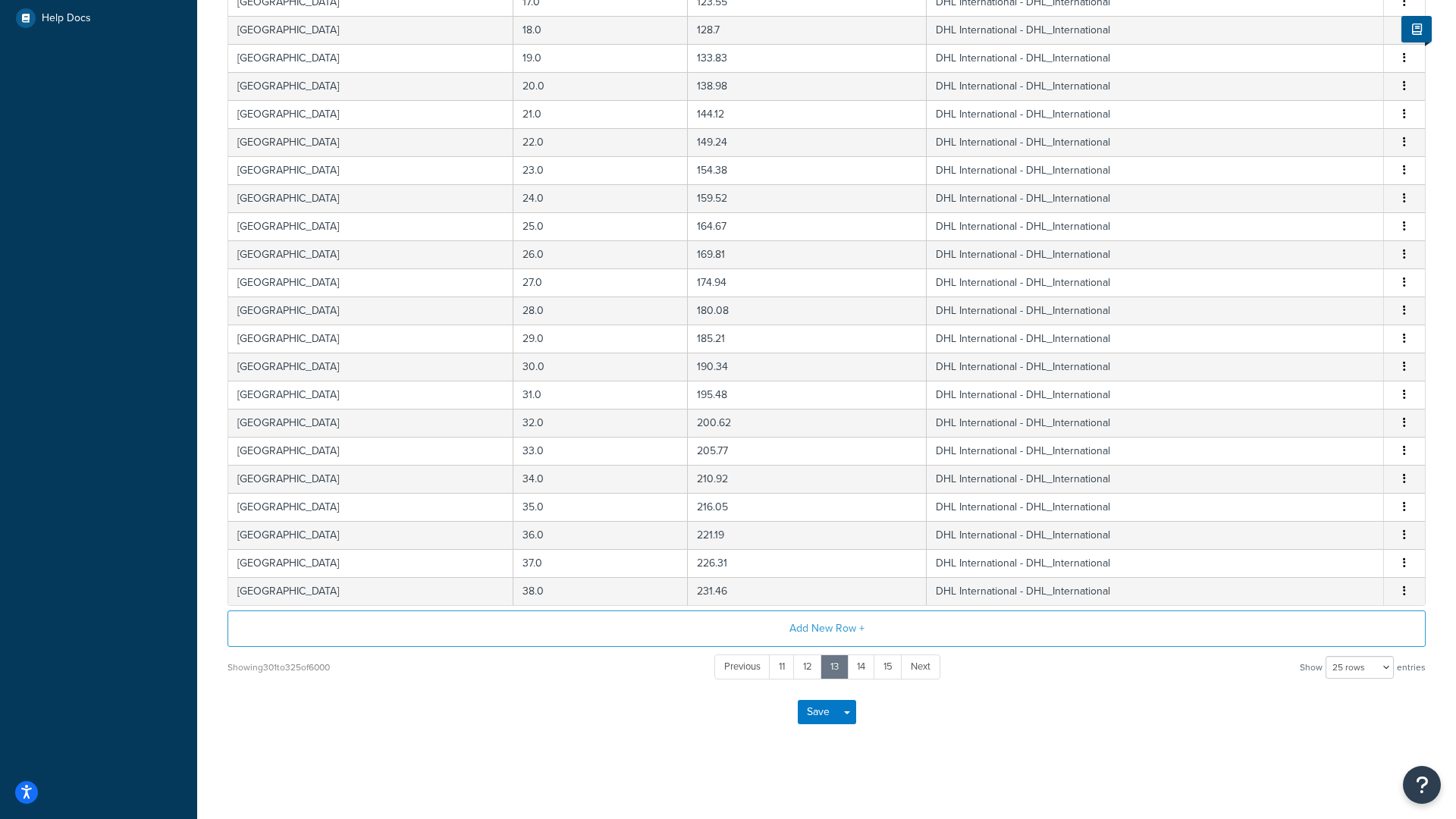
click at [891, 668] on link "15" at bounding box center [888, 667] width 29 height 25
click at [891, 668] on link "17" at bounding box center [889, 667] width 28 height 25
click at [887, 668] on link "19" at bounding box center [890, 667] width 29 height 25
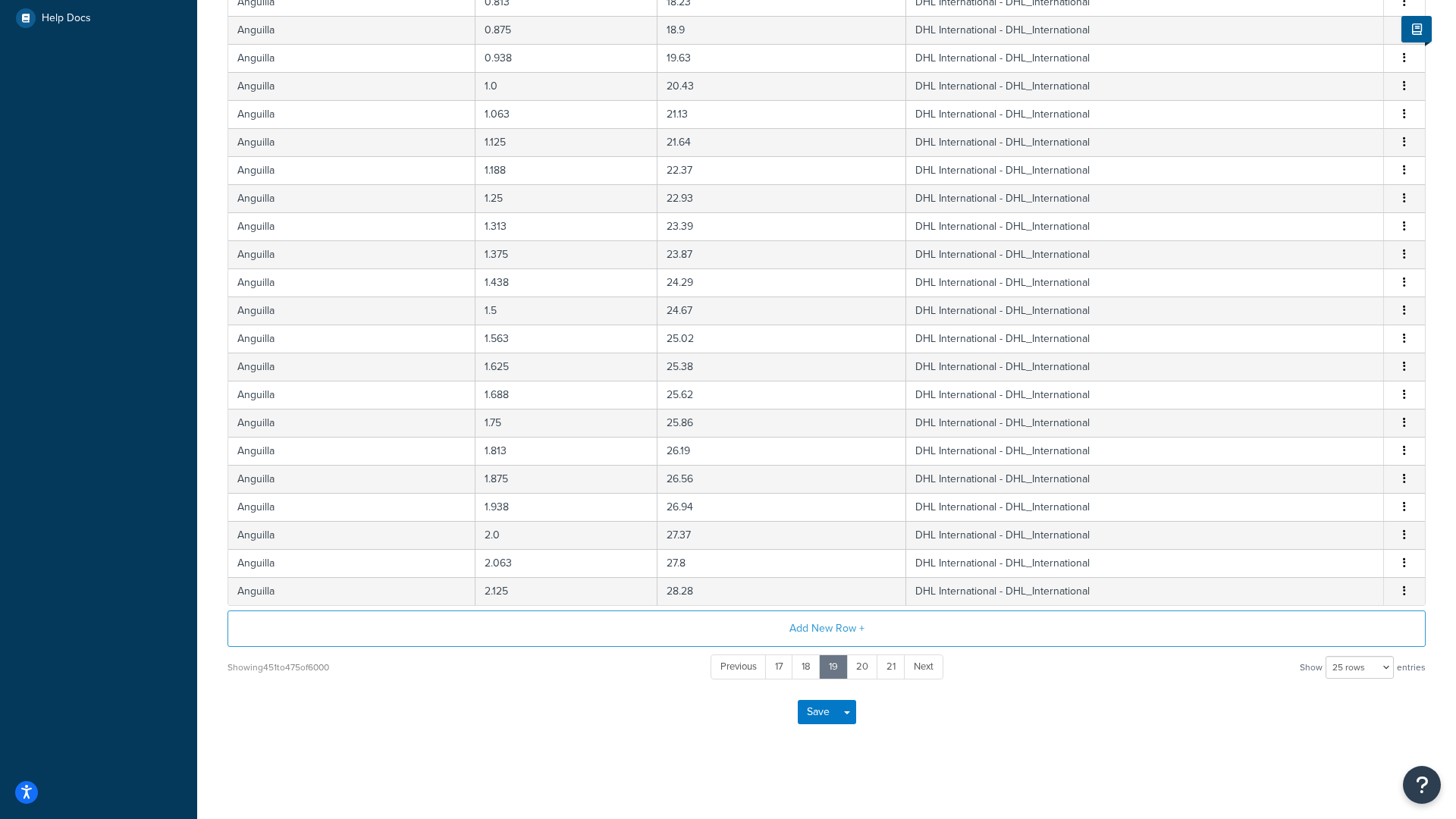
click at [895, 673] on link "21" at bounding box center [891, 667] width 29 height 25
click at [895, 673] on link "23" at bounding box center [893, 667] width 31 height 25
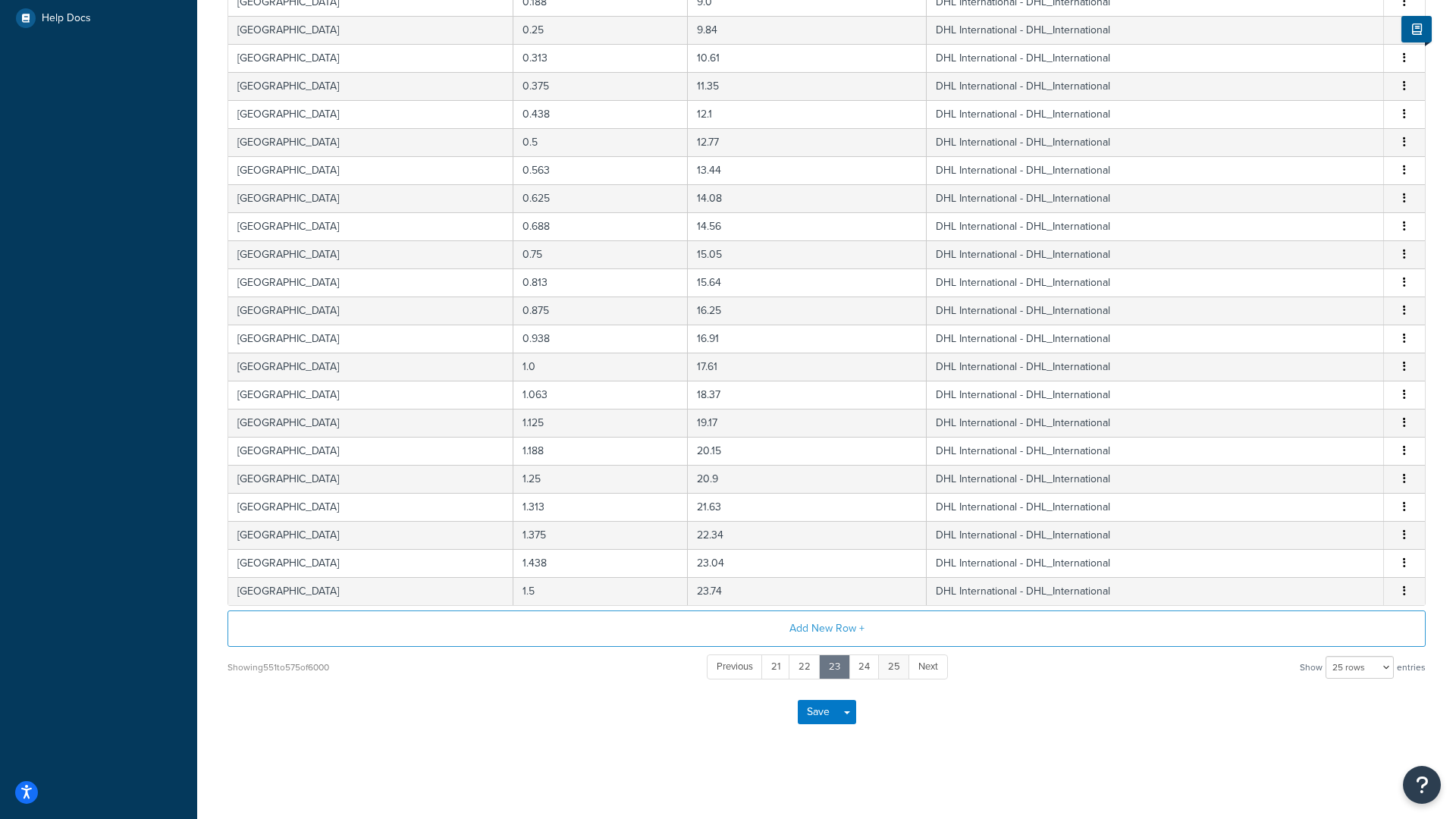
click at [895, 673] on link "25" at bounding box center [894, 667] width 32 height 25
click at [895, 673] on link "27" at bounding box center [895, 667] width 31 height 25
click at [895, 673] on link "29" at bounding box center [895, 667] width 32 height 25
click at [895, 673] on link "31" at bounding box center [895, 667] width 28 height 25
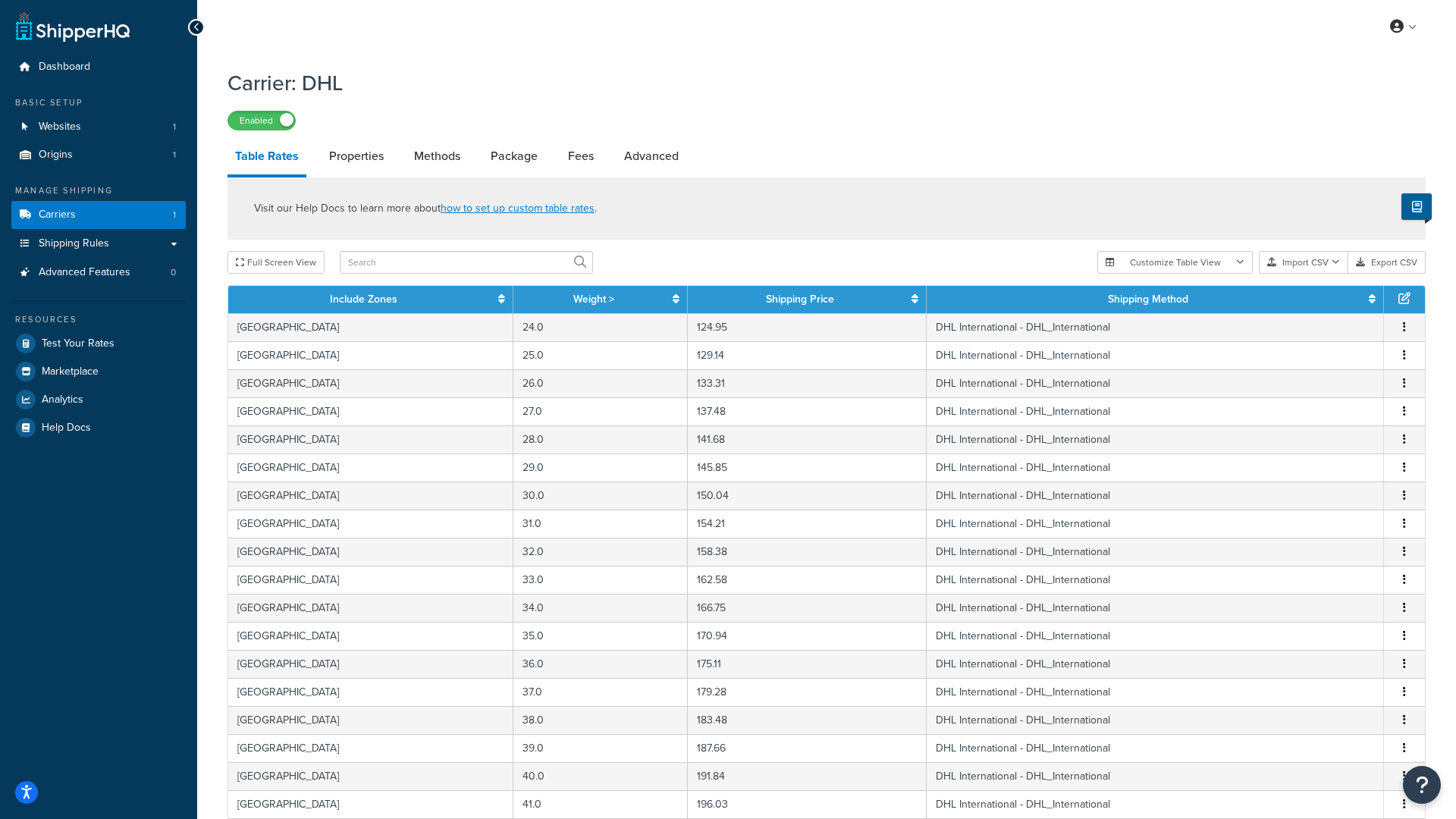
scroll to position [0, 0]
click at [1174, 265] on button "Customize Table View" at bounding box center [1175, 262] width 155 height 23
click at [1187, 195] on div "Visit our Help Docs to learn more about how to set up custom table rates ." at bounding box center [826, 208] width 1198 height 62
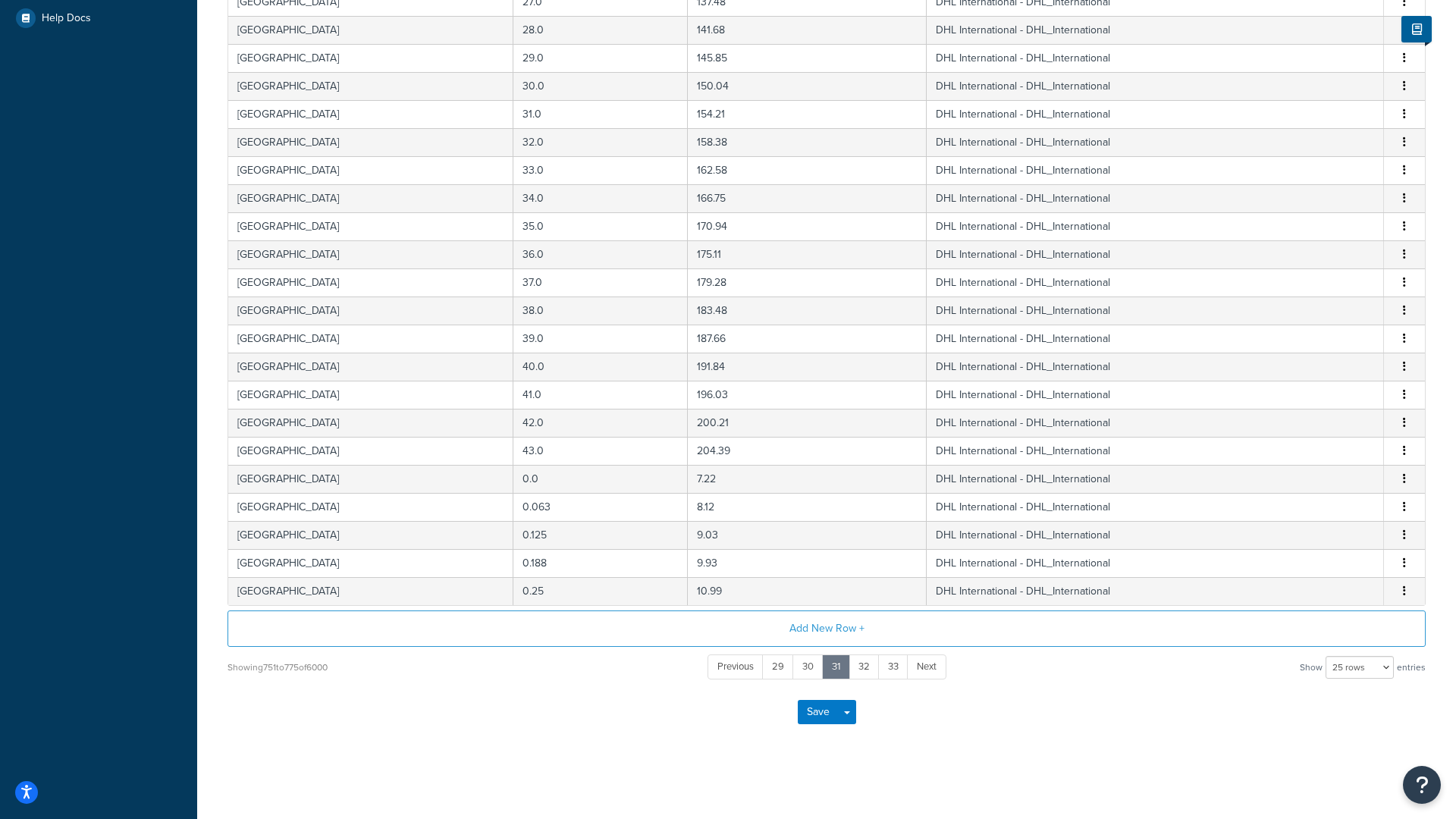
scroll to position [417, 0]
select select "1000"
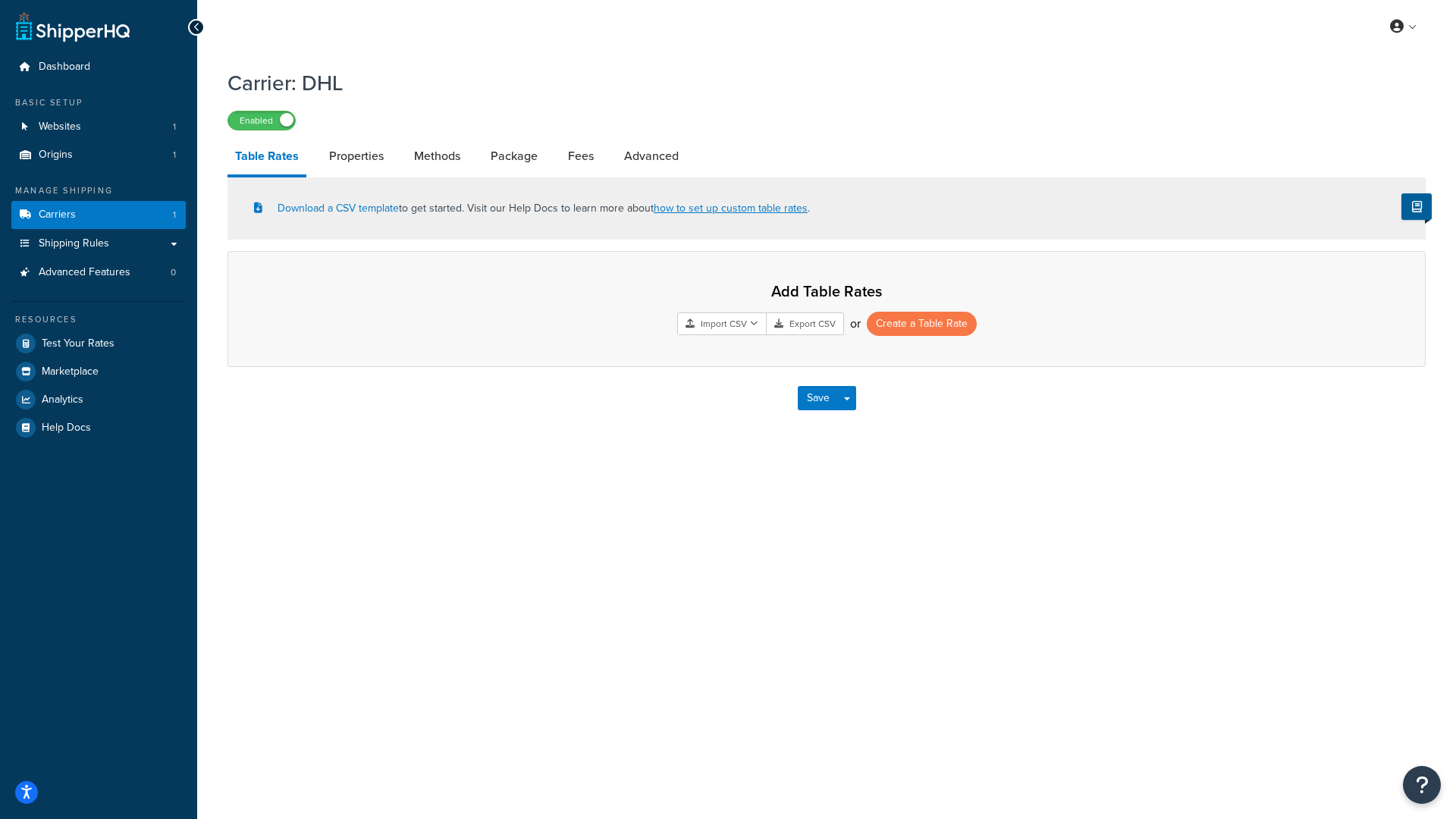
scroll to position [0, 0]
click at [358, 155] on link "Properties" at bounding box center [356, 156] width 70 height 36
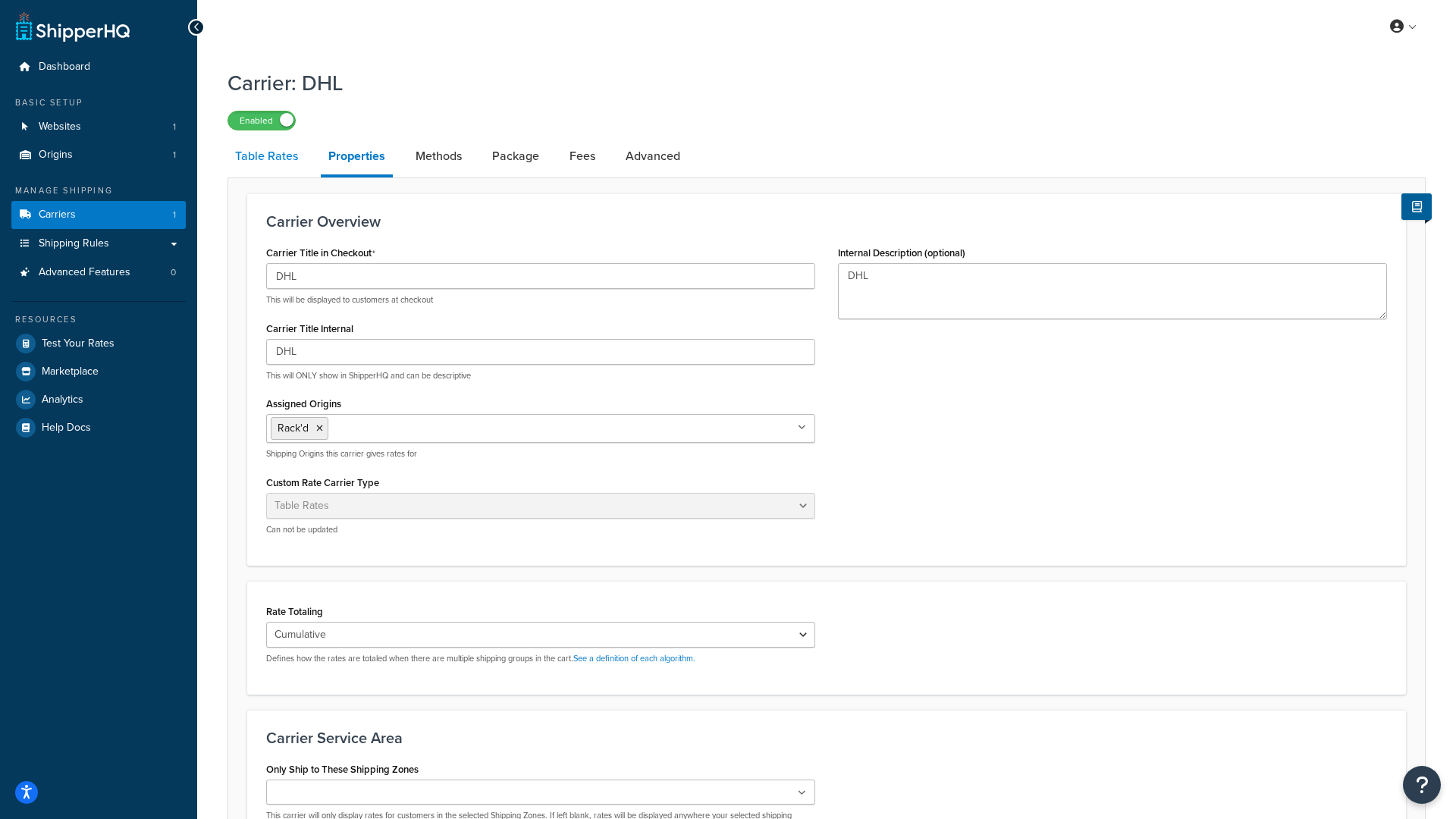
click at [265, 155] on link "Table Rates" at bounding box center [266, 156] width 78 height 36
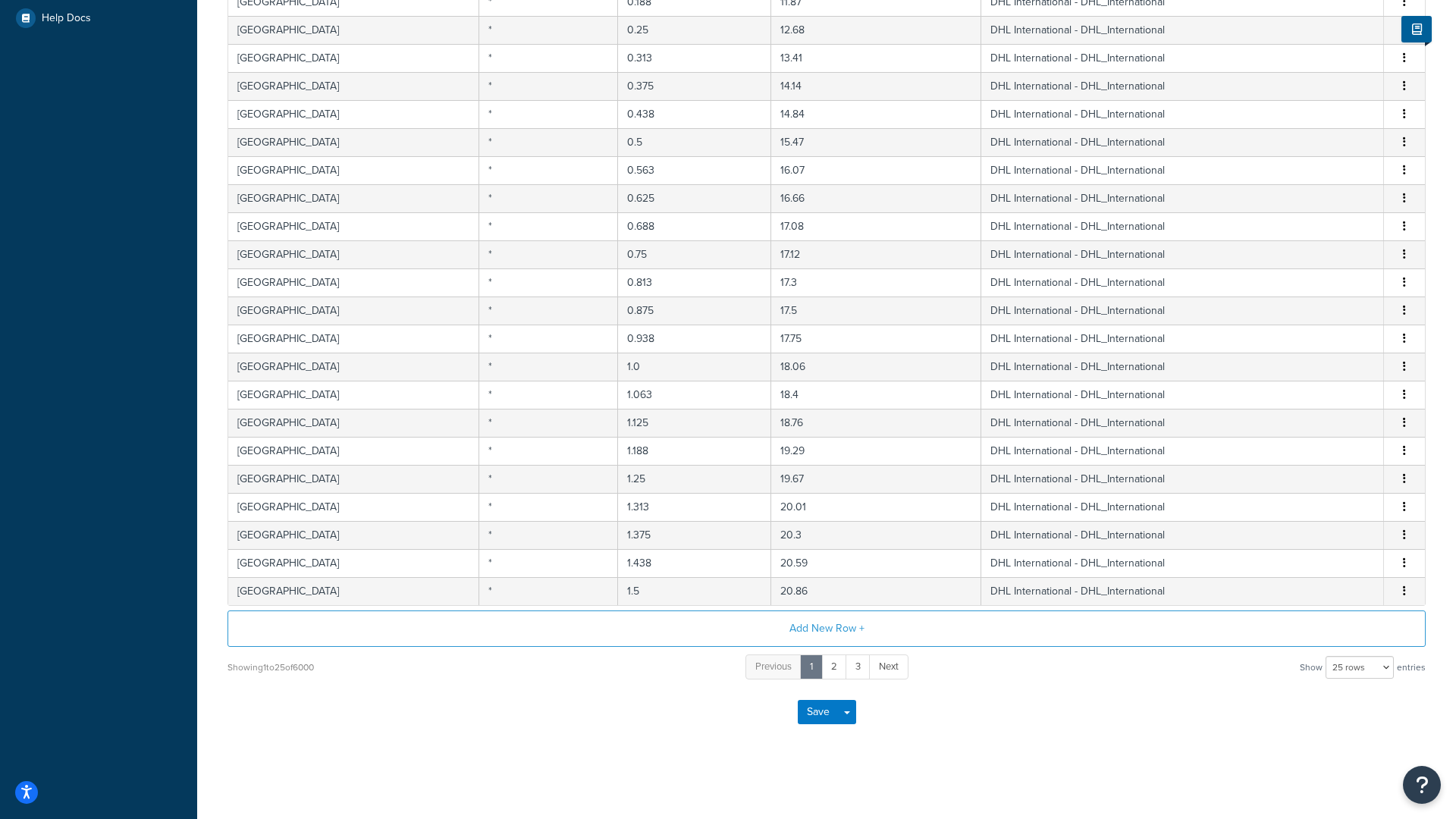
scroll to position [417, 0]
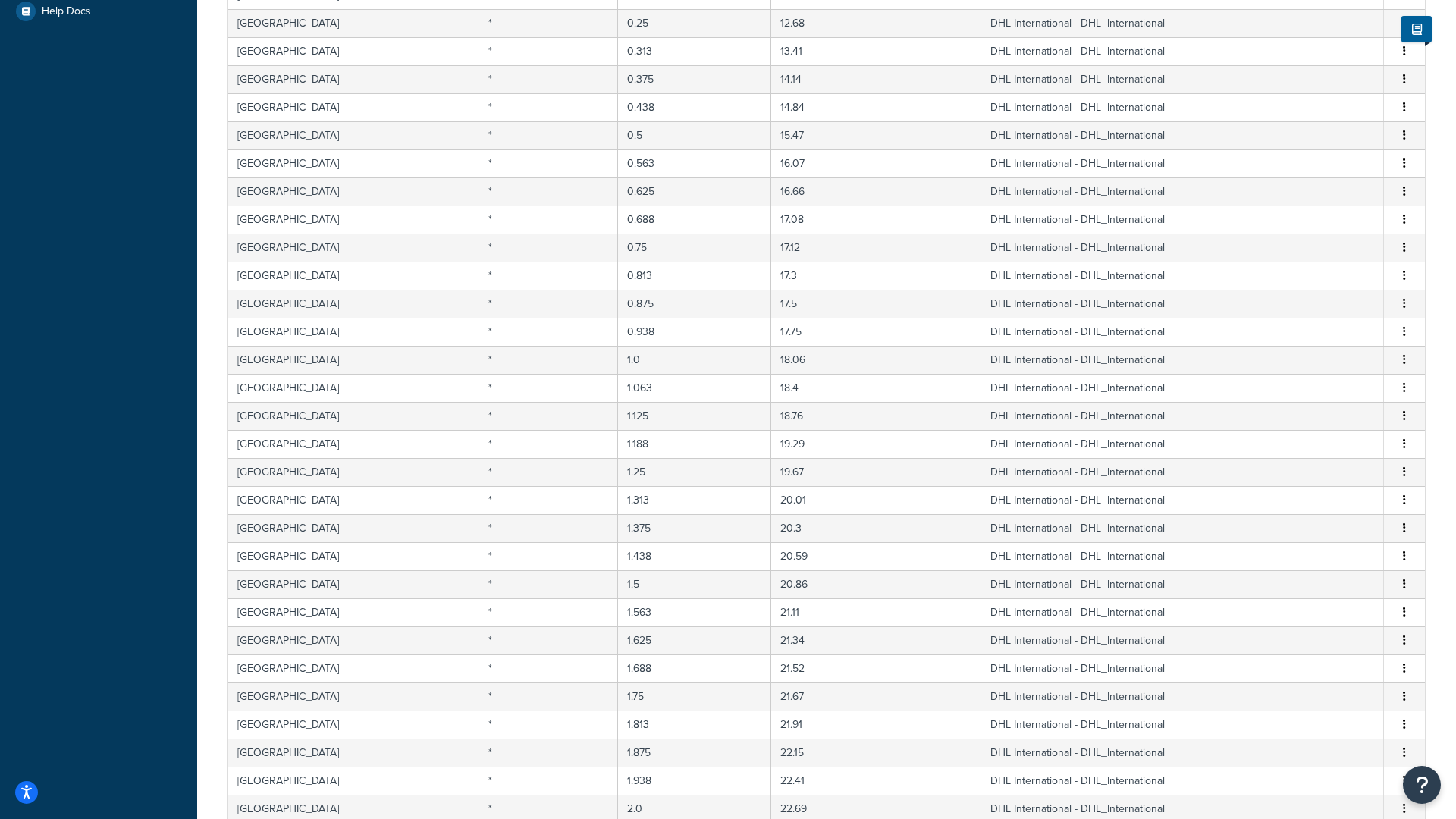
drag, startPoint x: 1447, startPoint y: 146, endPoint x: 1454, endPoint y: 682, distance: 536.0
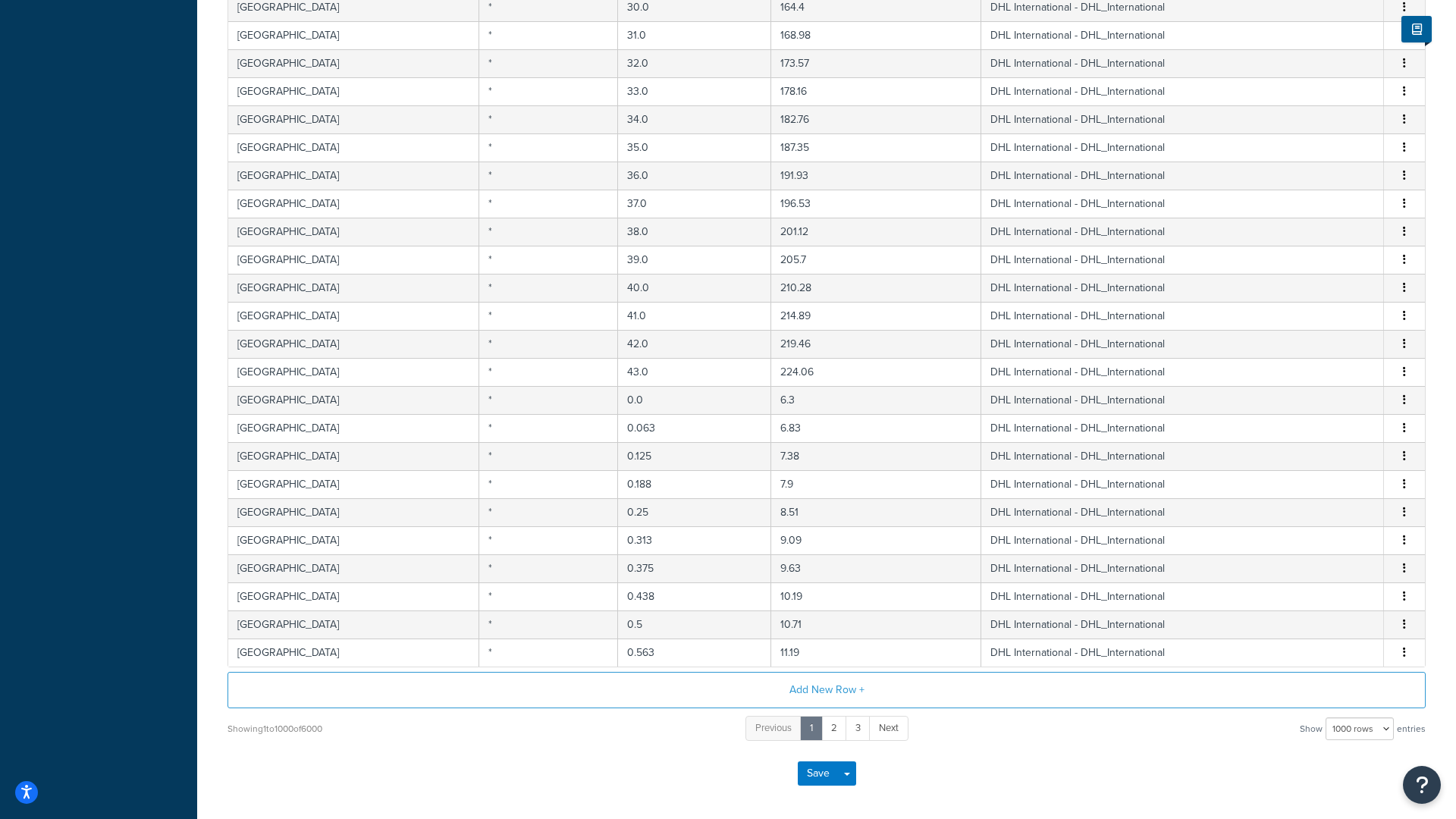
scroll to position [28033, 0]
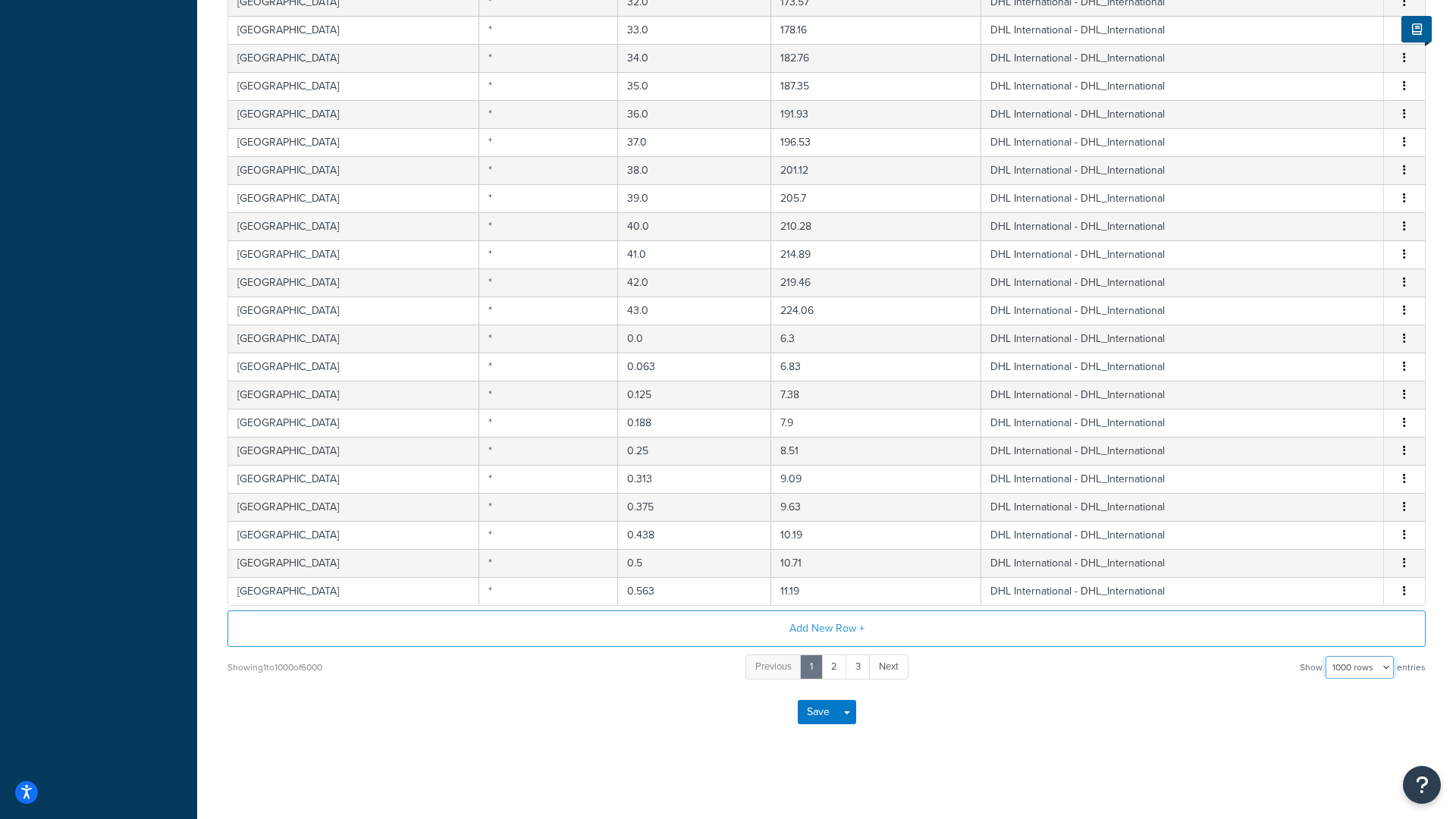
click at [1353, 669] on select "10 rows 15 rows 25 rows 50 rows 100 rows 1000 rows" at bounding box center [1360, 668] width 68 height 23
select select "10"
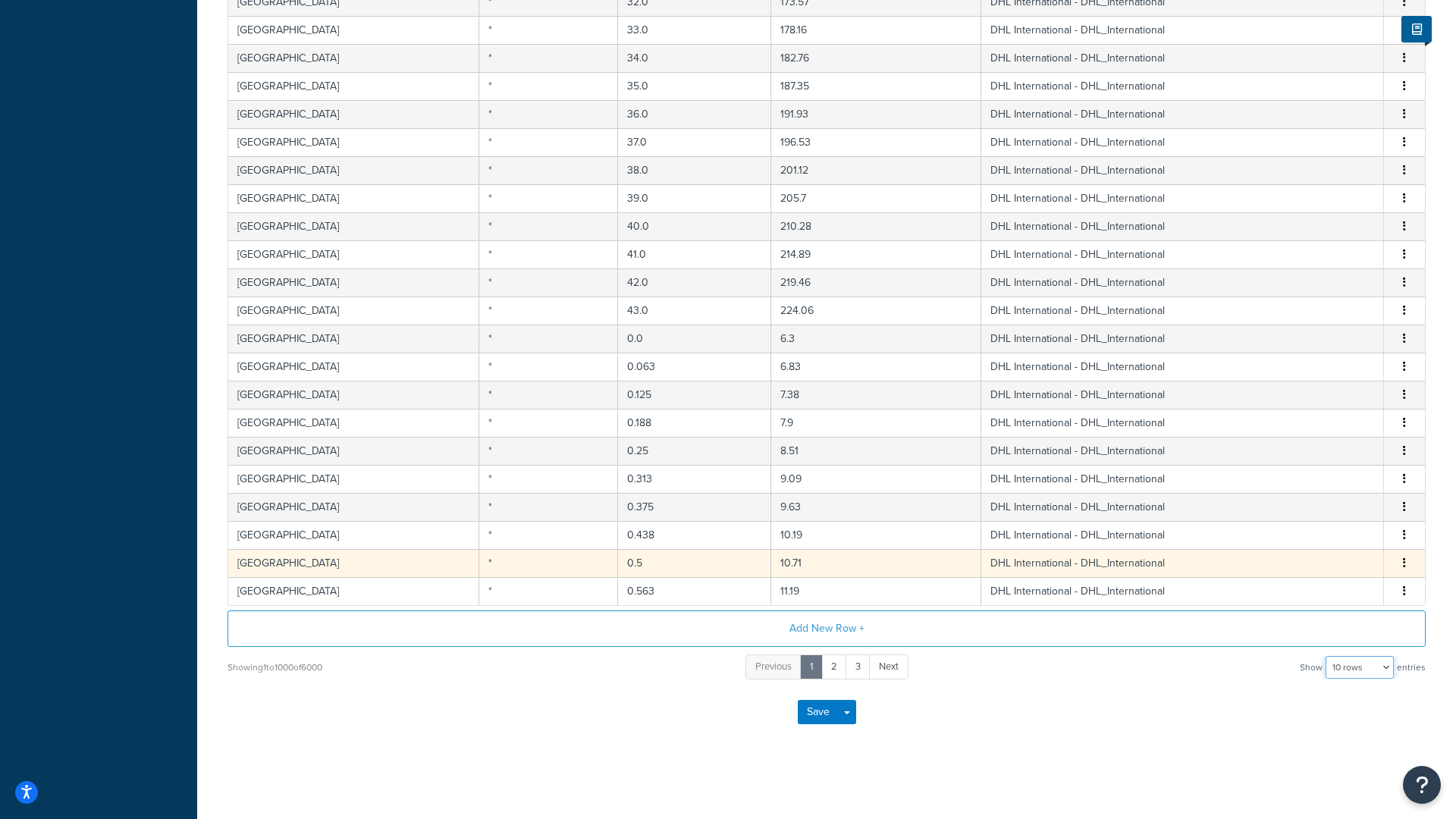
scroll to position [0, 0]
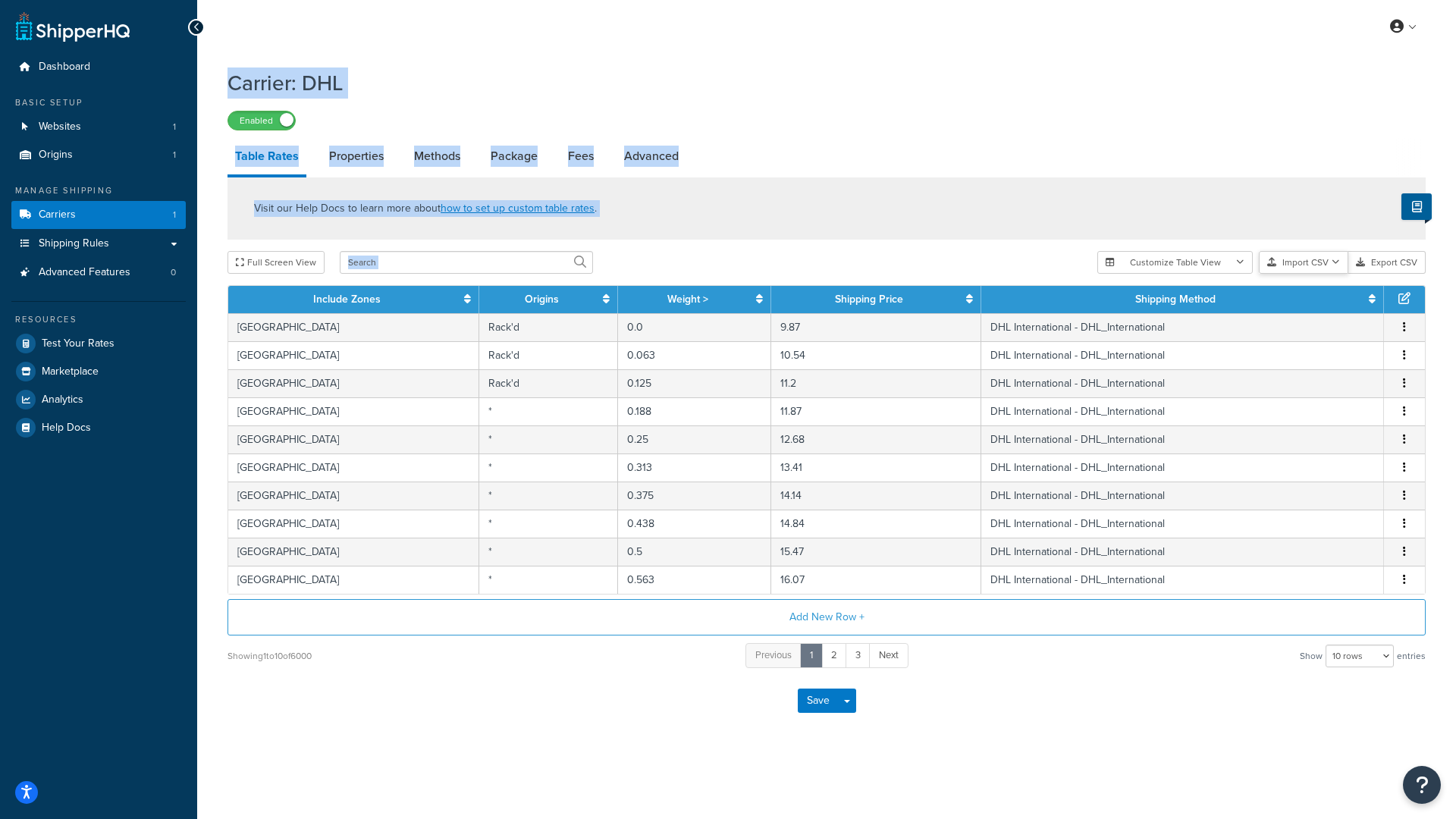
click at [1293, 264] on button "Import CSV" at bounding box center [1303, 262] width 90 height 23
click at [1312, 274] on div "Customize Table View Show all columns Show selected columns Import CSV Import a…" at bounding box center [1262, 262] width 328 height 23
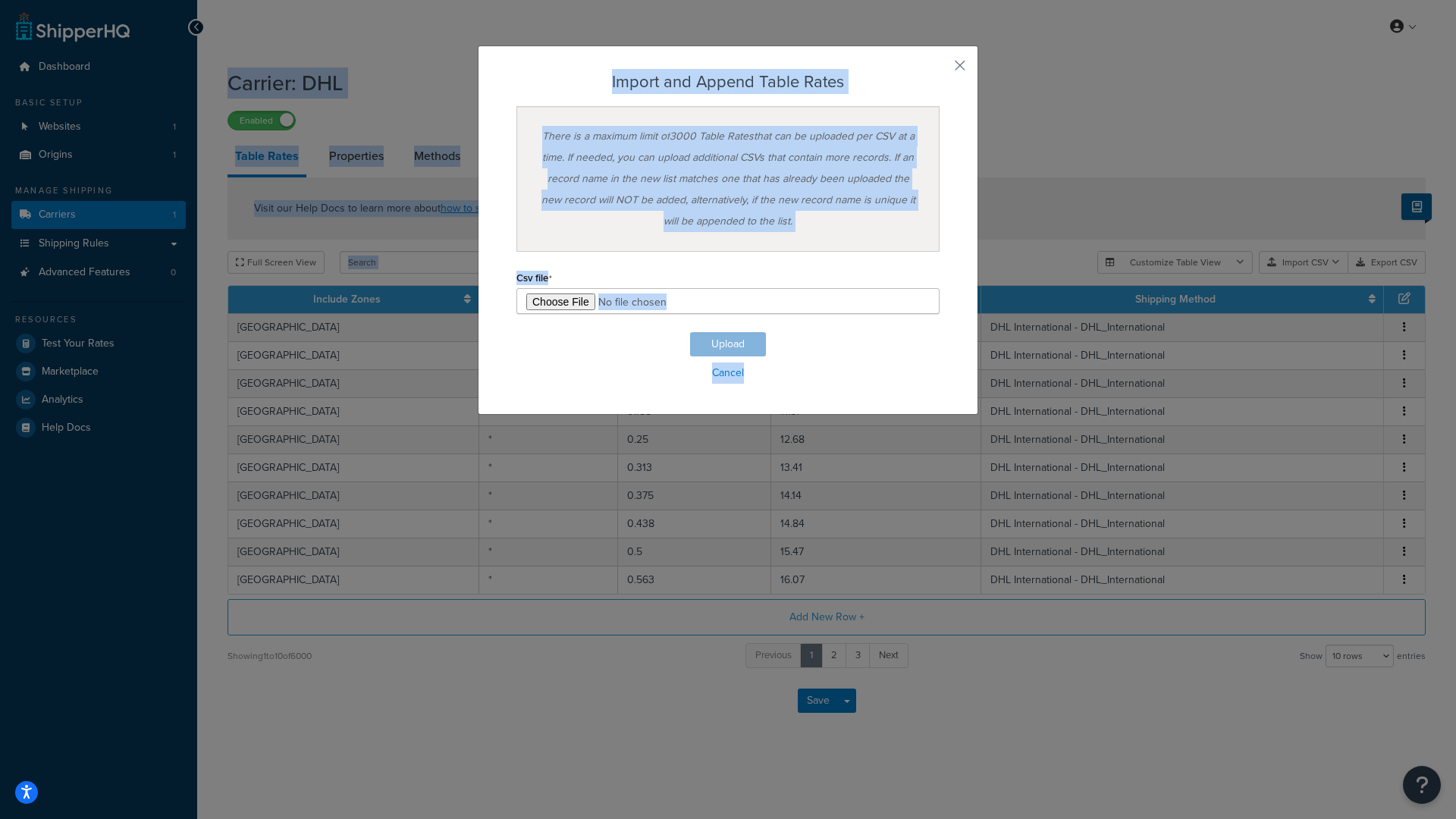
click at [768, 189] on div "There is a maximum limit of 3000 Table Rates that can be uploaded per CSV at a …" at bounding box center [727, 179] width 423 height 146
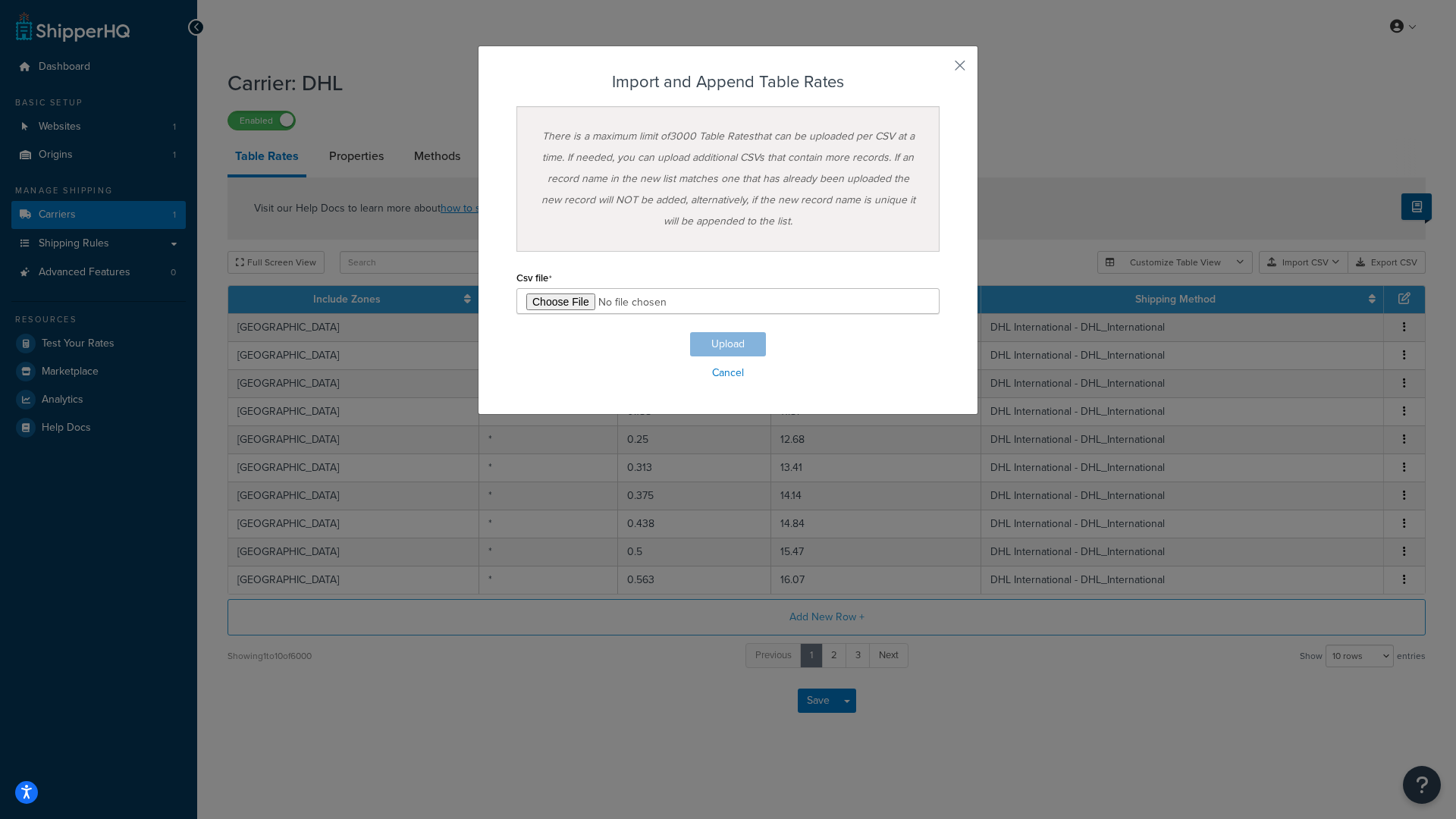
click at [557, 300] on input "file" at bounding box center [727, 301] width 423 height 26
type input "C:\fakepath\ShippingHQ Rates - 3.csv"
click at [722, 341] on button "Upload" at bounding box center [728, 345] width 76 height 24
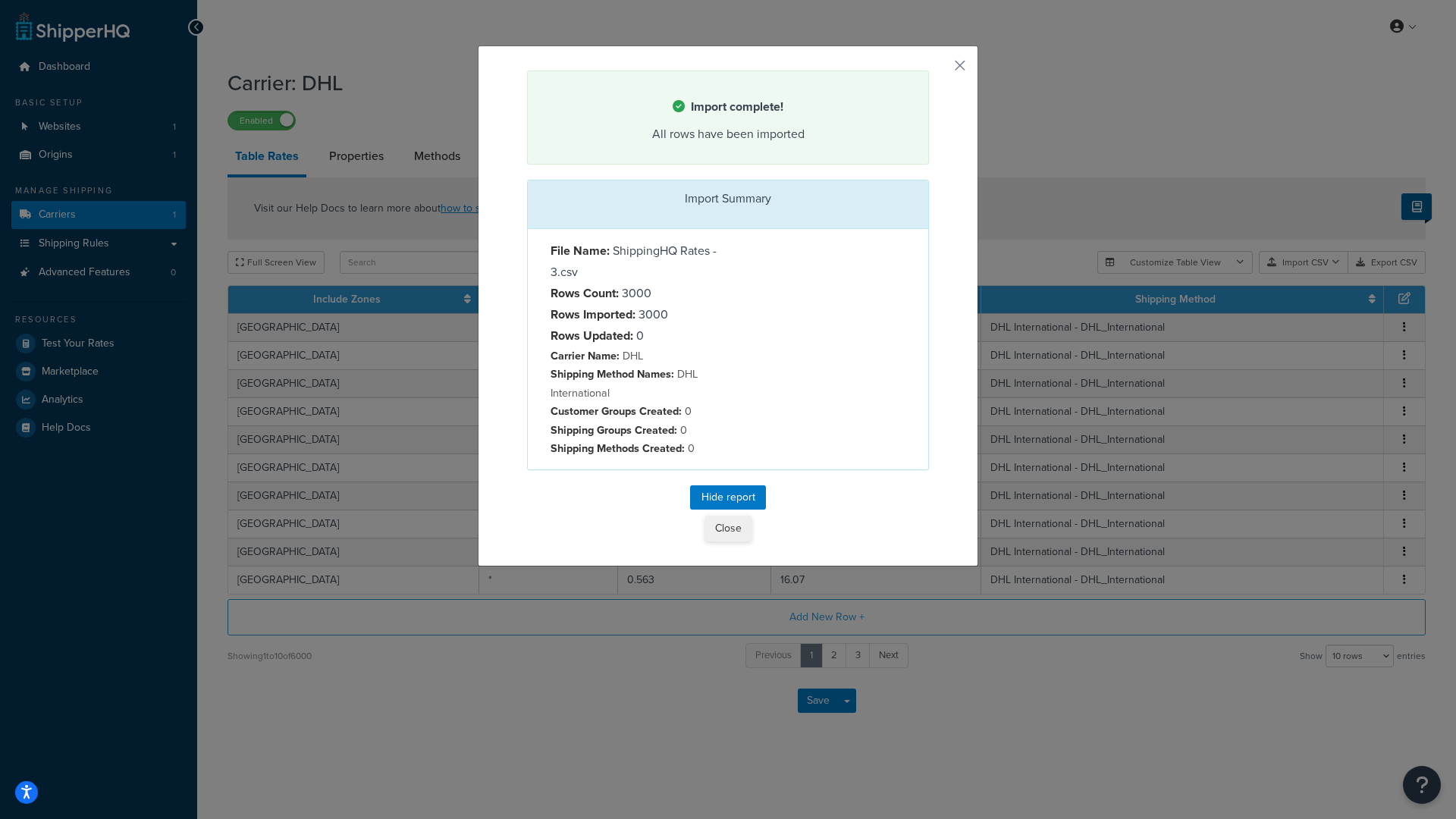
click at [719, 528] on button "Close" at bounding box center [728, 528] width 46 height 26
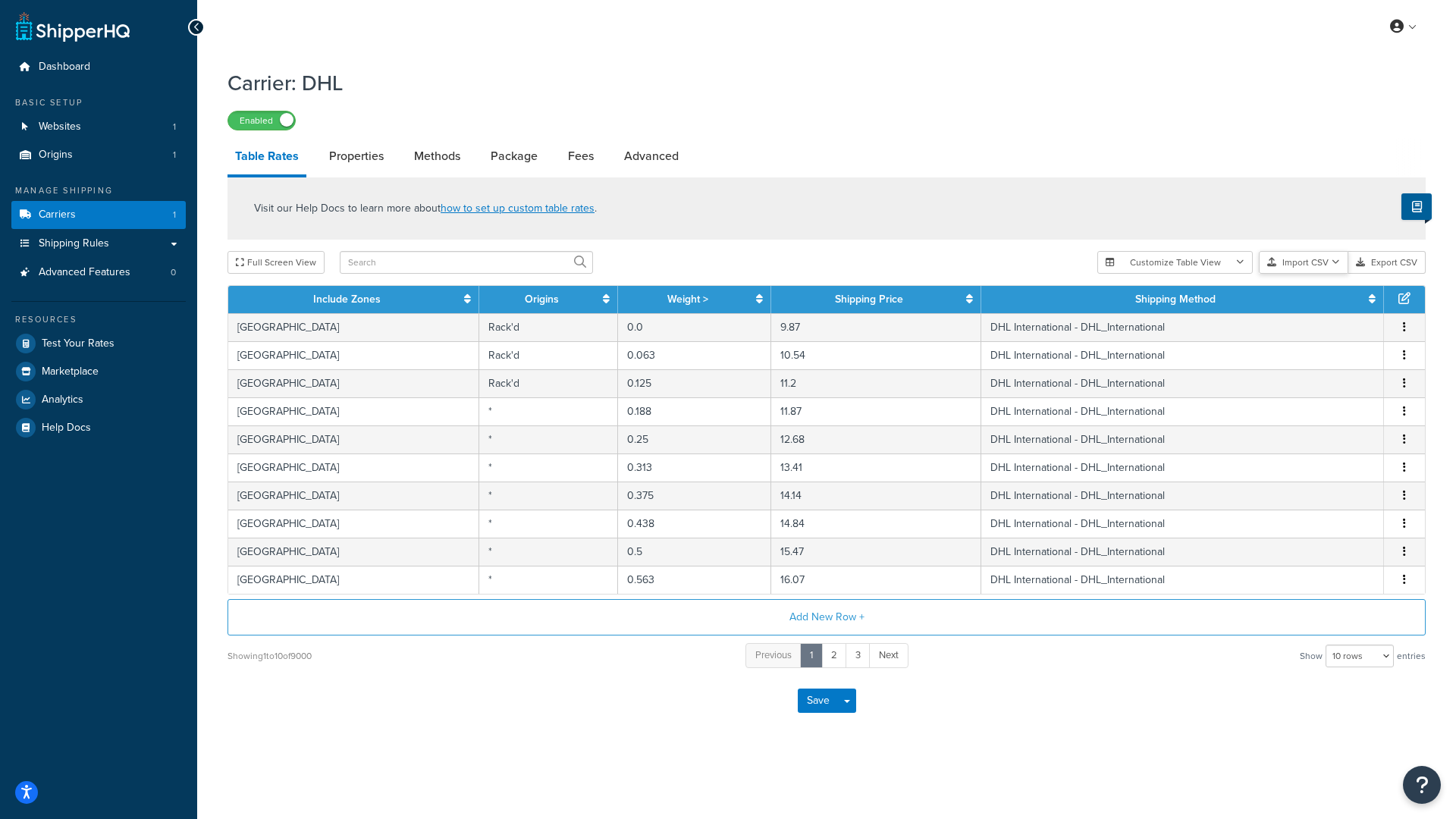
click at [1289, 265] on button "Import CSV" at bounding box center [1303, 262] width 90 height 23
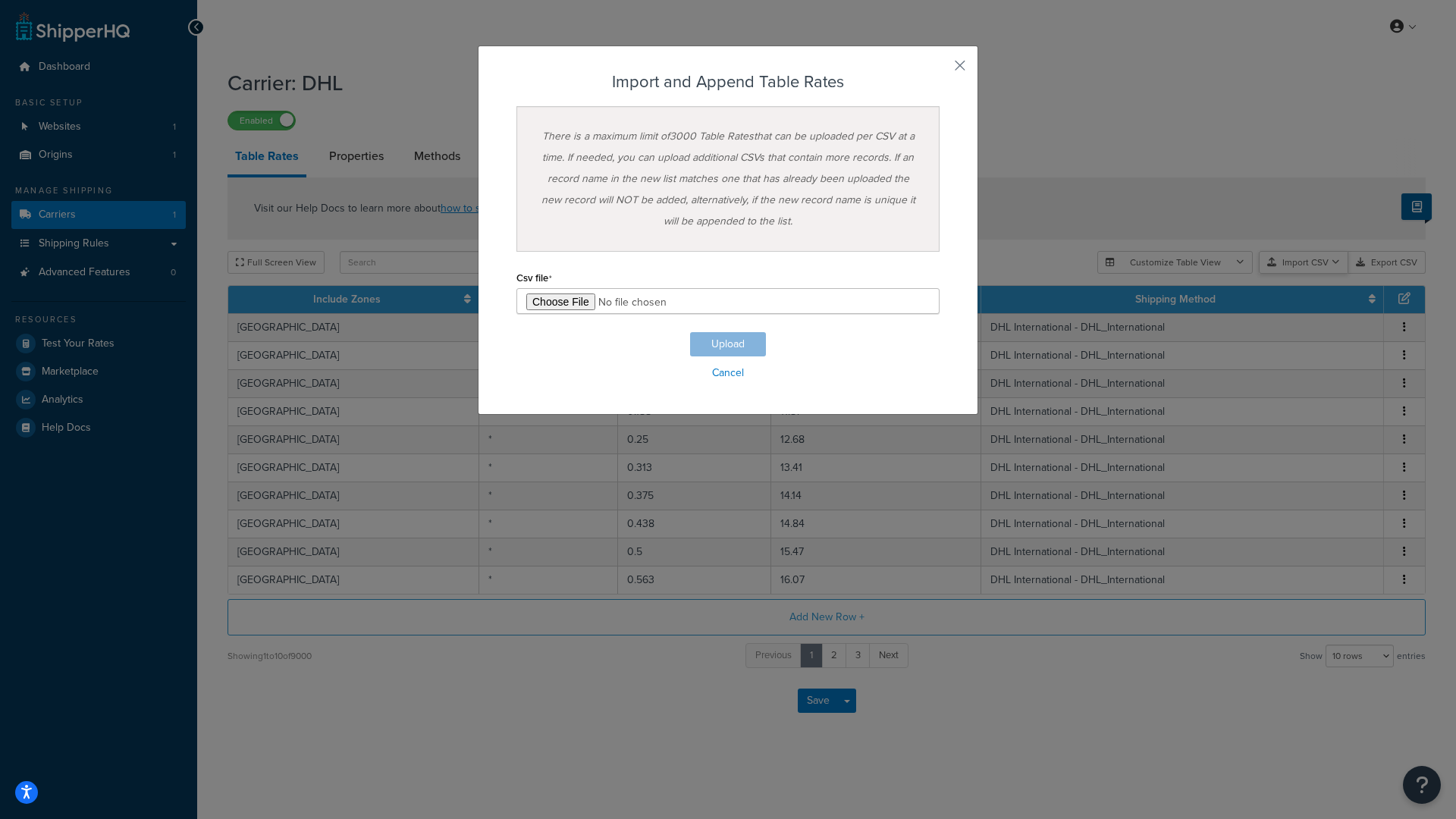
click at [1308, 274] on div "Customize Table View Show all columns Show selected columns Import CSV Import a…" at bounding box center [1262, 262] width 328 height 23
click at [564, 304] on input "file" at bounding box center [727, 301] width 423 height 26
type input "C:\fakepath\ShippingHQ Rates - 4.csv"
click at [735, 346] on button "Upload" at bounding box center [728, 345] width 76 height 24
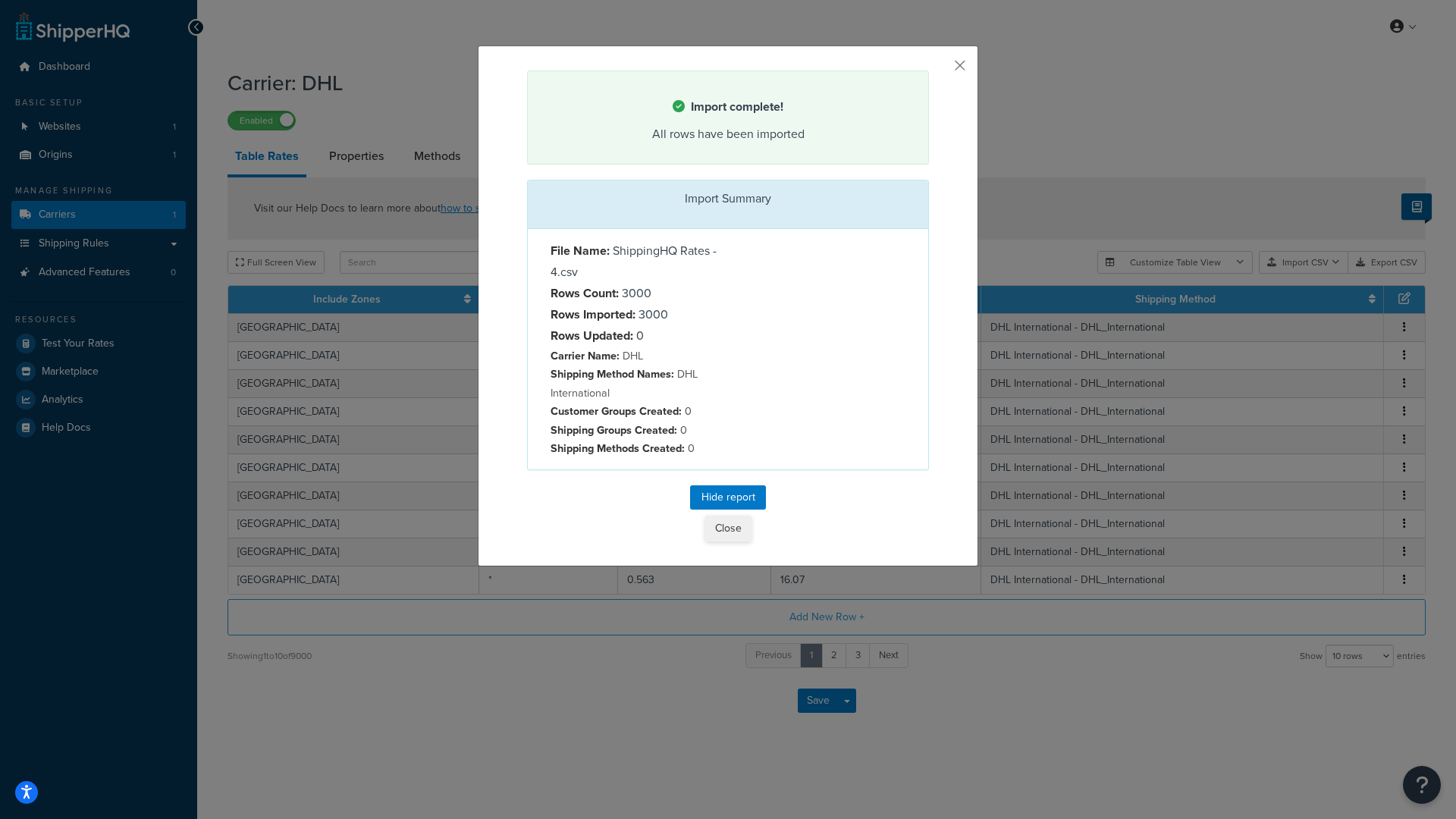
click at [726, 533] on button "Close" at bounding box center [728, 528] width 46 height 26
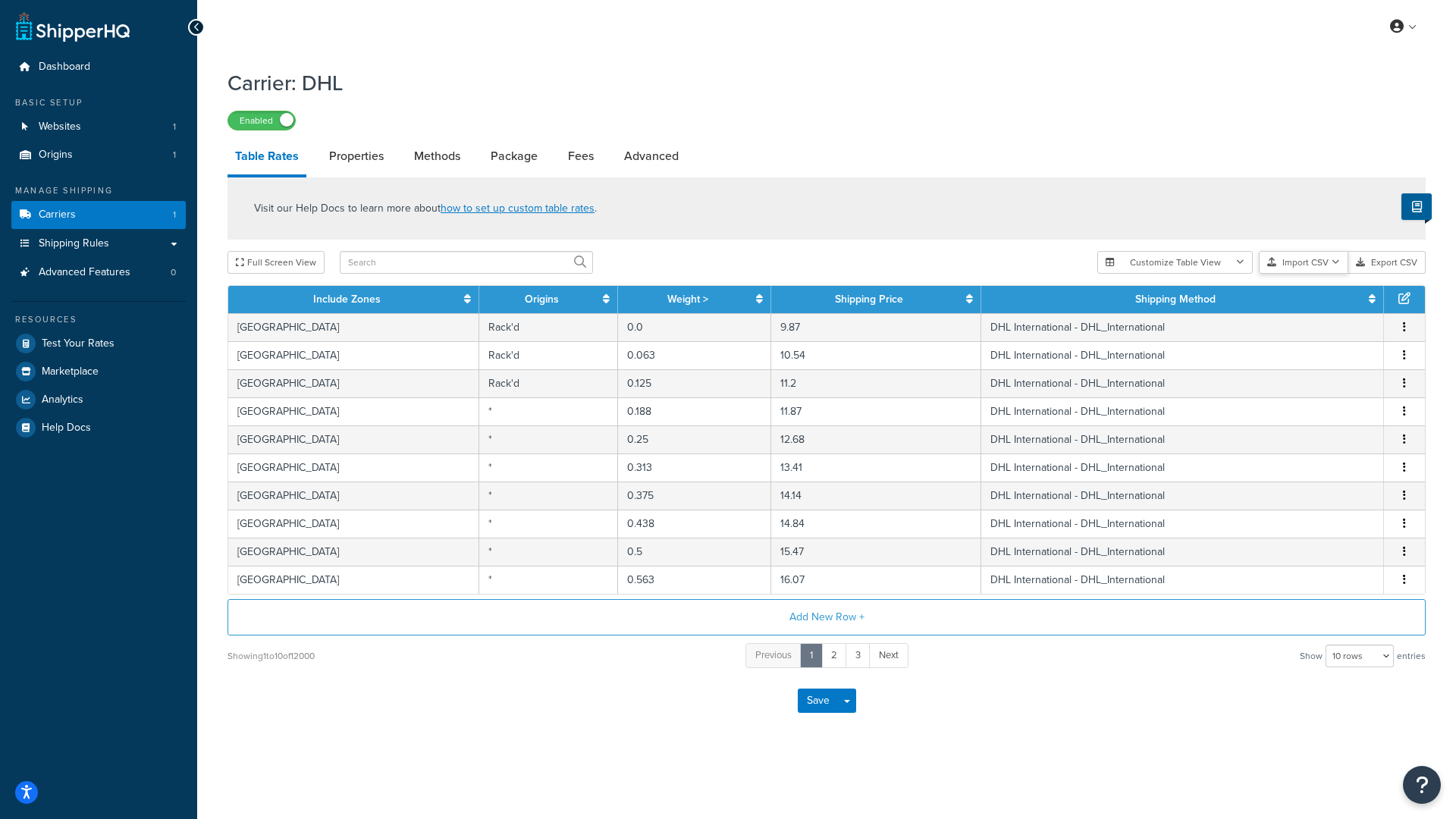
click at [1306, 262] on button "Import CSV" at bounding box center [1303, 262] width 90 height 23
click at [1315, 274] on div "Customize Table View Show all columns Show selected columns Import CSV Import a…" at bounding box center [1262, 262] width 328 height 23
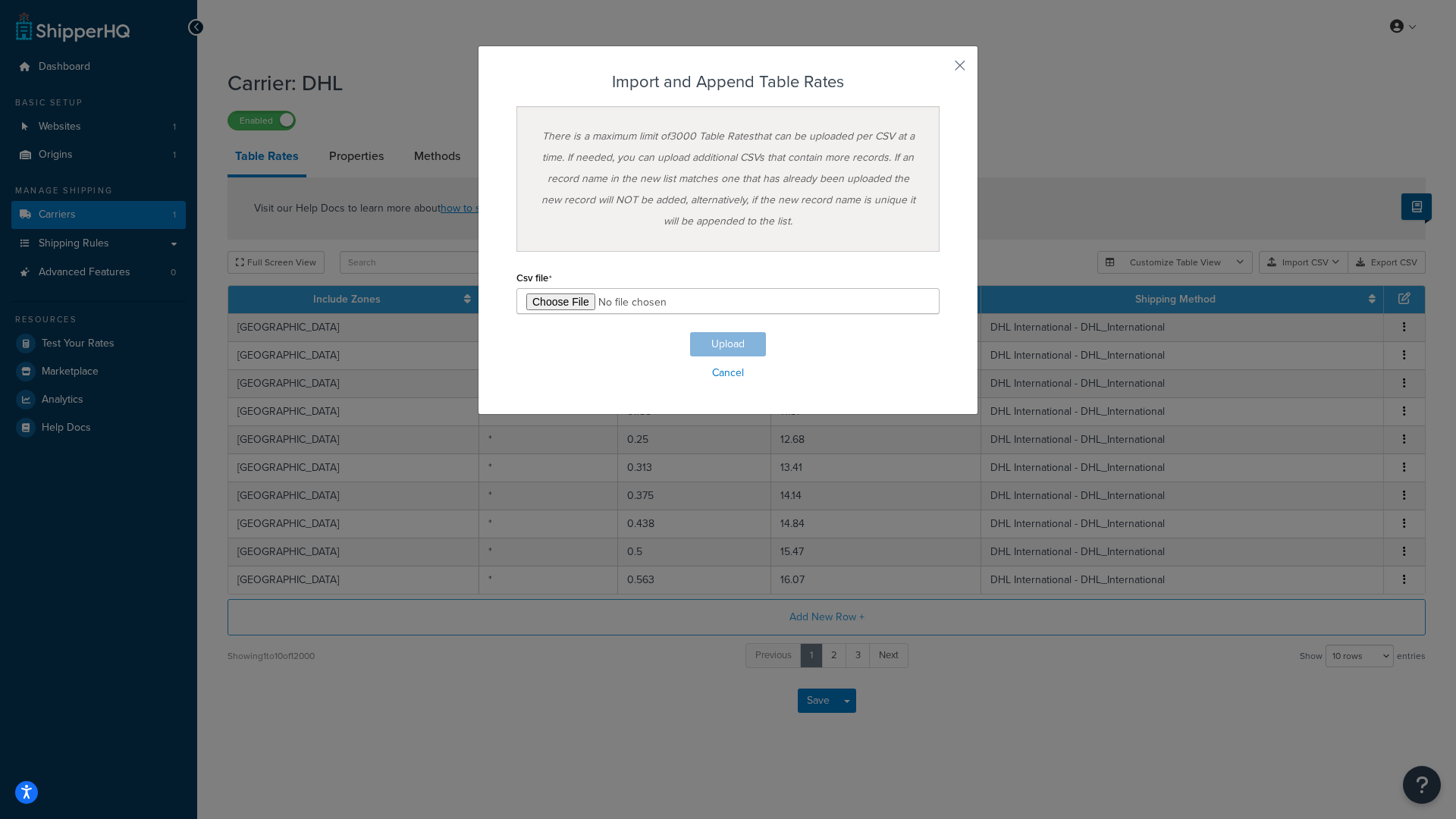
click at [553, 303] on input "file" at bounding box center [727, 301] width 423 height 26
type input "C:\fakepath\ShippingHQ Rates - 5.csv"
click at [729, 346] on button "Upload" at bounding box center [728, 345] width 76 height 24
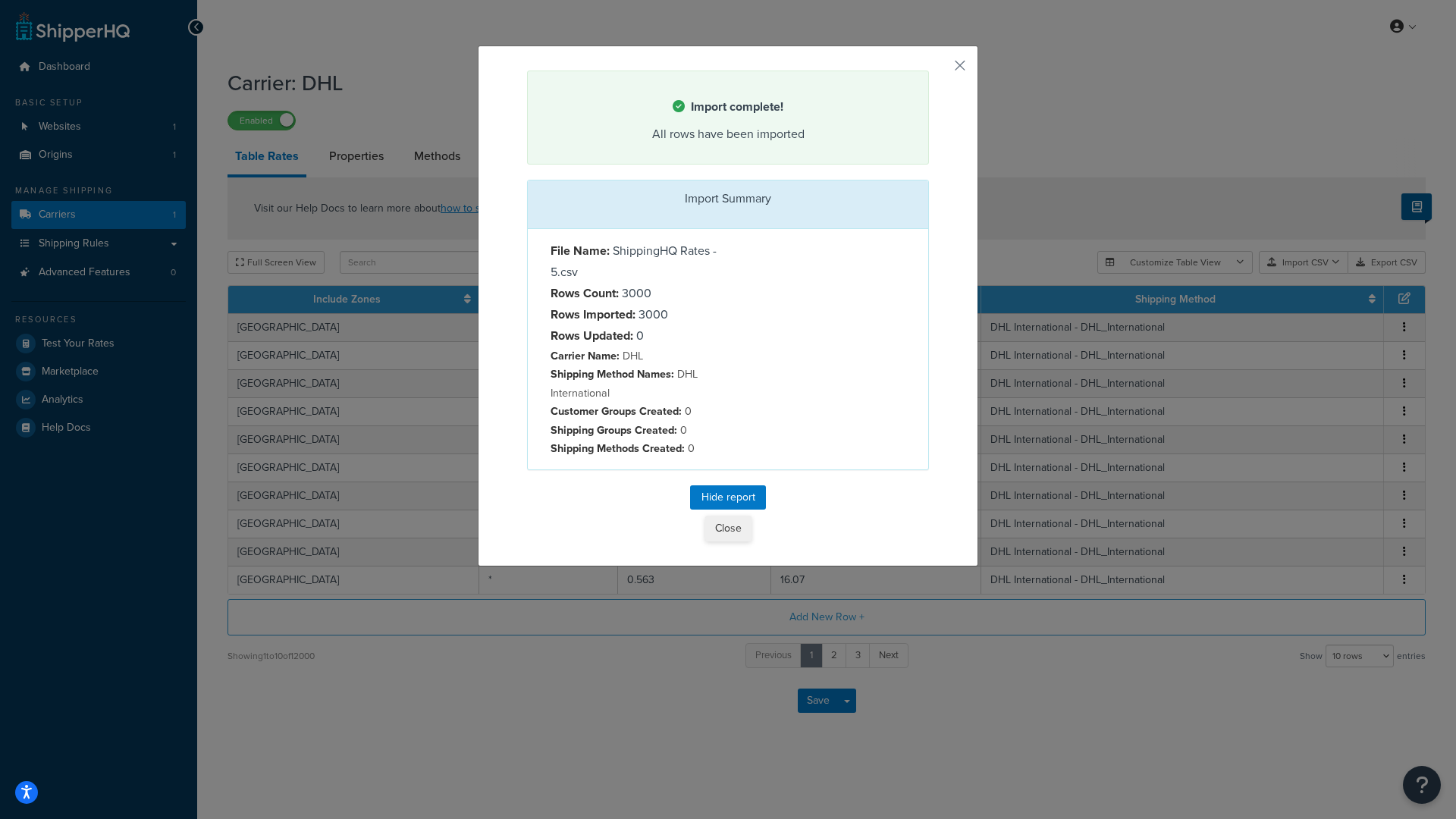
click at [732, 527] on button "Close" at bounding box center [728, 528] width 46 height 26
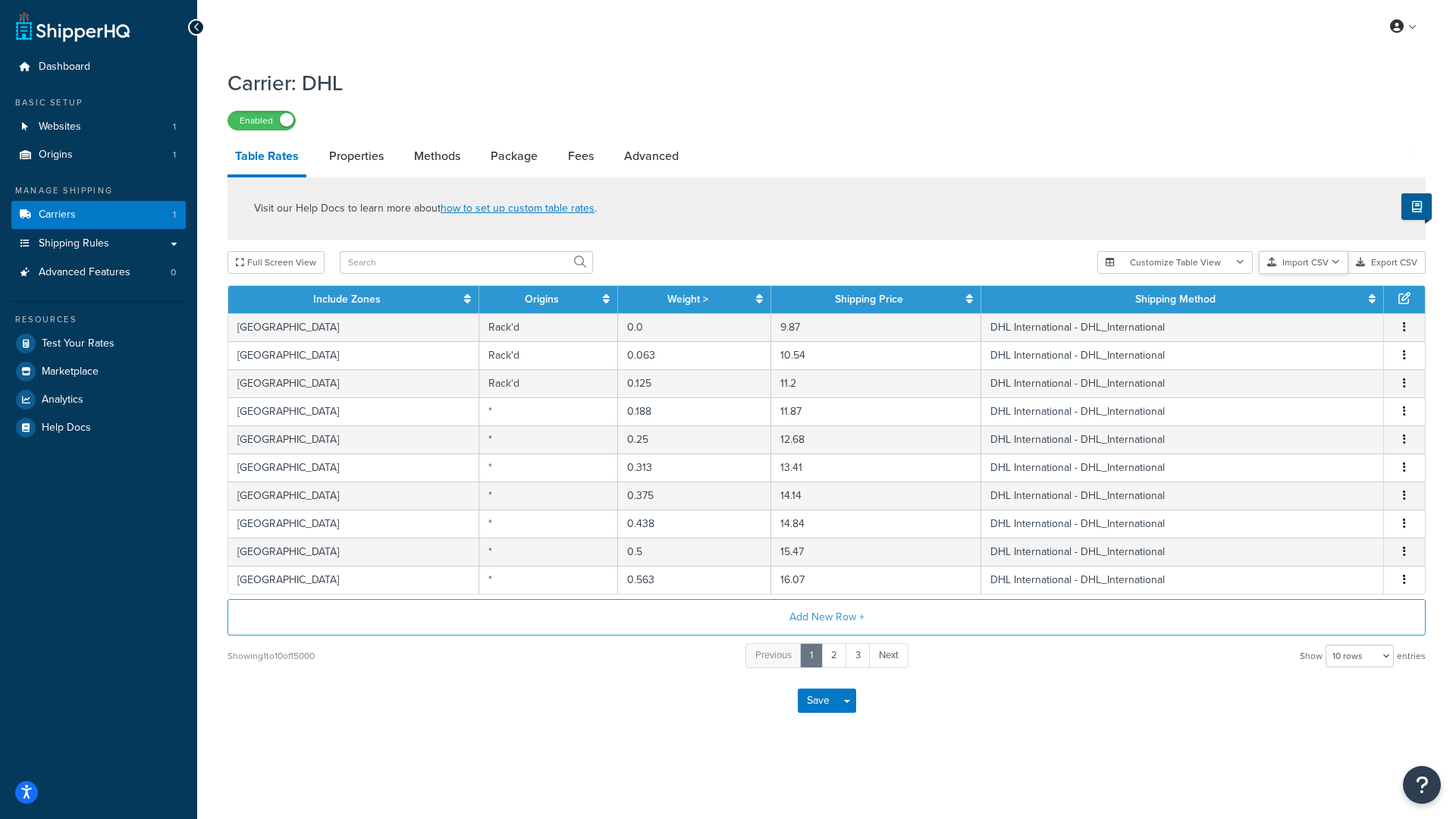
click at [1299, 257] on button "Import CSV" at bounding box center [1303, 262] width 90 height 23
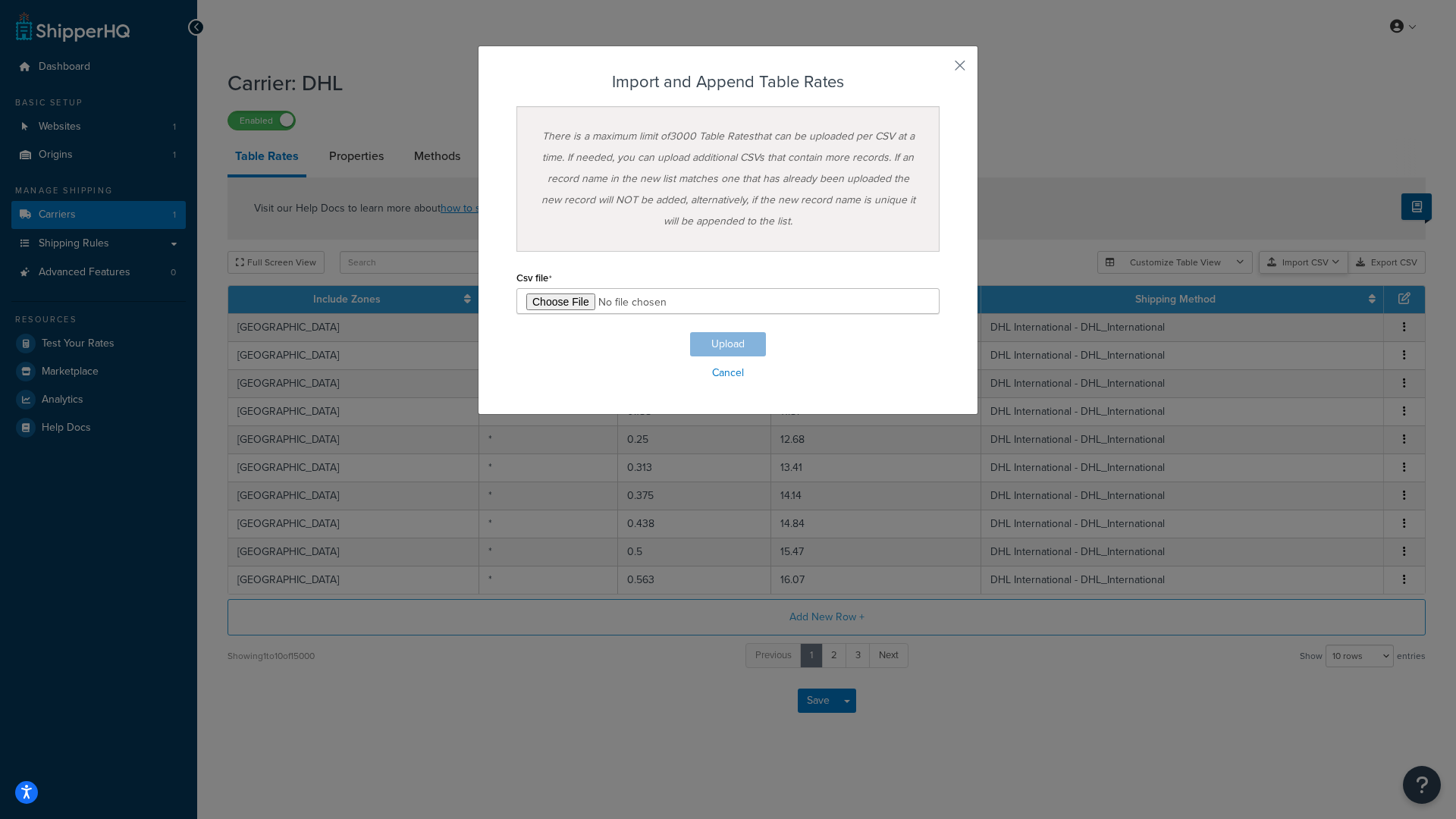
click at [1315, 274] on div "Customize Table View Show all columns Show selected columns Import CSV Import a…" at bounding box center [1262, 262] width 328 height 23
click at [540, 300] on input "file" at bounding box center [727, 301] width 423 height 26
type input "C:\fakepath\ShippingHQ Rates - 6.csv"
click at [734, 345] on button "Upload" at bounding box center [728, 345] width 76 height 24
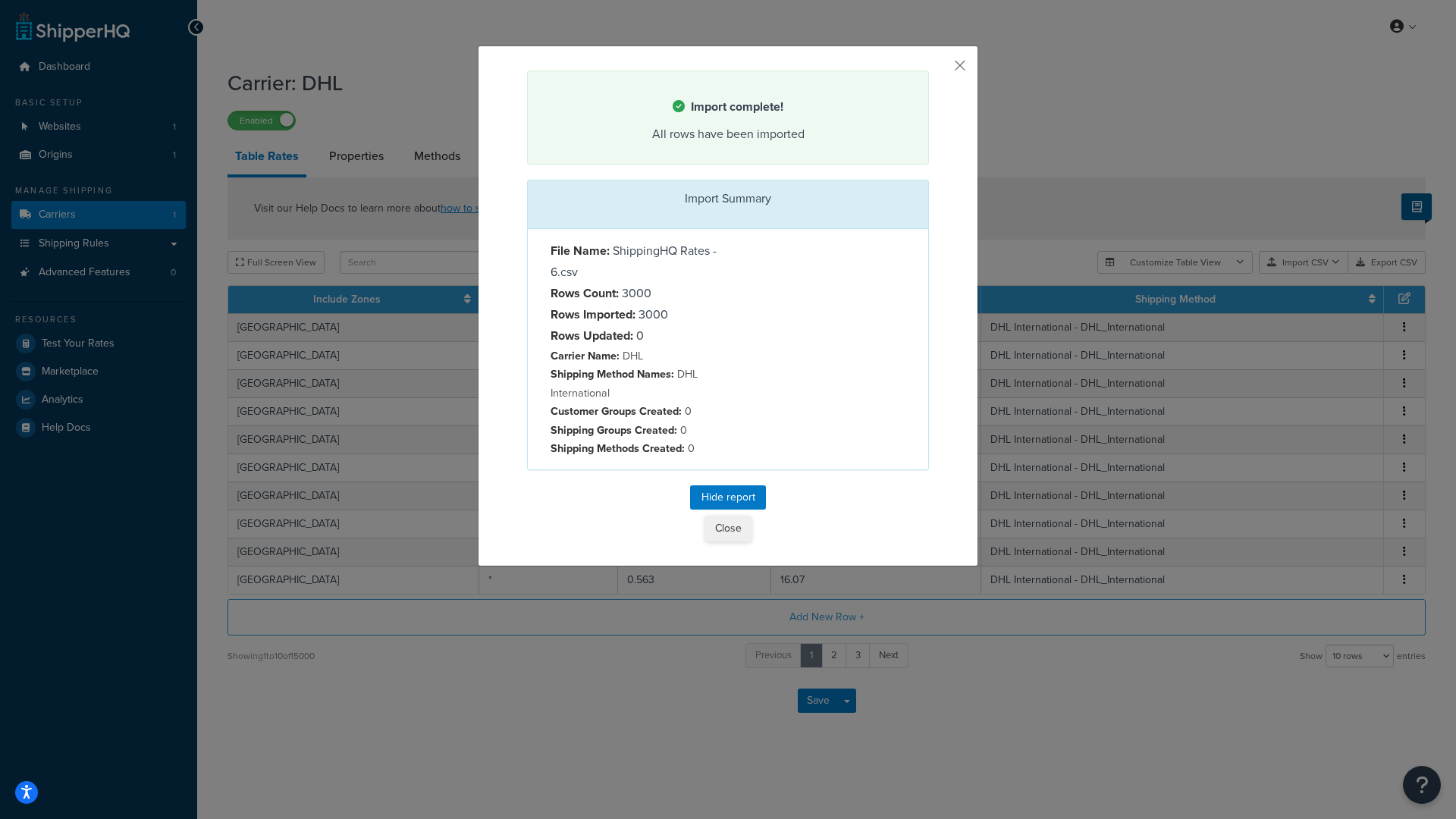
click at [725, 520] on button "Close" at bounding box center [728, 528] width 46 height 26
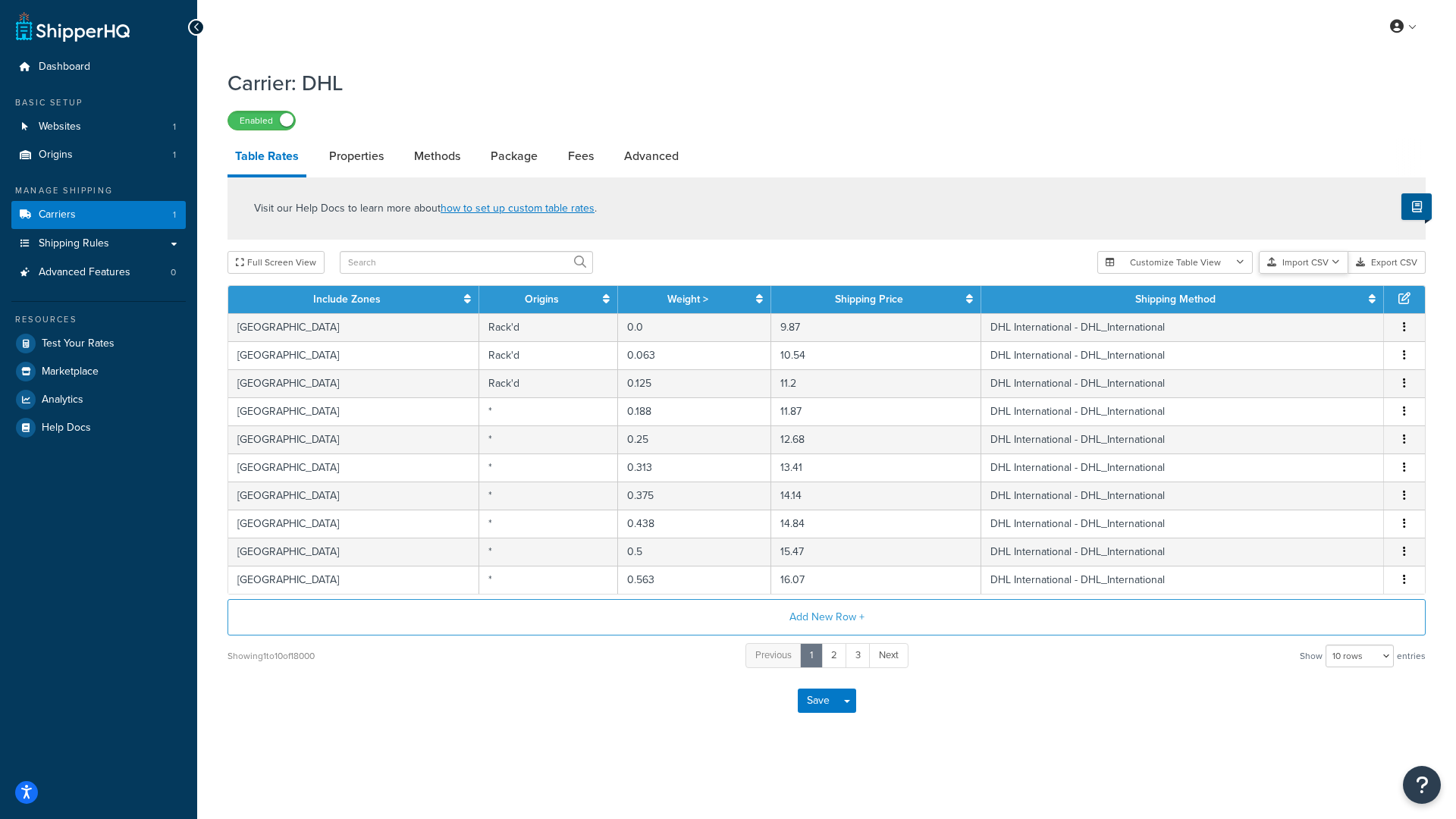
click at [1306, 251] on button "Import CSV" at bounding box center [1303, 262] width 90 height 23
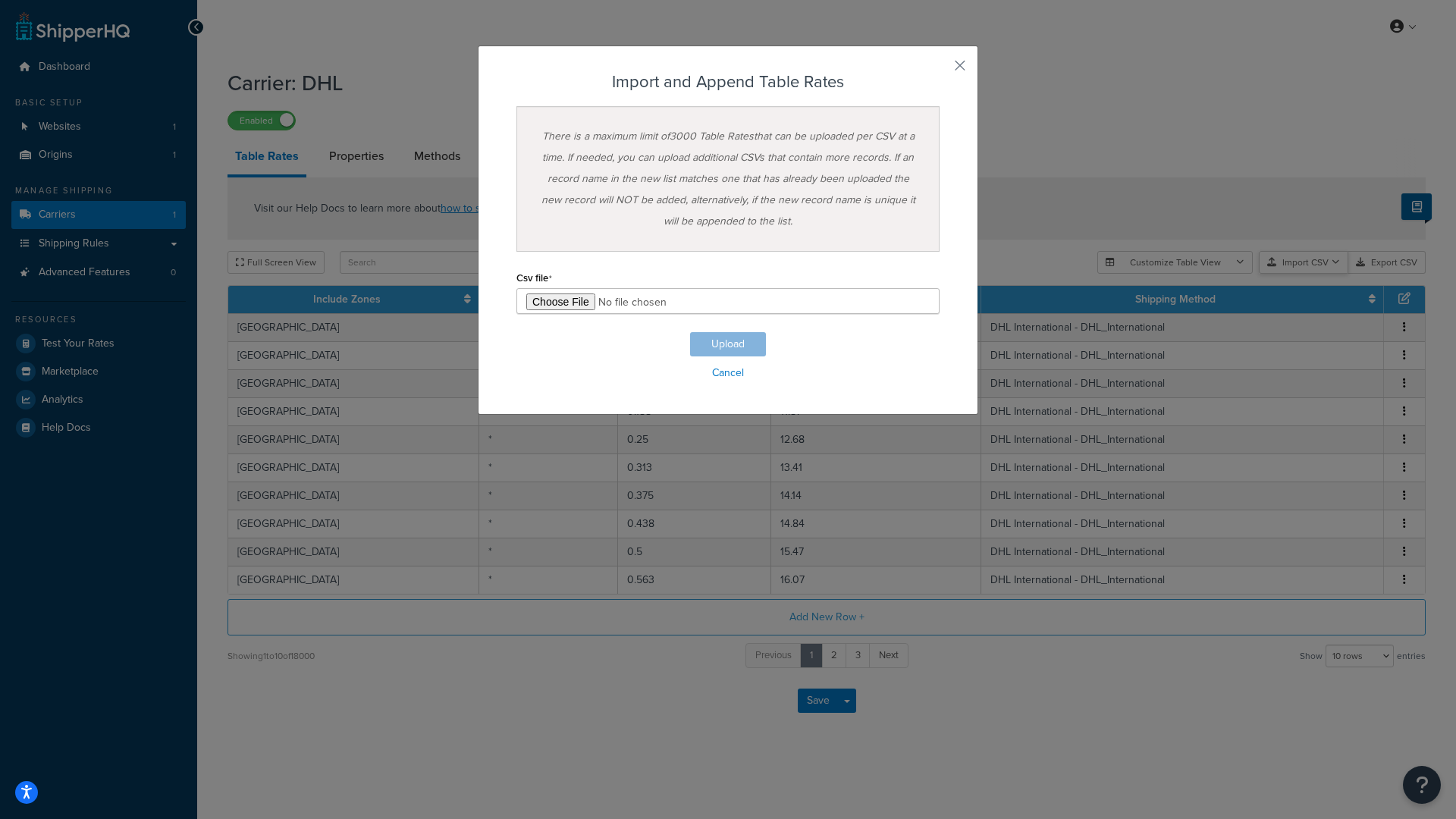
click at [1310, 274] on div "Customize Table View Show all columns Show selected columns Import CSV Import a…" at bounding box center [1262, 262] width 328 height 23
click at [563, 301] on input "file" at bounding box center [727, 301] width 423 height 26
type input "C:\fakepath\ShippingHQ Rates - 7.csv"
click at [738, 344] on button "Upload" at bounding box center [728, 345] width 76 height 24
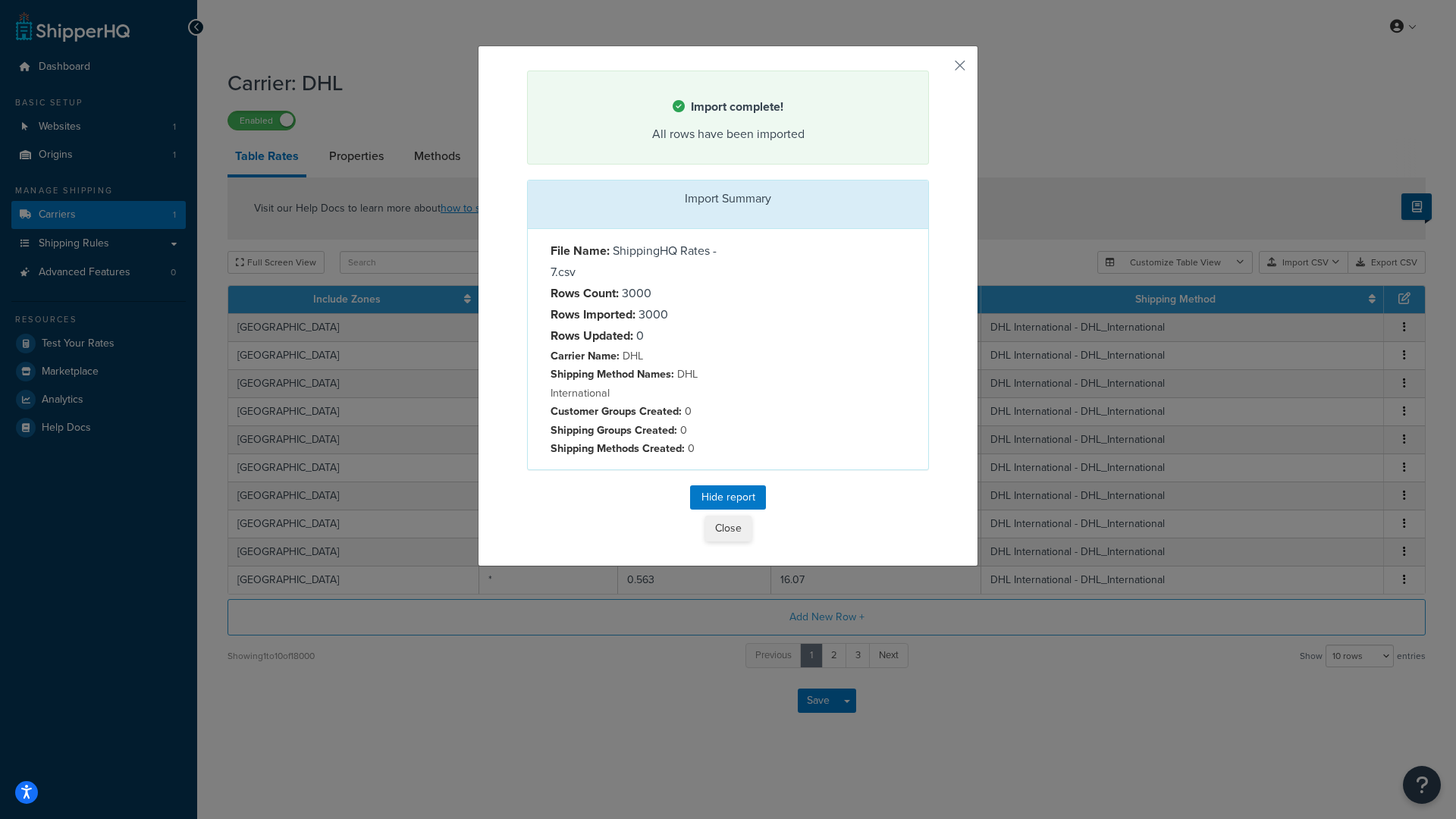
click at [717, 528] on button "Close" at bounding box center [728, 528] width 46 height 26
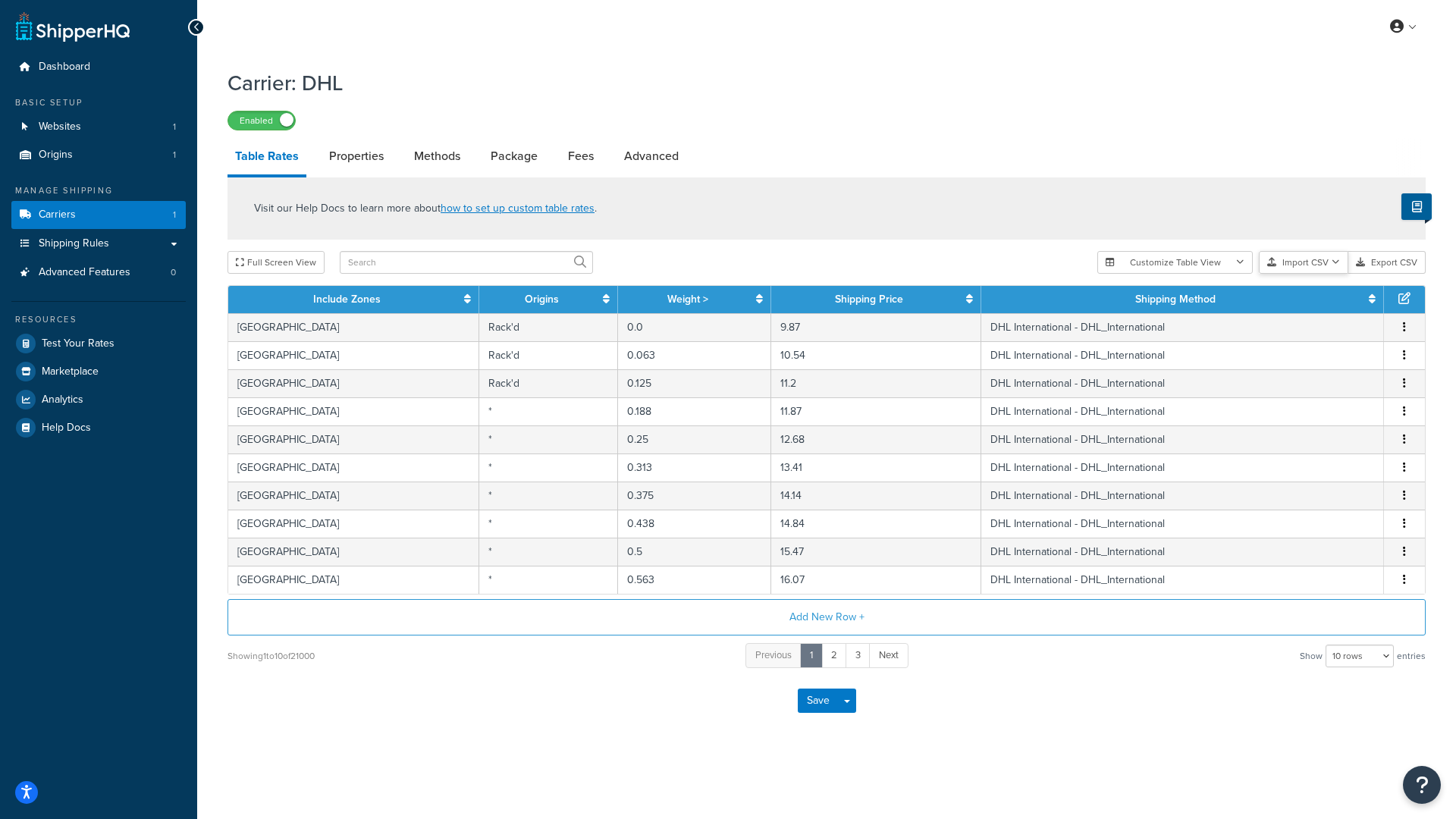
click at [1303, 264] on button "Import CSV" at bounding box center [1303, 262] width 90 height 23
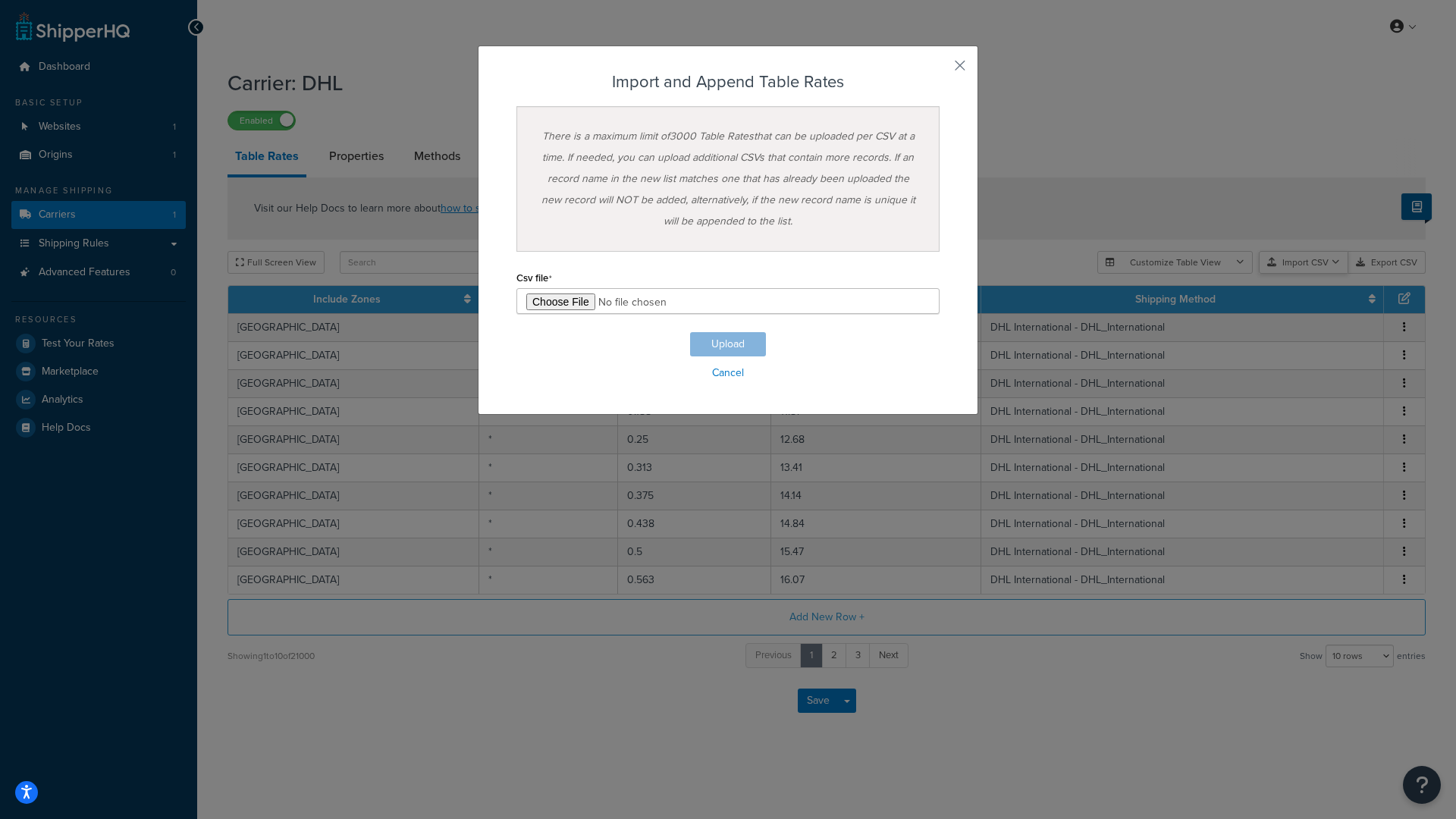
click at [1312, 274] on div "Customize Table View Show all columns Show selected columns Import CSV Import a…" at bounding box center [1262, 262] width 328 height 23
click at [547, 304] on input "file" at bounding box center [727, 301] width 423 height 26
type input "C:\fakepath\ShippingHQ Rates - 8.csv"
click at [735, 345] on button "Upload" at bounding box center [728, 345] width 76 height 24
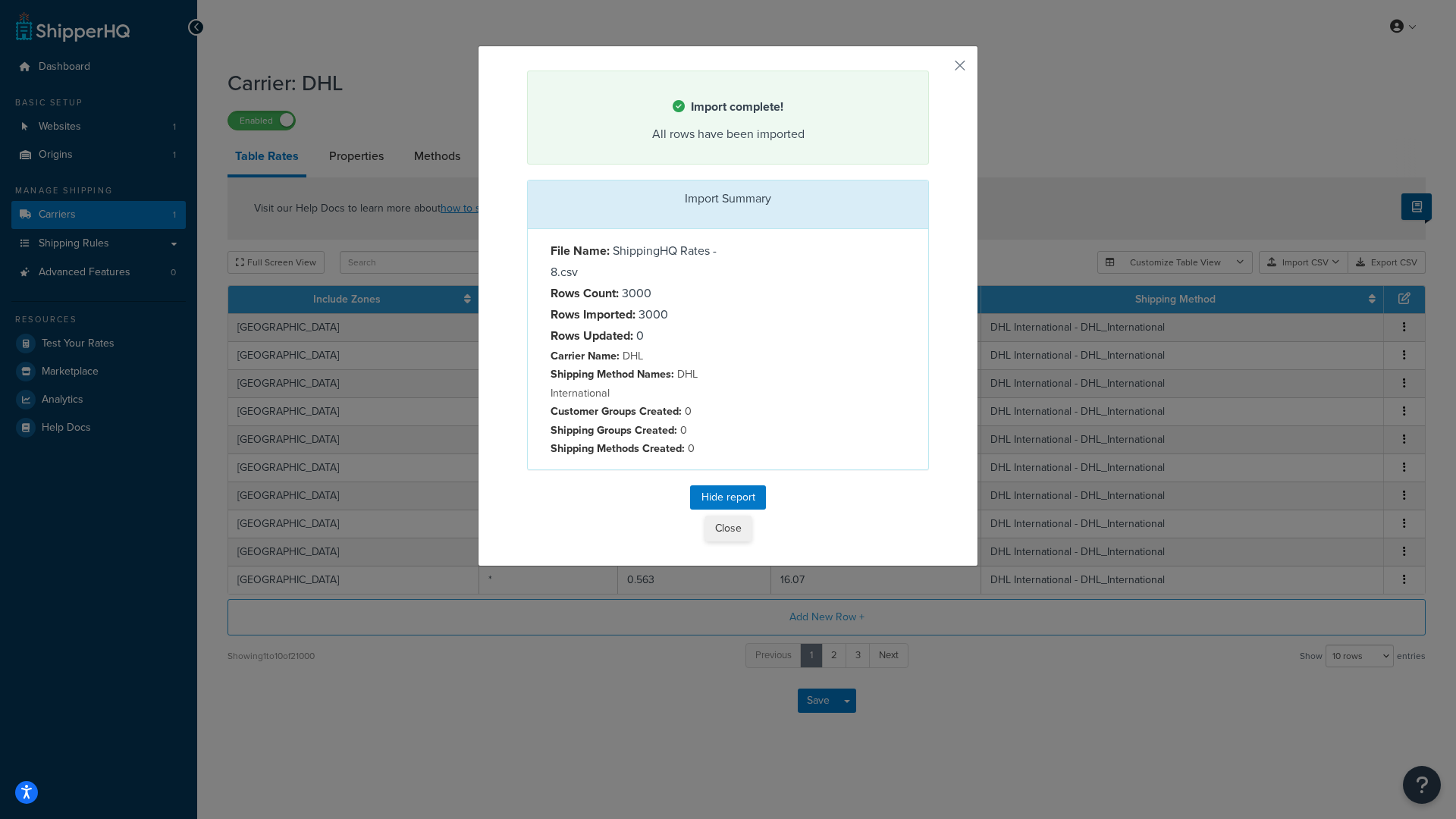
click at [730, 528] on button "Close" at bounding box center [728, 528] width 46 height 26
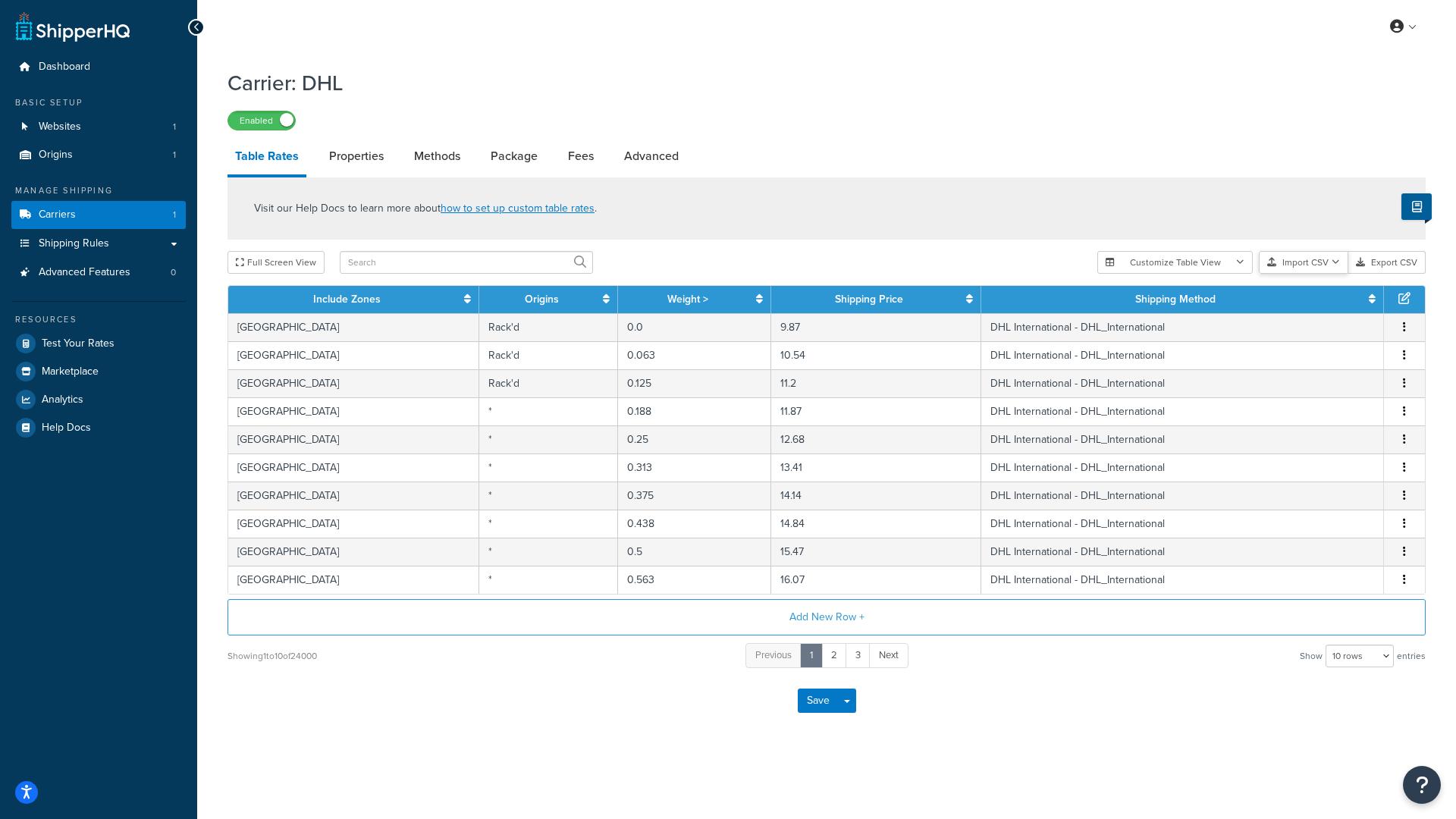
click at [1293, 267] on button "Import CSV" at bounding box center [1303, 262] width 90 height 23
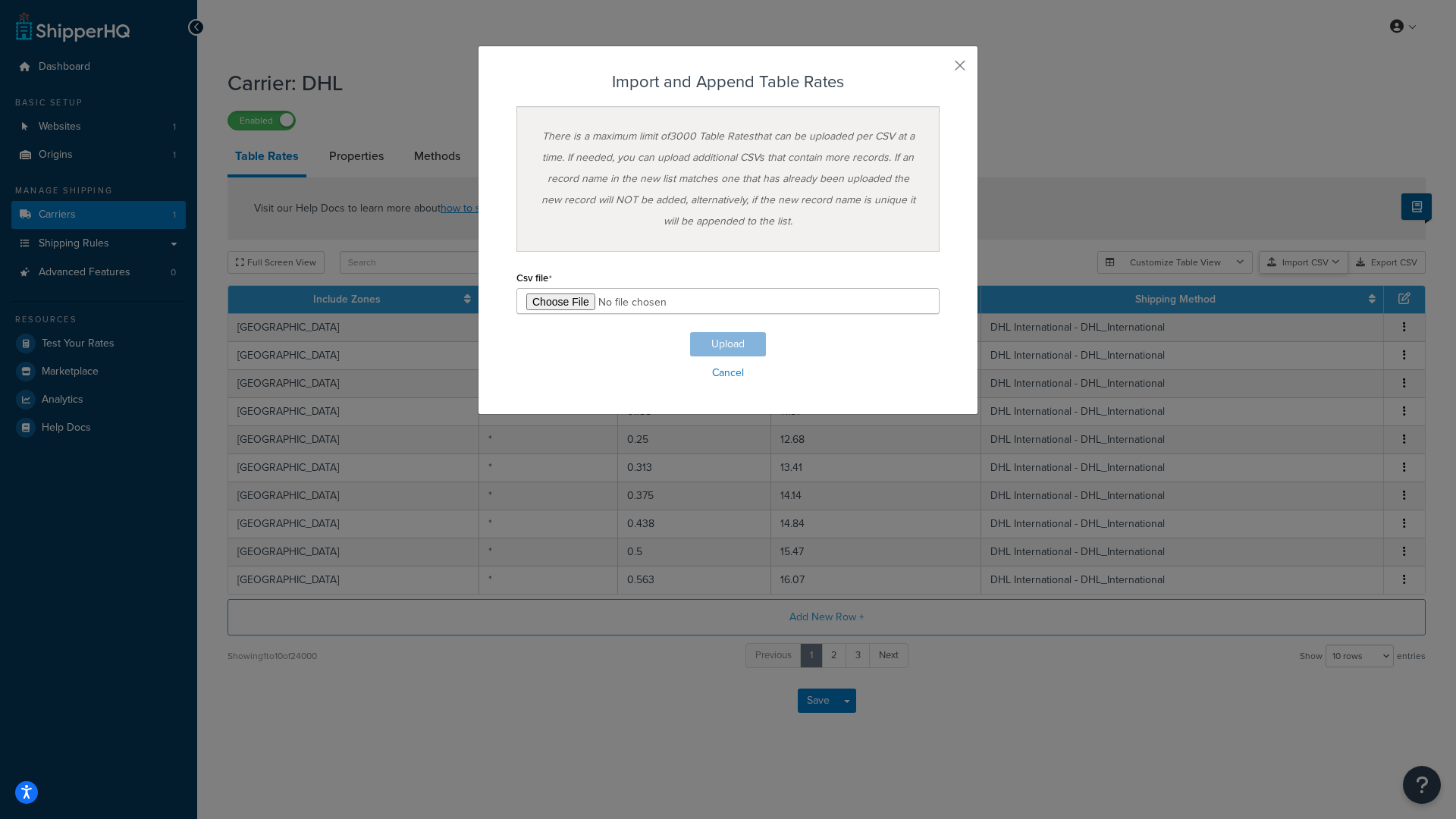
click at [1323, 274] on div "Customize Table View Show all columns Show selected columns Import CSV Import a…" at bounding box center [1262, 262] width 328 height 23
click at [572, 302] on input "file" at bounding box center [727, 301] width 423 height 26
type input "C:\fakepath\ShippingHQ Rates - 9.csv"
click at [745, 340] on button "Upload" at bounding box center [728, 345] width 76 height 24
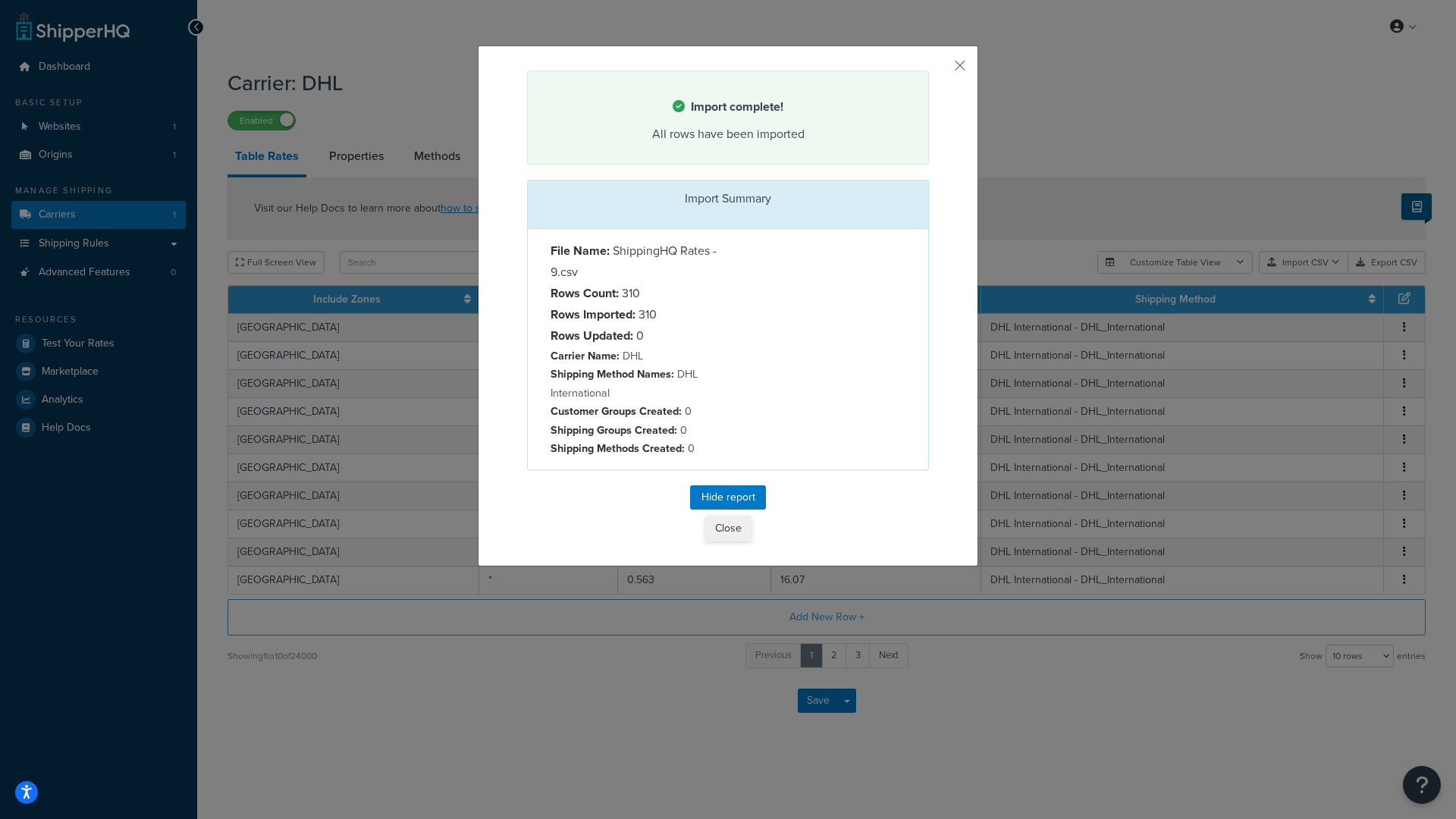
click at [733, 532] on button "Close" at bounding box center [728, 528] width 46 height 26
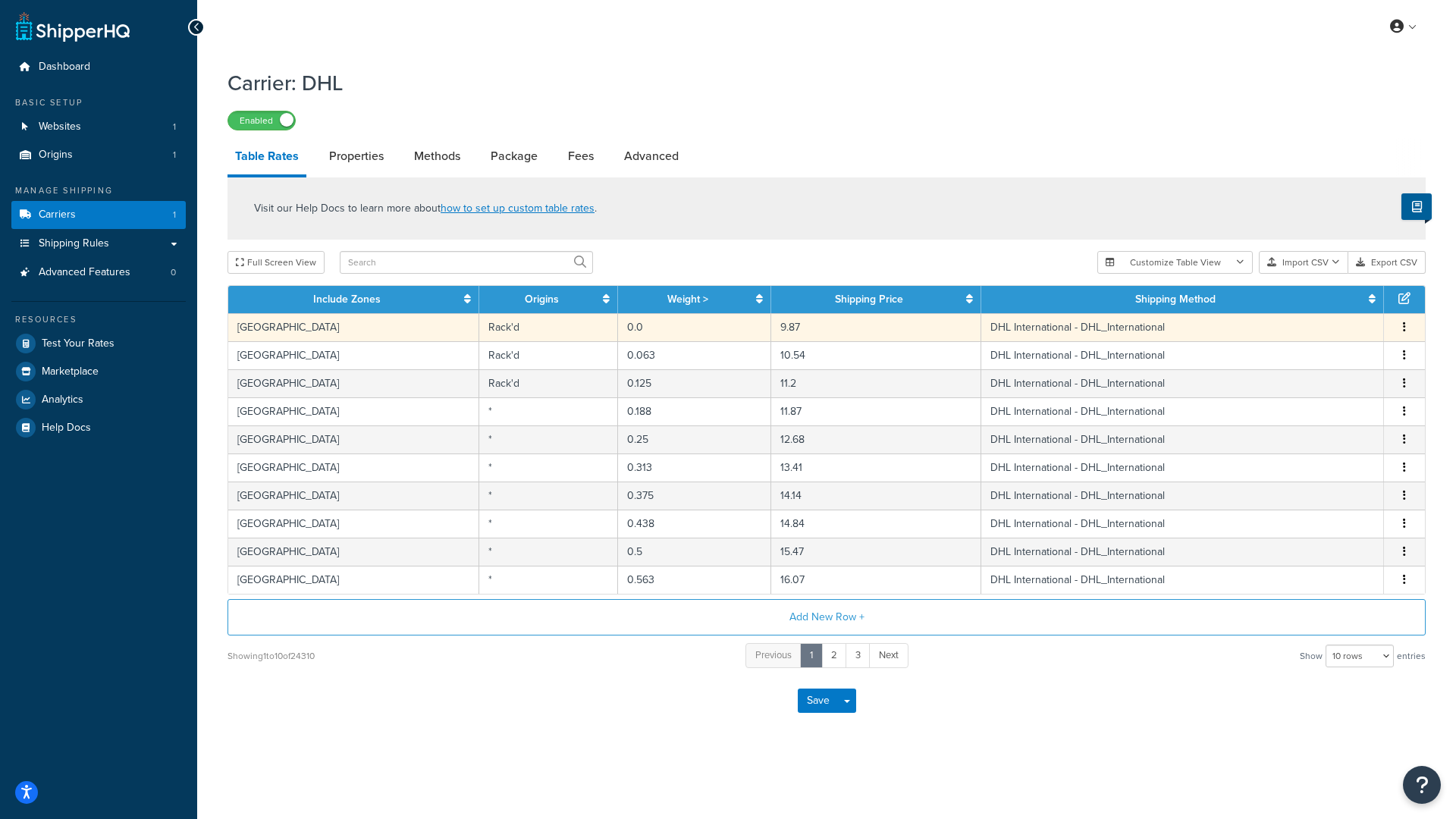
click at [480, 329] on td "Rack'd" at bounding box center [548, 327] width 139 height 28
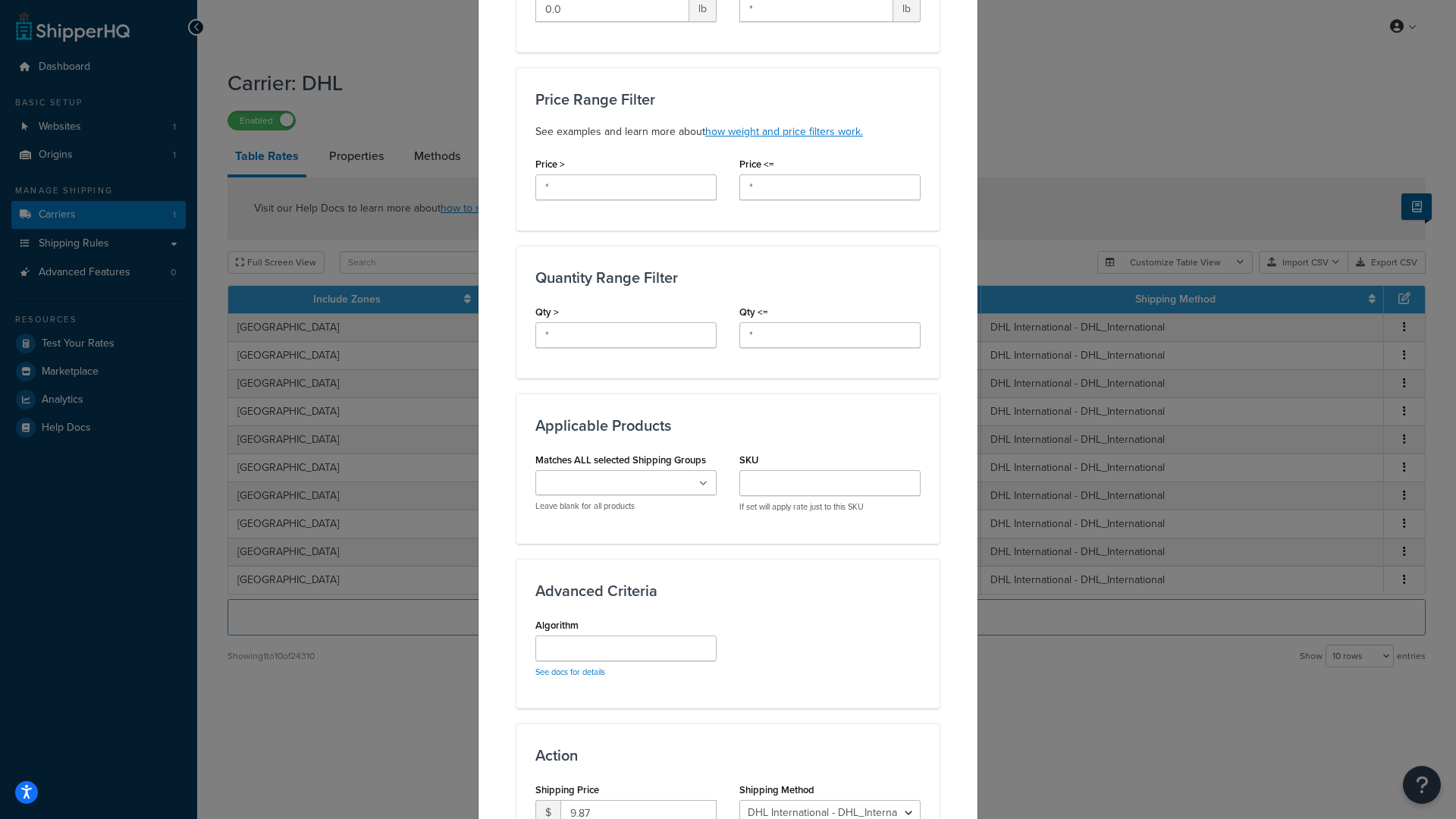
scroll to position [572, 0]
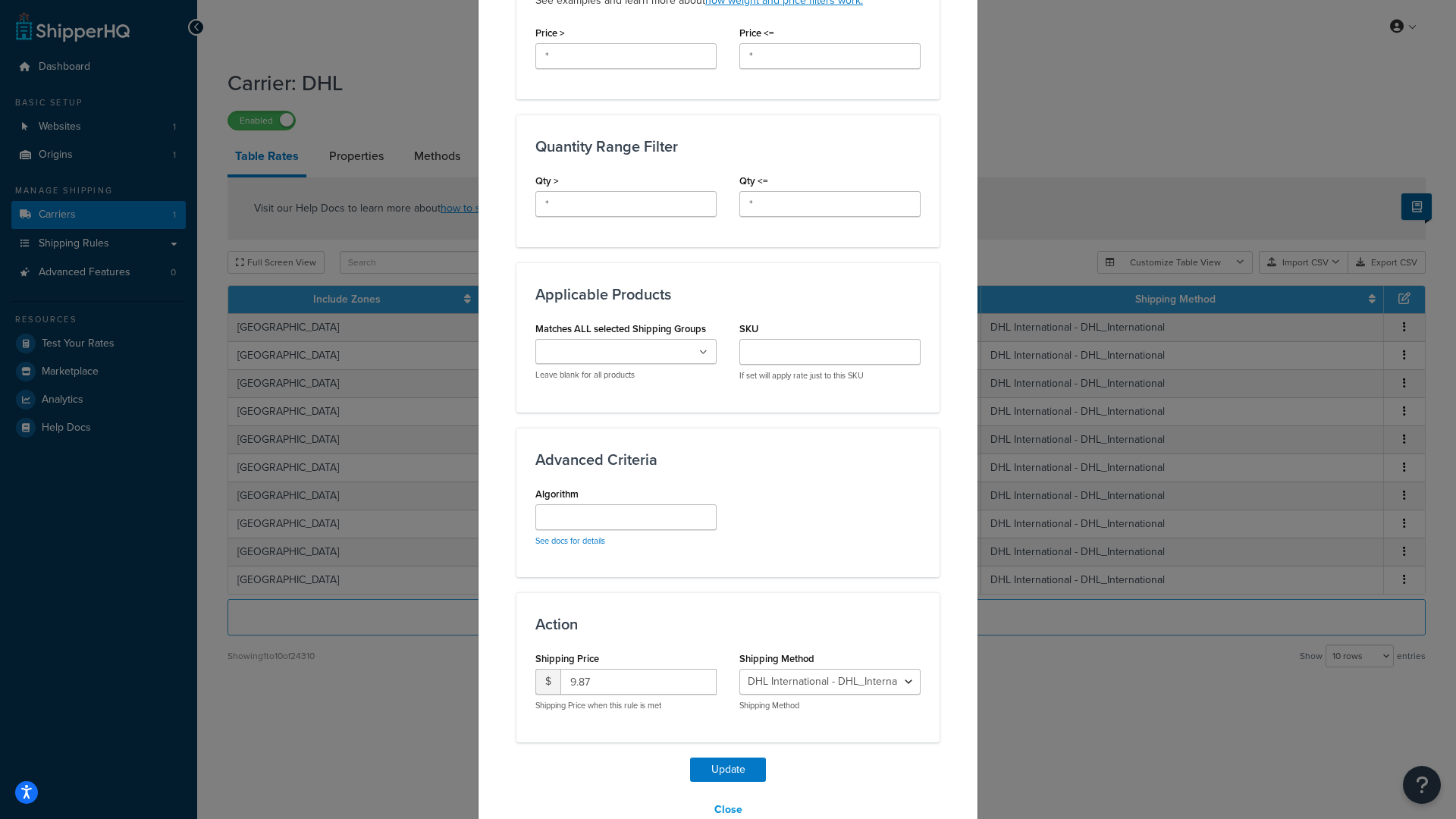
click at [725, 808] on button "Close" at bounding box center [728, 810] width 48 height 26
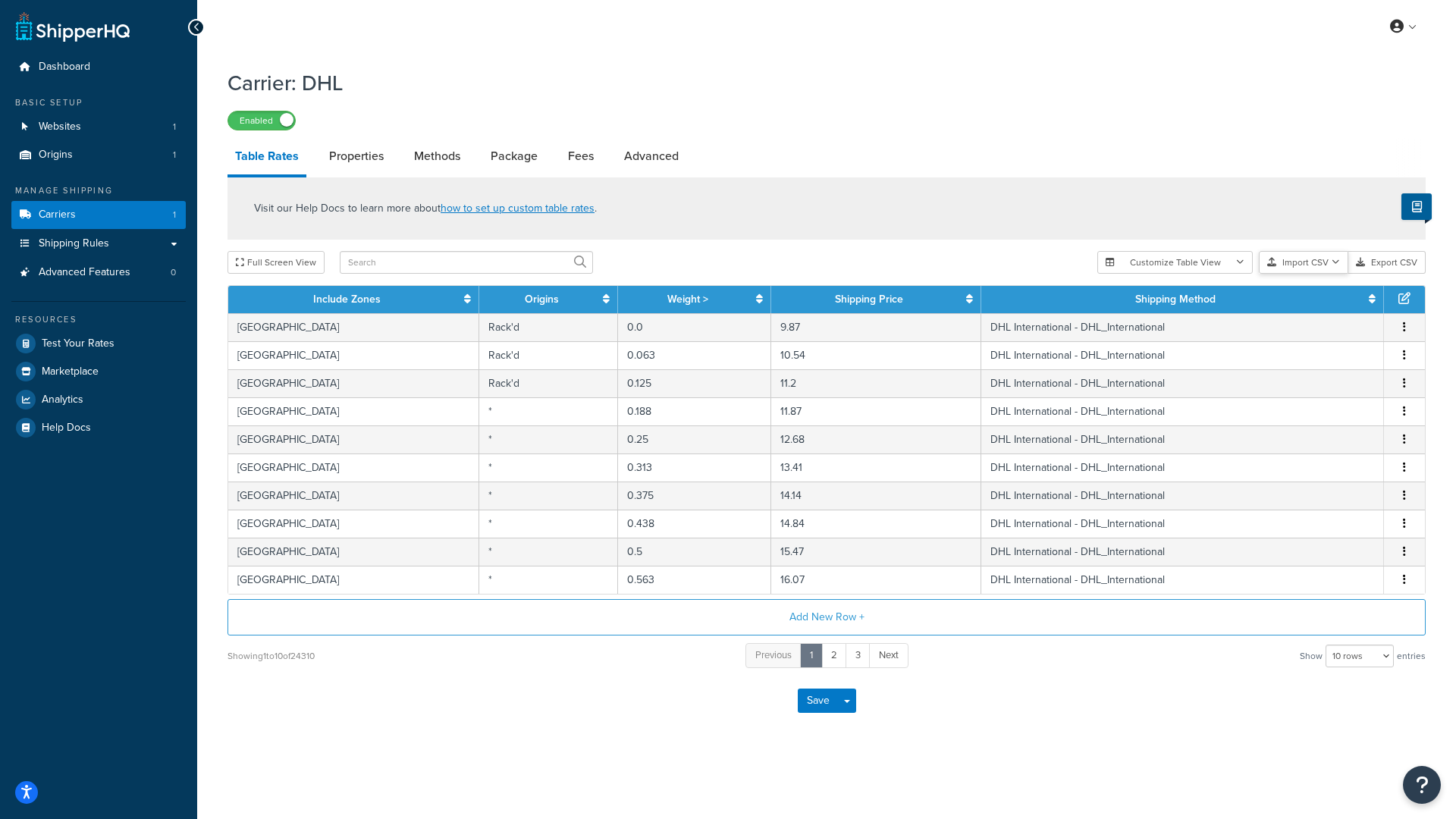
click at [1298, 259] on button "Import CSV" at bounding box center [1303, 262] width 90 height 23
click at [1323, 274] on div "Customize Table View Show all columns Show selected columns Import CSV Import a…" at bounding box center [1262, 262] width 328 height 23
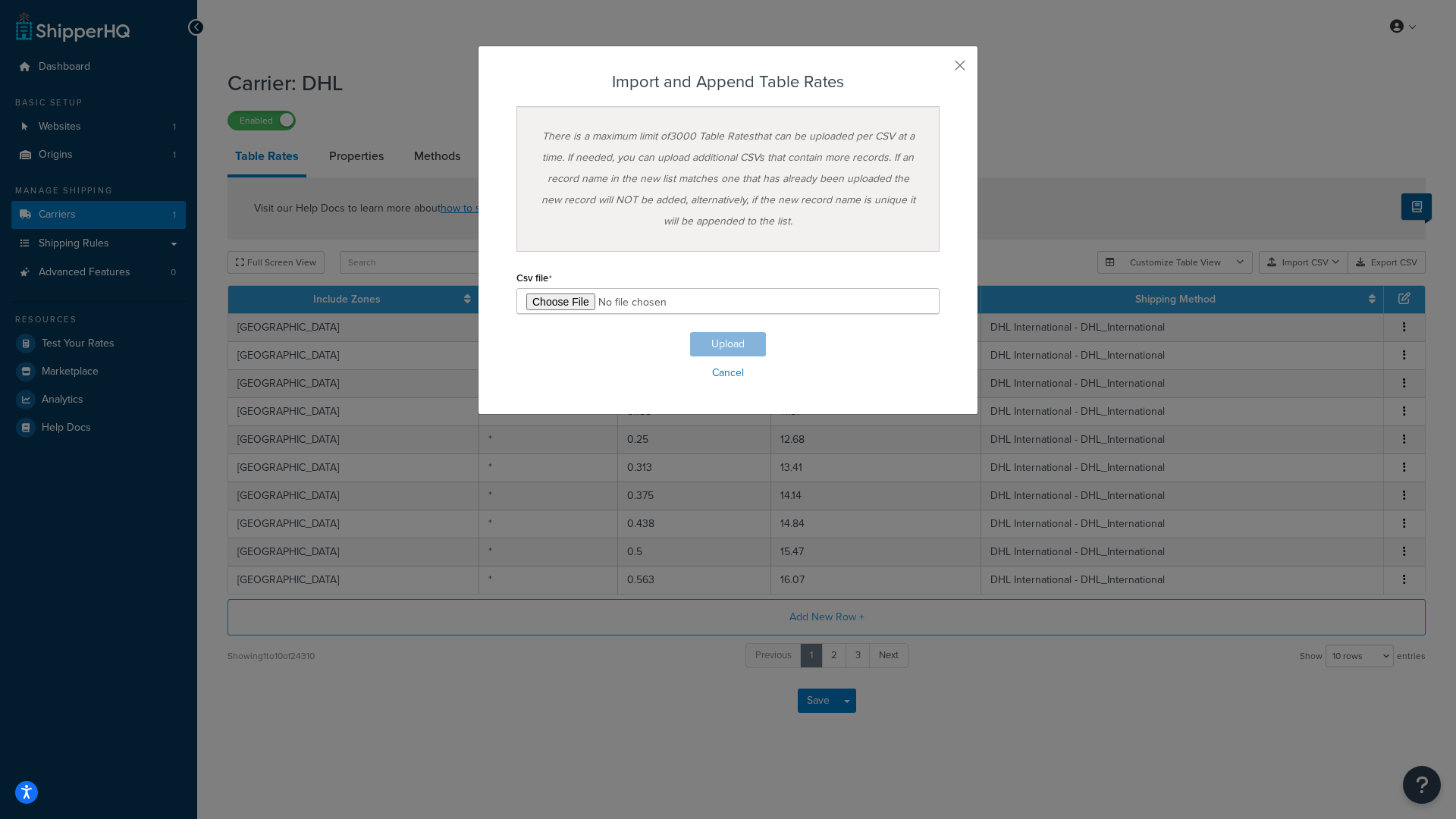
click at [555, 298] on input "file" at bounding box center [727, 301] width 423 height 26
click at [576, 304] on input "file" at bounding box center [727, 301] width 423 height 26
click at [574, 305] on input "file" at bounding box center [727, 301] width 423 height 26
type input "C:\fakepath\ShippingHQ Rates - 1b.csv"
click at [725, 341] on button "Upload" at bounding box center [728, 345] width 76 height 24
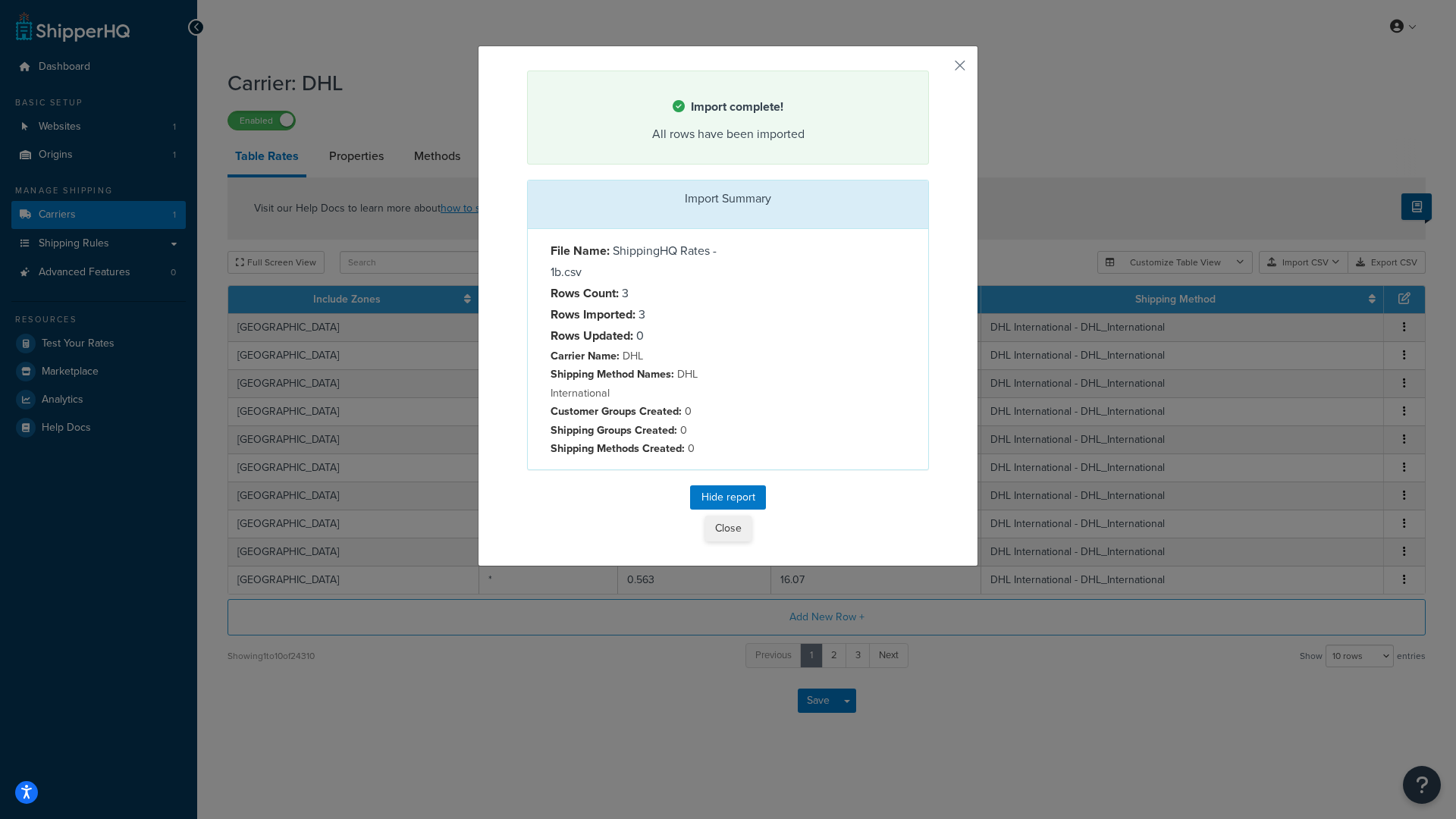
click at [728, 523] on button "Close" at bounding box center [728, 528] width 46 height 26
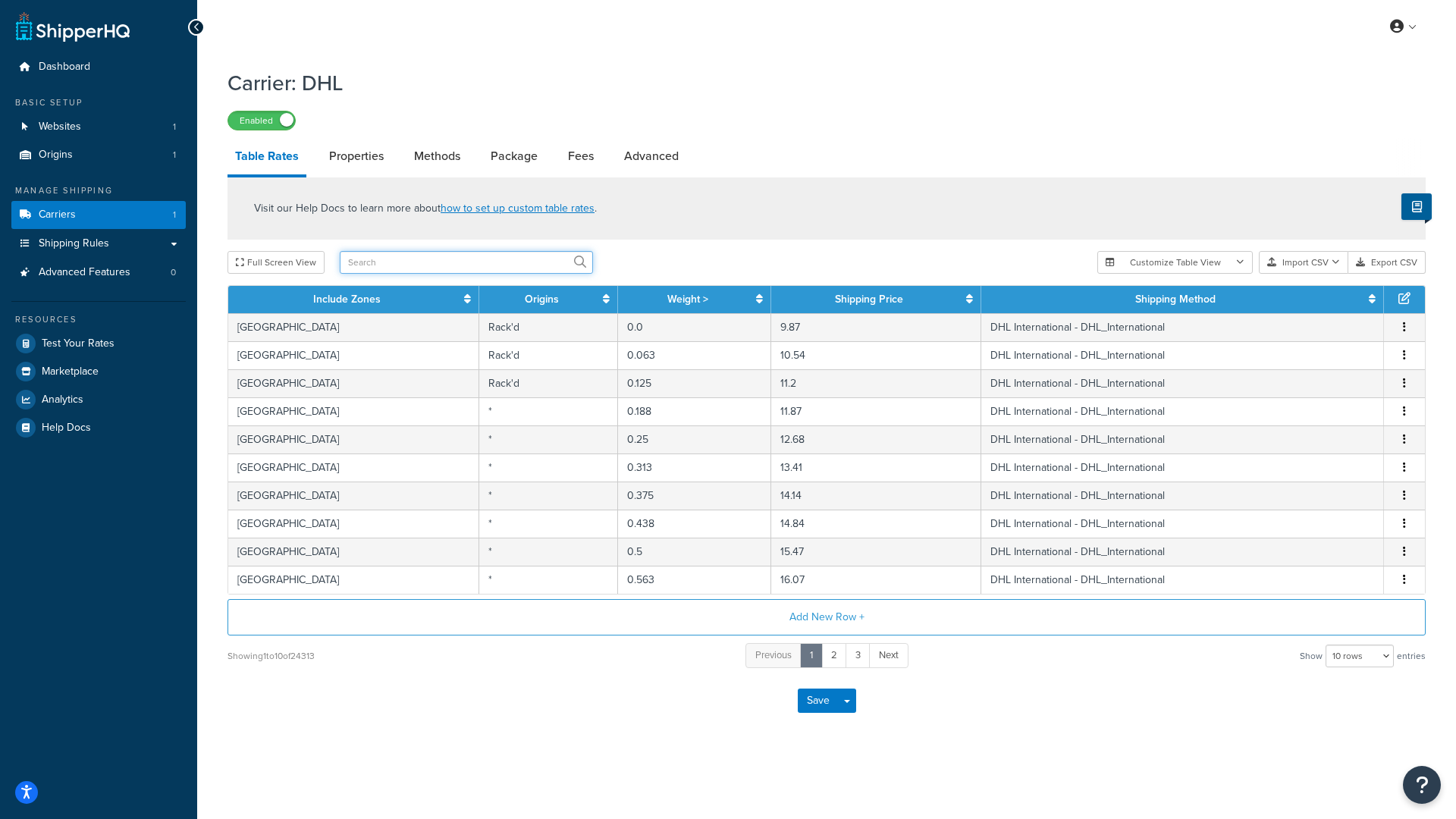
click at [387, 260] on input "text" at bounding box center [466, 262] width 253 height 23
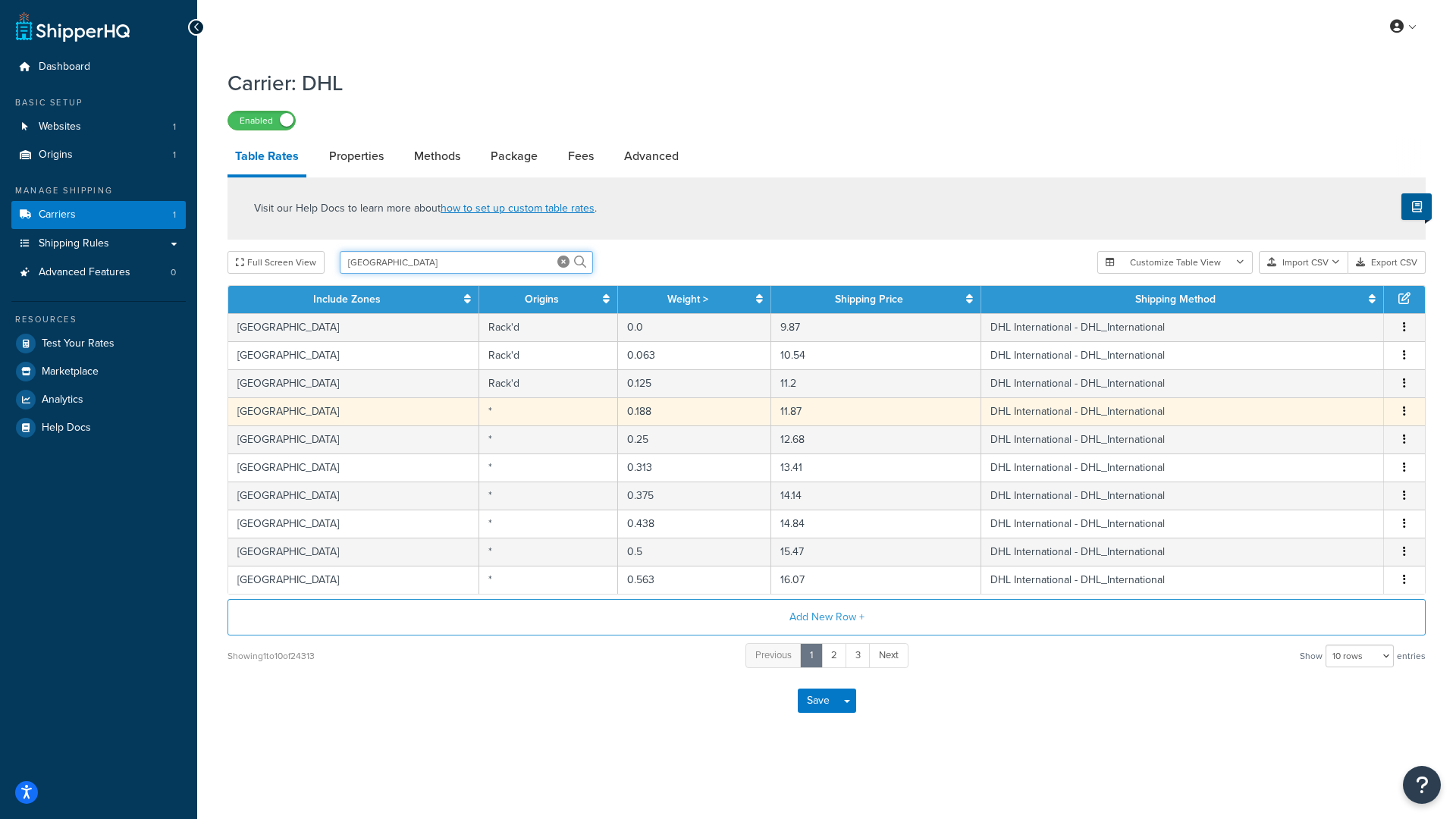
type input "andorra"
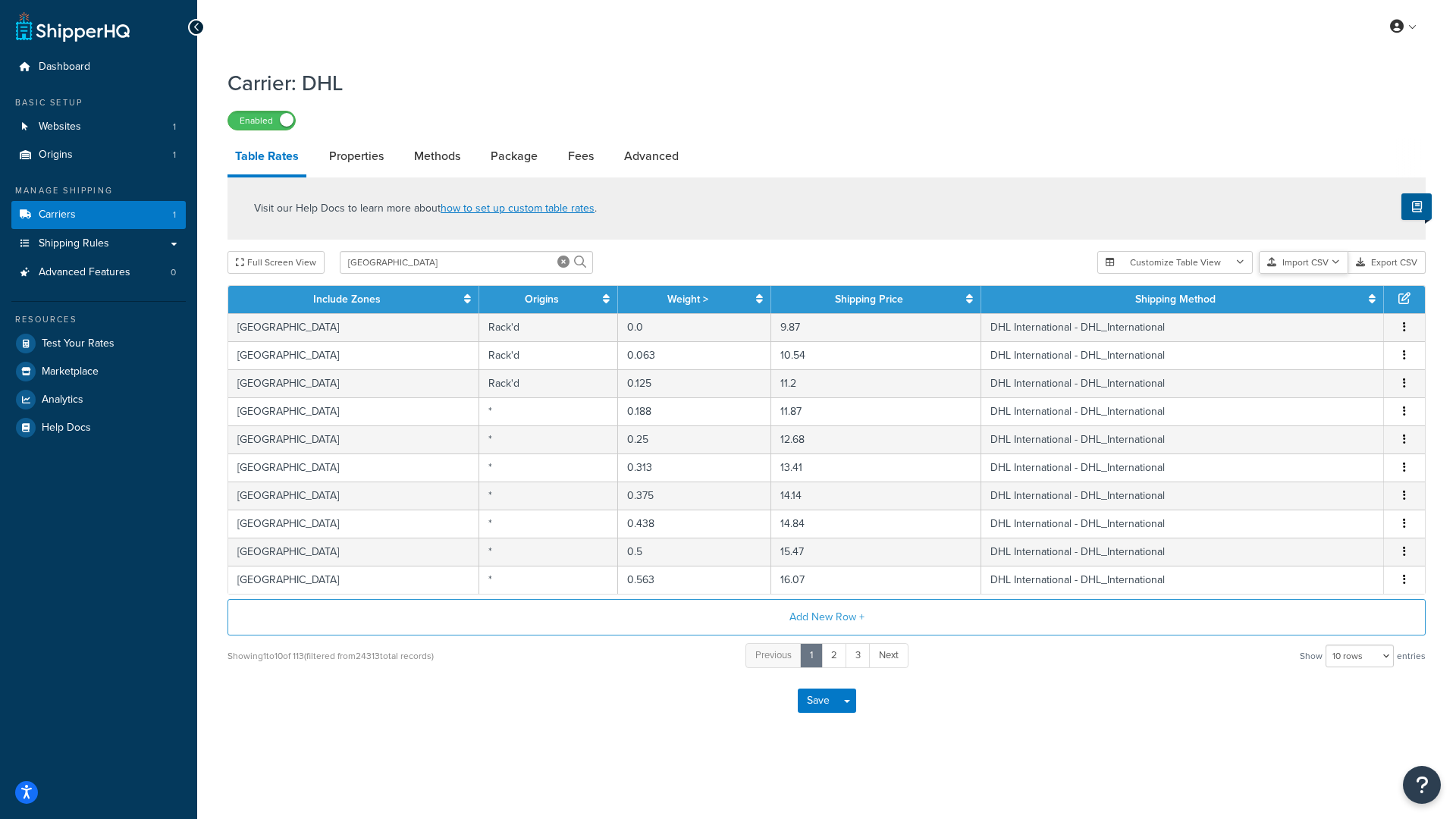
drag, startPoint x: 375, startPoint y: 418, endPoint x: 1303, endPoint y: 257, distance: 941.9
click at [1303, 257] on button "Import CSV" at bounding box center [1303, 262] width 90 height 23
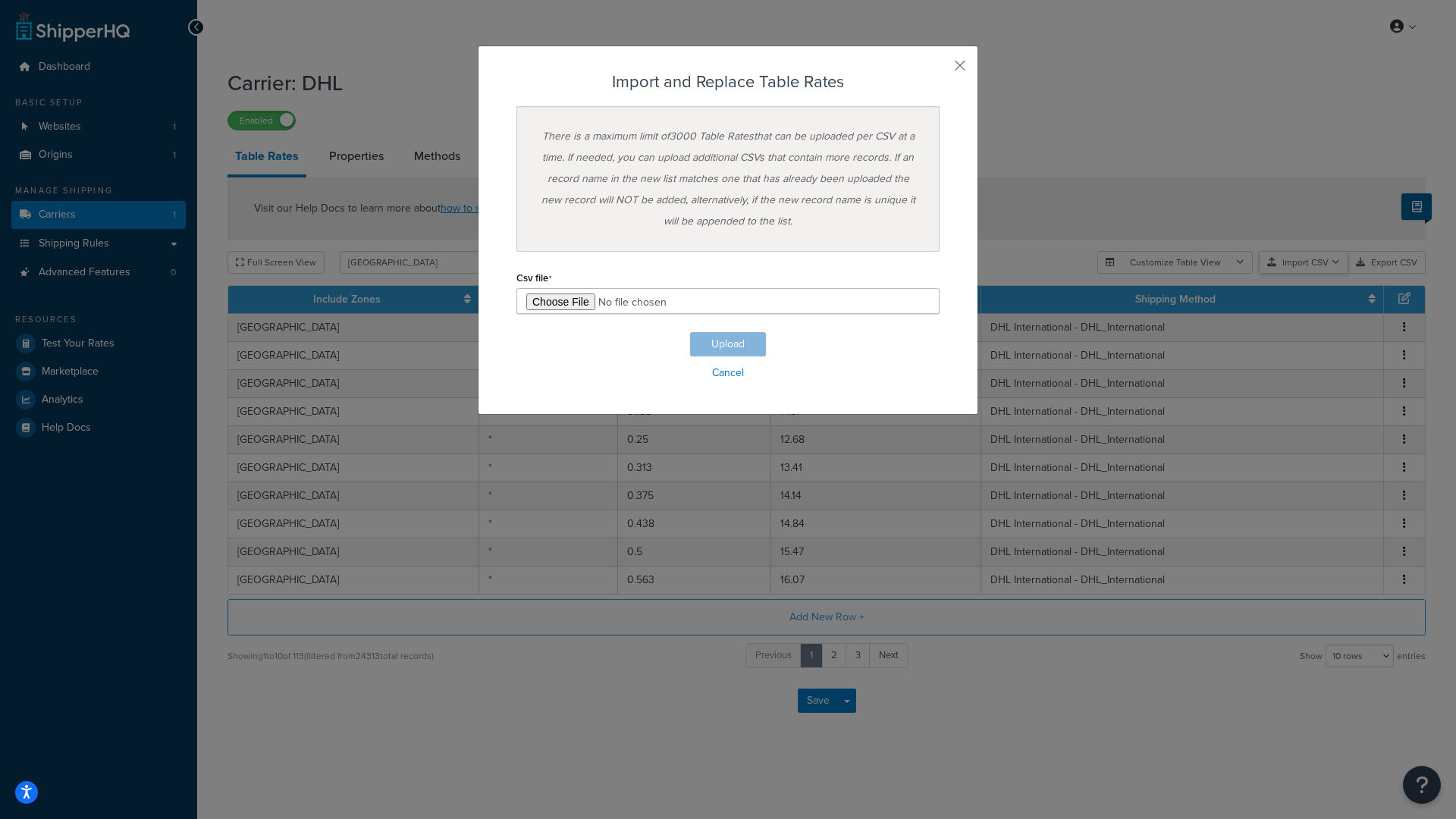
click at [1306, 274] on div "Customize Table View Show all columns Show selected columns Import CSV Import a…" at bounding box center [1262, 262] width 328 height 23
click at [940, 69] on button "button" at bounding box center [938, 70] width 4 height 4
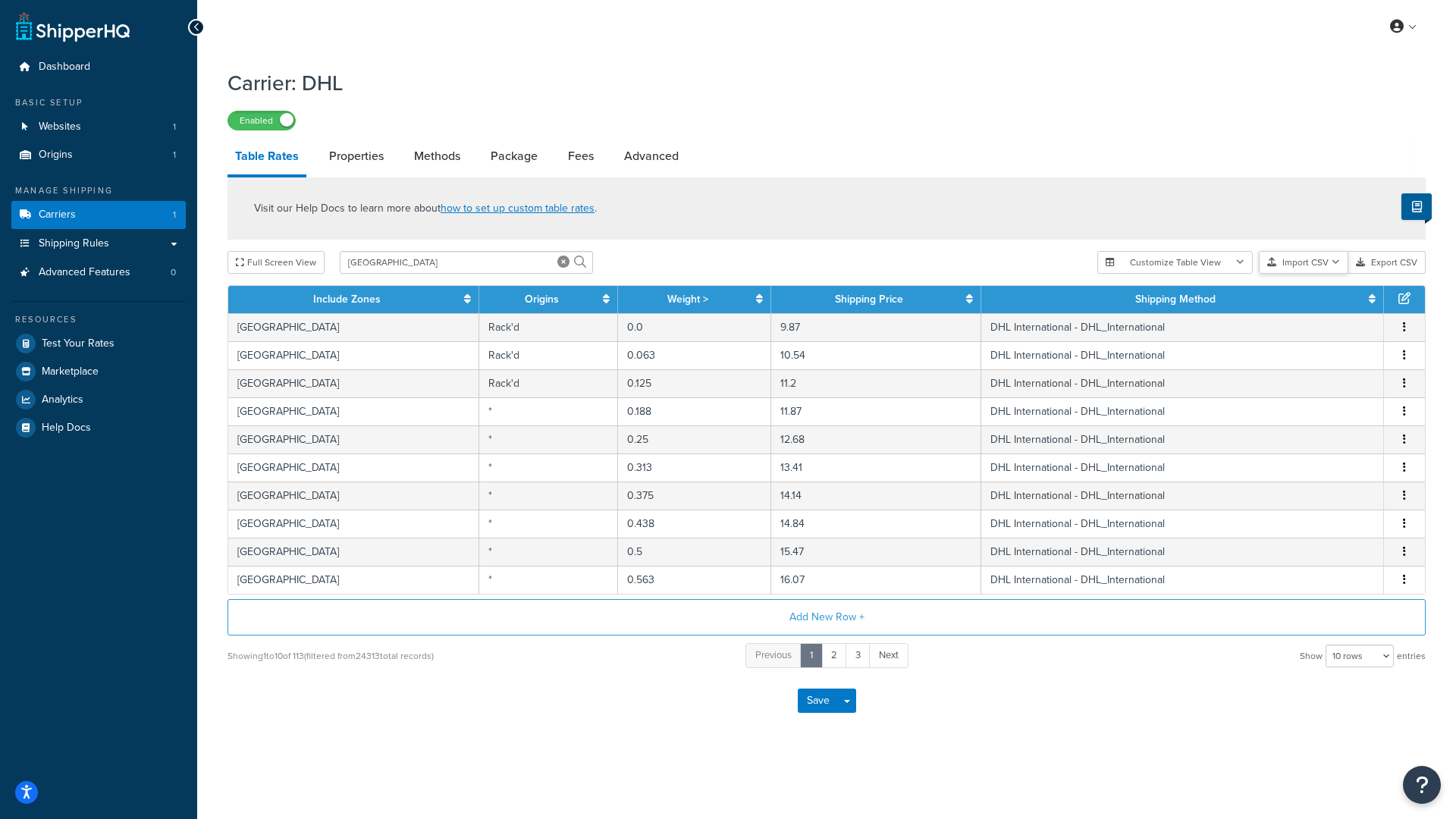
click at [1290, 265] on button "Import CSV" at bounding box center [1303, 262] width 90 height 23
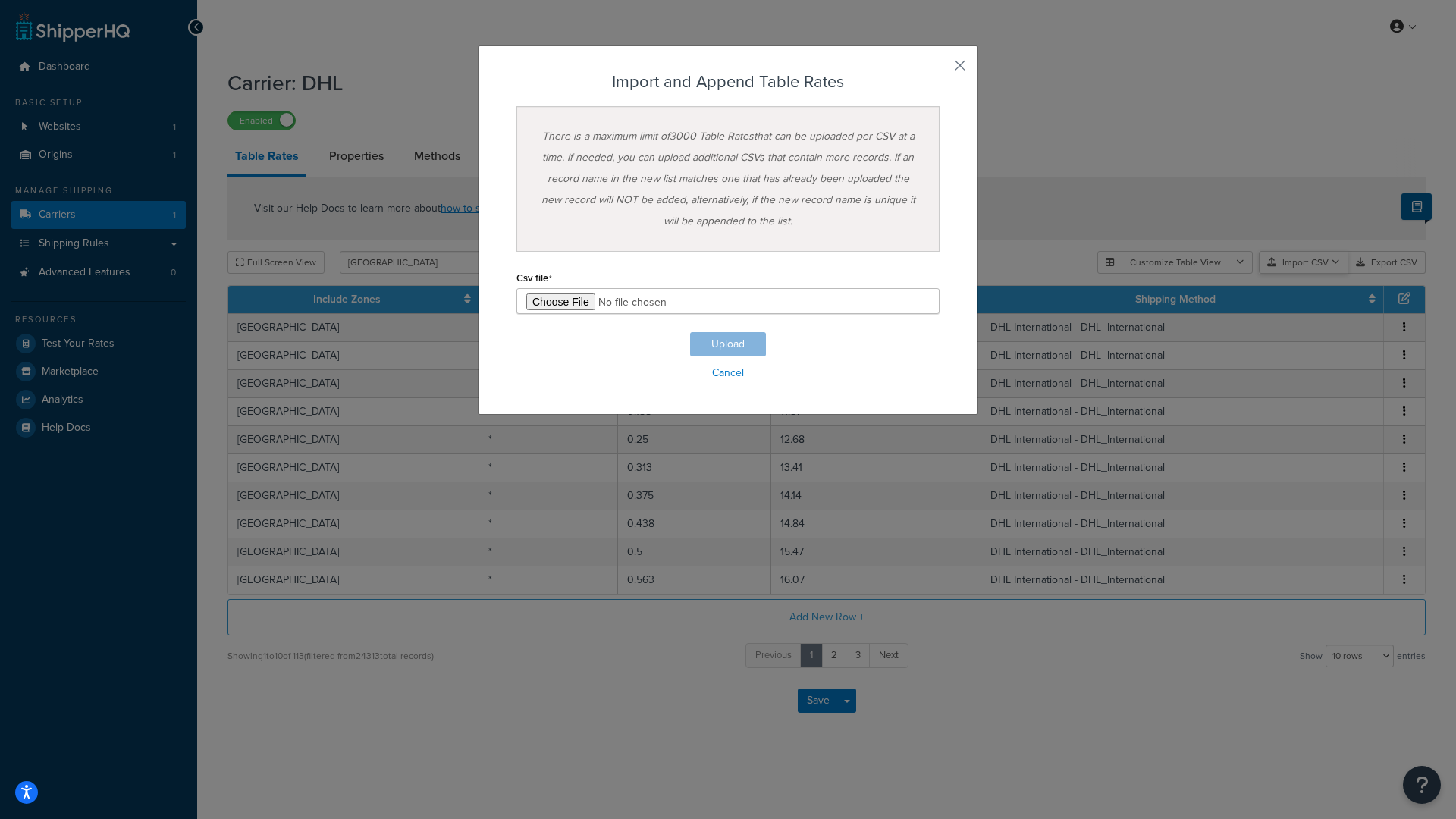
click at [1305, 274] on div "Customize Table View Show all columns Show selected columns Import CSV Import a…" at bounding box center [1262, 262] width 328 height 23
click at [940, 69] on button "button" at bounding box center [938, 70] width 4 height 4
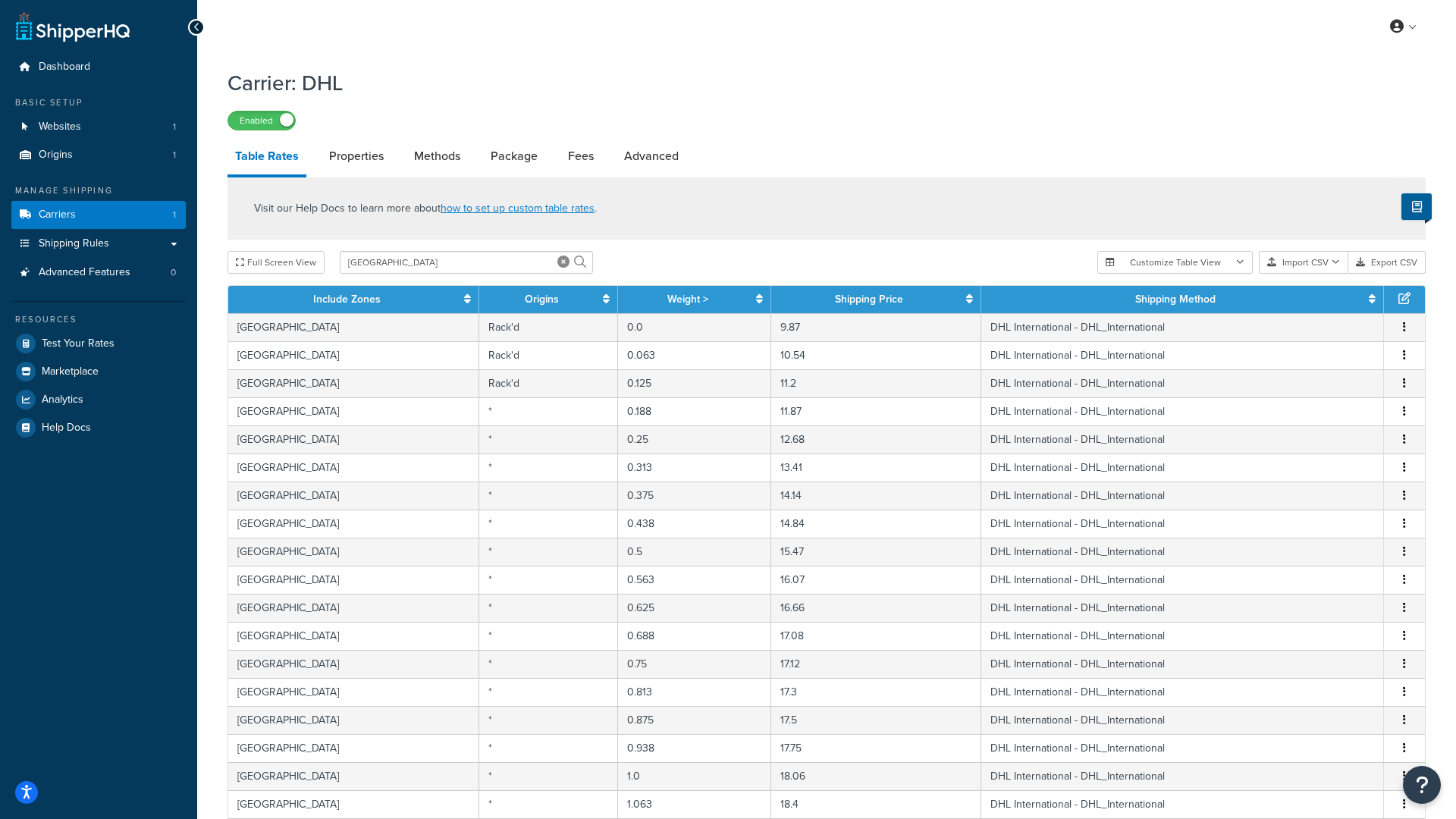
scroll to position [0, 0]
click at [1303, 265] on button "Import CSV" at bounding box center [1303, 262] width 90 height 23
click at [1286, 195] on div "Visit our Help Docs to learn more about how to set up custom table rates ." at bounding box center [826, 208] width 1198 height 62
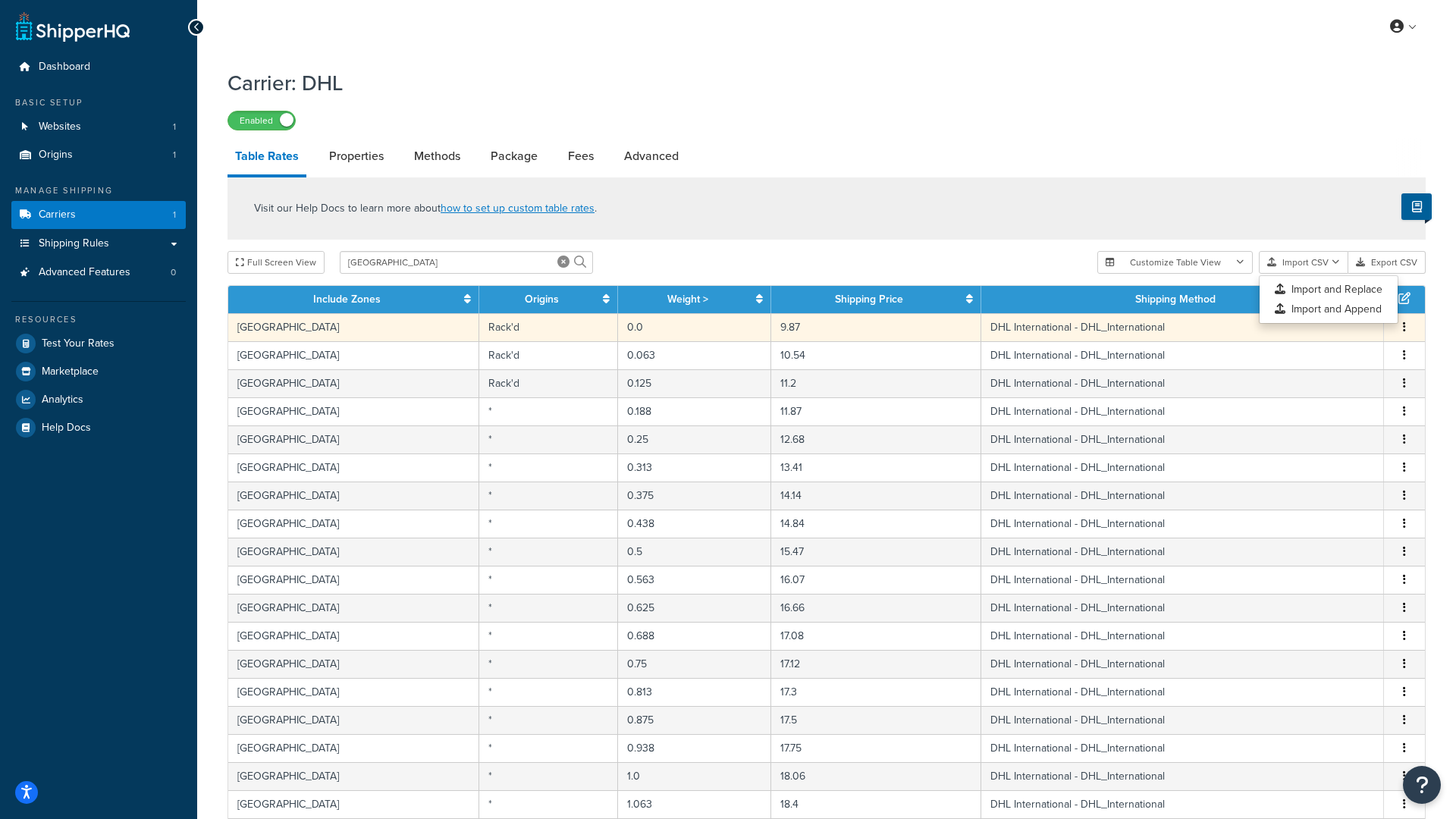
click at [479, 328] on td "Rack'd" at bounding box center [548, 327] width 139 height 28
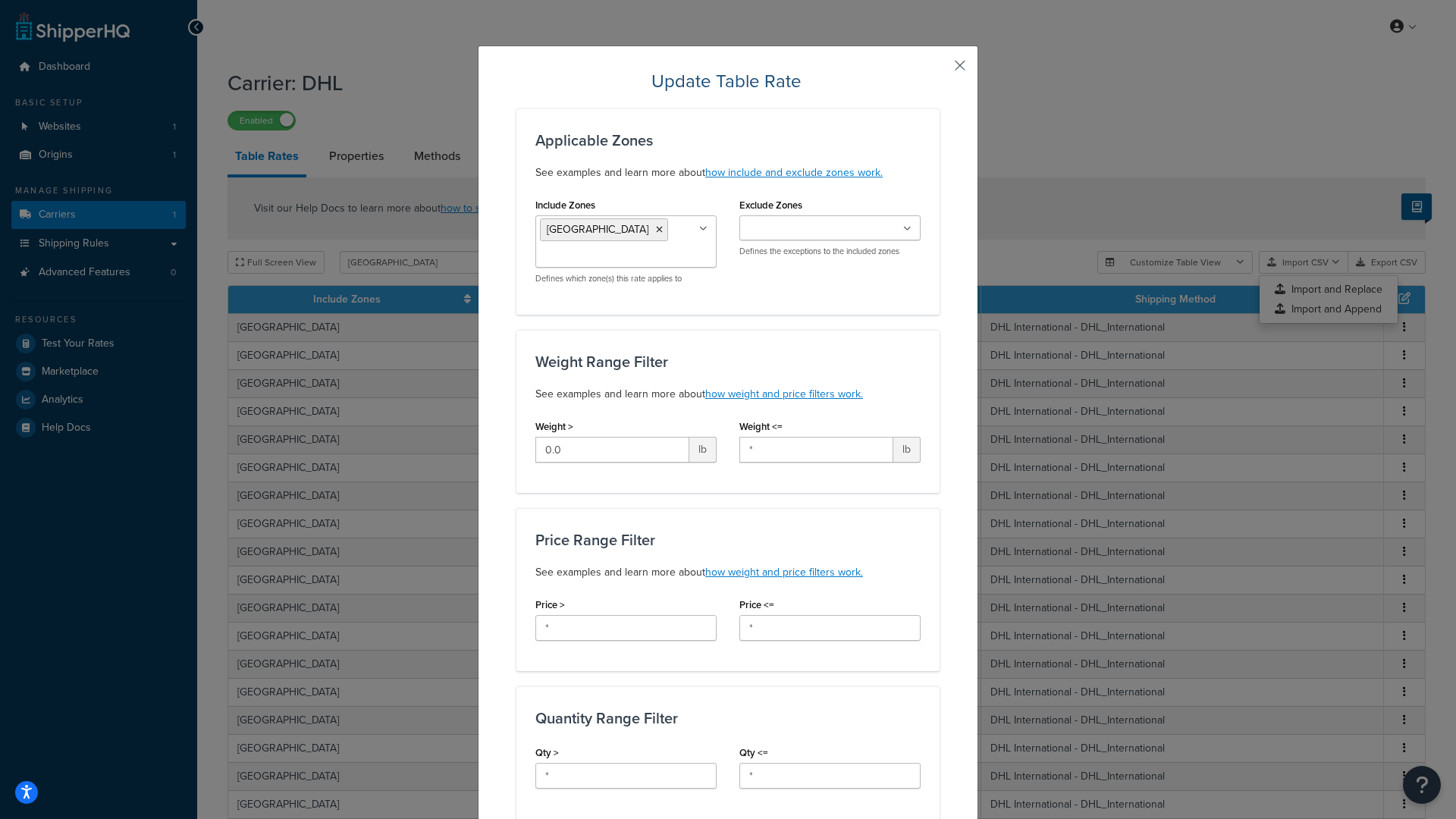
click at [940, 70] on button "button" at bounding box center [938, 70] width 4 height 4
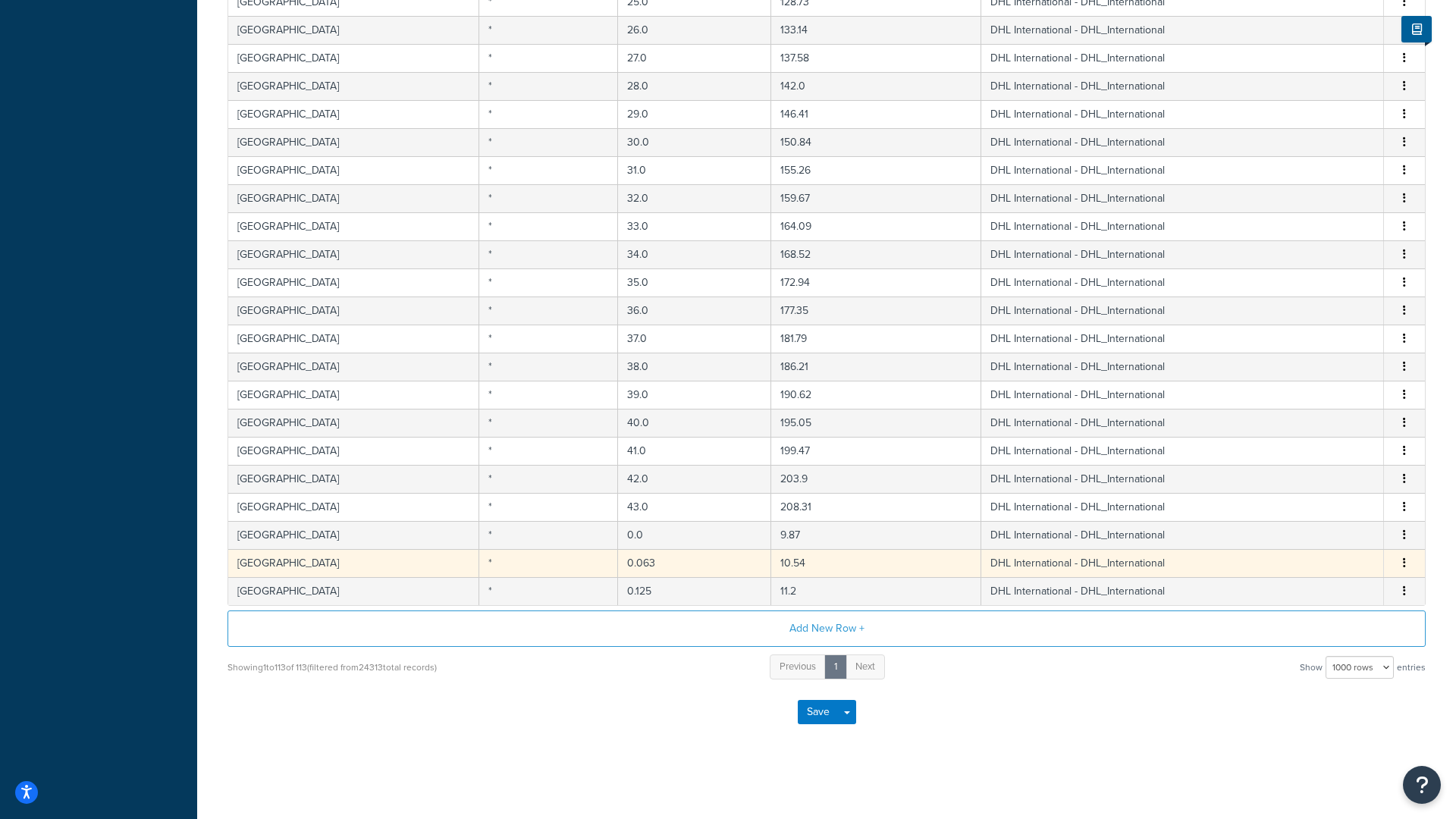
scroll to position [2909, 0]
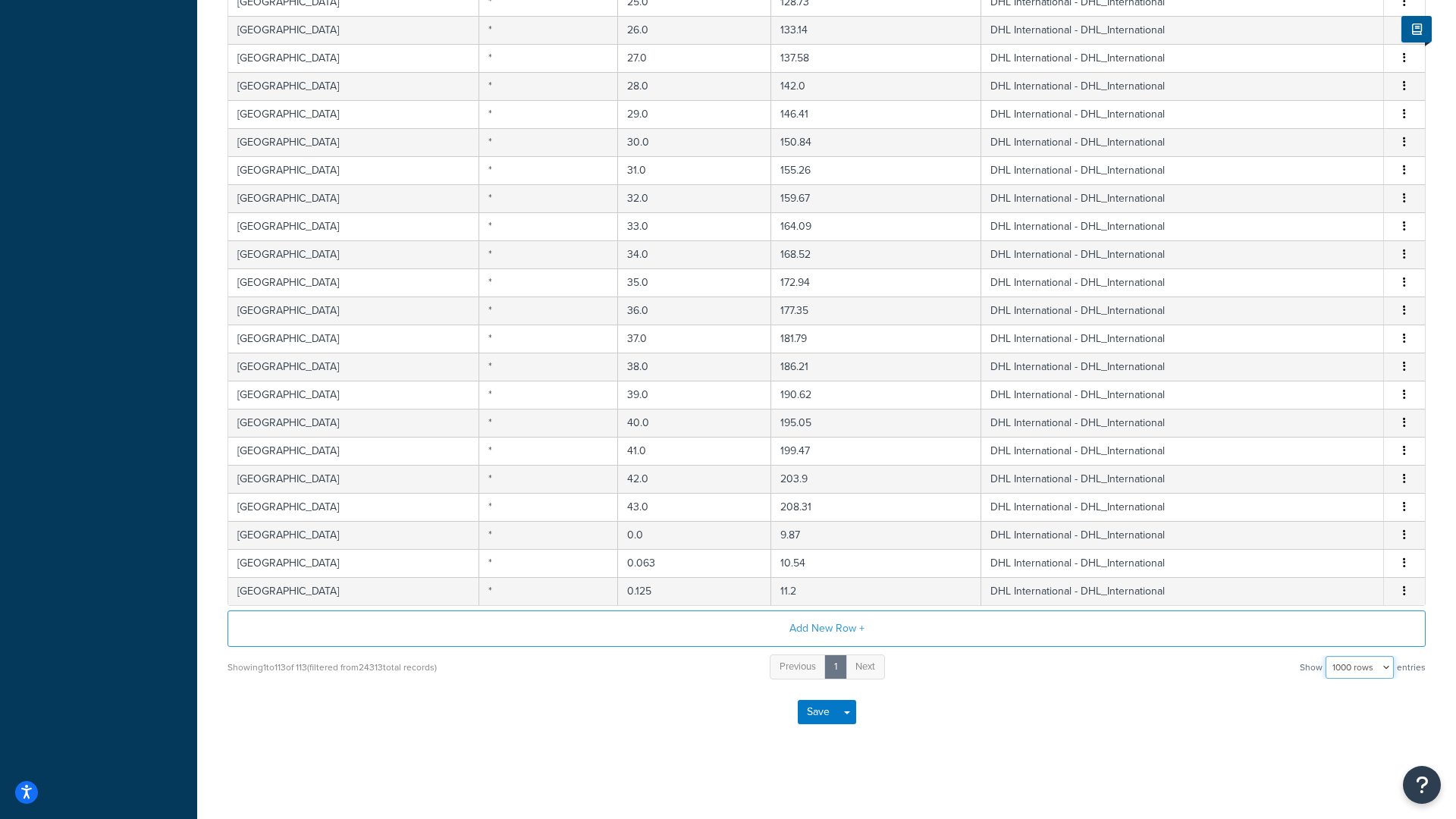
select select "10"
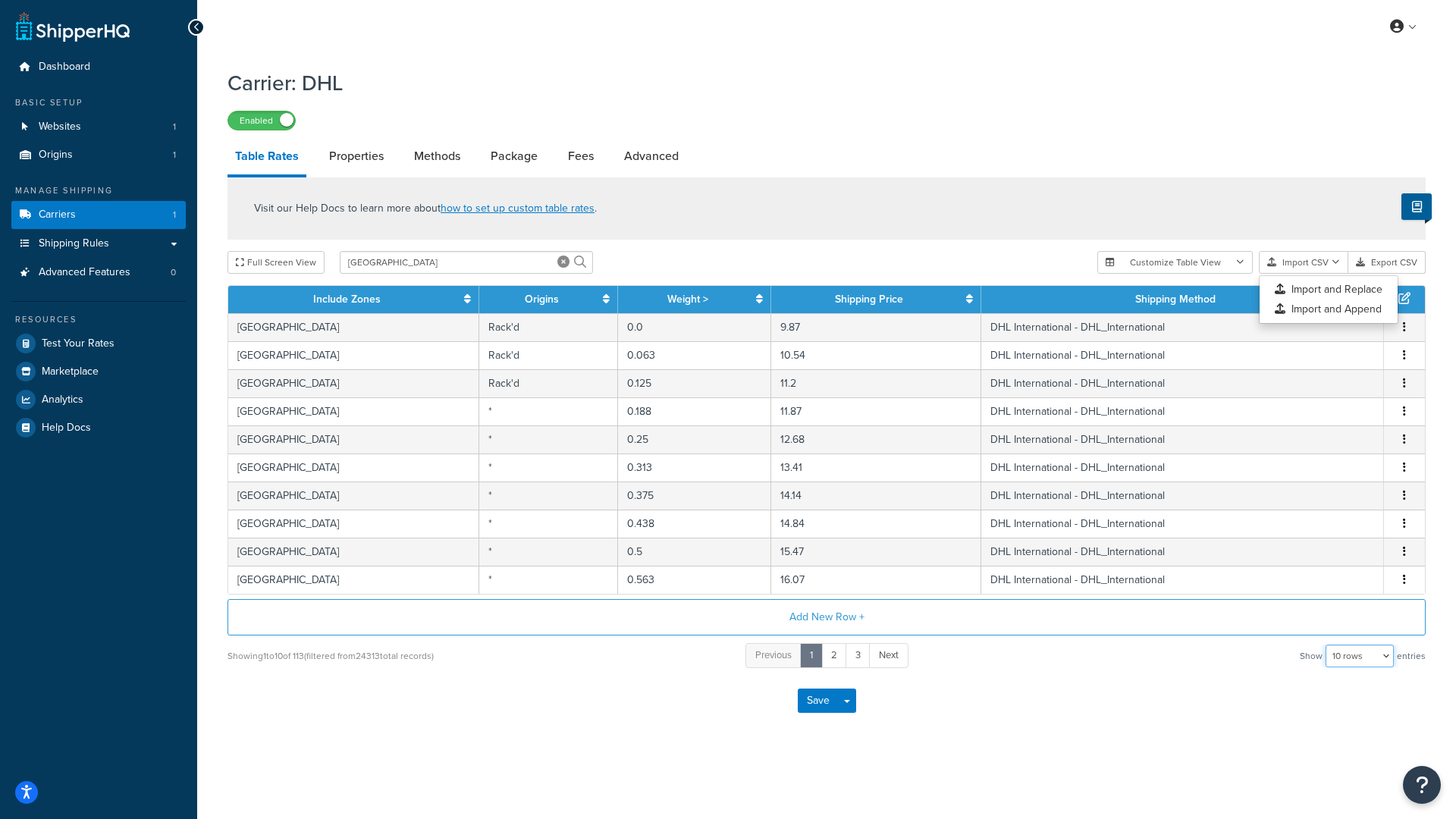
scroll to position [0, 0]
click at [820, 705] on button "Save" at bounding box center [818, 701] width 41 height 24
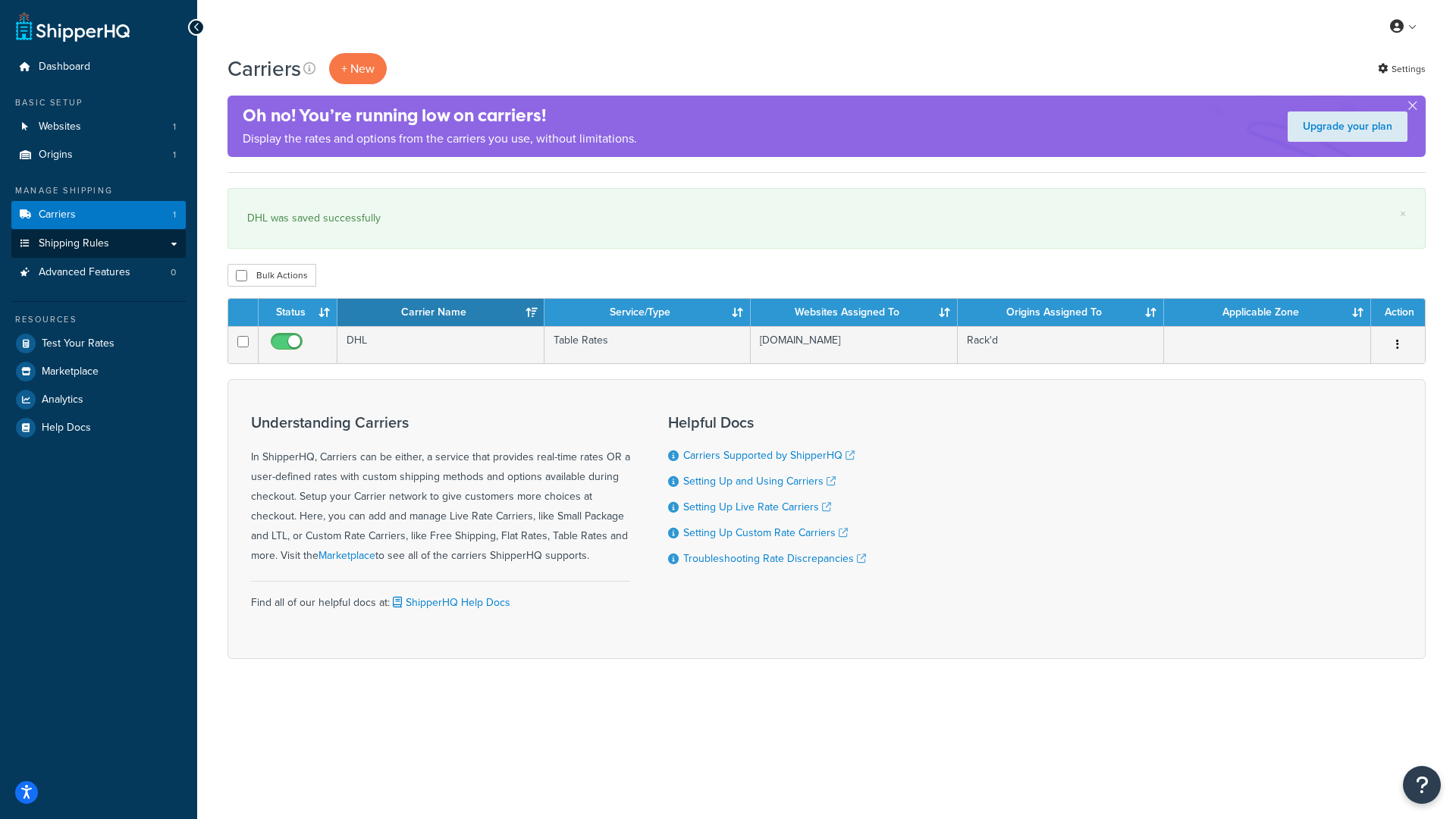
click at [170, 240] on link "Shipping Rules" at bounding box center [99, 244] width 175 height 28
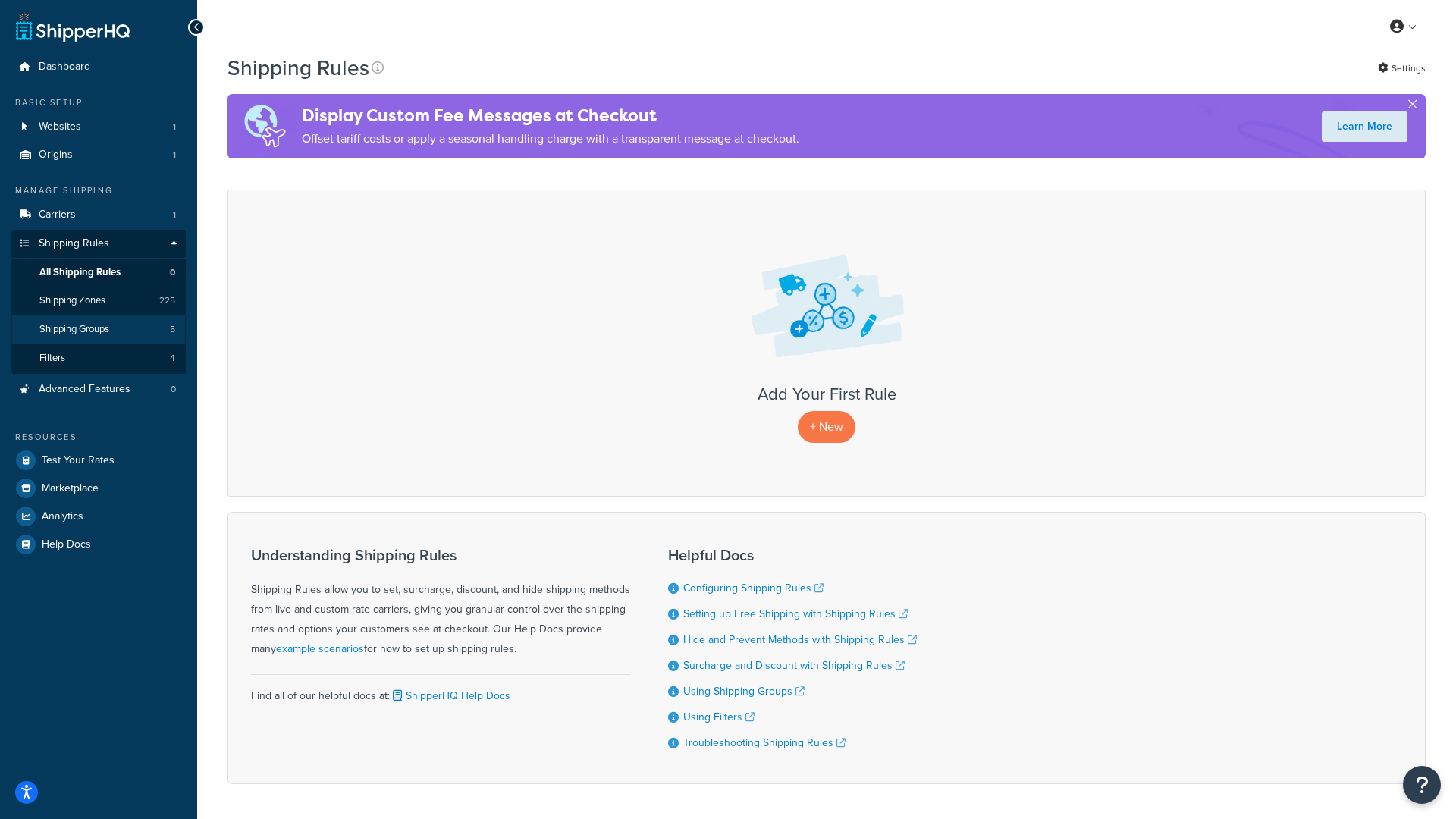
click at [94, 323] on span "Shipping Groups" at bounding box center [74, 329] width 70 height 13
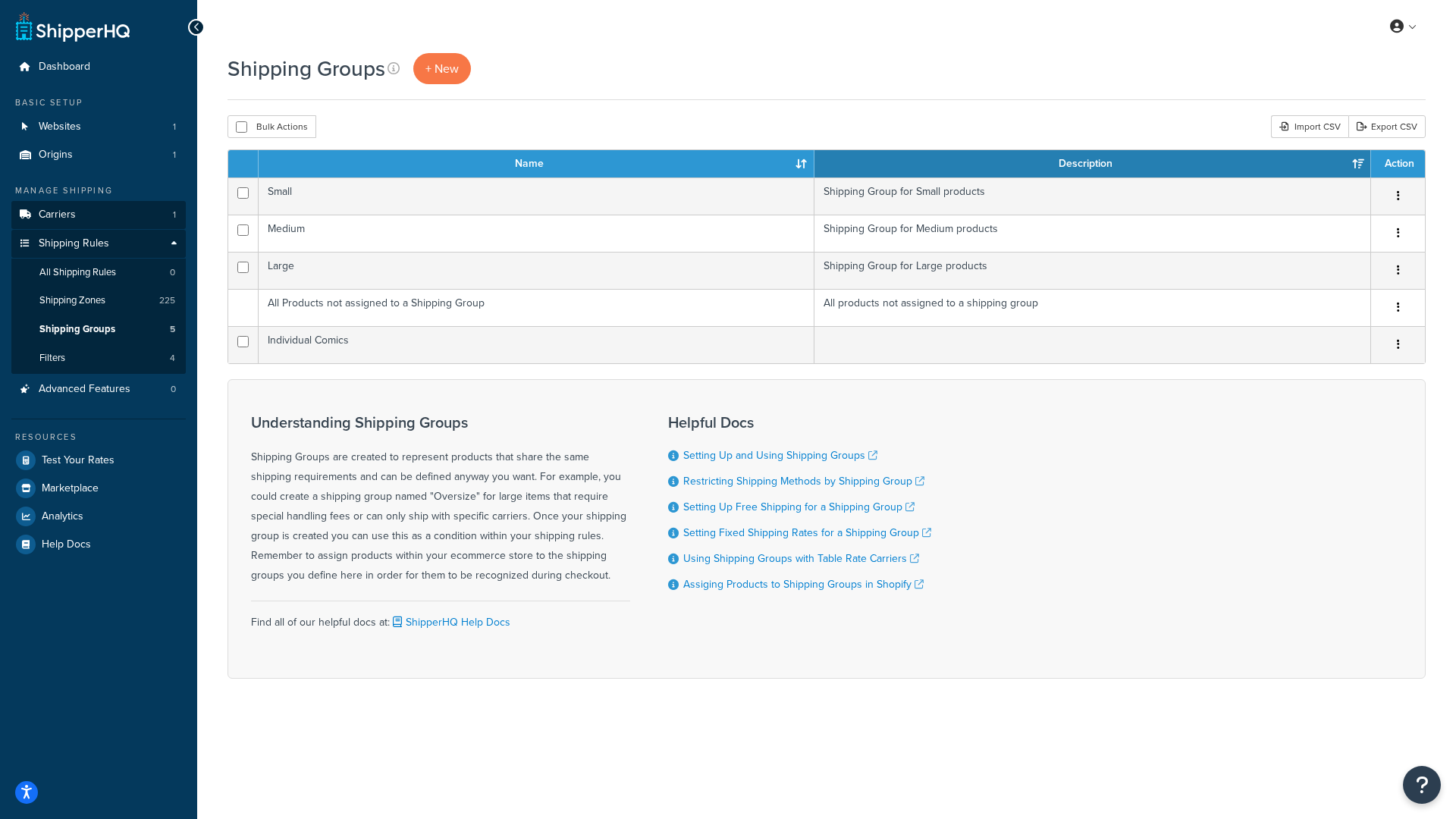
click at [71, 210] on span "Carriers" at bounding box center [57, 215] width 37 height 13
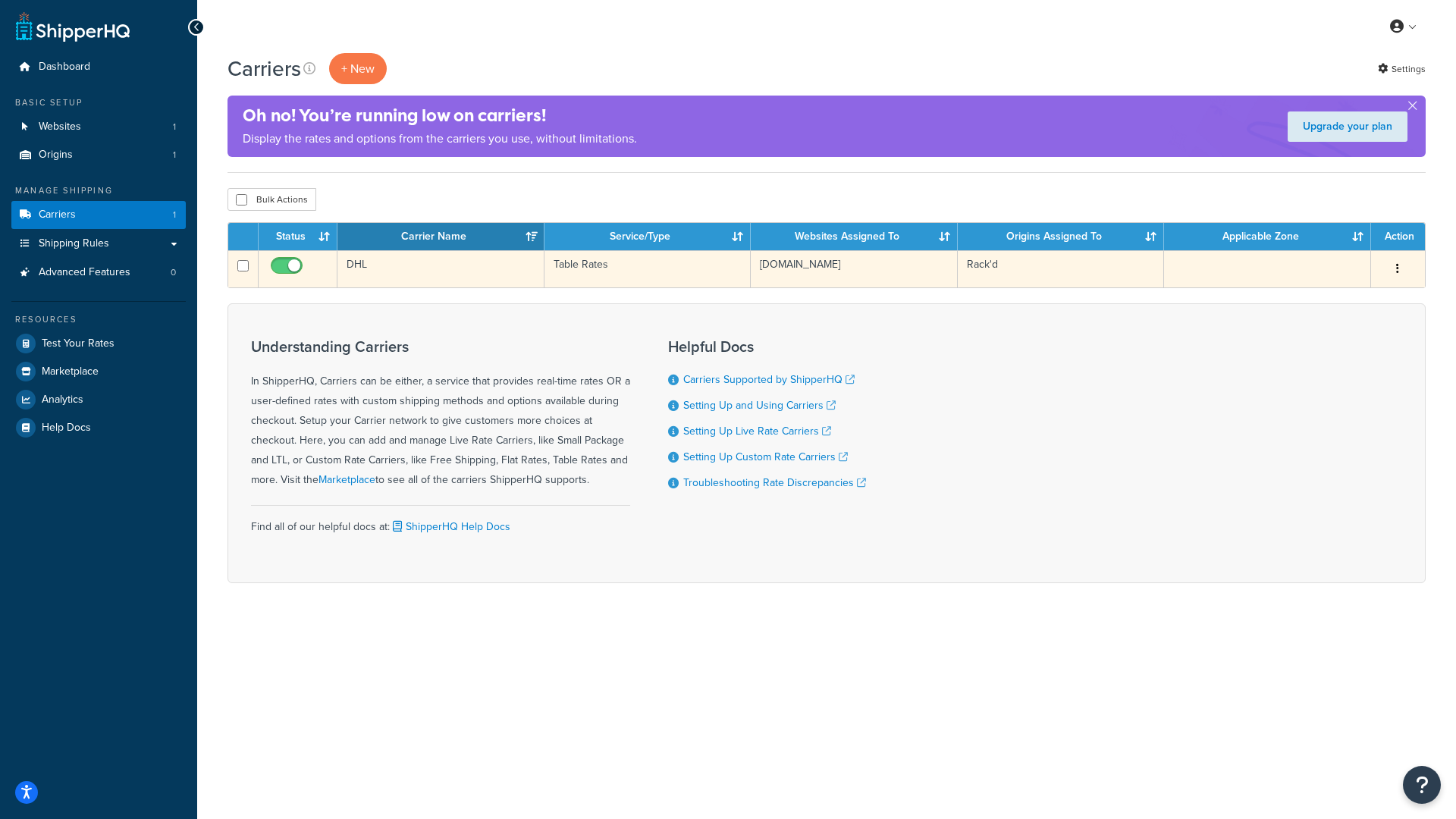
click at [1024, 264] on td "Rack'd" at bounding box center [1061, 269] width 207 height 37
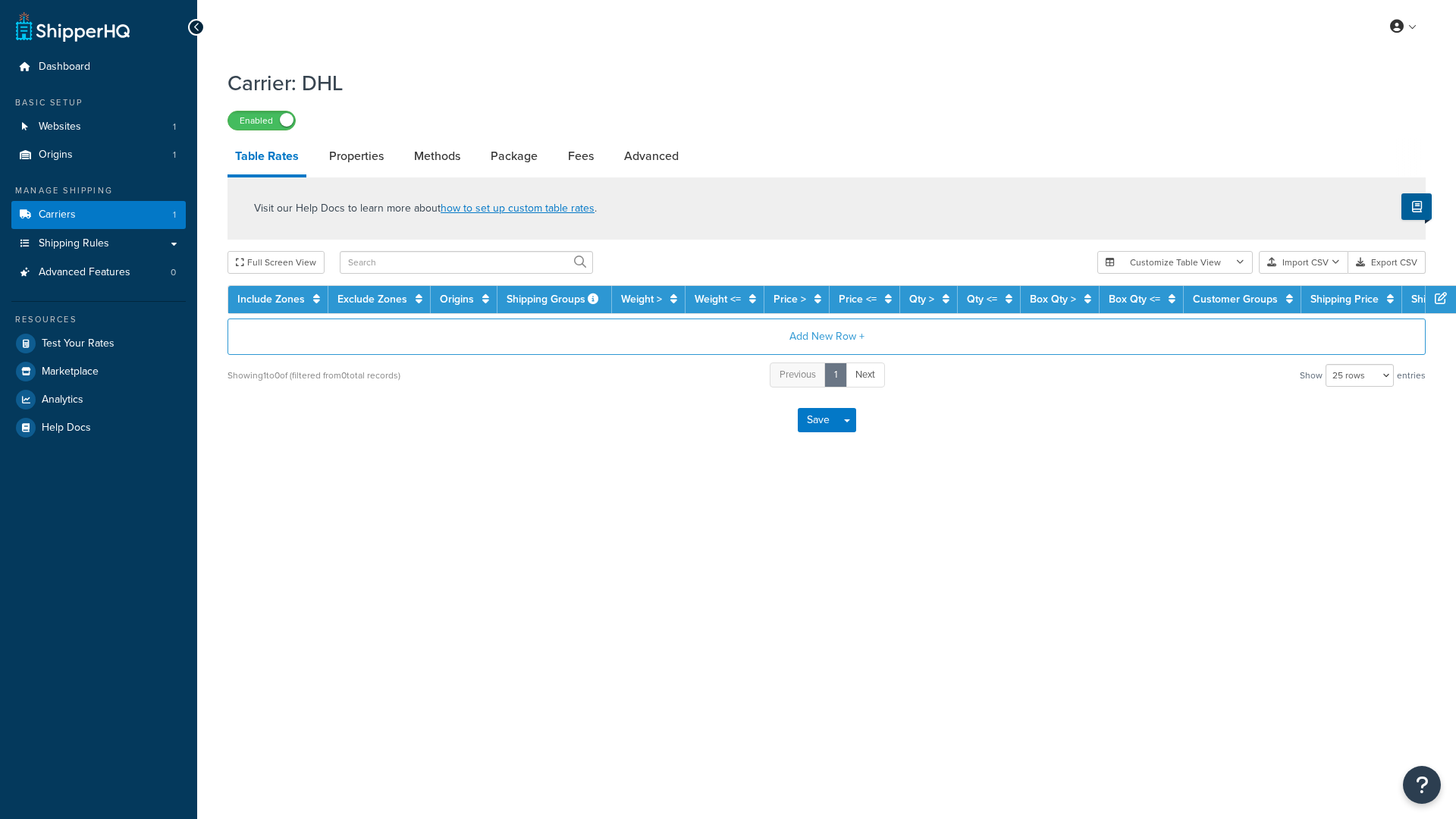
select select "25"
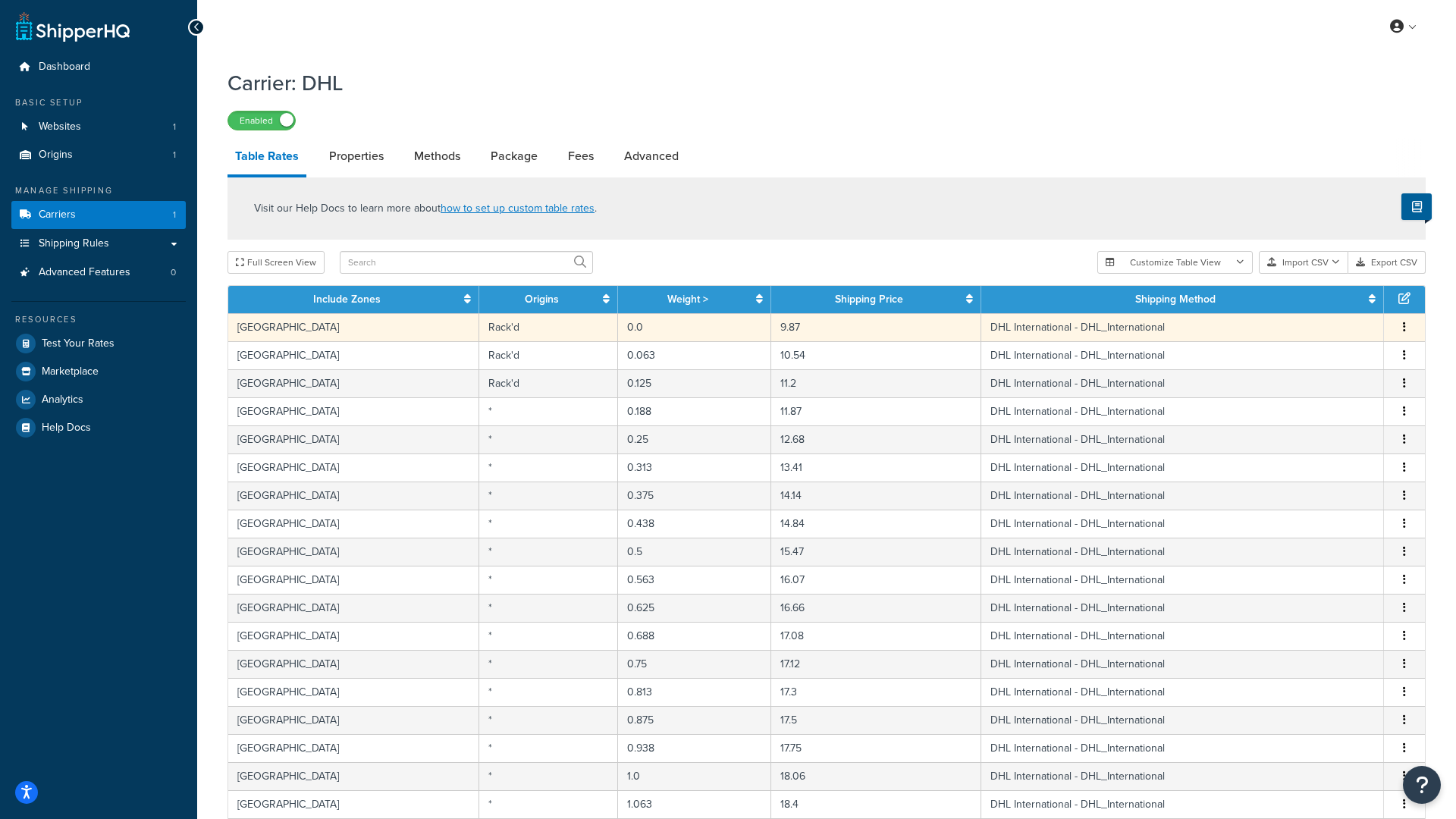
click at [507, 323] on td "Rack'd" at bounding box center [548, 327] width 139 height 28
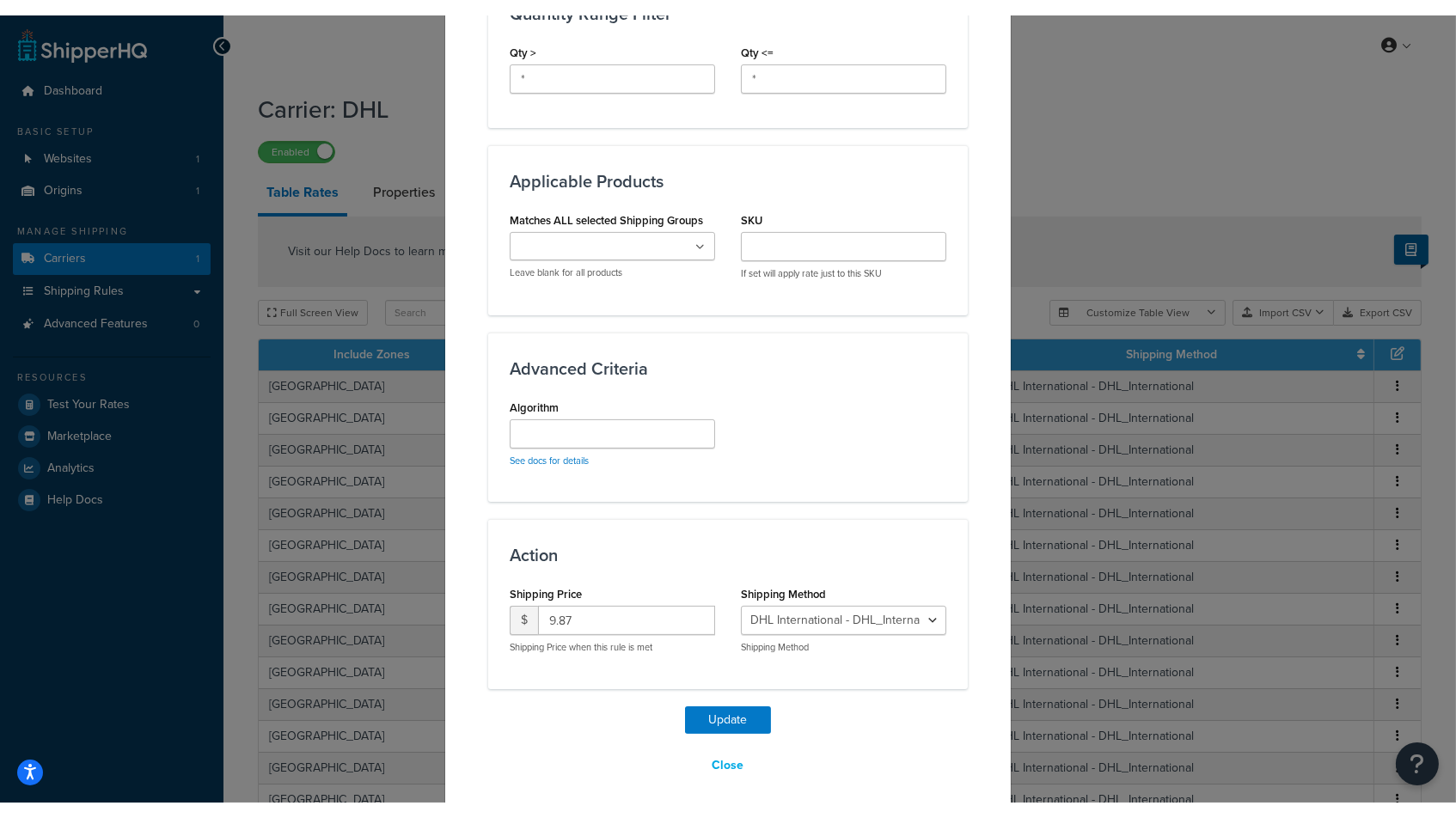
scroll to position [814, 0]
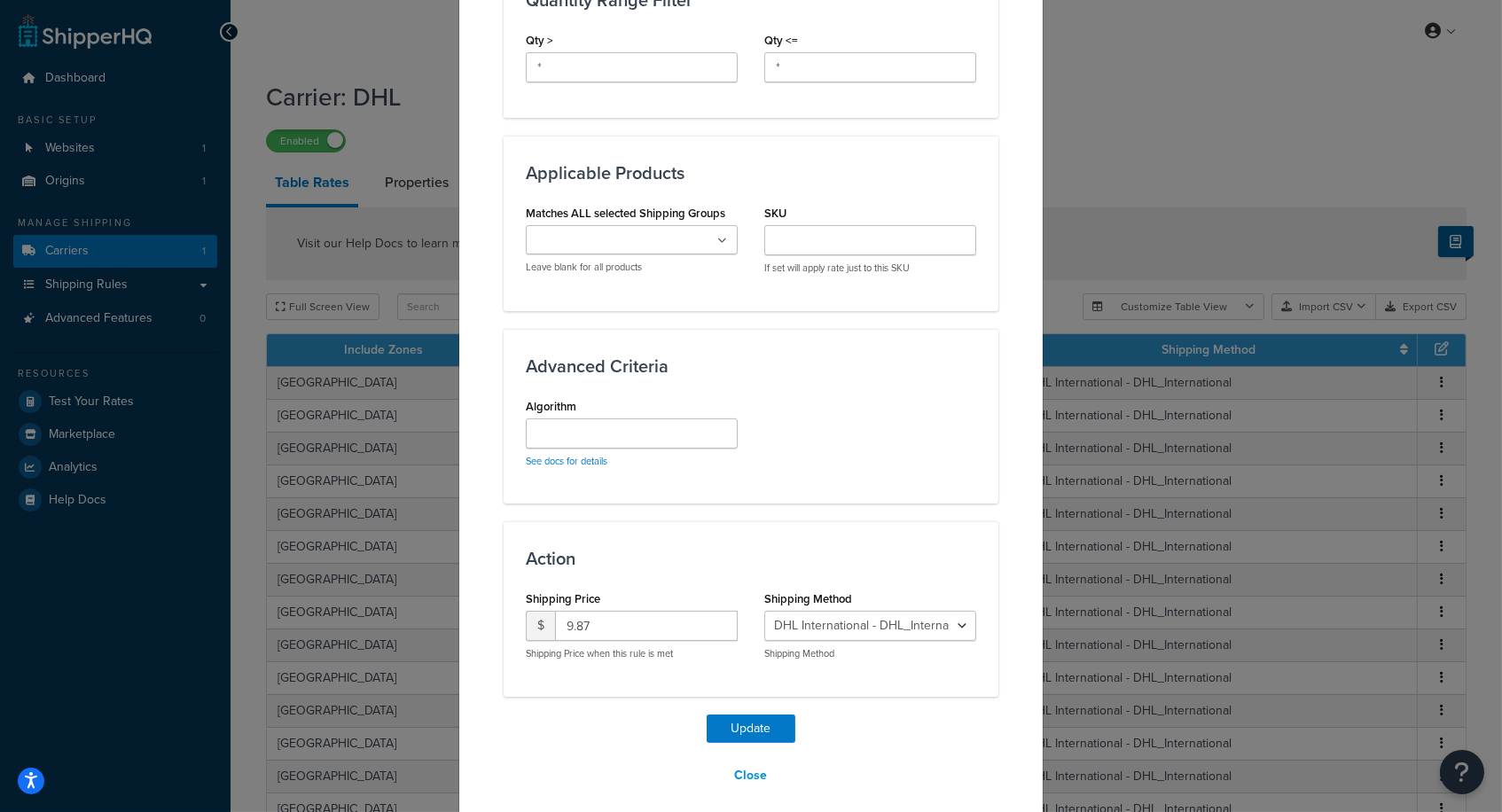
click at [753, 760] on button "Close" at bounding box center [751, 775] width 56 height 30
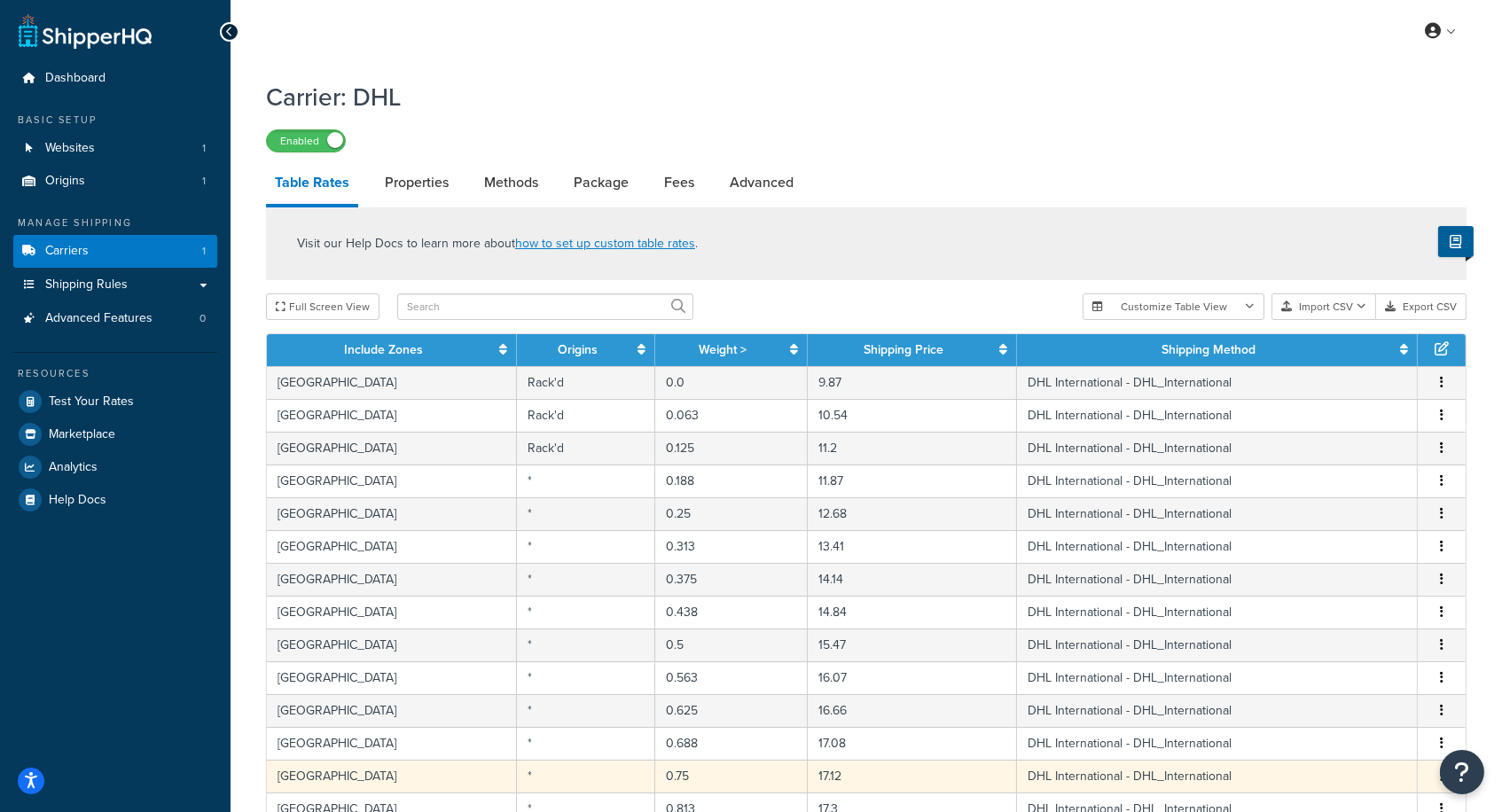
click at [748, 759] on td "0.75" at bounding box center [731, 775] width 152 height 33
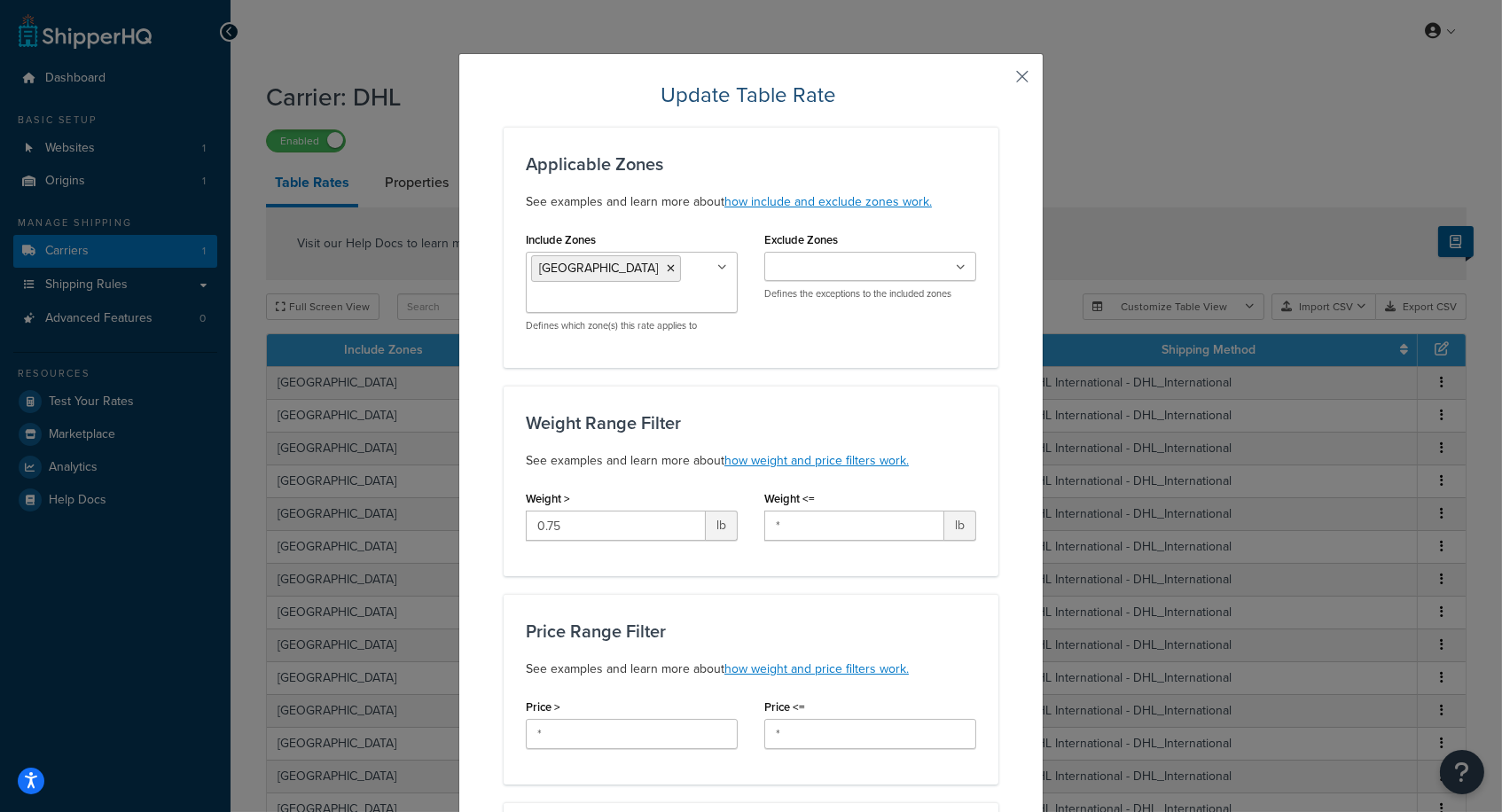
click at [999, 80] on button "button" at bounding box center [996, 82] width 5 height 5
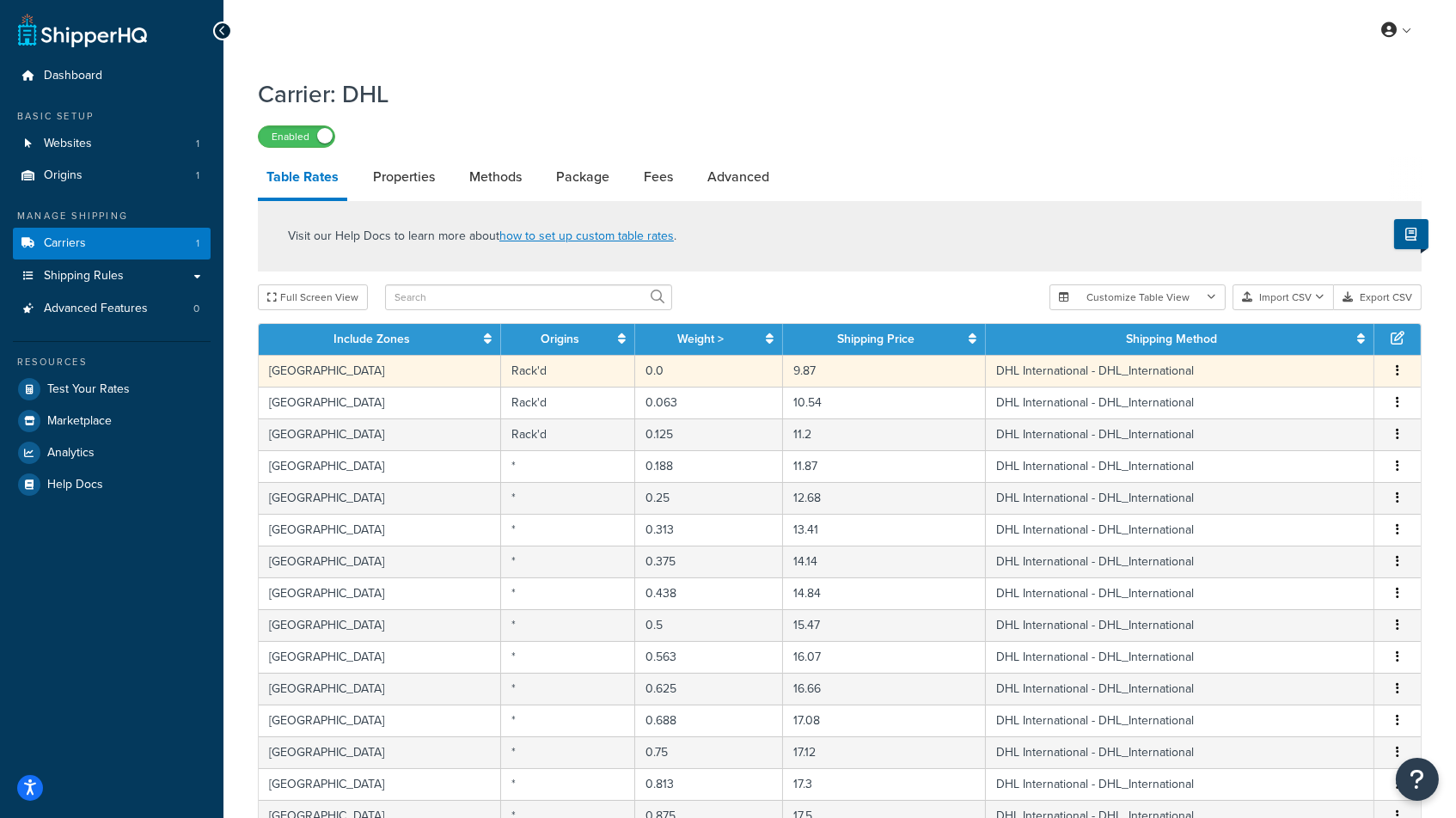
click at [535, 371] on td "Rack'd" at bounding box center [568, 370] width 134 height 32
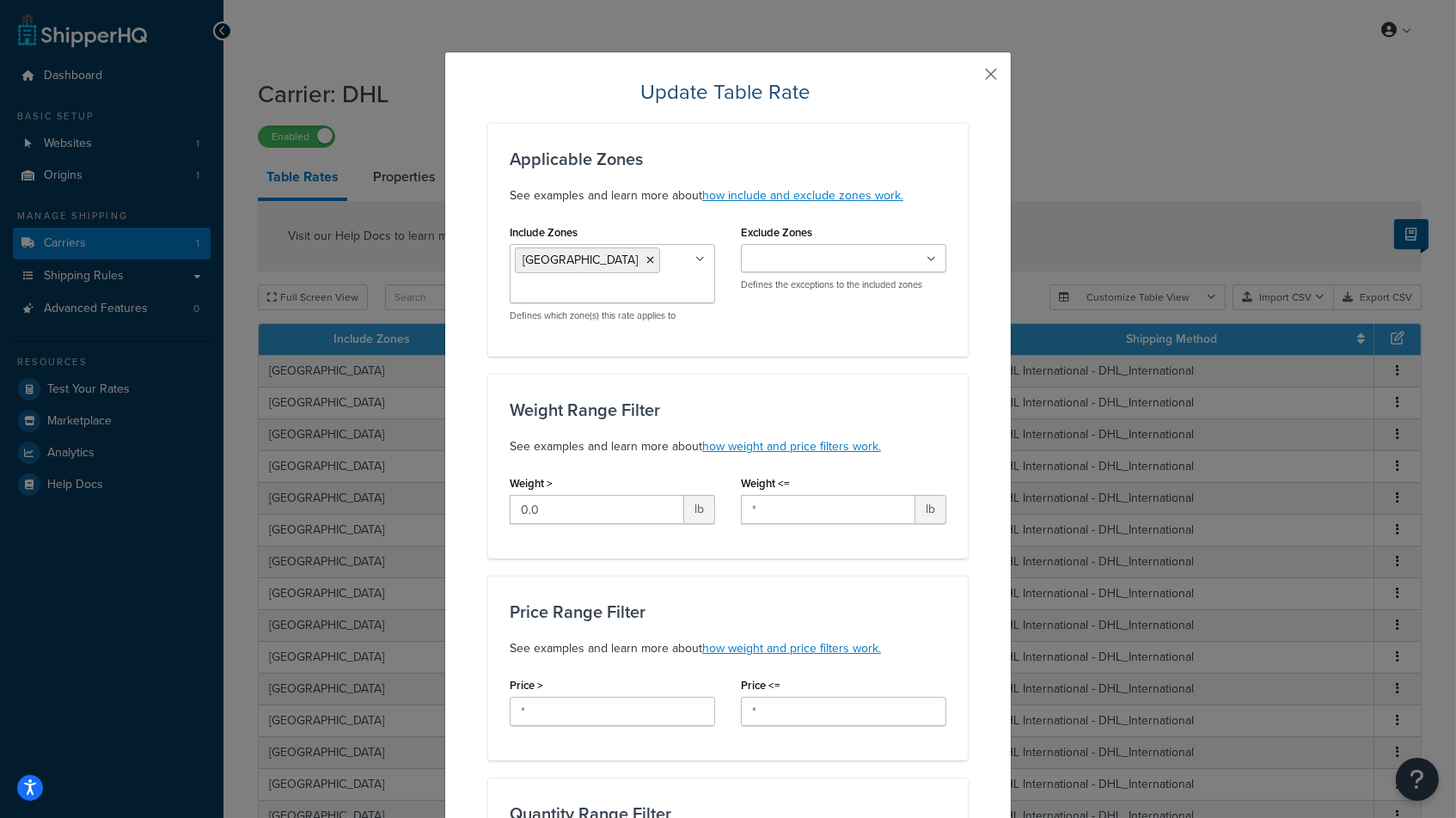
click at [968, 78] on button "button" at bounding box center [965, 80] width 5 height 5
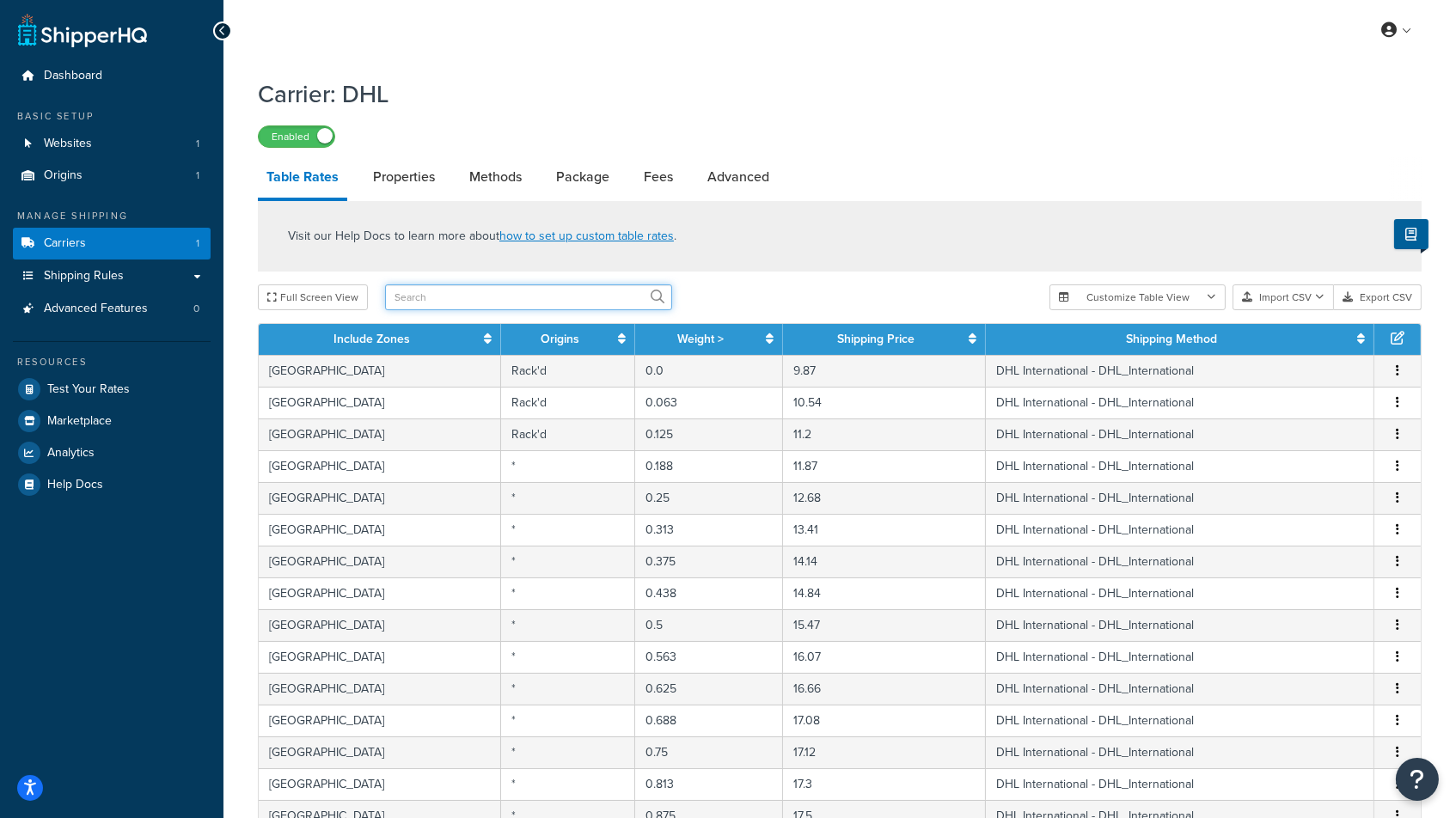
click at [483, 298] on input "text" at bounding box center [528, 297] width 287 height 26
type input "united states"
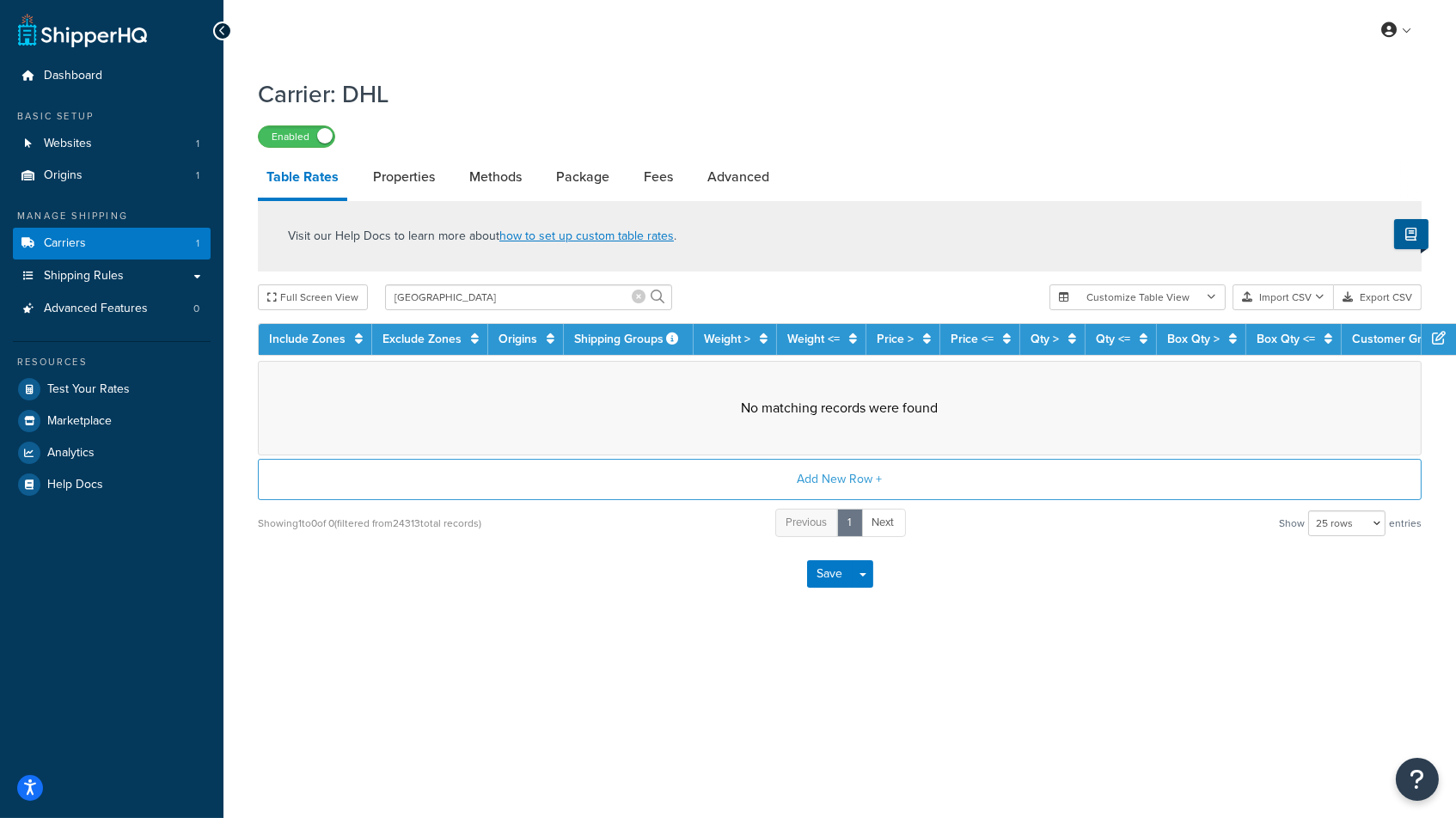
drag, startPoint x: 497, startPoint y: 346, endPoint x: 634, endPoint y: 291, distance: 147.6
click at [634, 291] on icon at bounding box center [638, 296] width 14 height 14
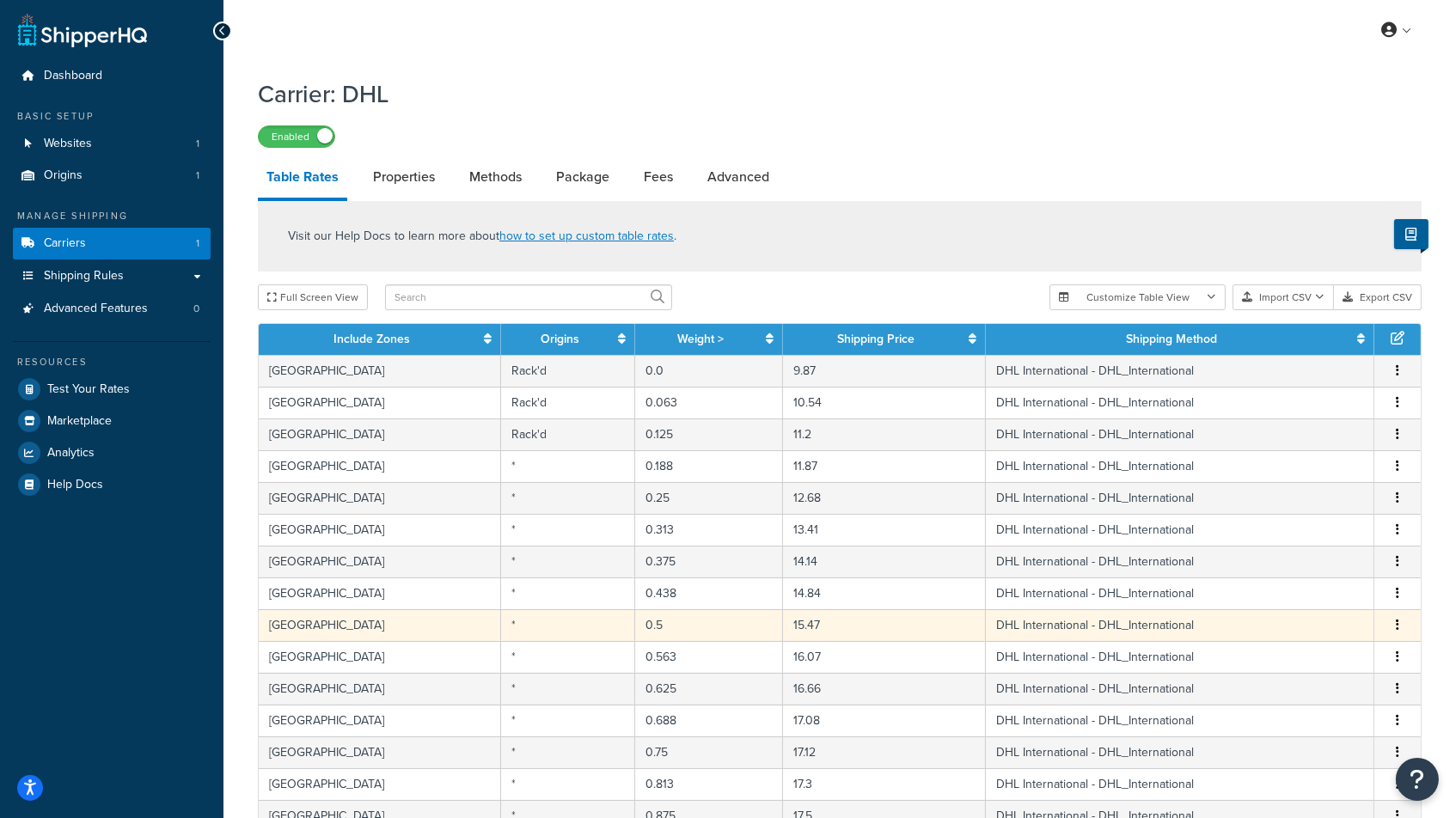
scroll to position [0, 0]
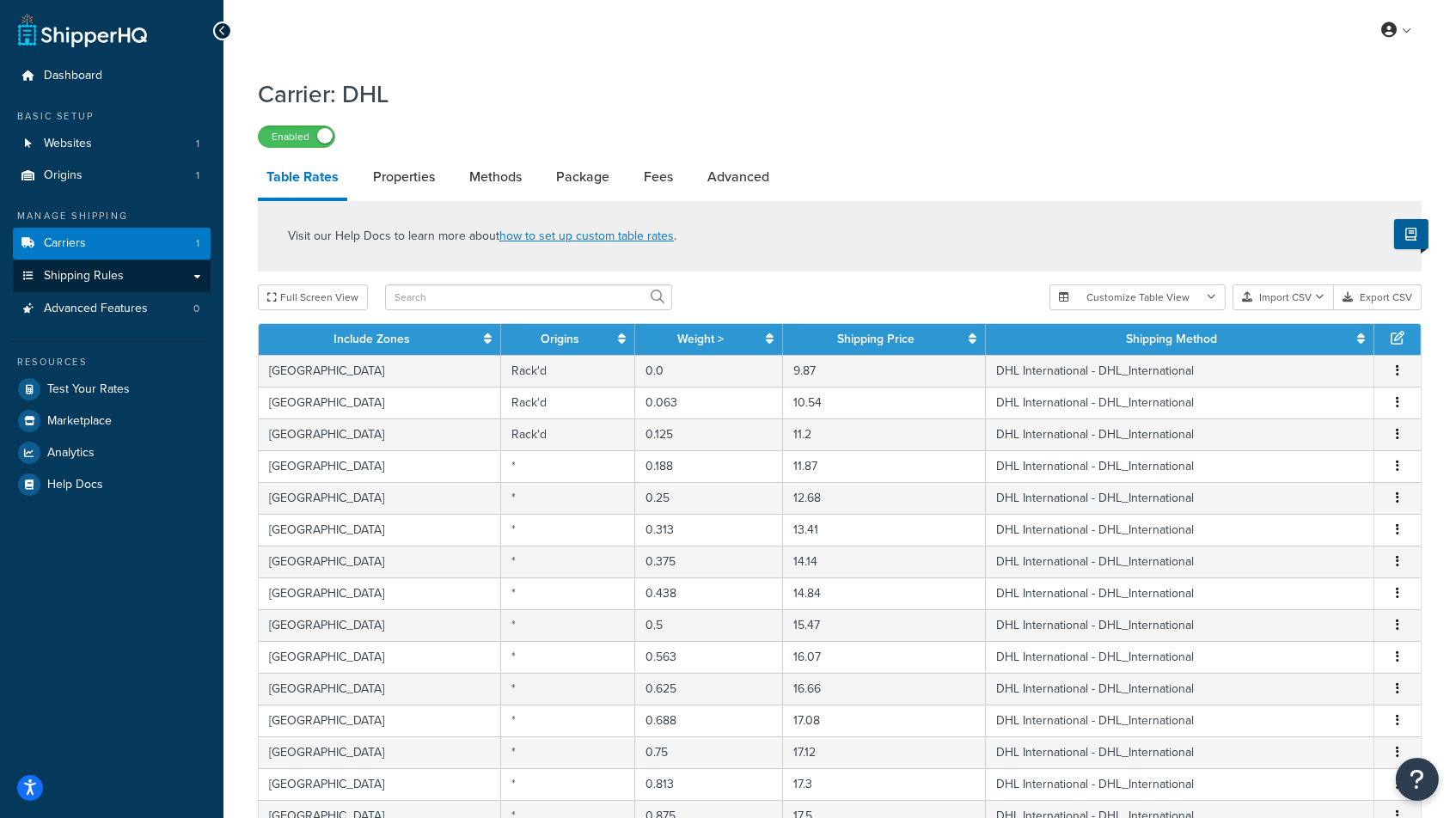
click at [112, 276] on span "Shipping Rules" at bounding box center [83, 276] width 80 height 15
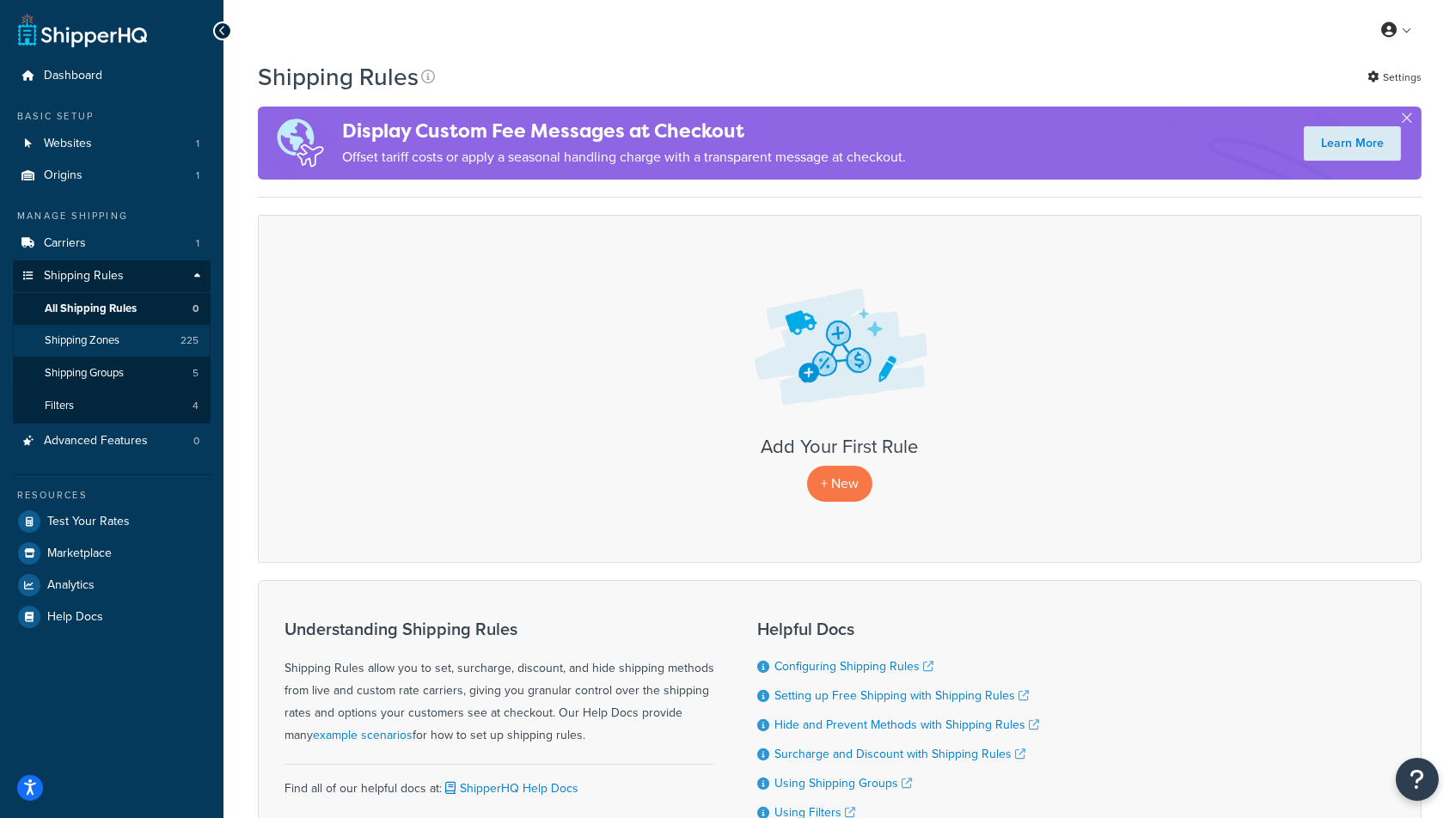
click at [89, 334] on span "Shipping Zones" at bounding box center [83, 341] width 75 height 15
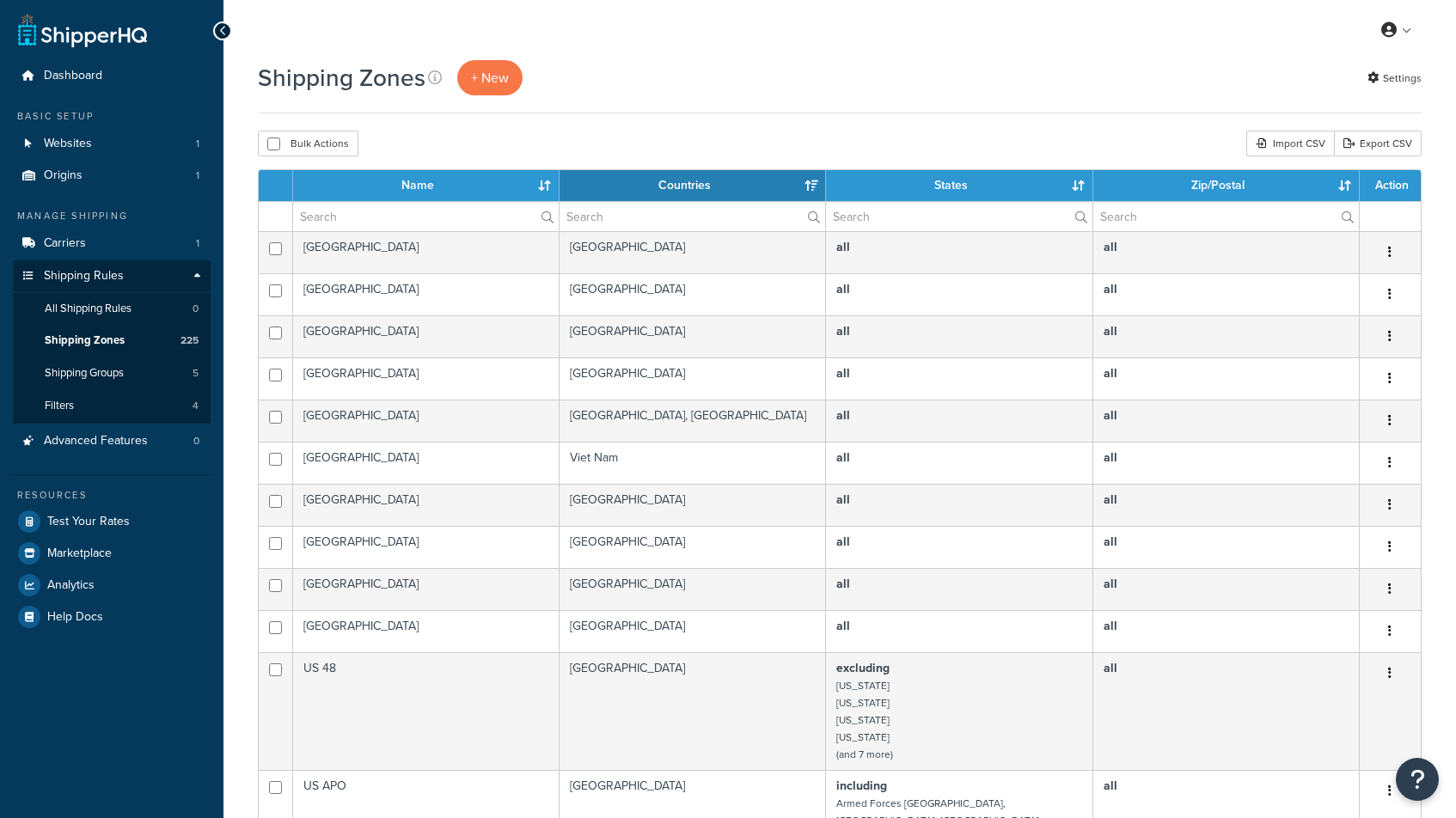
select select "15"
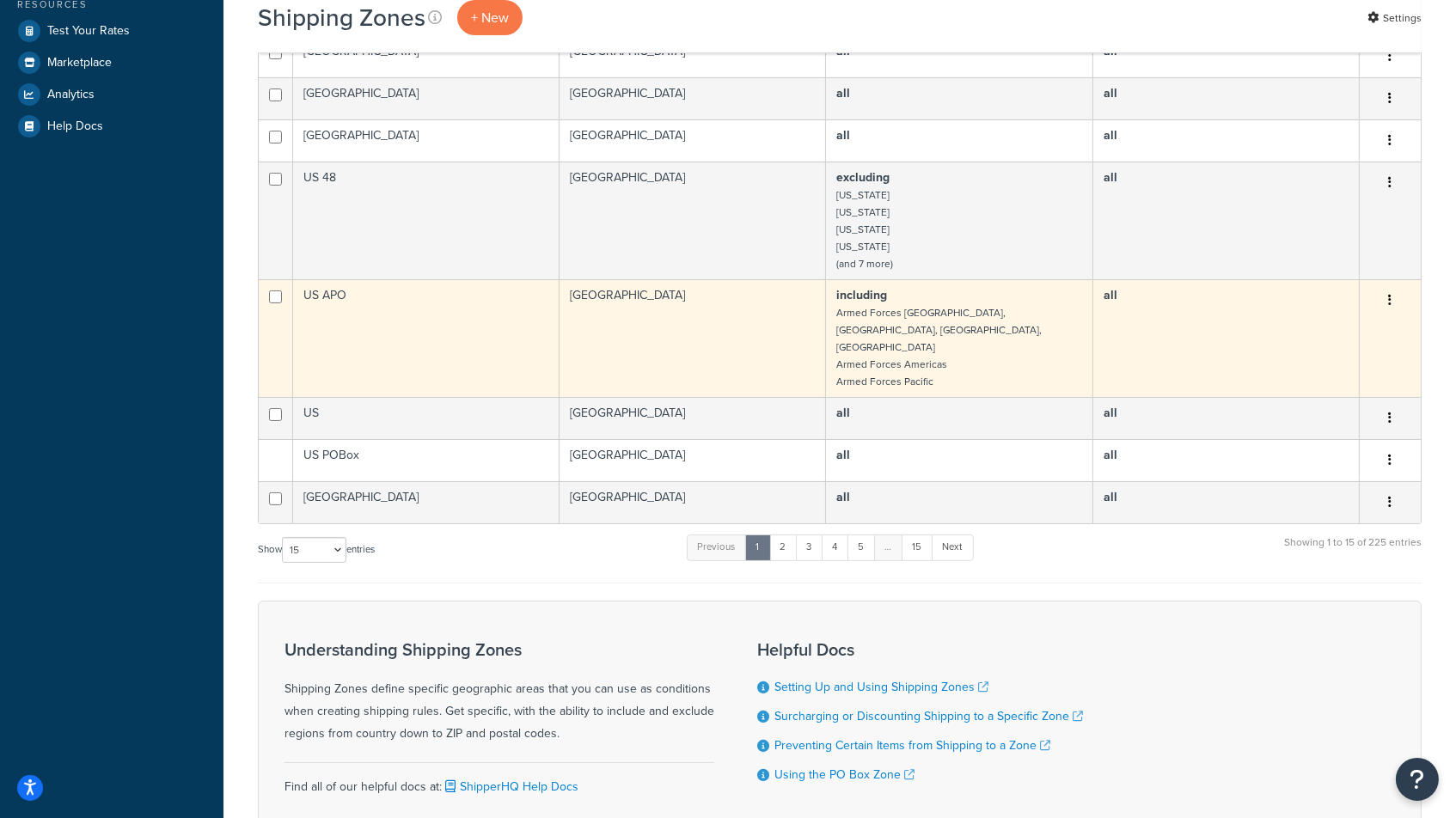
scroll to position [497, 0]
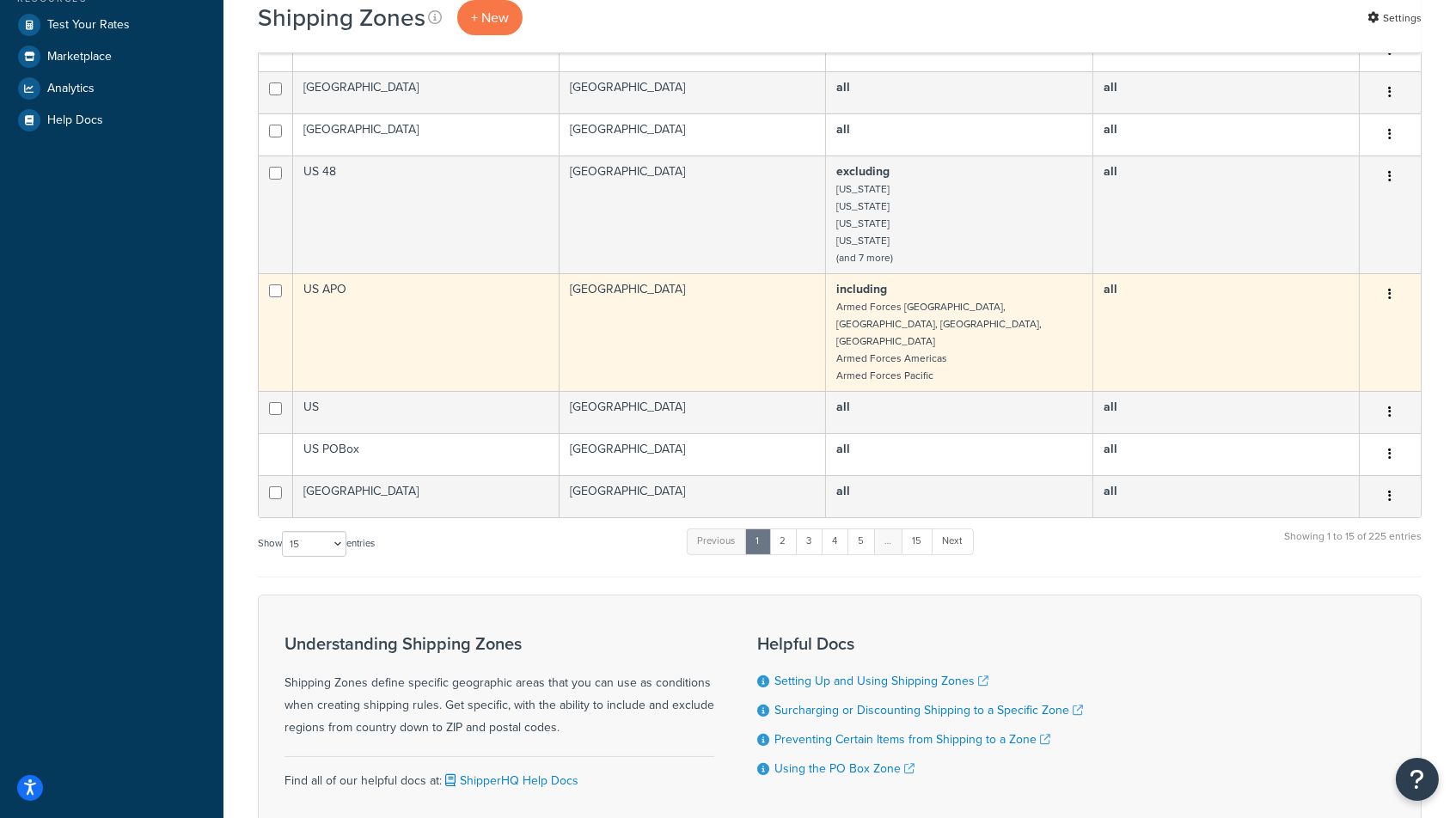
click at [718, 291] on td "United States" at bounding box center [692, 332] width 267 height 117
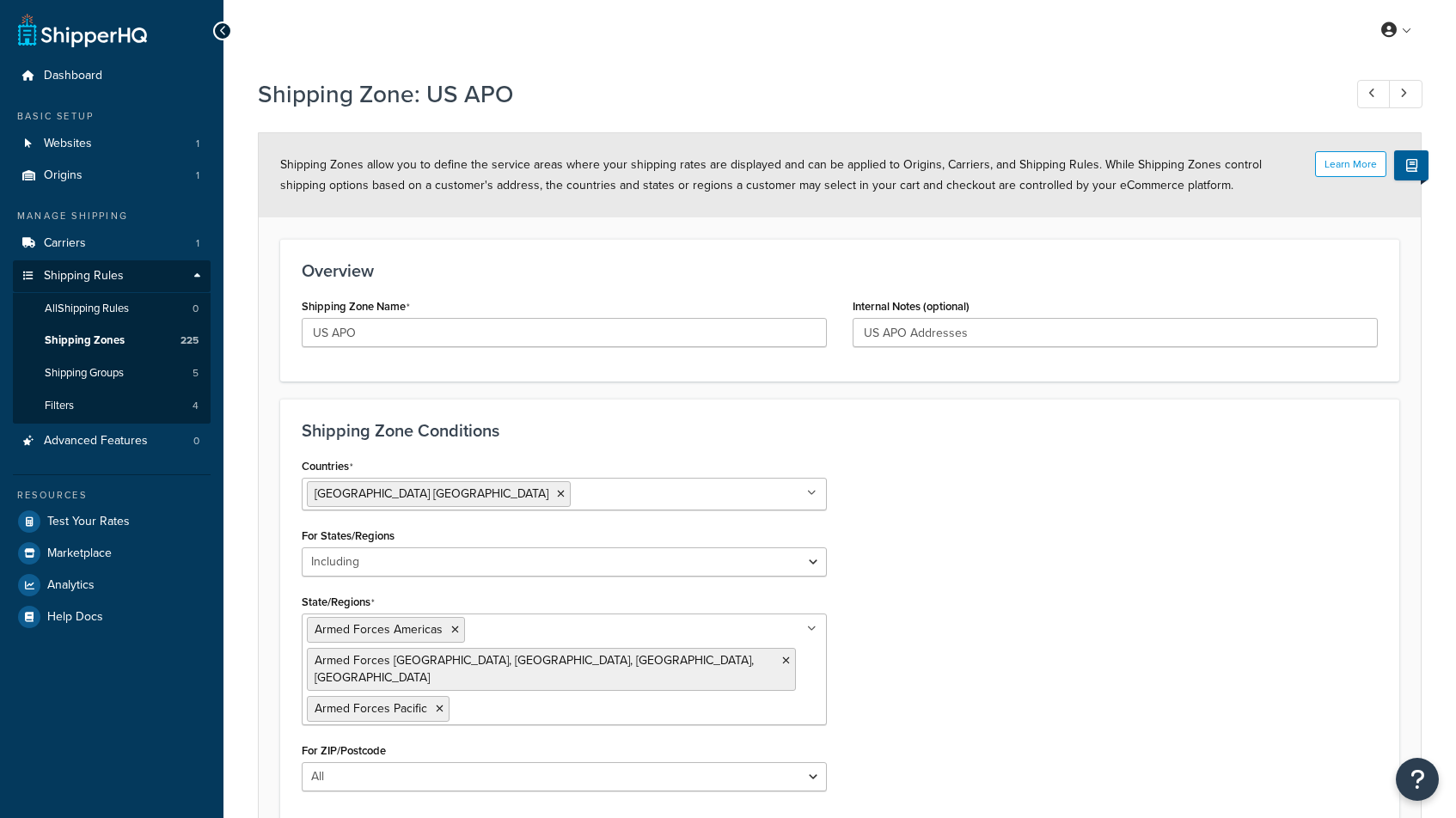
select select "including"
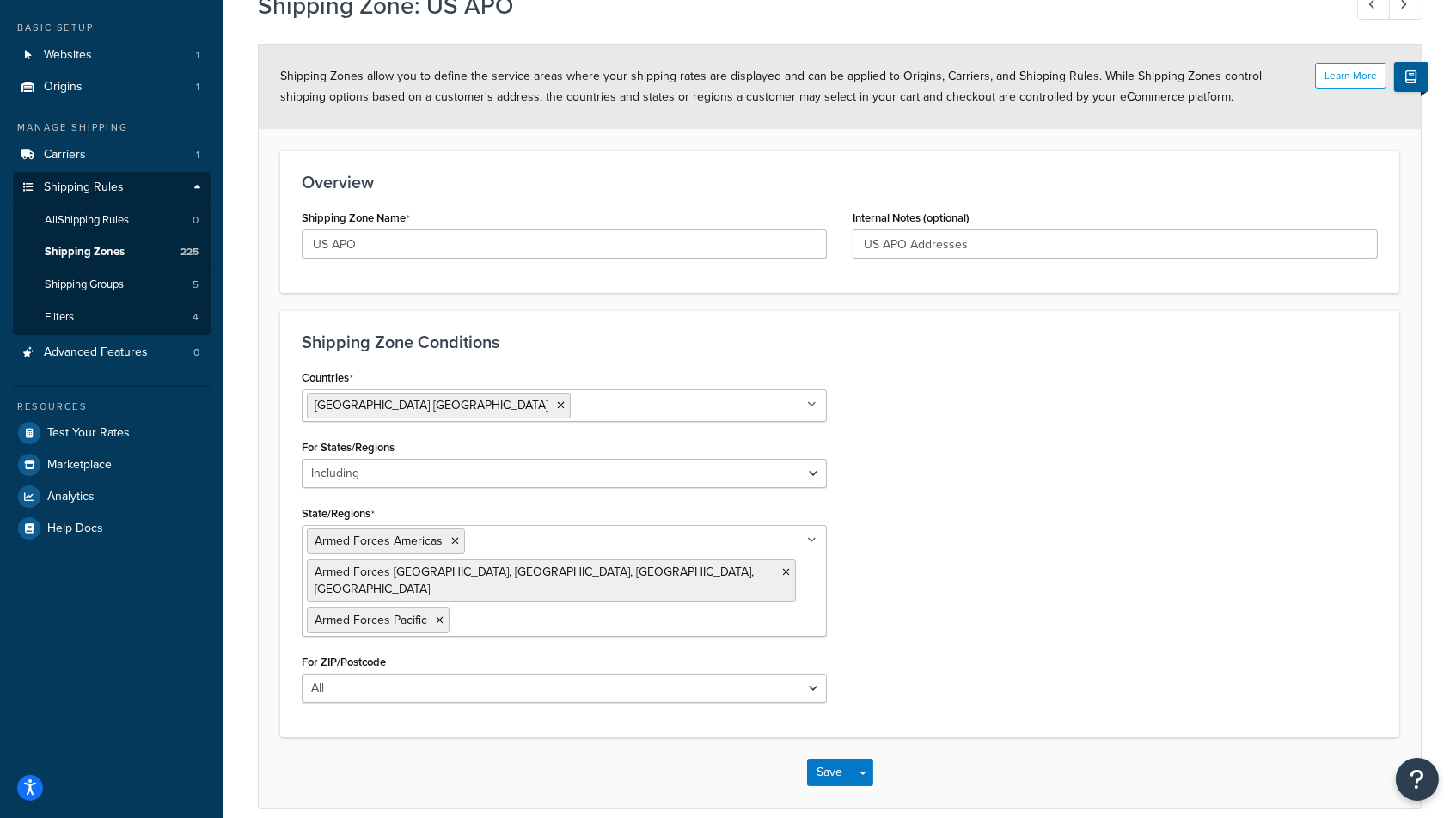
scroll to position [92, 0]
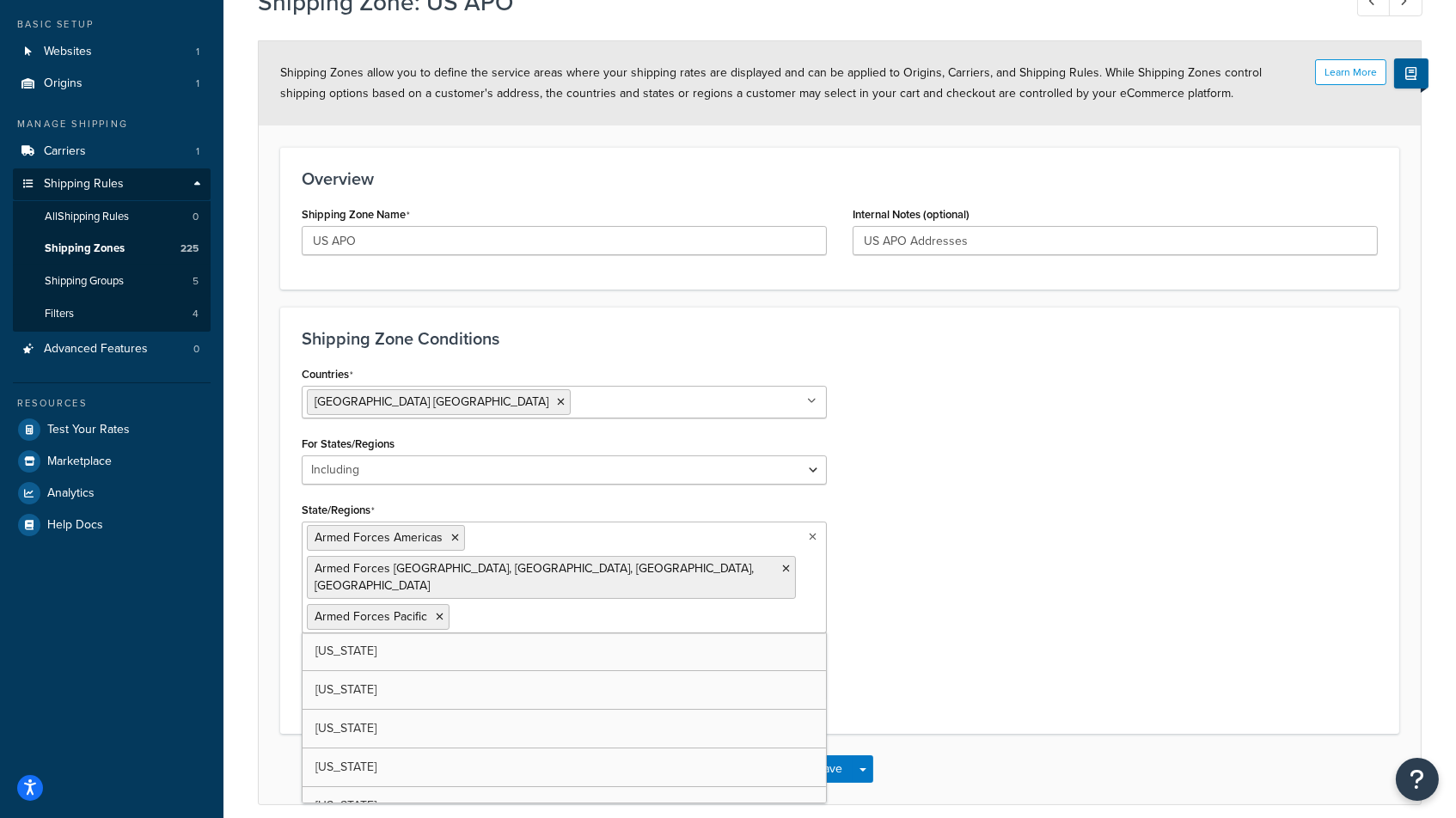
click at [810, 536] on icon at bounding box center [812, 536] width 7 height 10
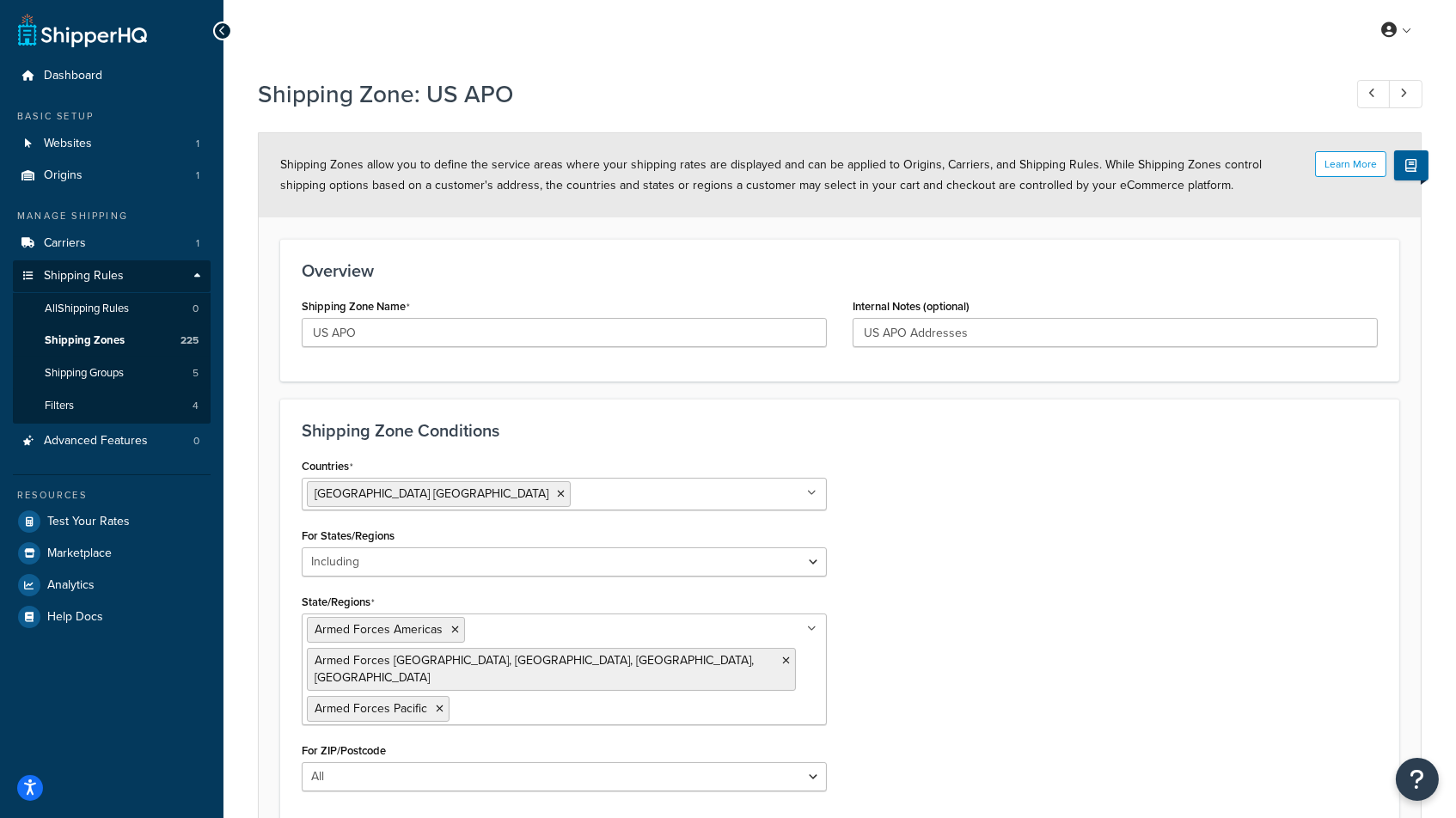
scroll to position [0, 0]
click at [89, 337] on span "Shipping Zones" at bounding box center [84, 341] width 80 height 15
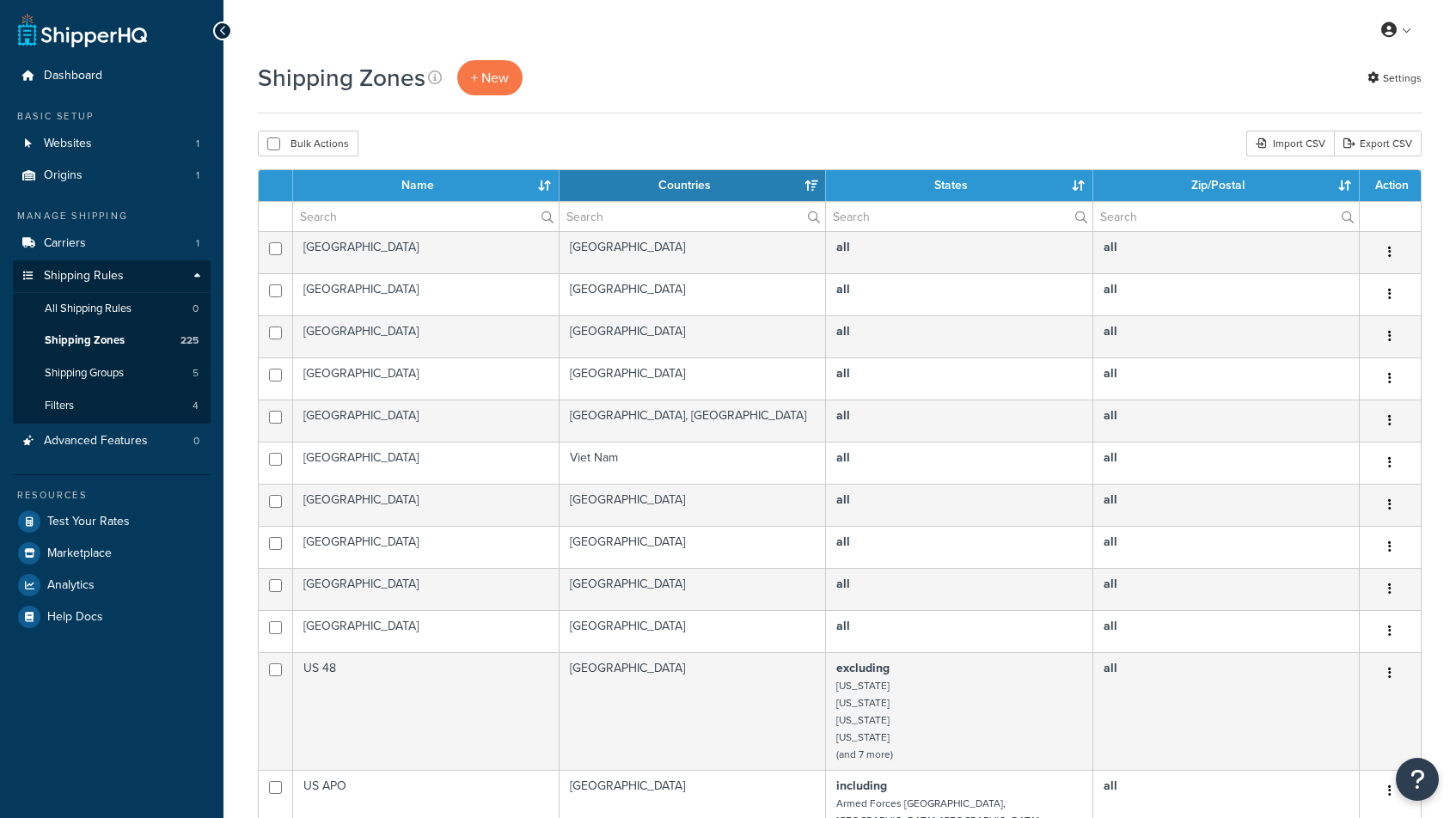
select select "15"
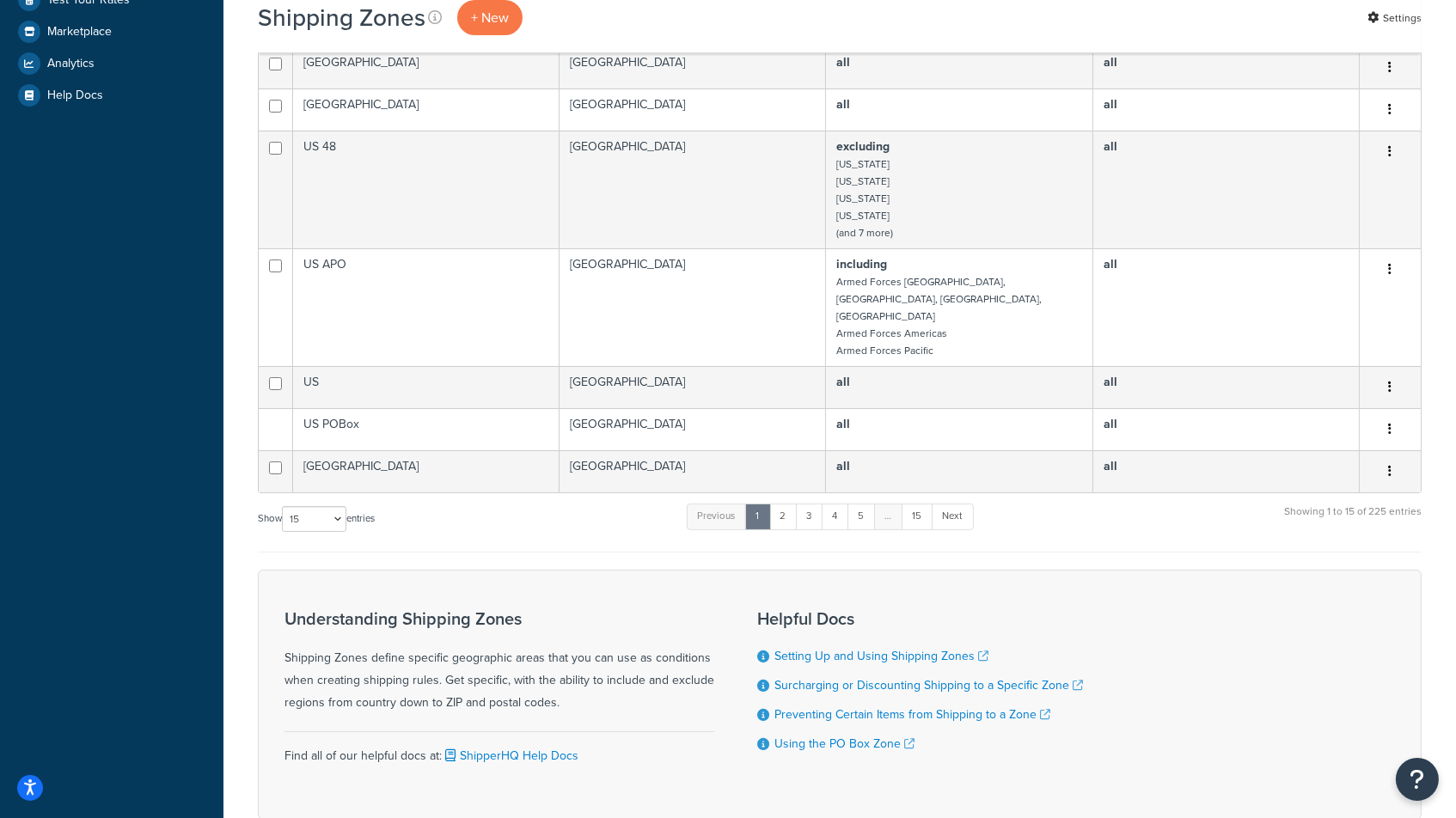
scroll to position [476, 0]
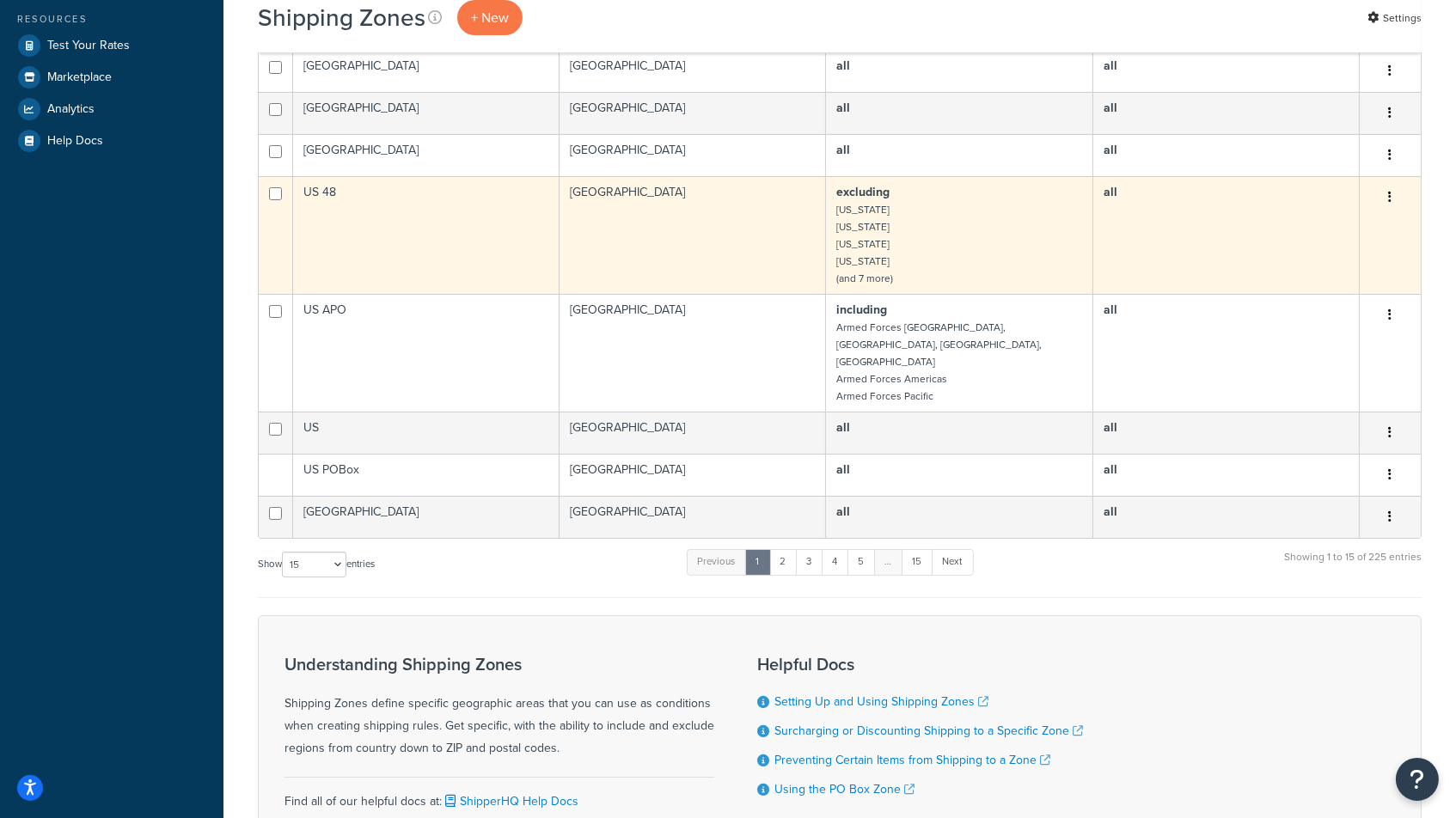
click at [876, 214] on td "excluding [US_STATE] [US_STATE] [US_STATE] [US_STATE] (and 7 more)" at bounding box center [959, 235] width 267 height 117
click at [1390, 191] on icon "button" at bounding box center [1390, 196] width 4 height 12
click at [1303, 254] on link "Duplicate" at bounding box center [1321, 258] width 136 height 35
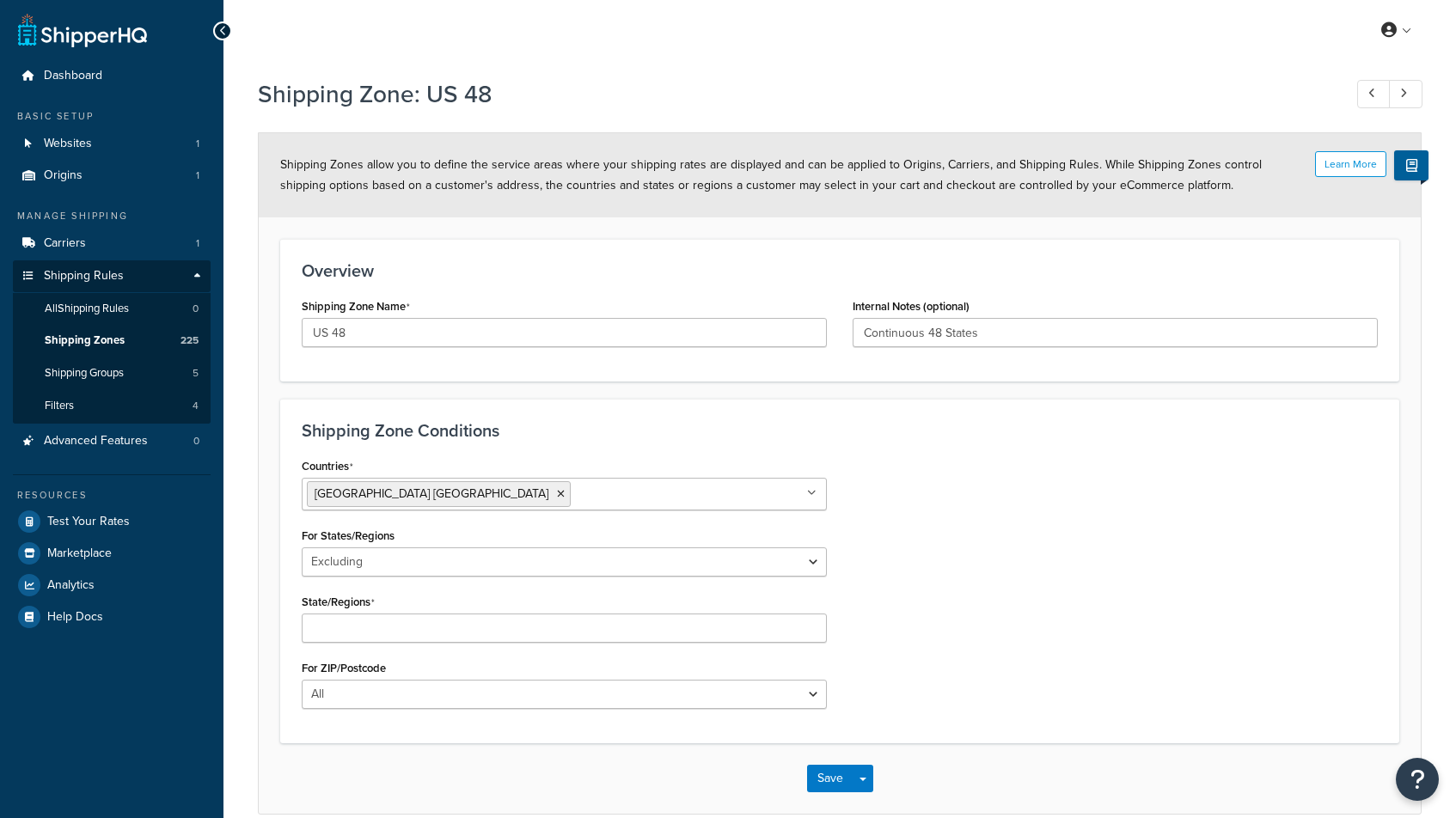
select select "excluding"
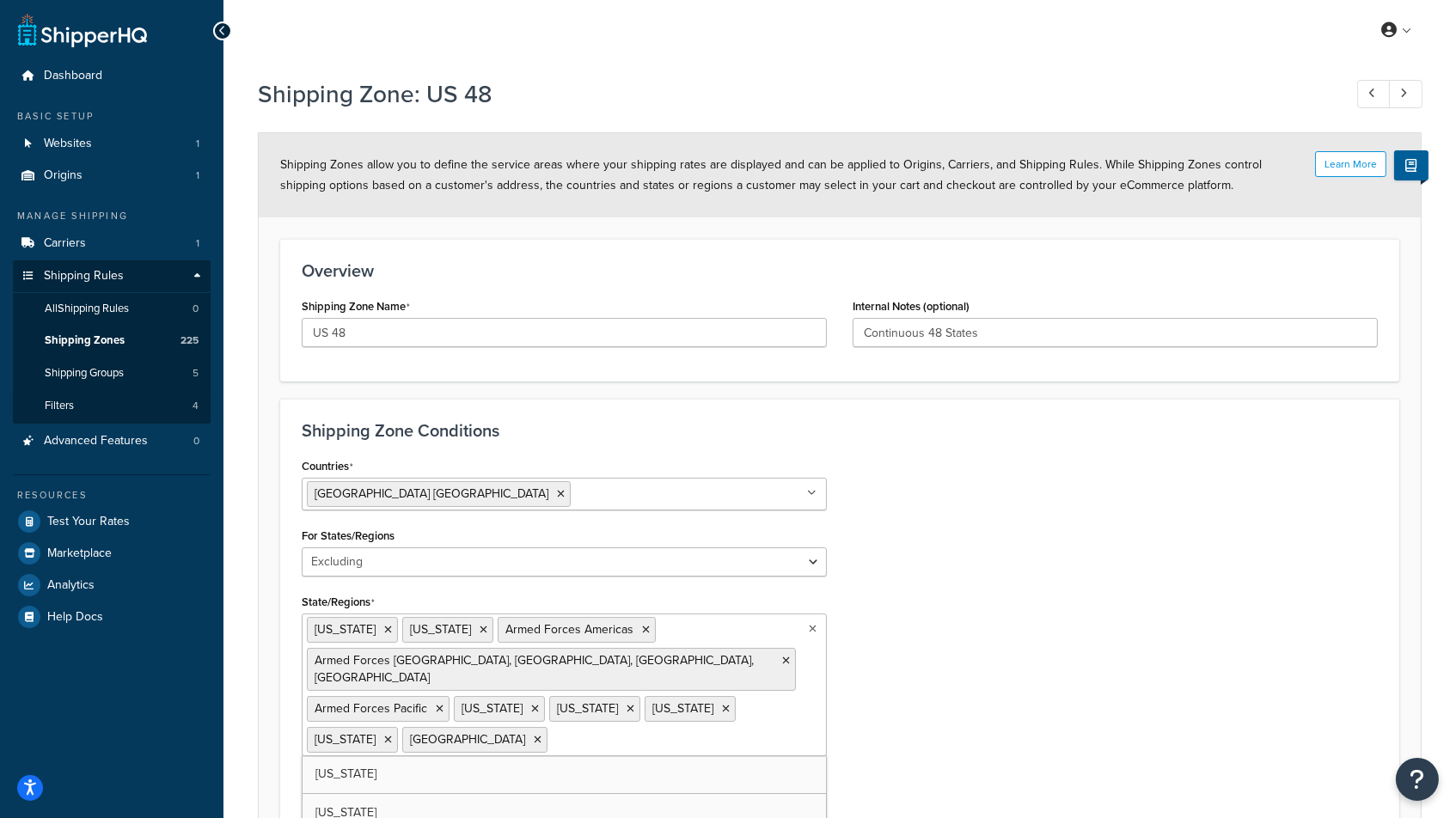
drag, startPoint x: 455, startPoint y: 713, endPoint x: 305, endPoint y: 602, distance: 186.6
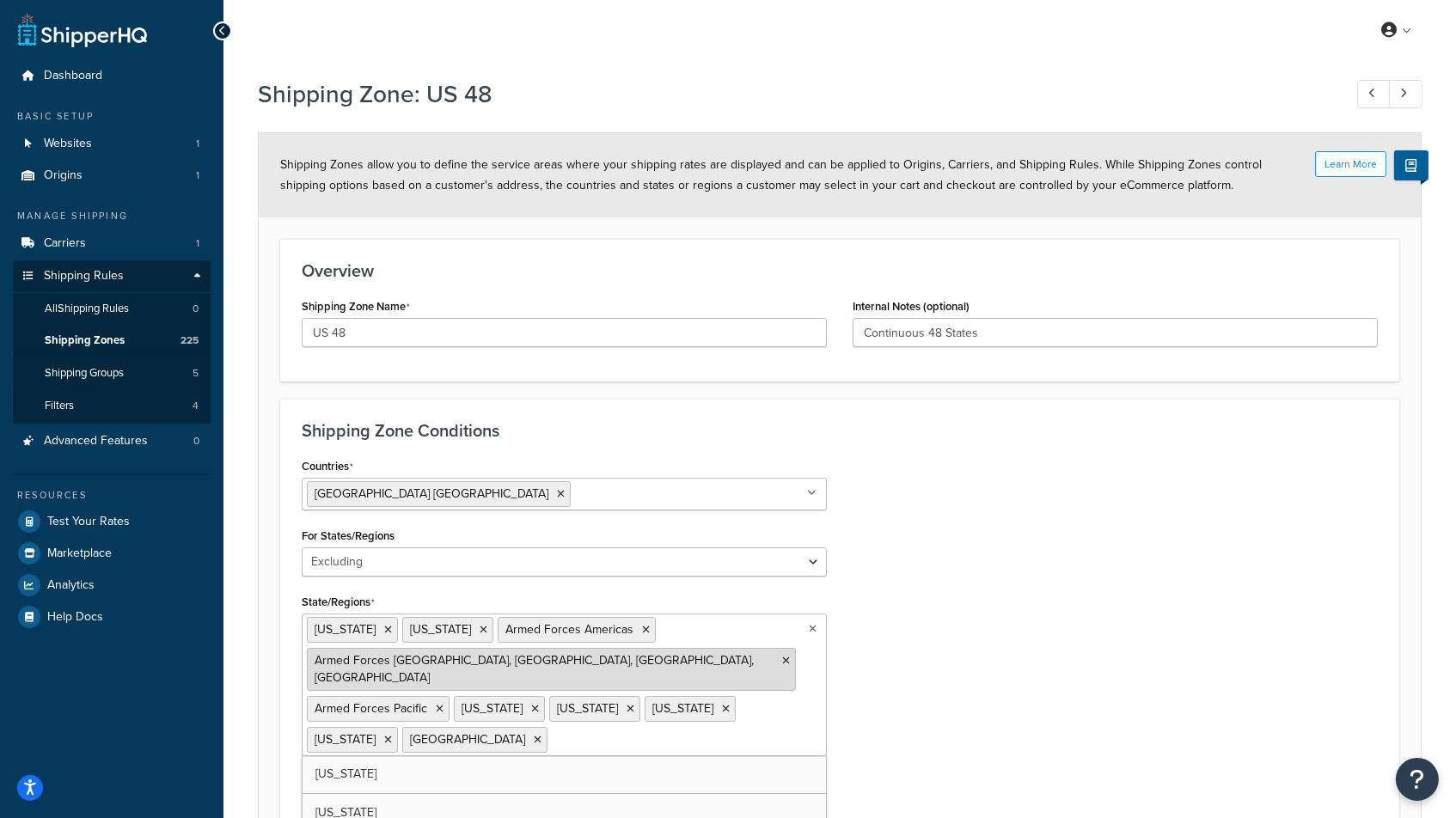
scroll to position [1720, 0]
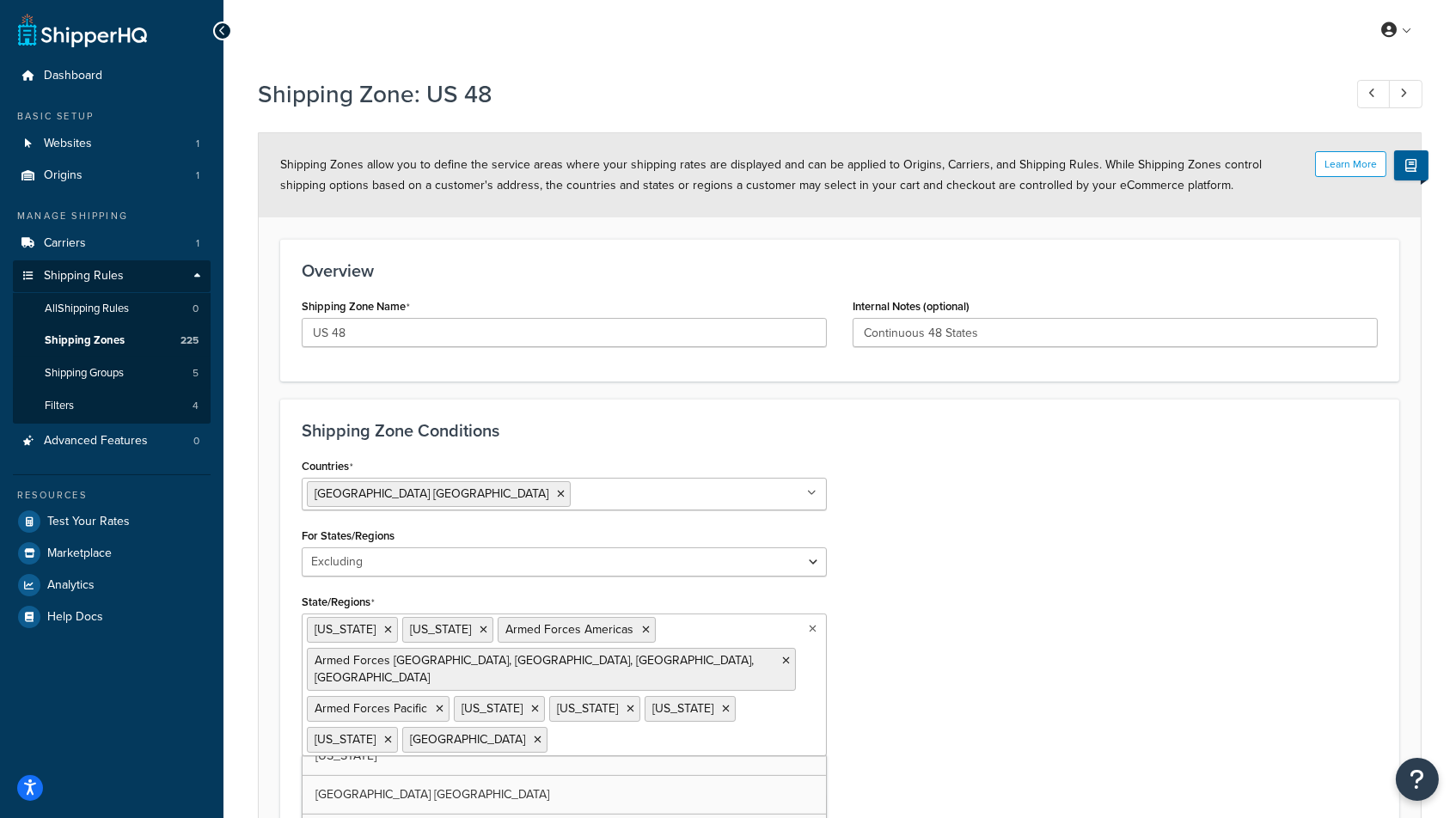
click at [954, 652] on div "Countries [GEOGRAPHIC_DATA] [GEOGRAPHIC_DATA] All Countries ALL [GEOGRAPHIC_DAT…" at bounding box center [840, 645] width 1102 height 381
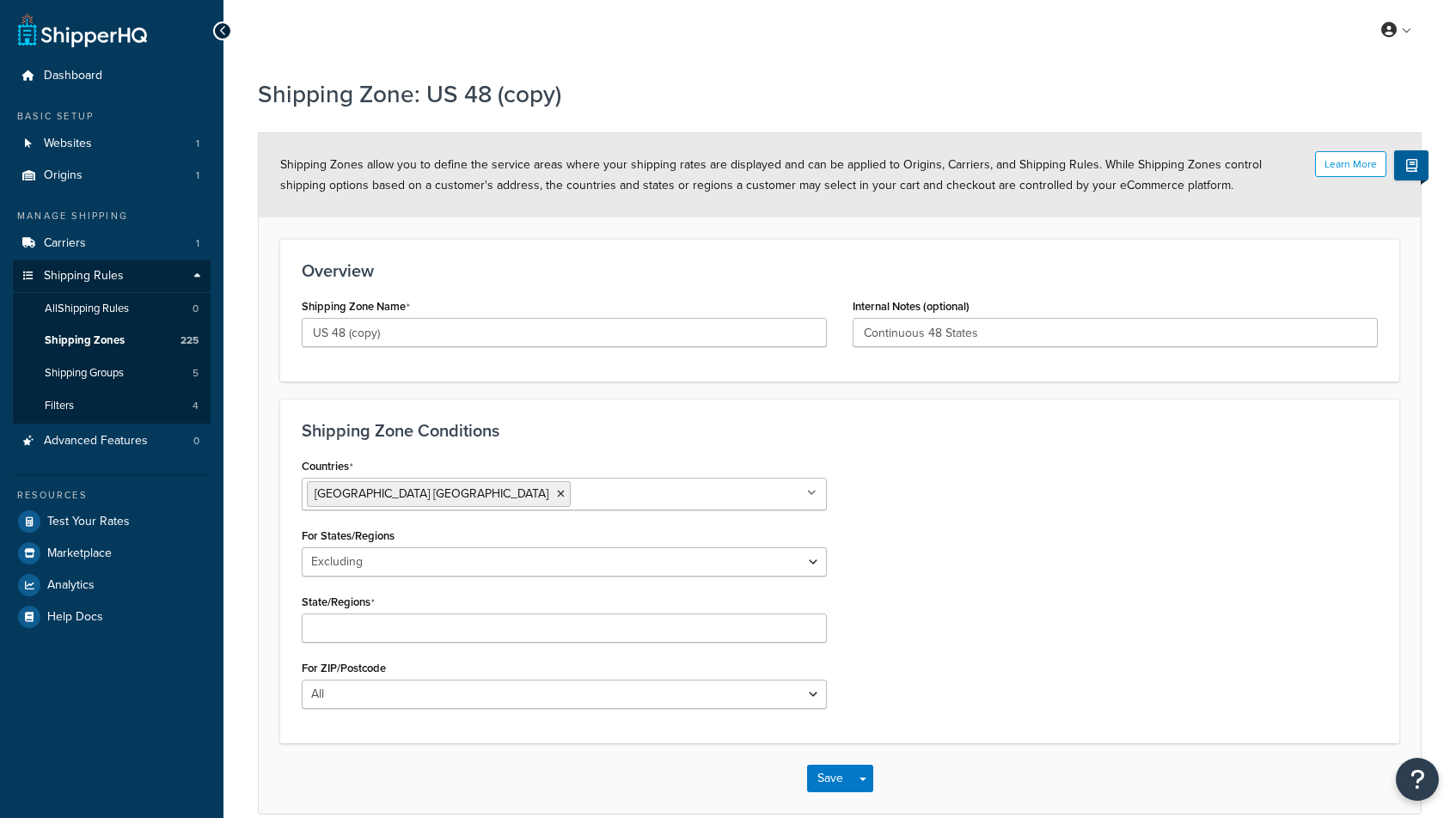
select select "excluding"
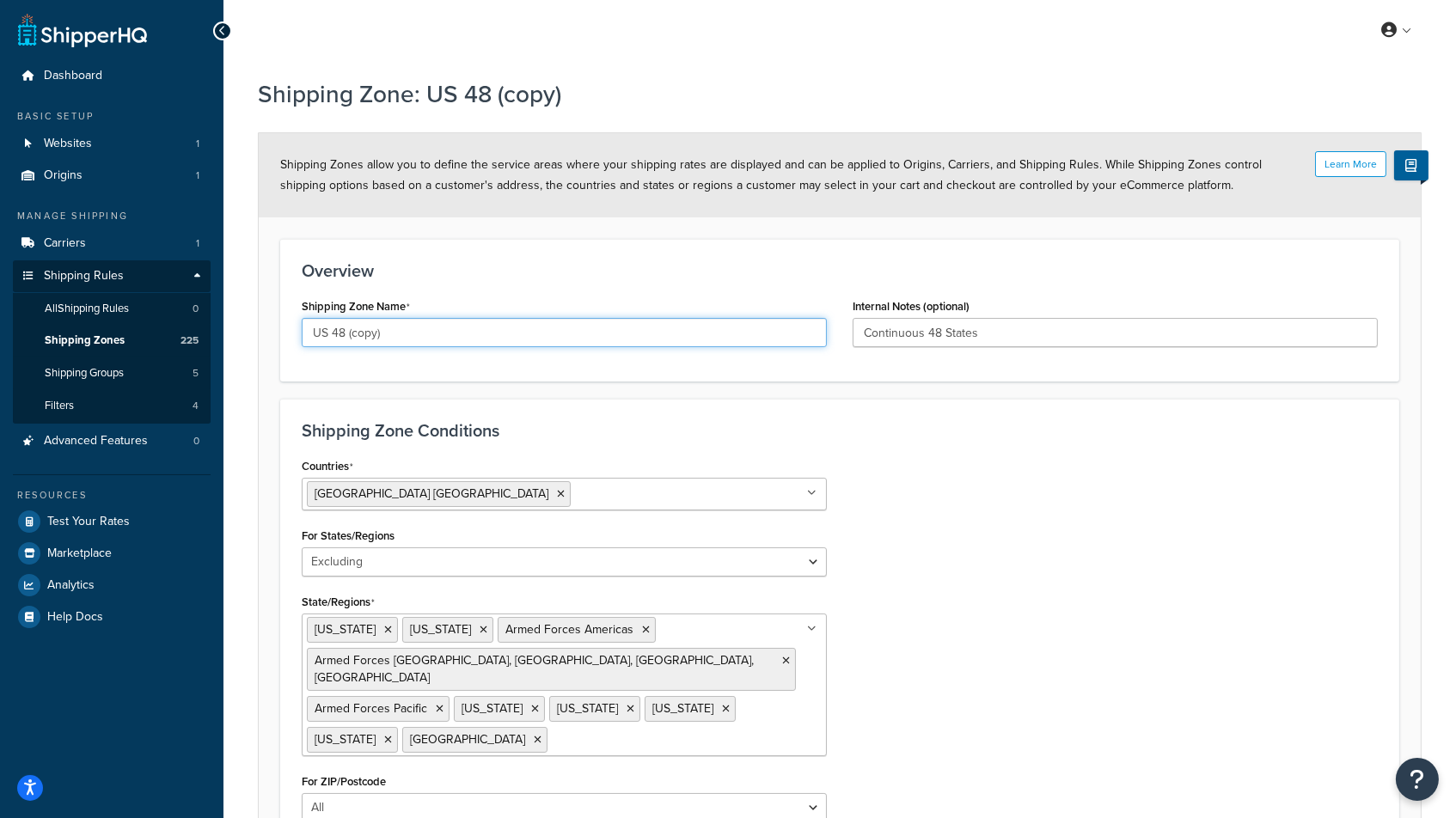
drag, startPoint x: 335, startPoint y: 333, endPoint x: 570, endPoint y: 347, distance: 235.4
click at [364, 334] on input "US Duplicate" at bounding box center [564, 333] width 525 height 29
type input "US Extended"
click at [902, 331] on input "Continuous 48 States" at bounding box center [1115, 333] width 525 height 29
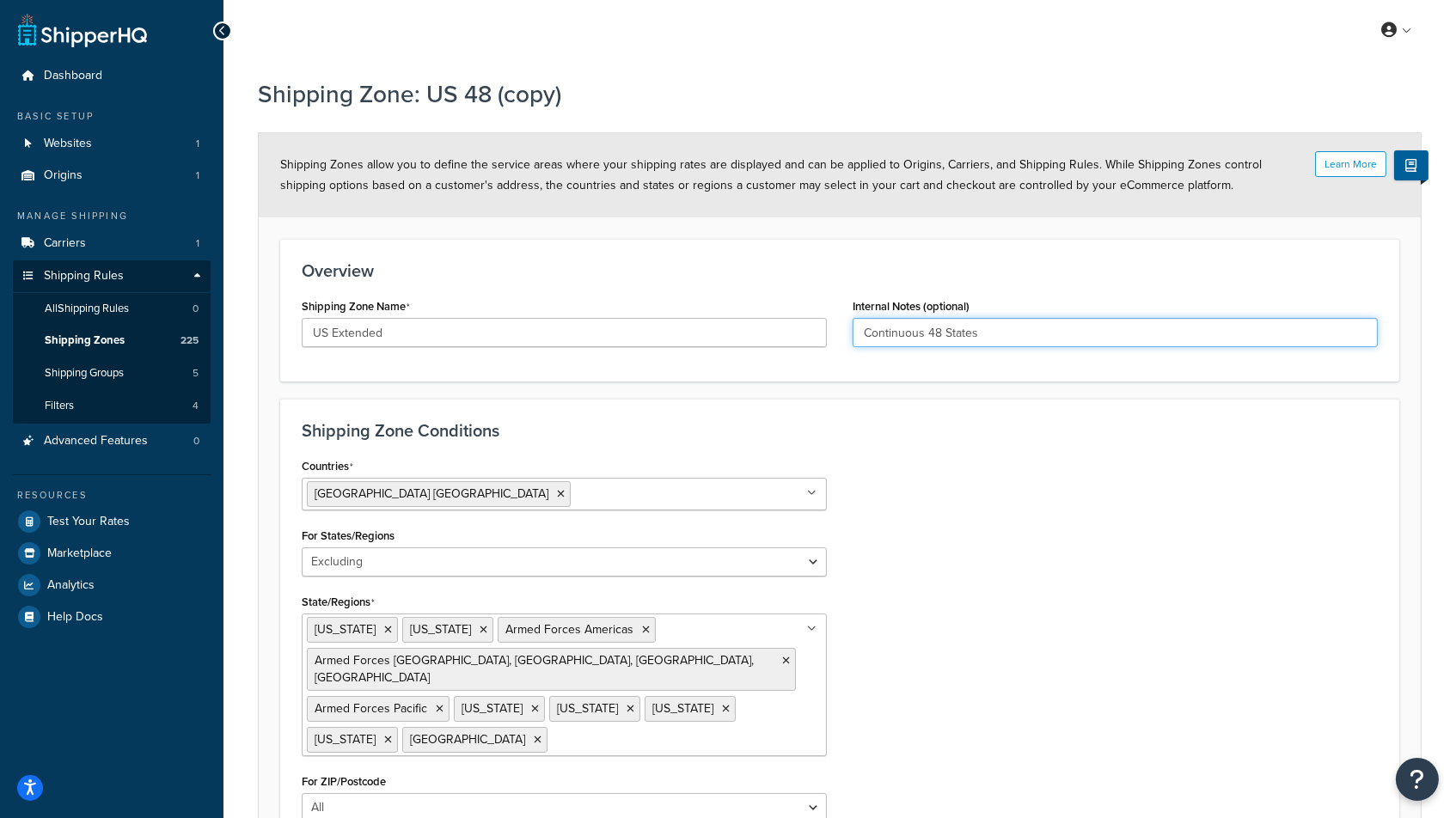
click at [902, 331] on input "Continuous 48 States" at bounding box center [1115, 333] width 525 height 29
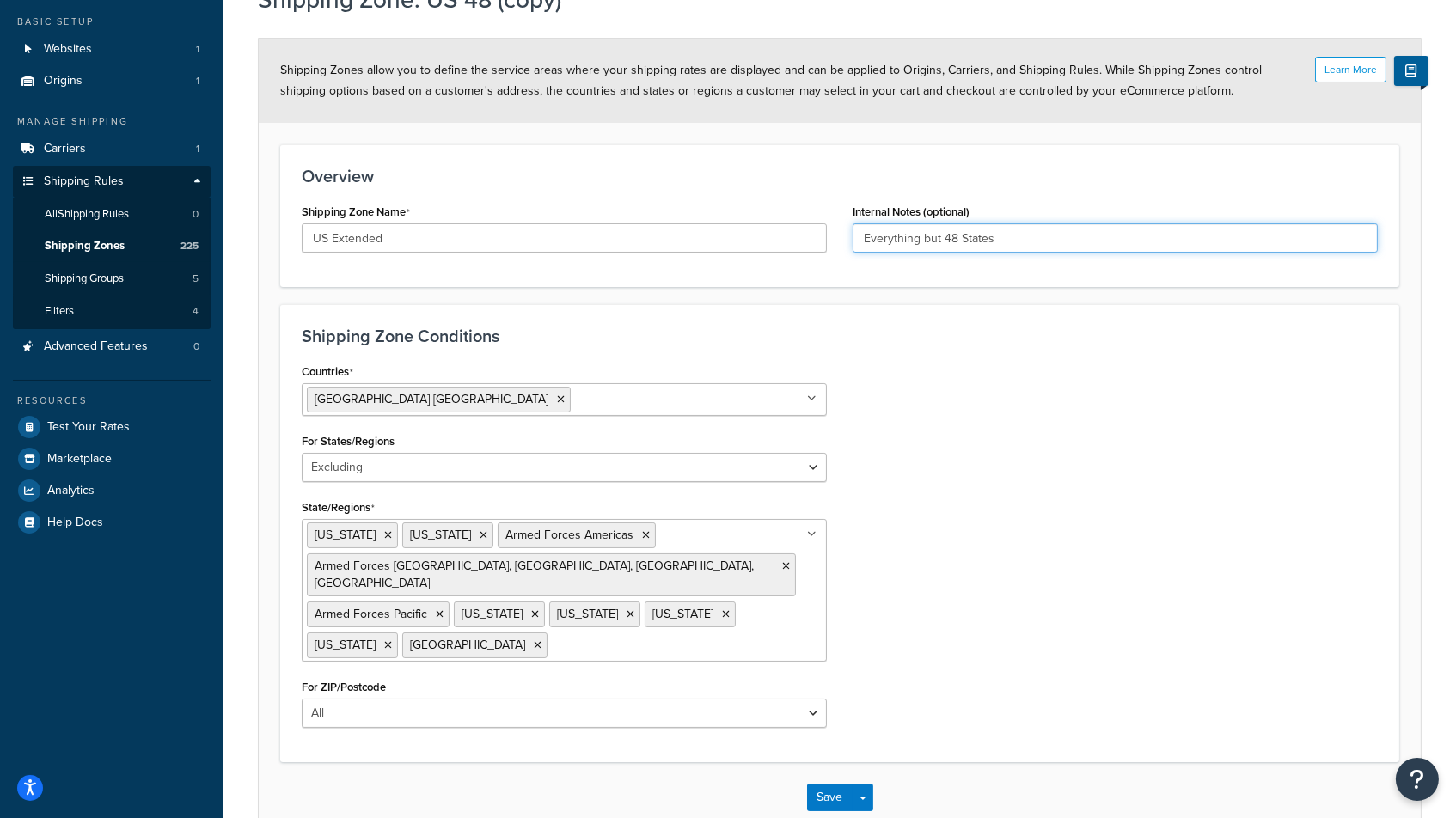
scroll to position [105, 0]
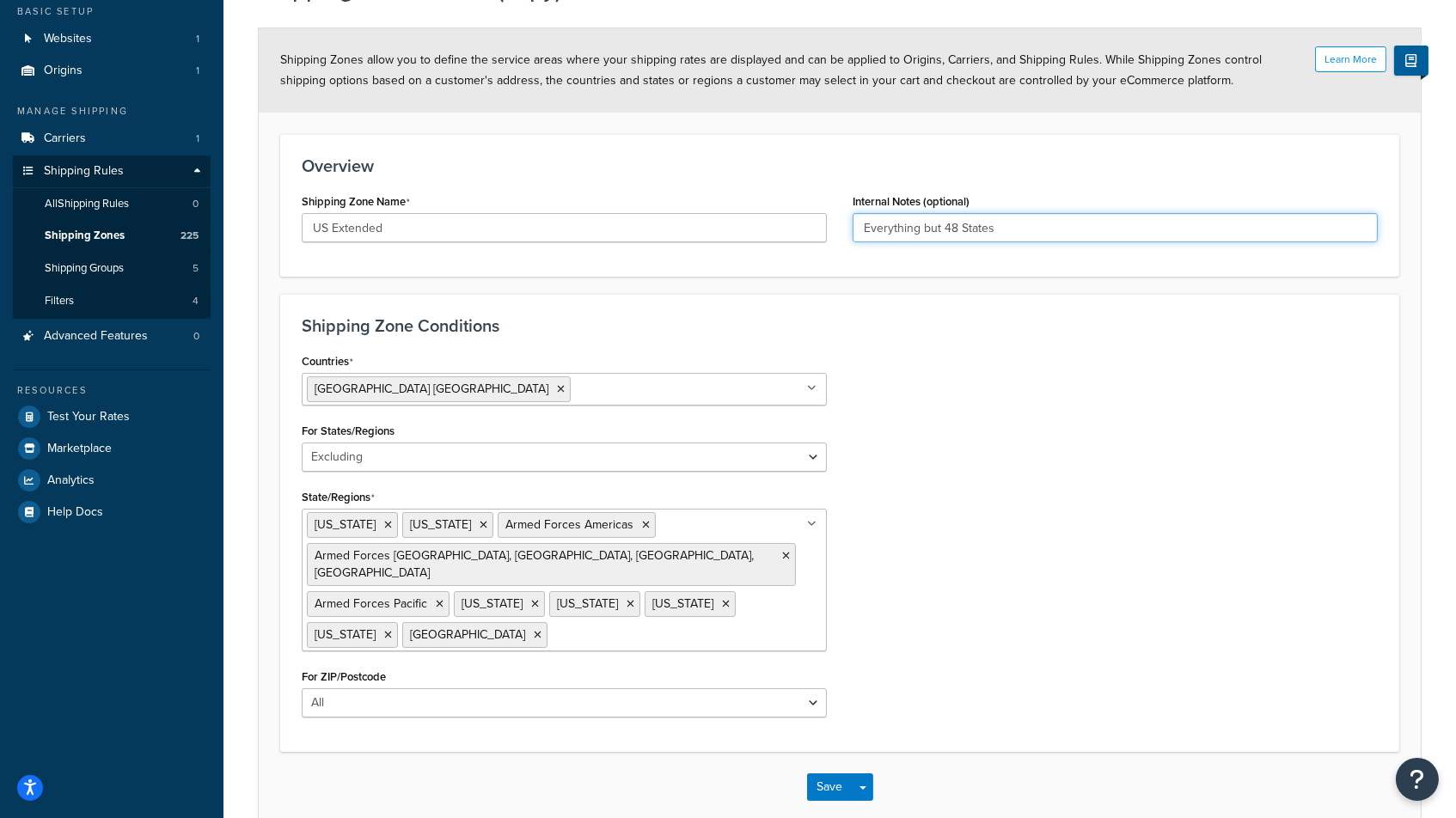
type input "Everything but 48 States"
type input "u"
click at [811, 386] on icon at bounding box center [811, 388] width 9 height 10
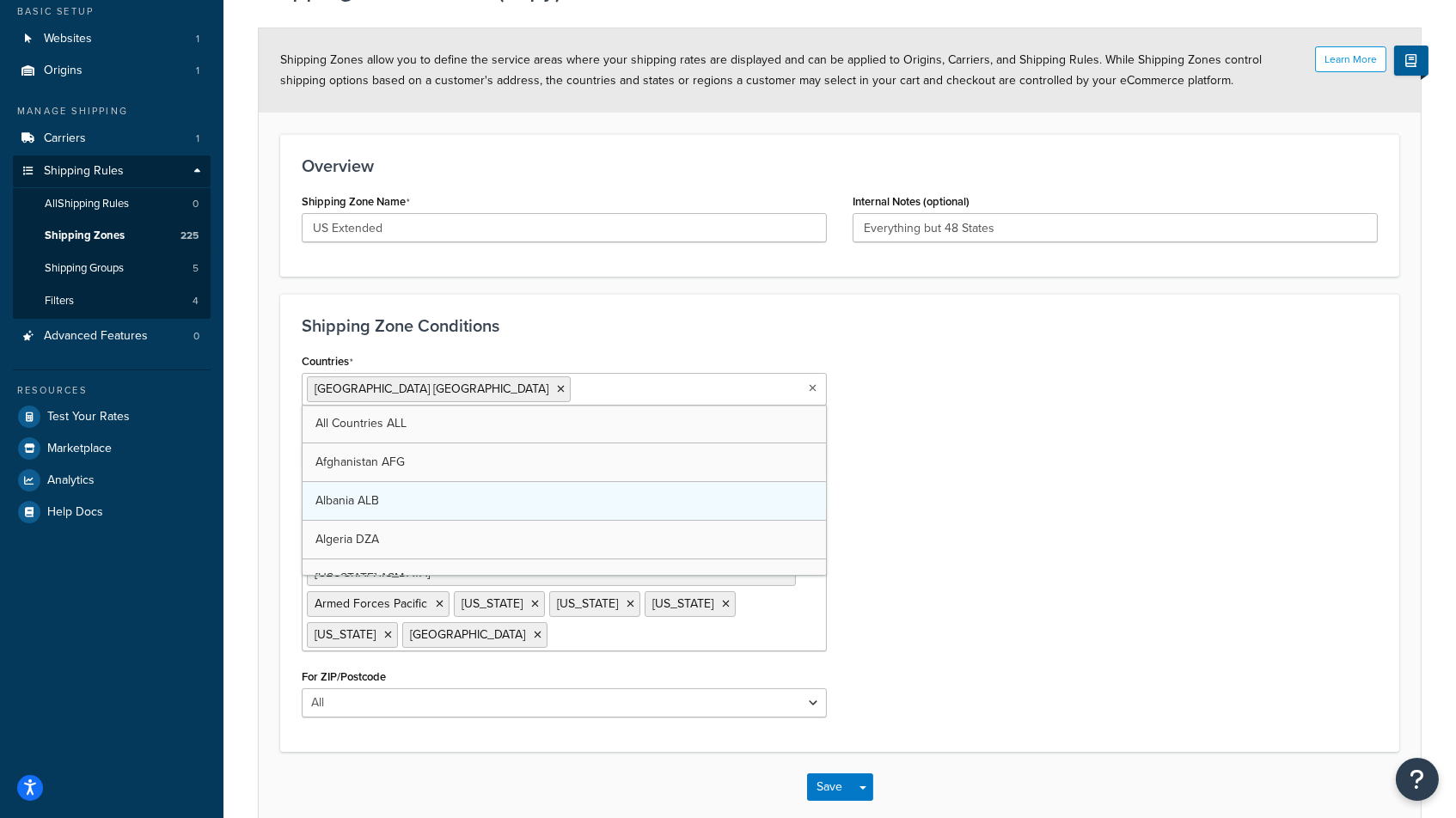
scroll to position [0, 0]
click at [952, 479] on div "Countries United States USA All Countries ALL Afghanistan AFG Albania ALB Alger…" at bounding box center [840, 540] width 1102 height 381
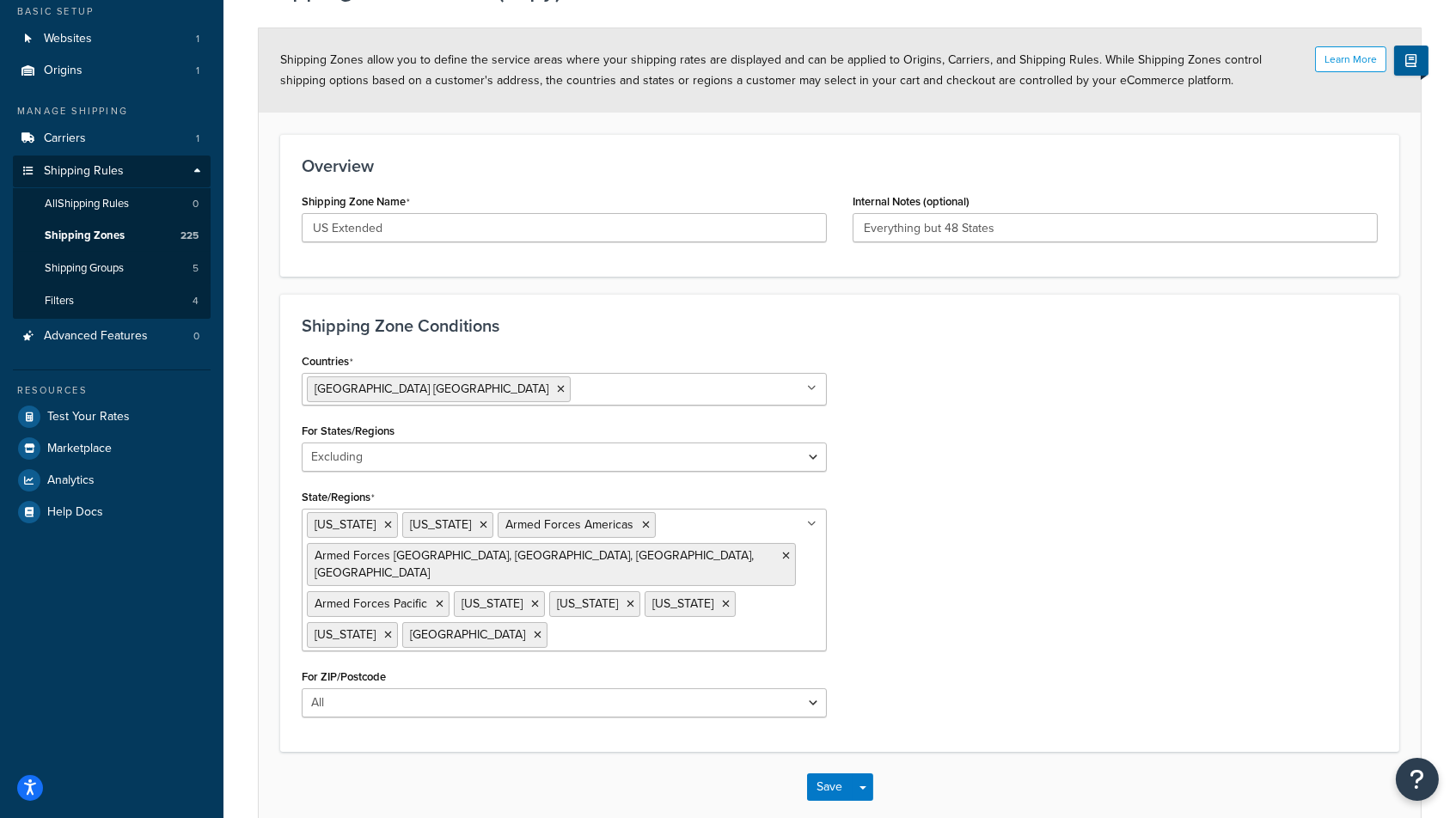
click at [552, 625] on input "State/Regions" at bounding box center [628, 635] width 152 height 19
select select "including"
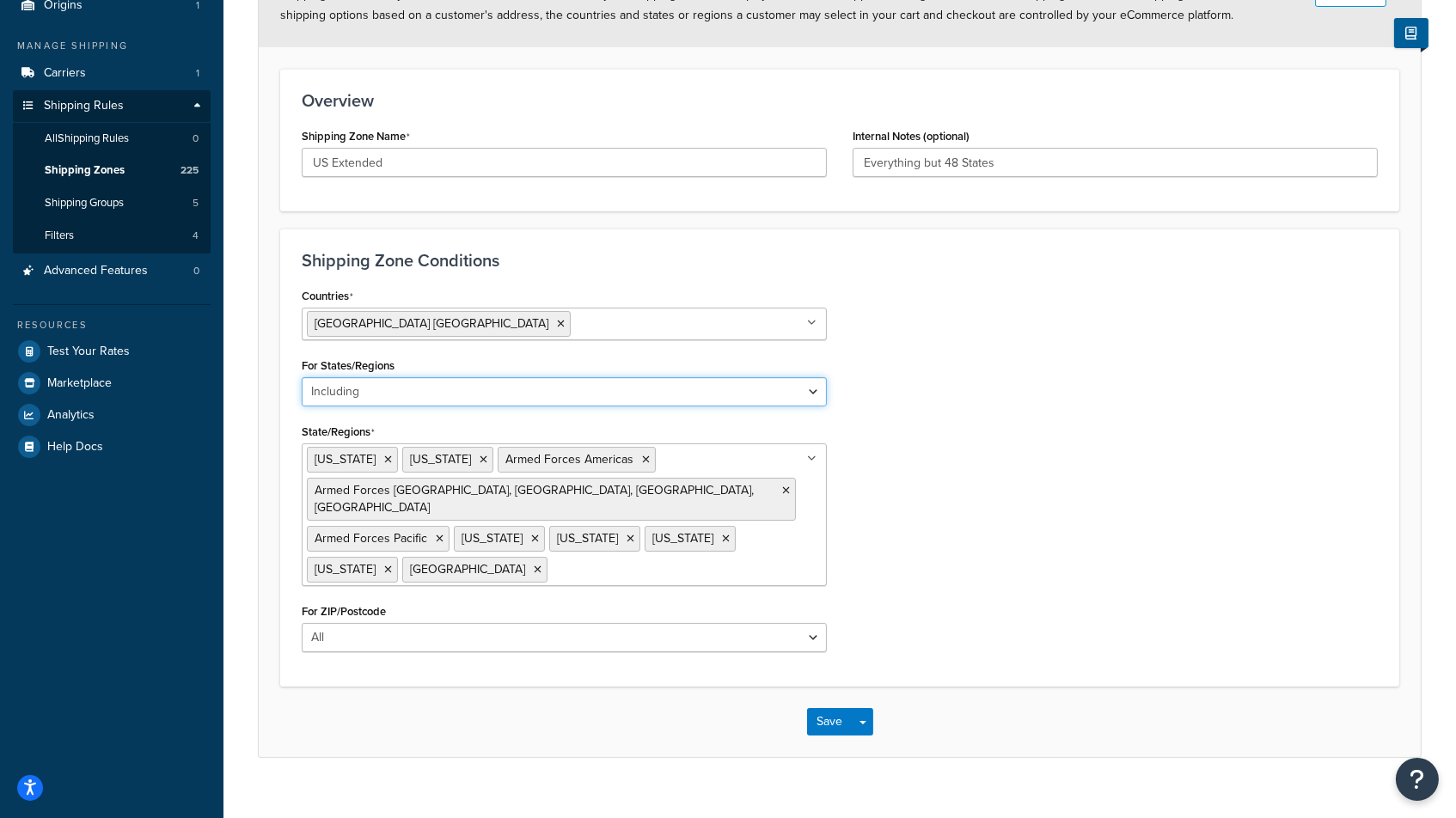
scroll to position [170, 0]
click at [829, 709] on button "Save" at bounding box center [830, 723] width 47 height 28
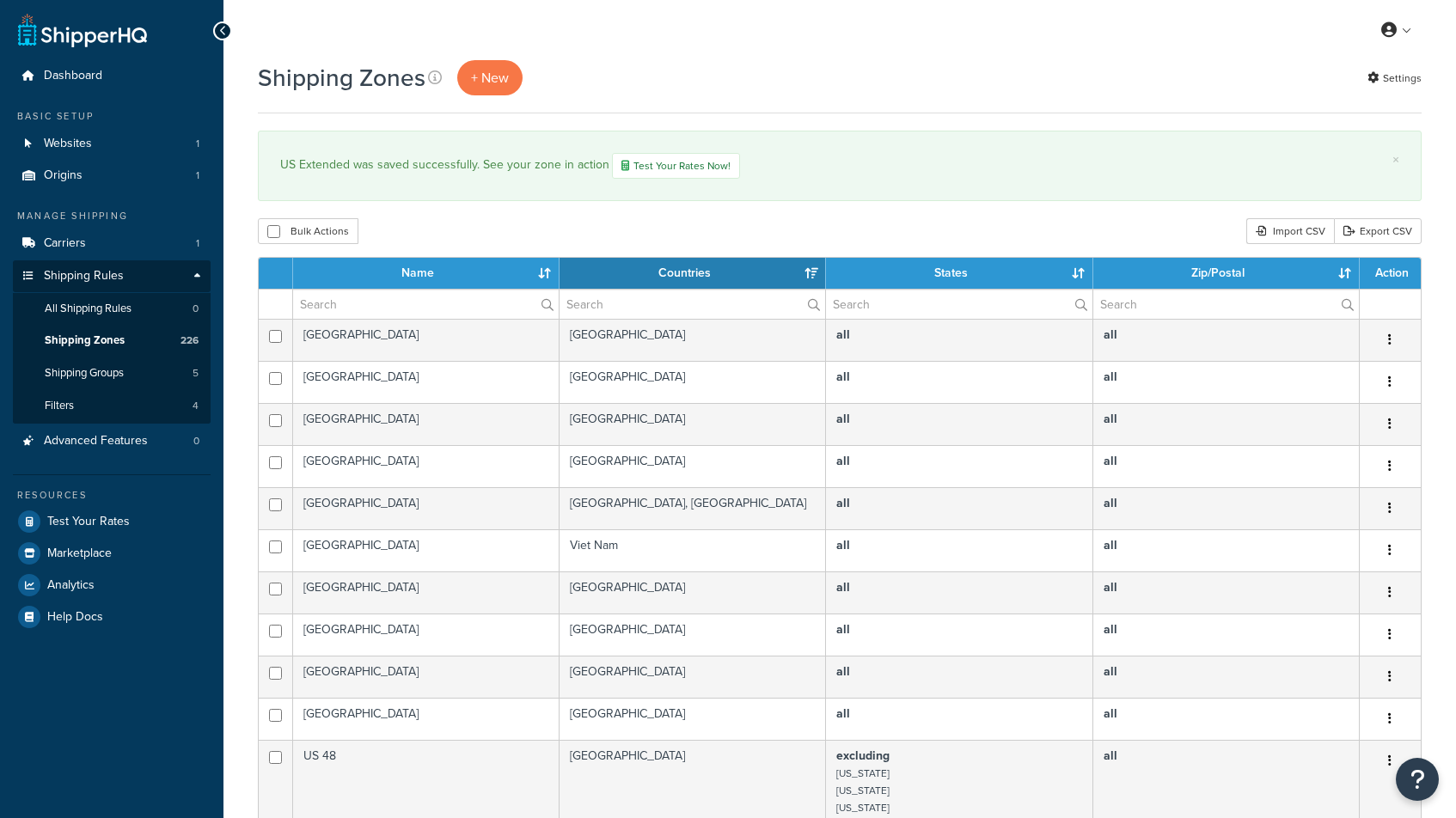
select select "15"
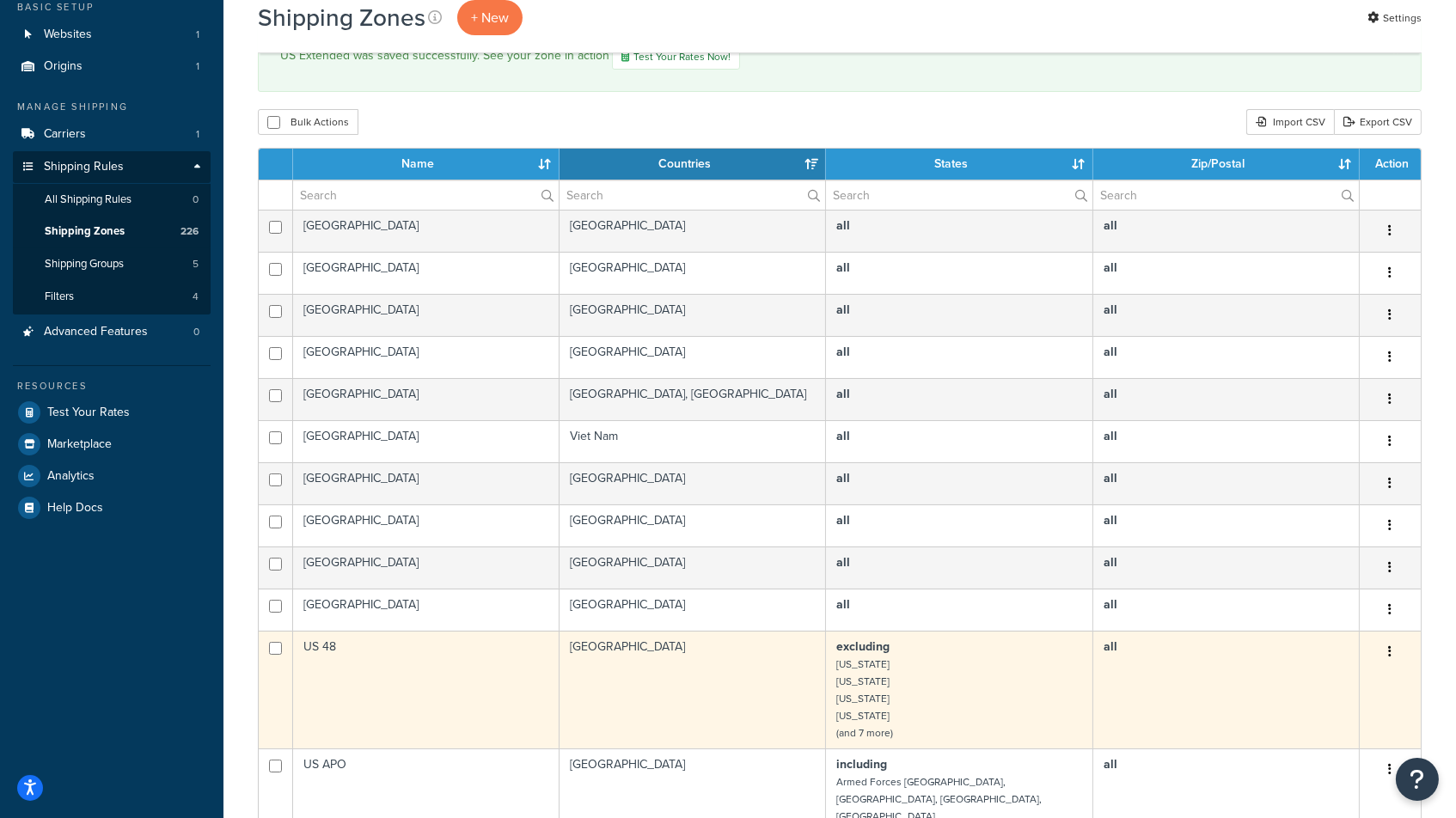
scroll to position [313, 0]
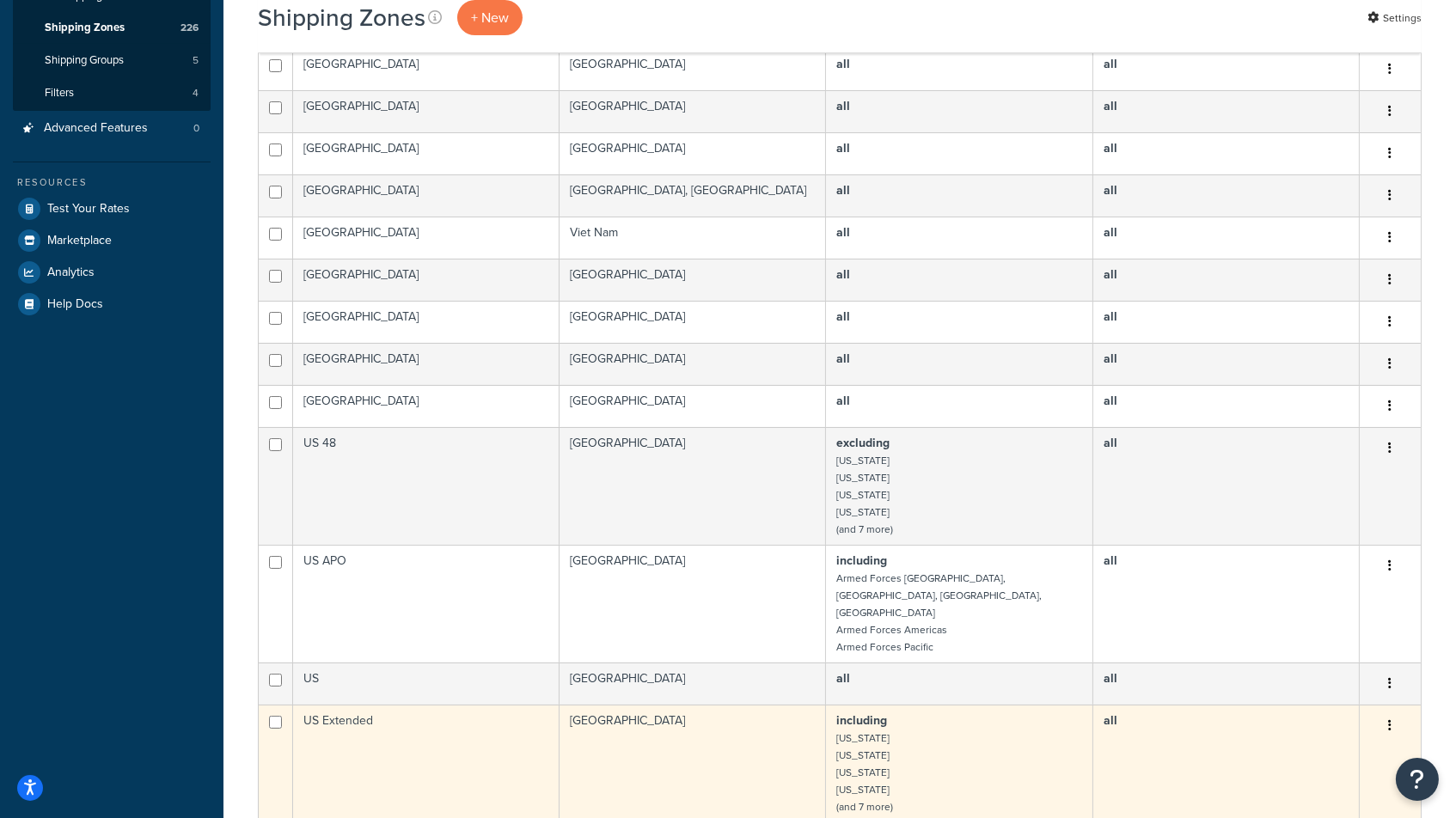
click at [906, 705] on td "including [US_STATE] [US_STATE] [US_STATE] [US_STATE] (and 7 more)" at bounding box center [959, 764] width 267 height 117
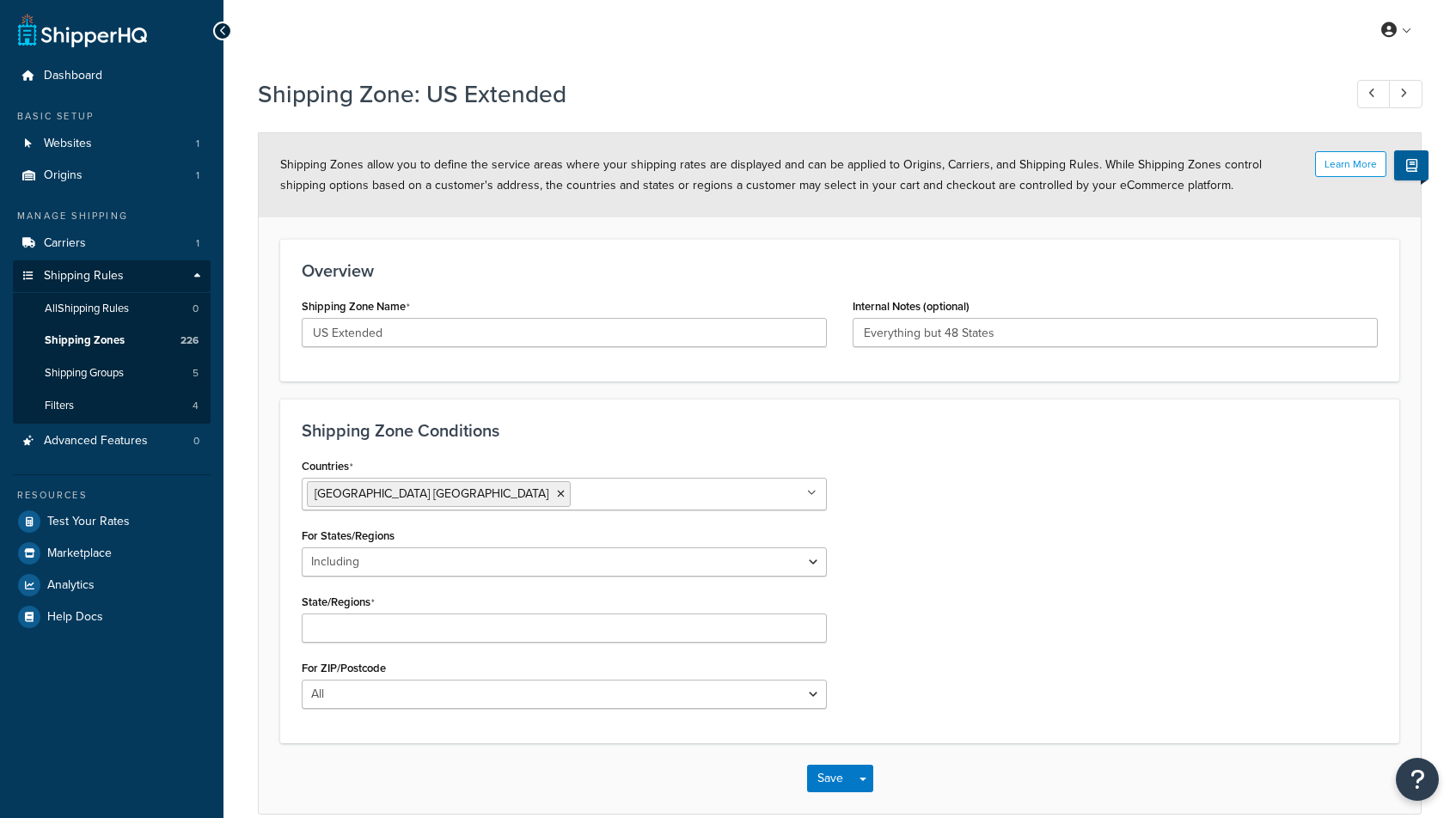
select select "including"
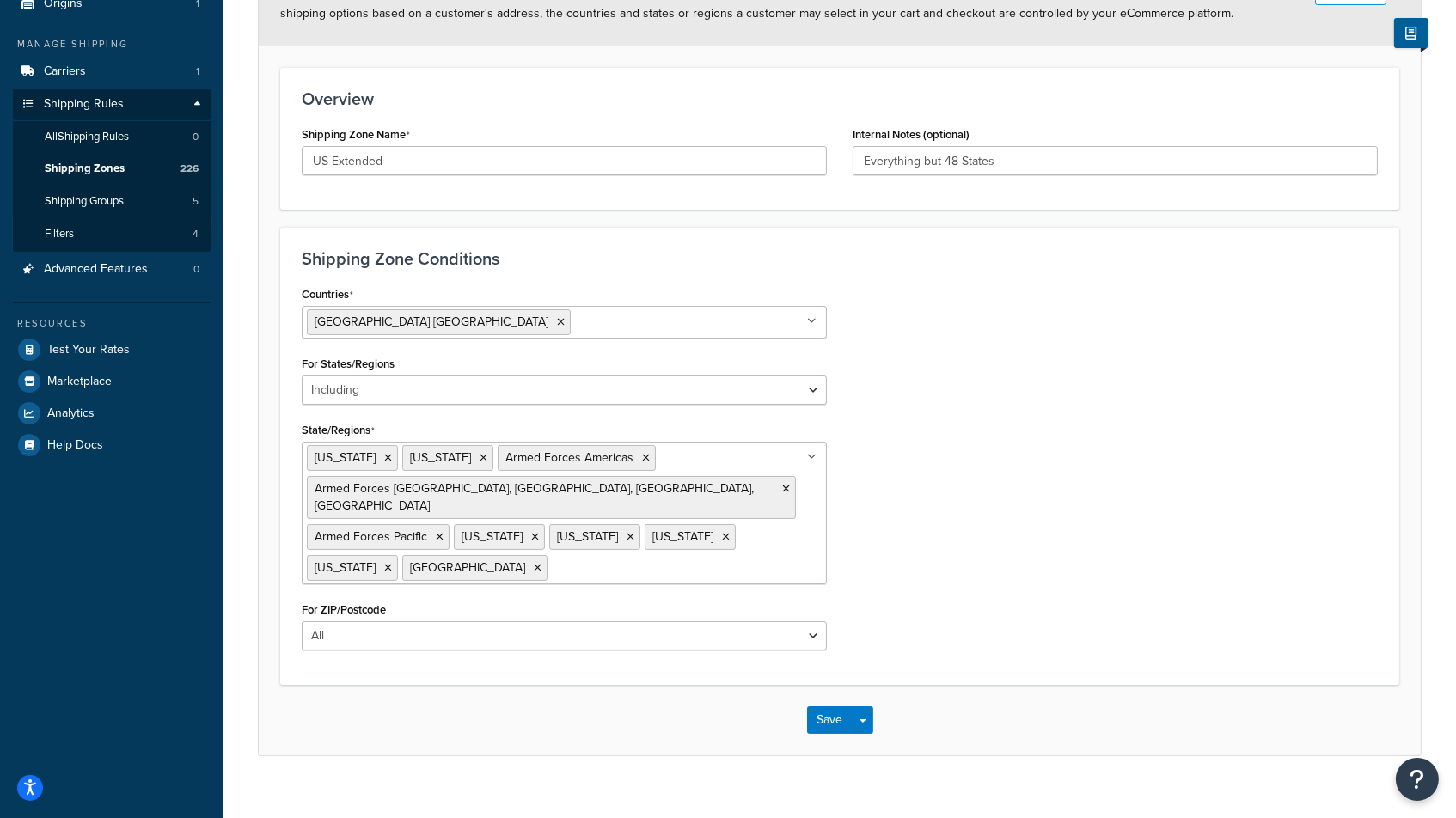
scroll to position [170, 0]
click at [832, 709] on button "Save" at bounding box center [830, 723] width 47 height 28
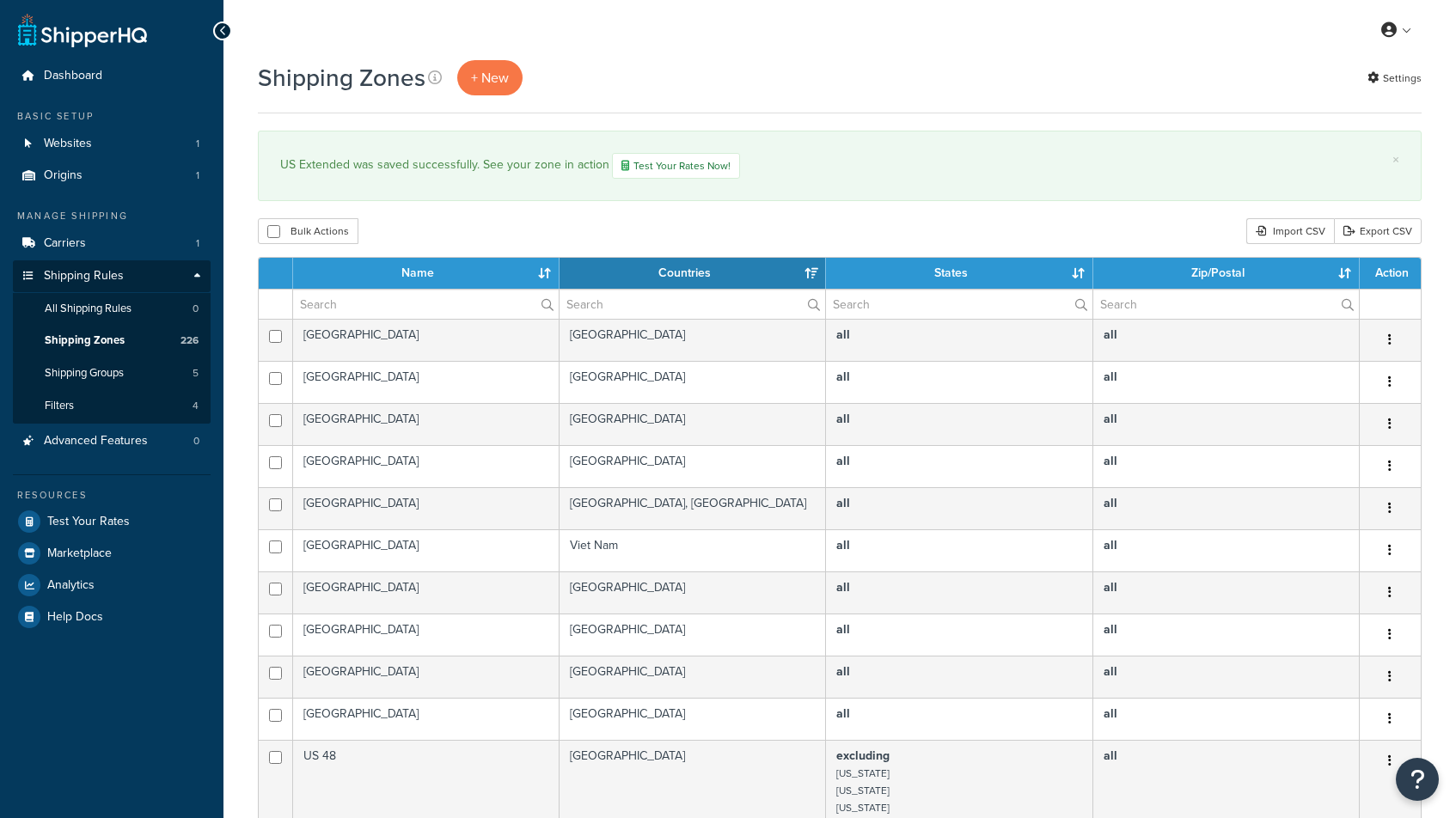
select select "15"
click at [66, 243] on span "Carriers" at bounding box center [65, 244] width 42 height 15
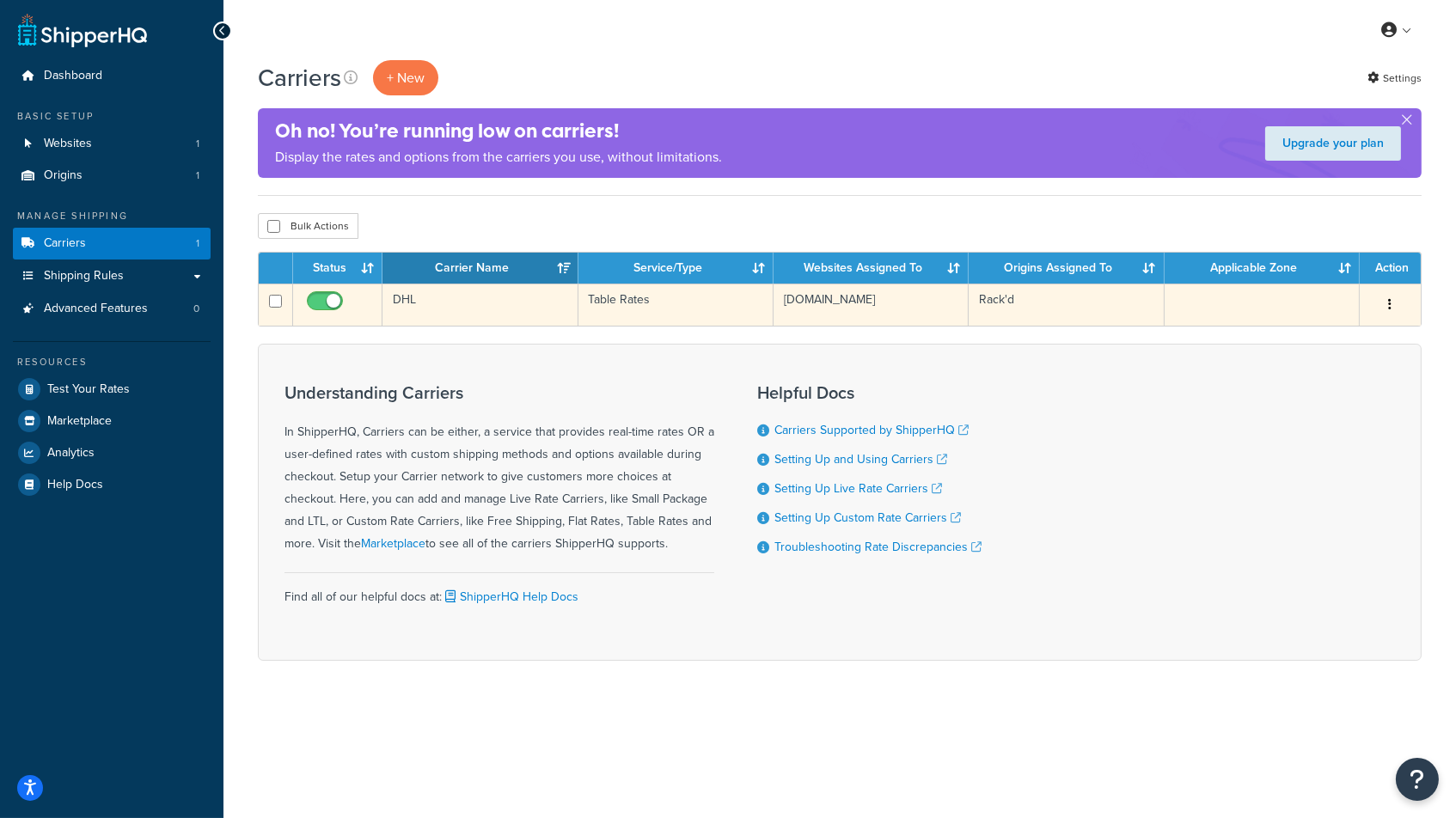
click at [457, 298] on td "DHL" at bounding box center [480, 304] width 195 height 42
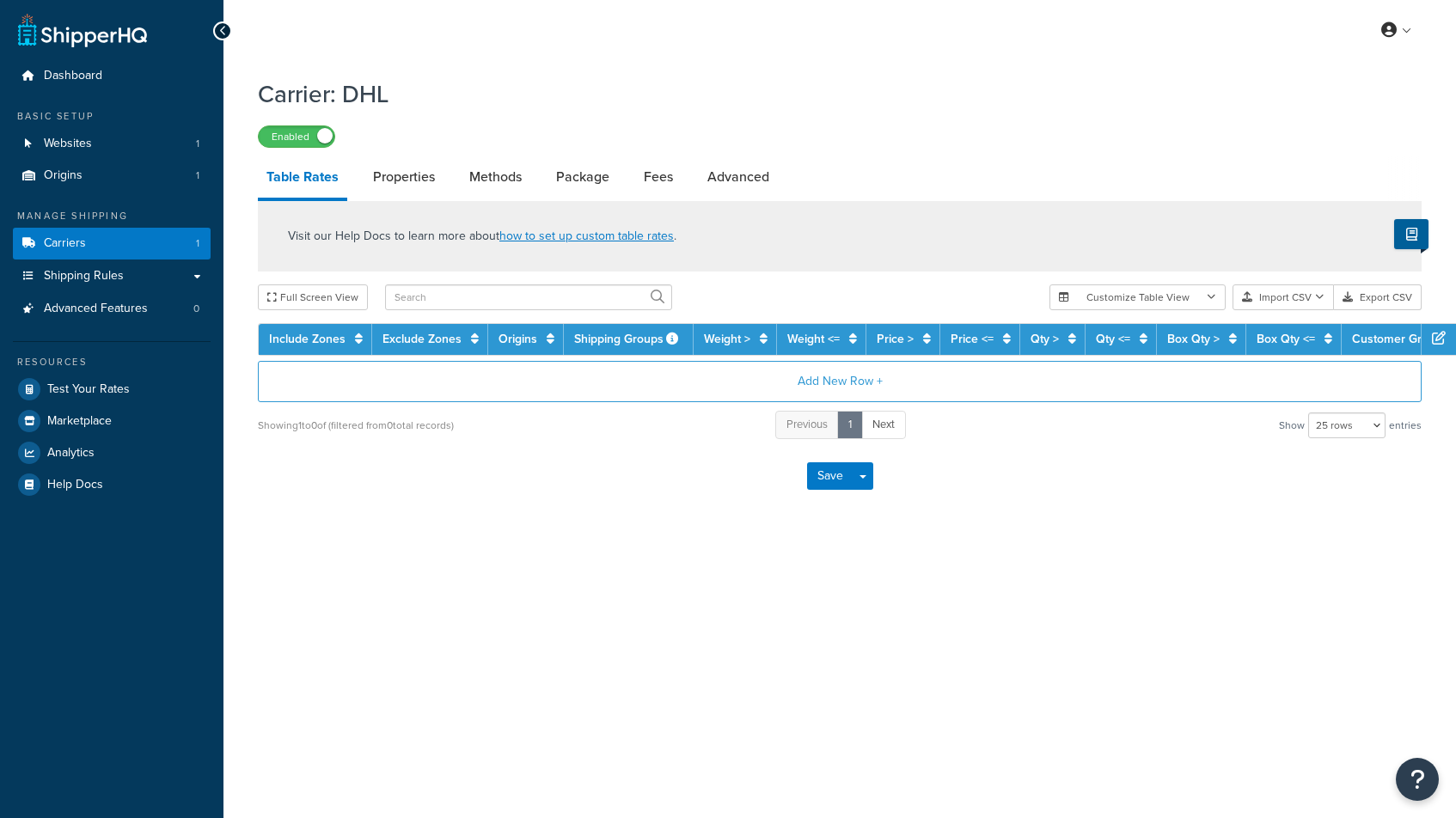
select select "25"
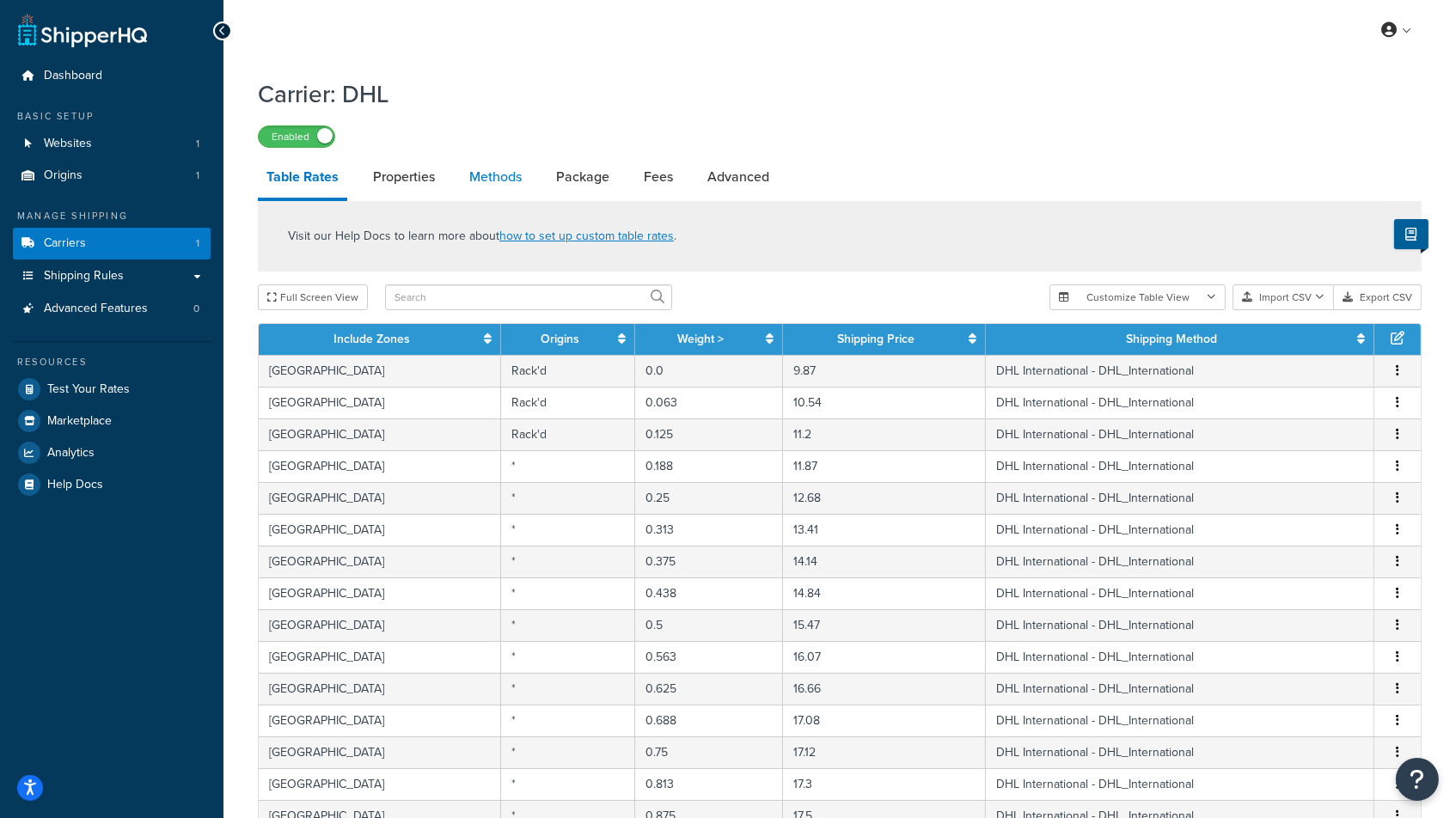
click at [495, 181] on link "Methods" at bounding box center [495, 177] width 70 height 41
select select "25"
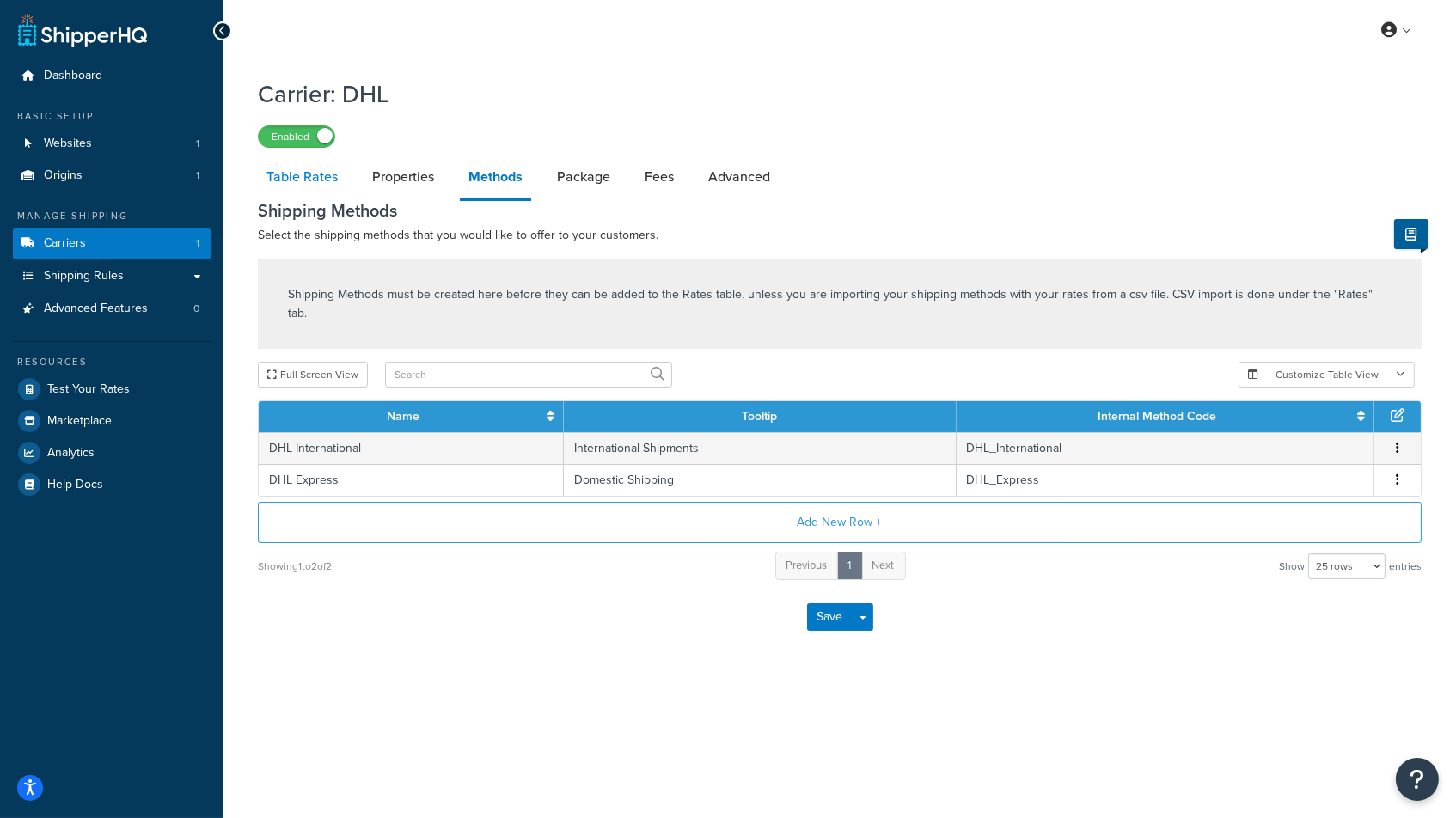
click at [315, 171] on link "Table Rates" at bounding box center [302, 177] width 89 height 41
select select "25"
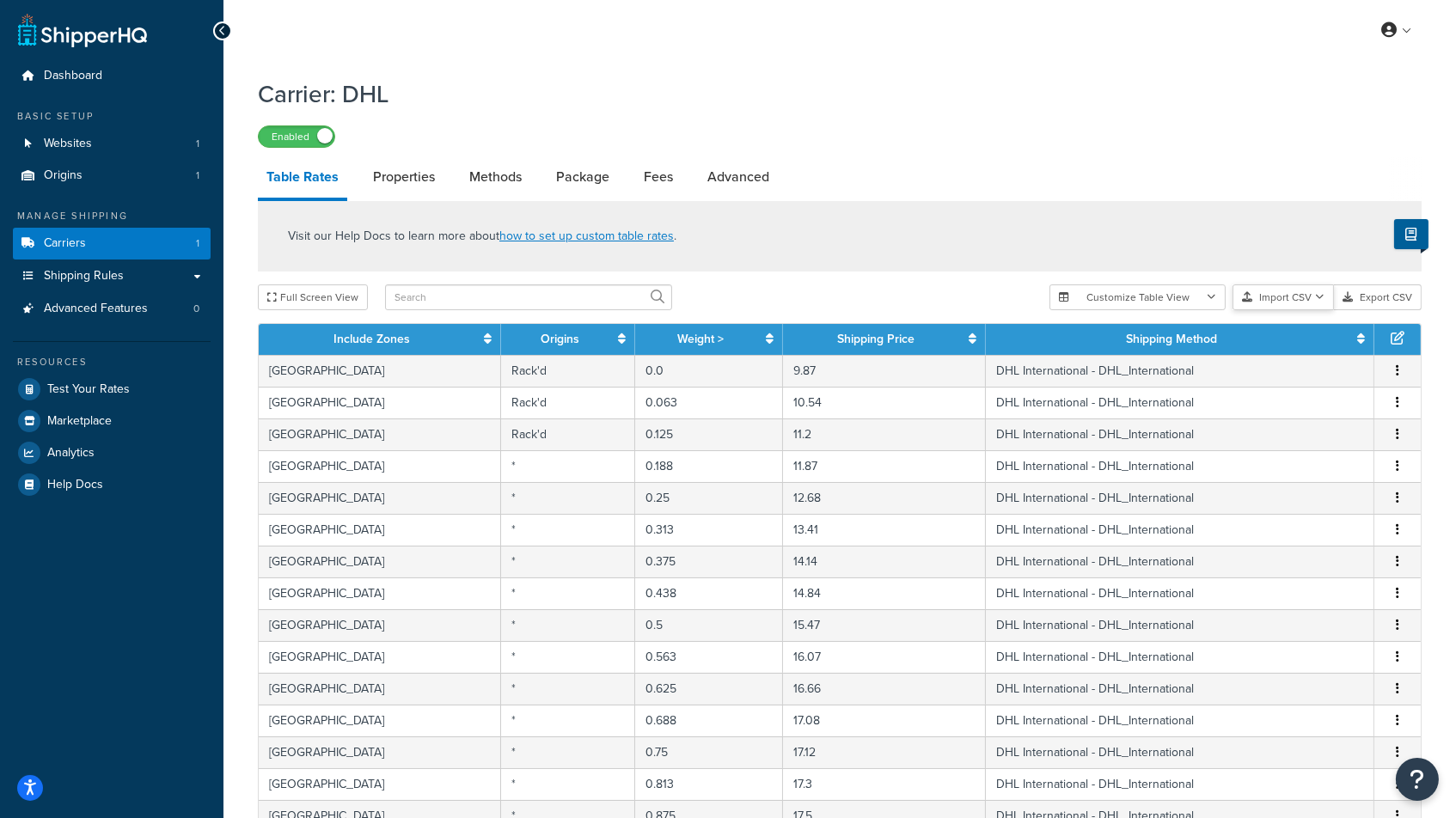
click at [1301, 299] on button "Import CSV" at bounding box center [1283, 297] width 102 height 26
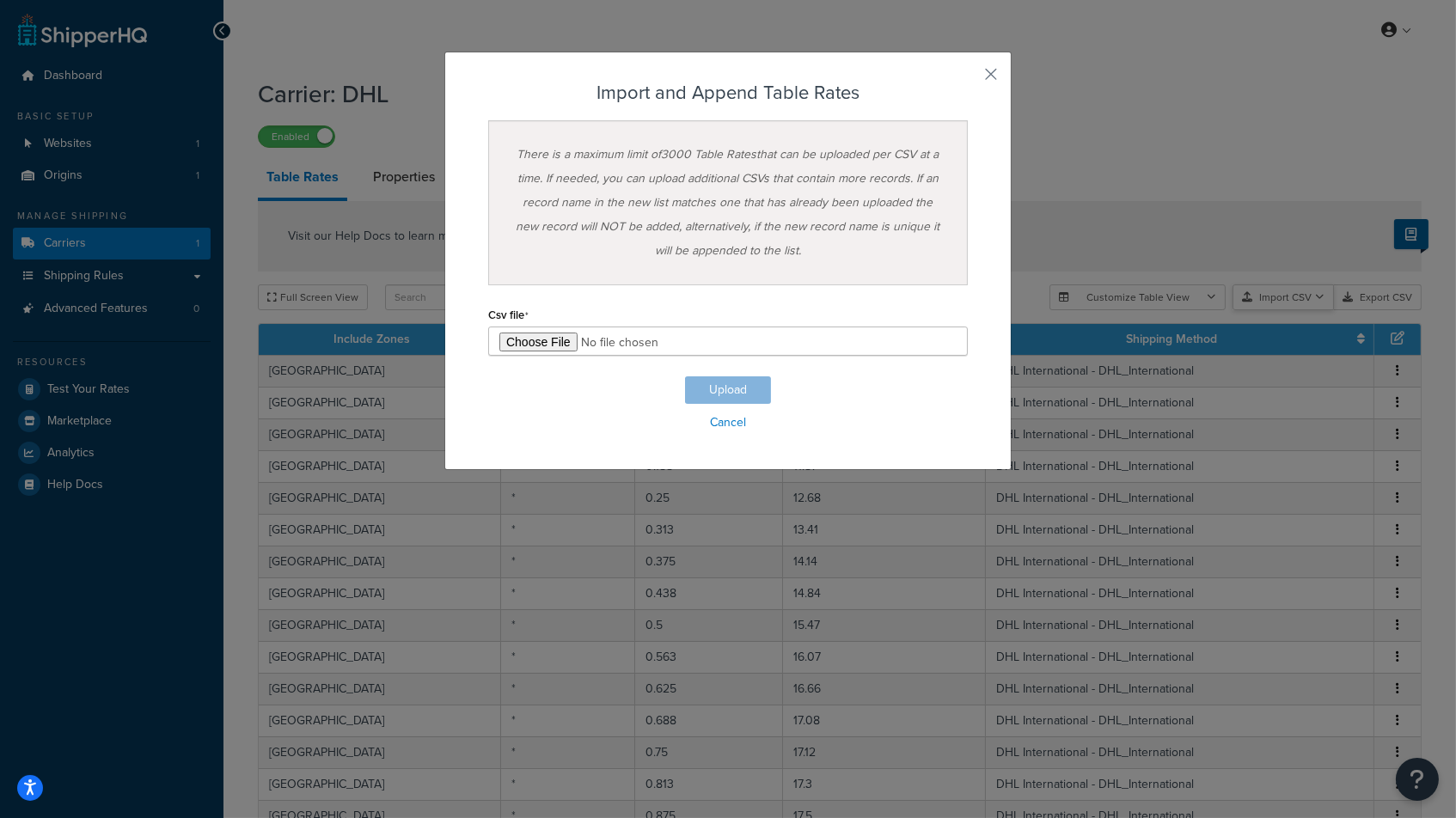
click at [1298, 310] on div "Customize Table View Show all columns Show selected columns Import CSV Import a…" at bounding box center [1236, 297] width 372 height 26
click at [539, 337] on input "file" at bounding box center [727, 341] width 480 height 29
type input "C:\fakepath\ShippingHQ Rates - Domestic.csv"
click at [738, 380] on button "Upload" at bounding box center [728, 391] width 86 height 28
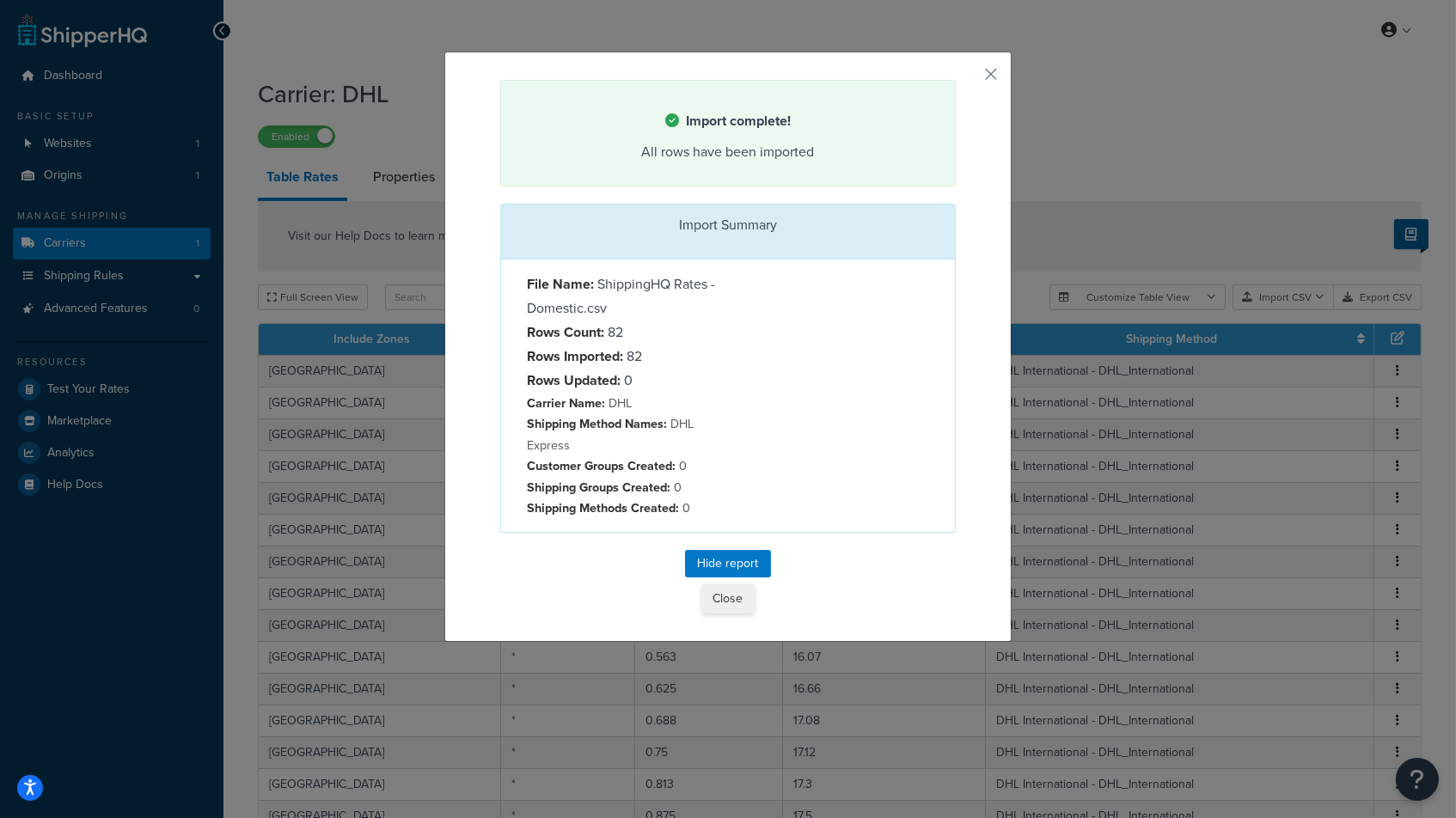
click at [729, 588] on button "Close" at bounding box center [728, 599] width 52 height 29
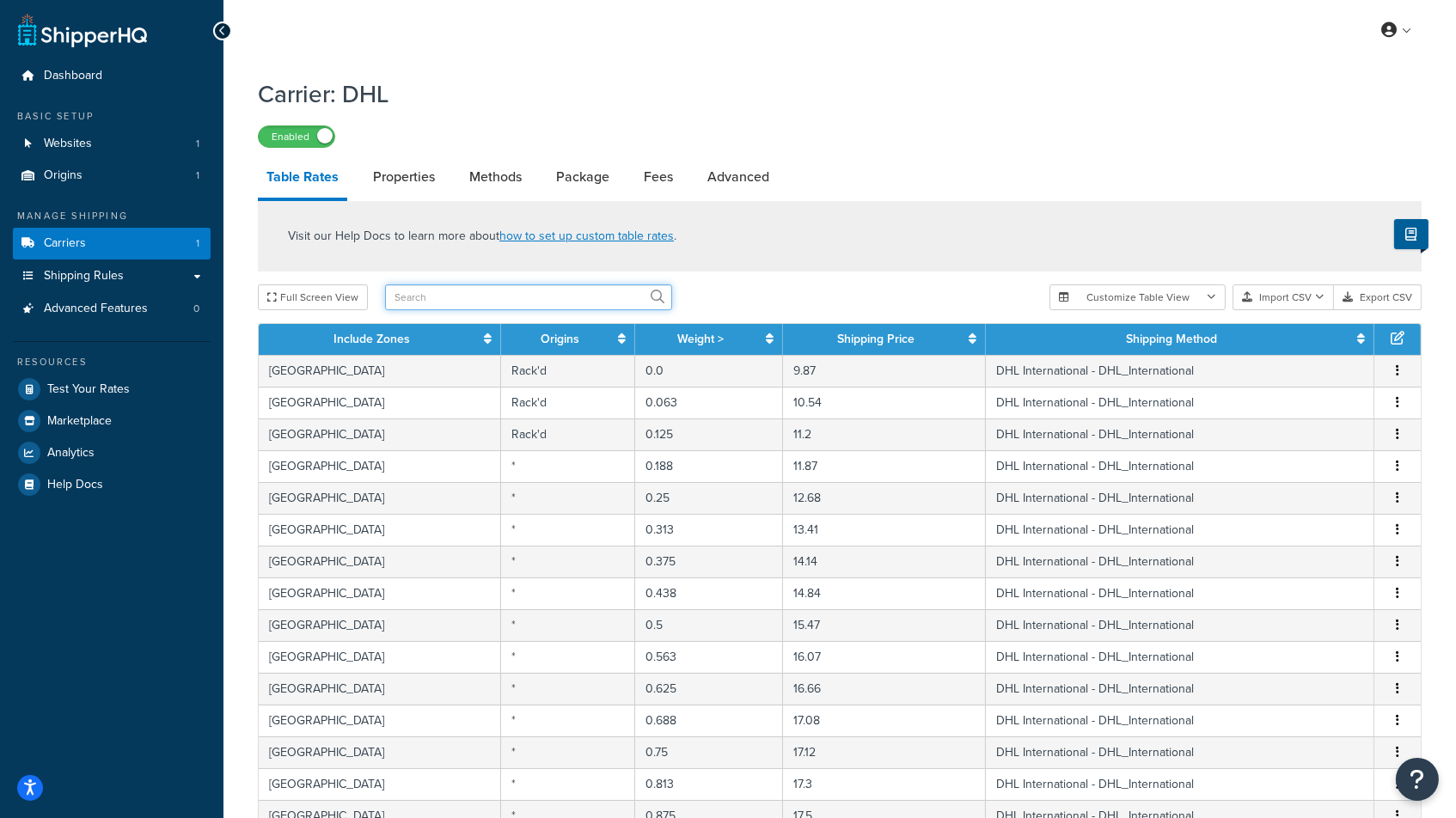
click at [447, 306] on input "text" at bounding box center [528, 297] width 287 height 26
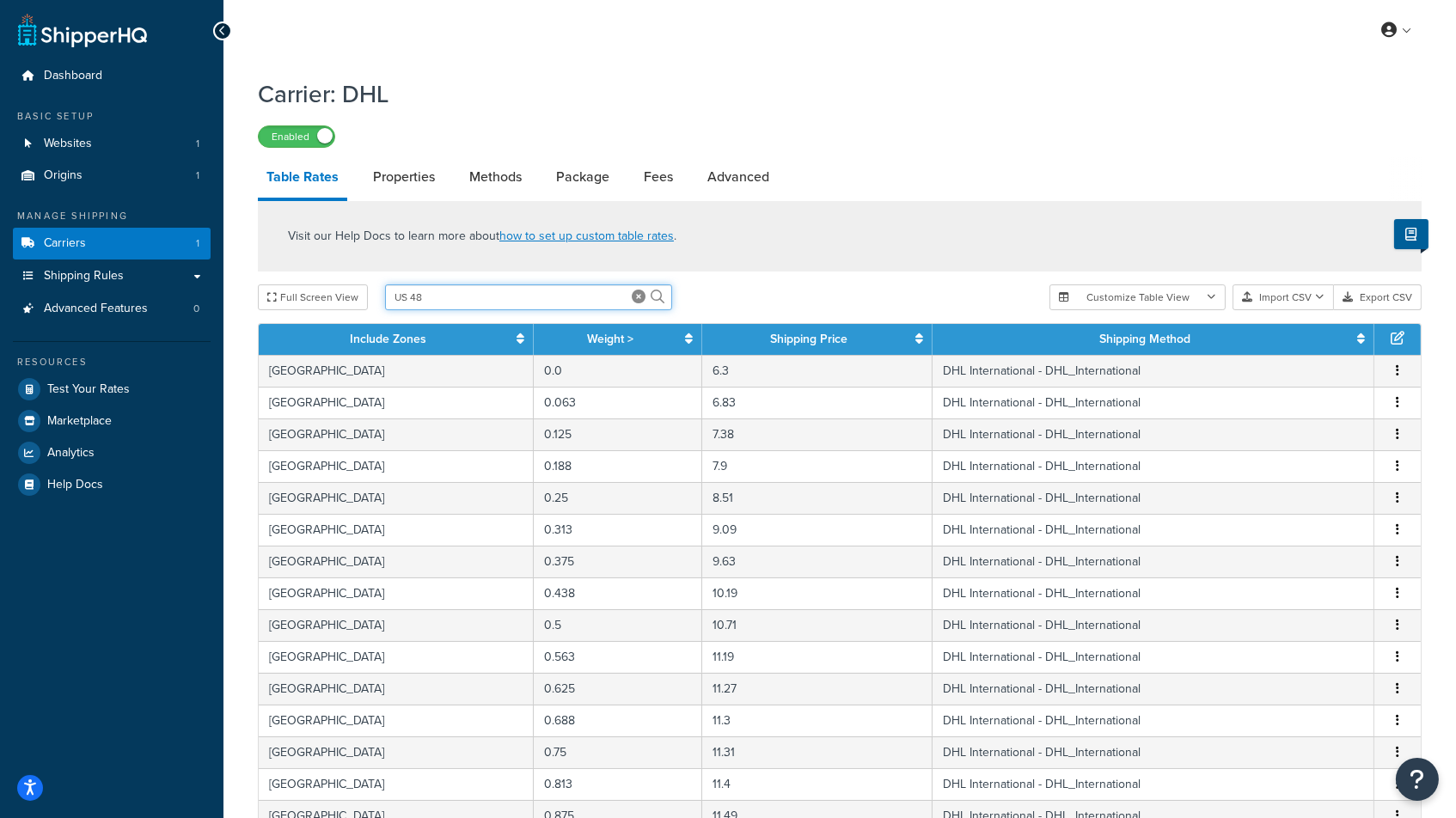
type input "US 48"
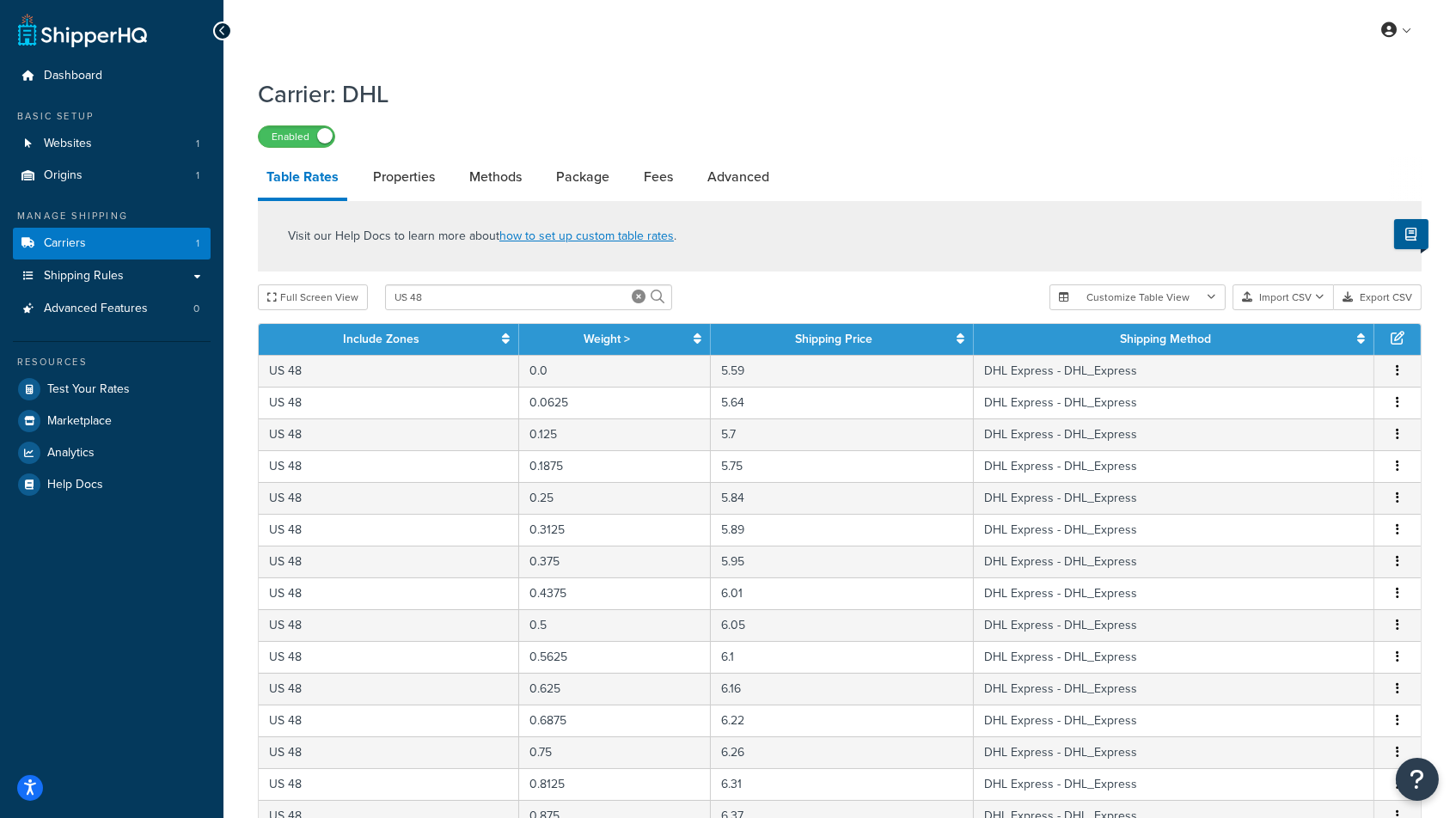
click at [932, 137] on div "Enabled" at bounding box center [839, 136] width 1164 height 24
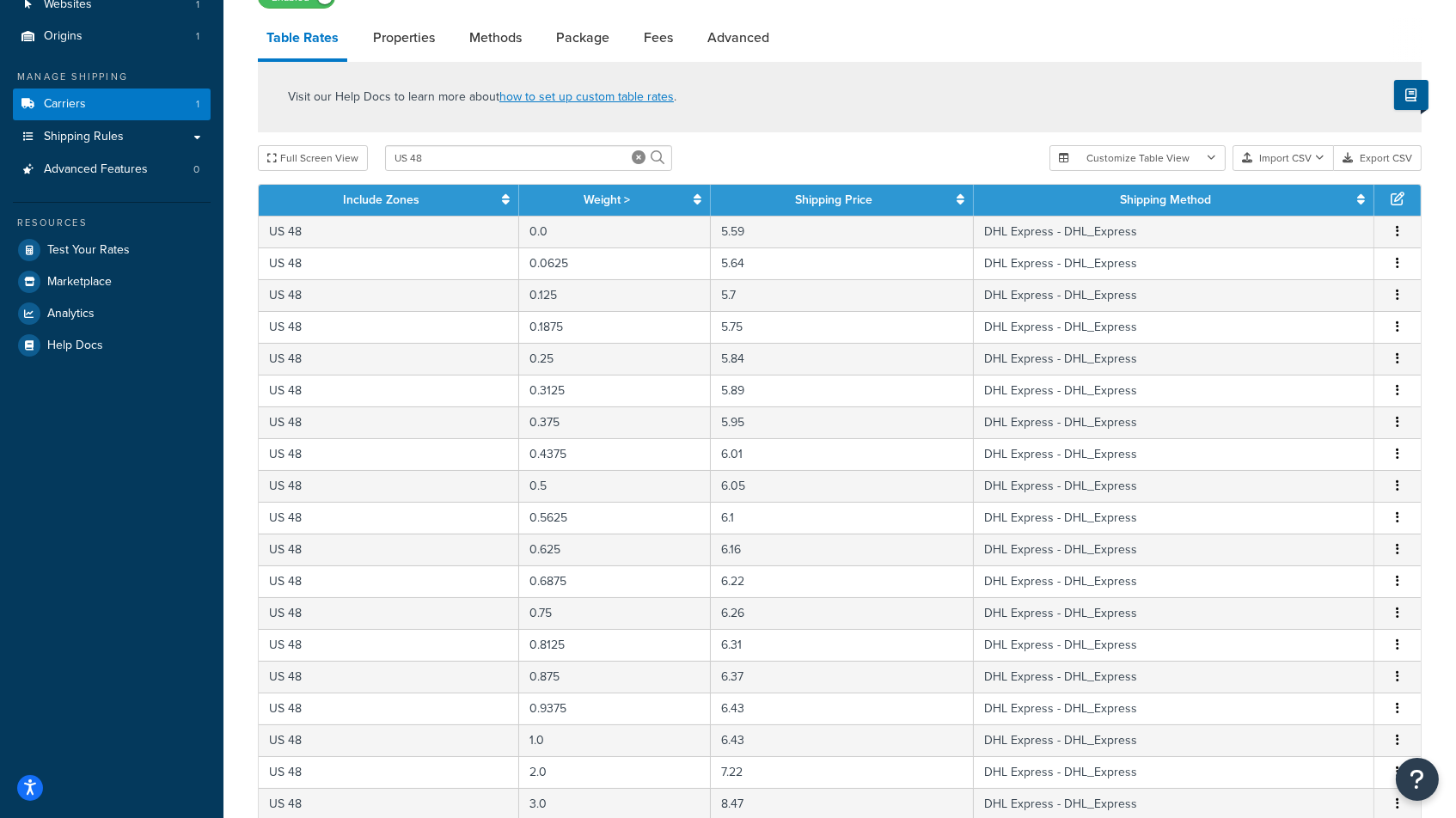
scroll to position [118, 0]
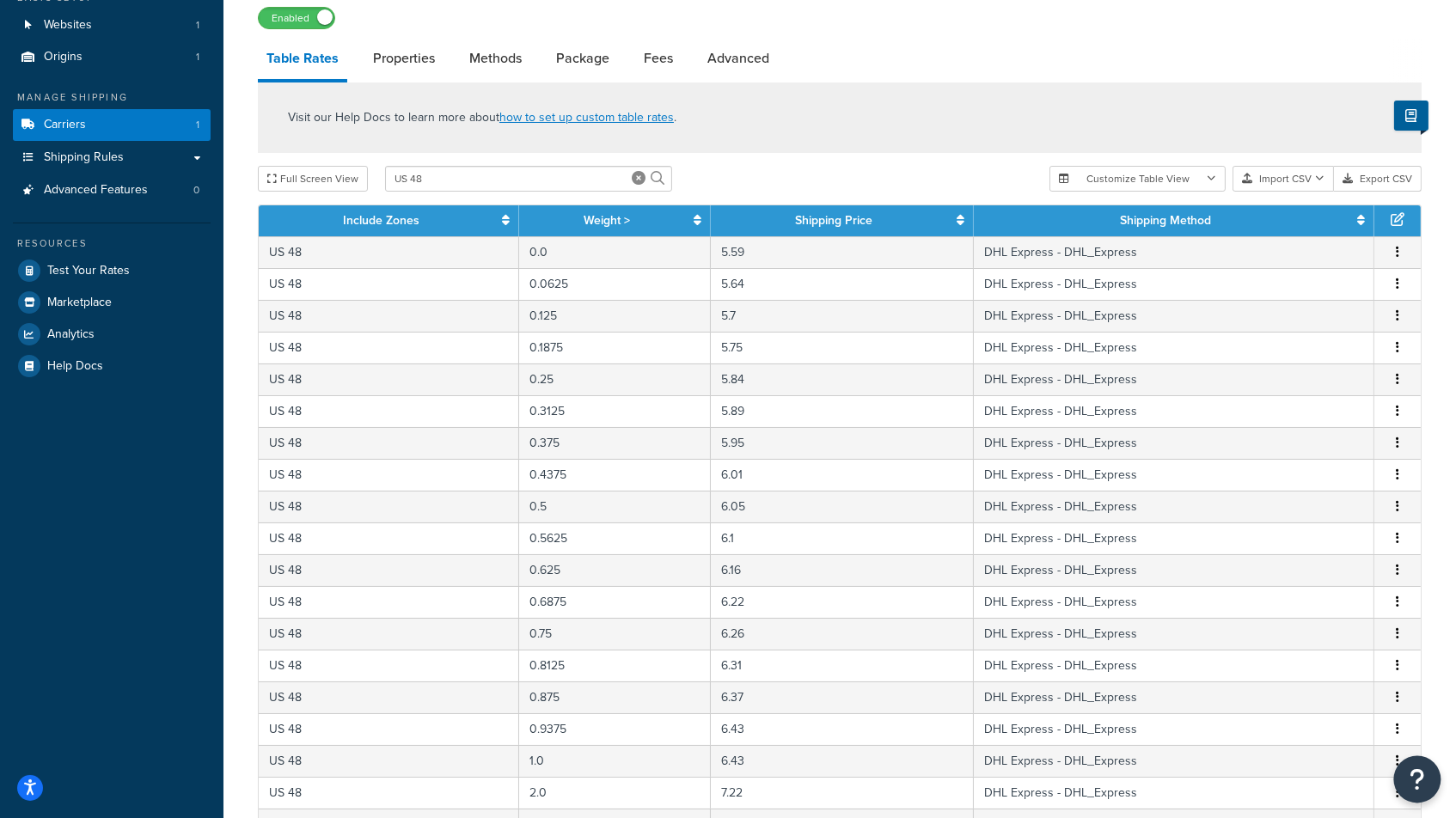
click at [1423, 780] on icon "Open Resource Center" at bounding box center [1417, 779] width 17 height 24
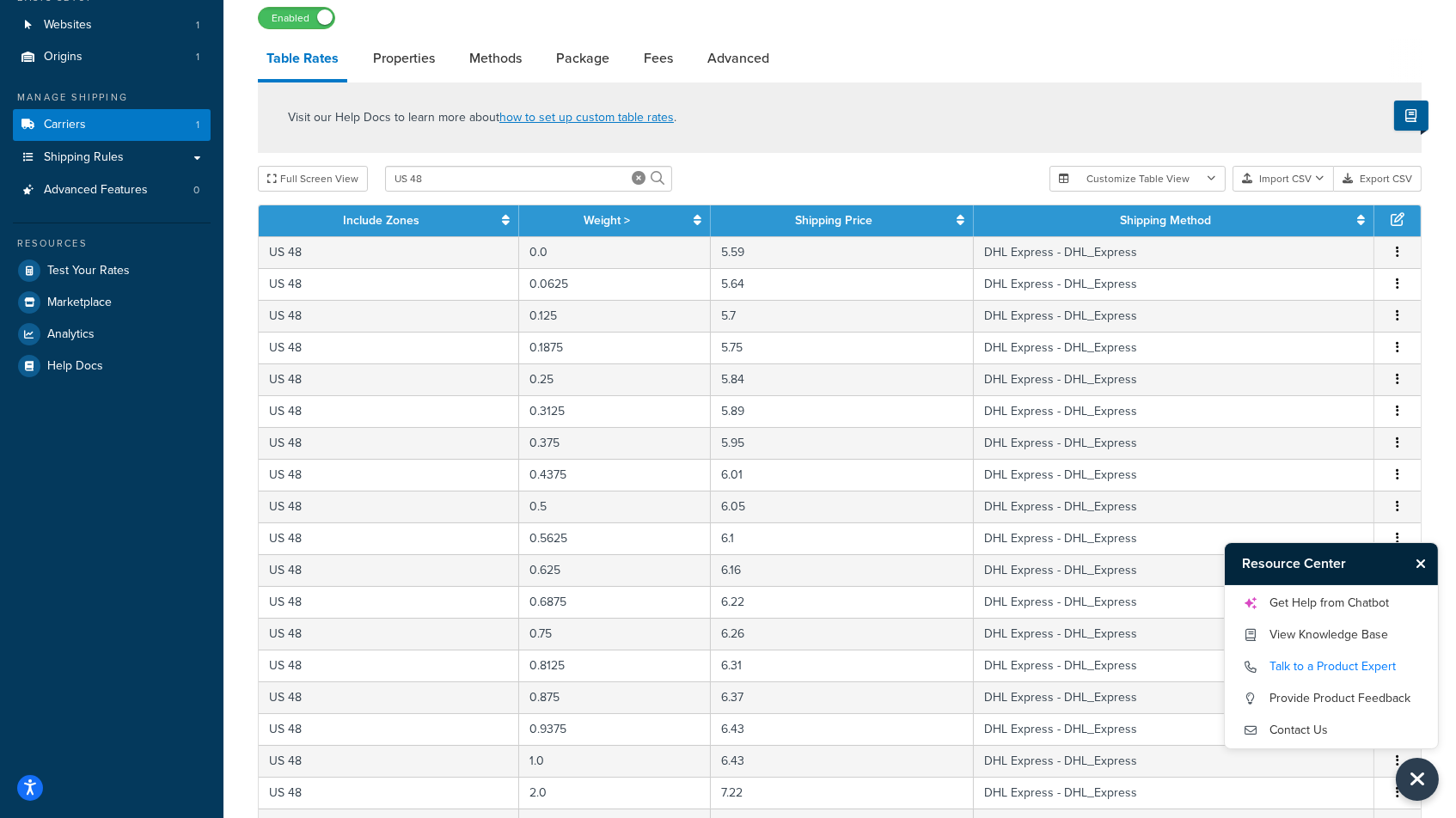
click at [1317, 667] on link "Talk to a Product Expert" at bounding box center [1331, 667] width 179 height 28
click at [399, 64] on link "Properties" at bounding box center [403, 58] width 79 height 41
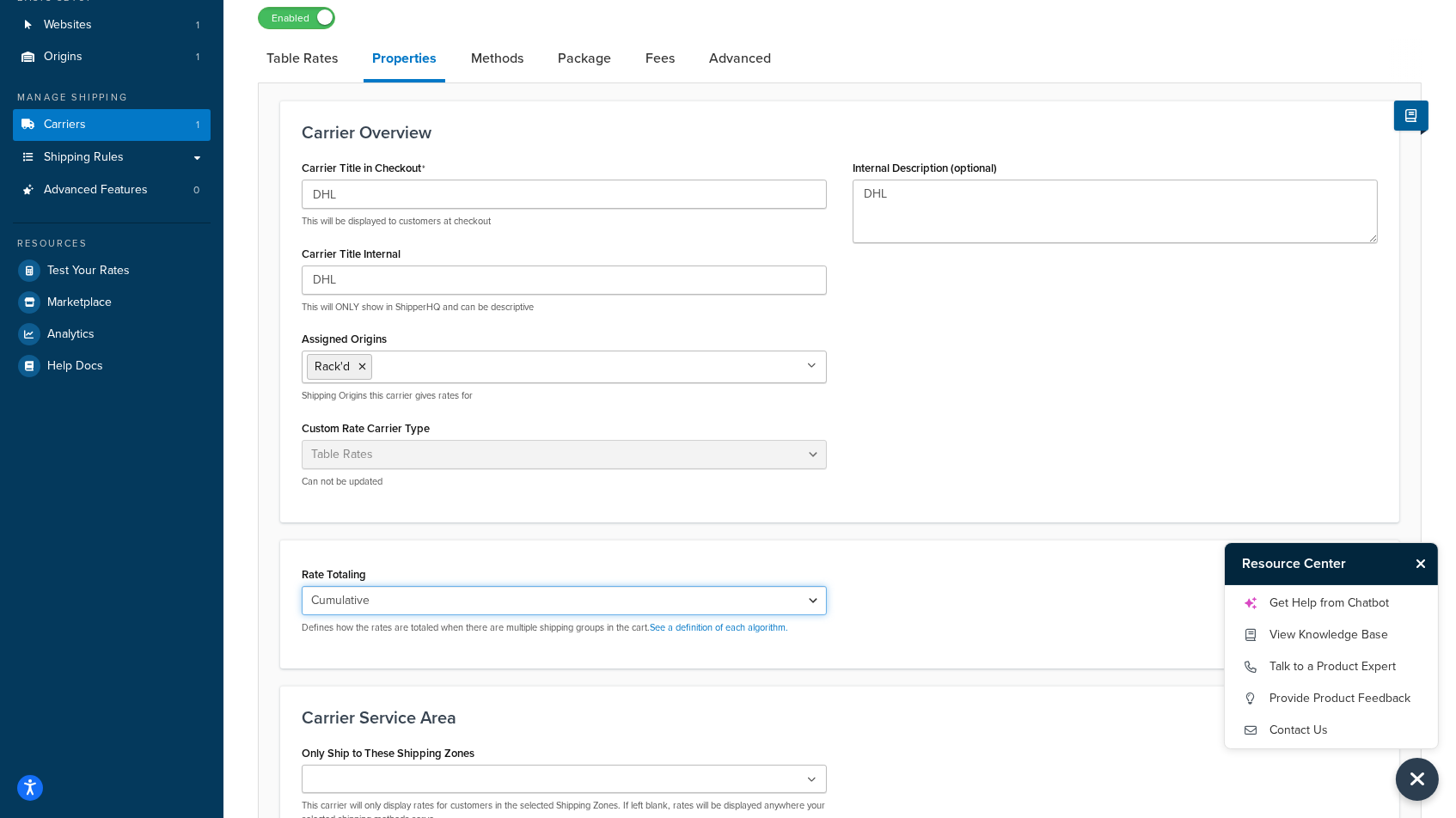
select select "HIGHEST"
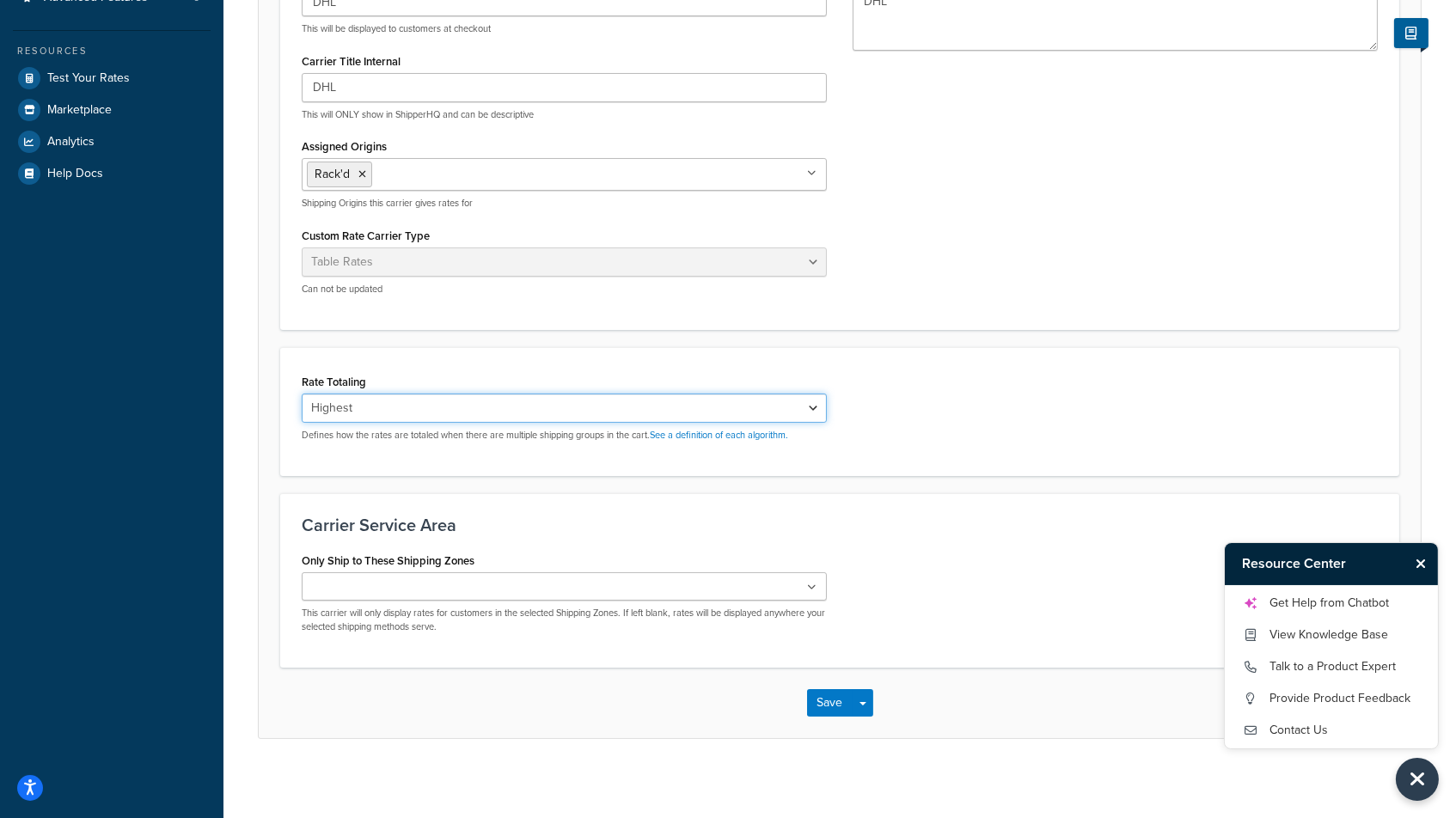
scroll to position [310, 0]
click at [793, 583] on ul at bounding box center [564, 587] width 525 height 28
click at [892, 573] on div "Only Ship to These Shipping Zones US 48 US APO US Turkmenistan Tunisia Tonga Tu…" at bounding box center [840, 598] width 1102 height 98
click at [826, 700] on button "Save" at bounding box center [830, 704] width 47 height 28
